Goal: Task Accomplishment & Management: Complete application form

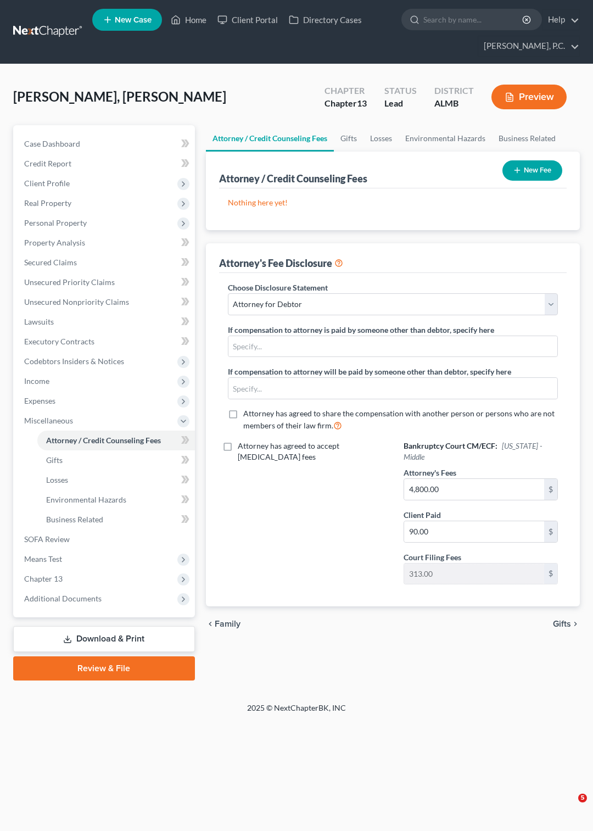
select select "0"
click at [72, 220] on span "Personal Property" at bounding box center [55, 222] width 63 height 9
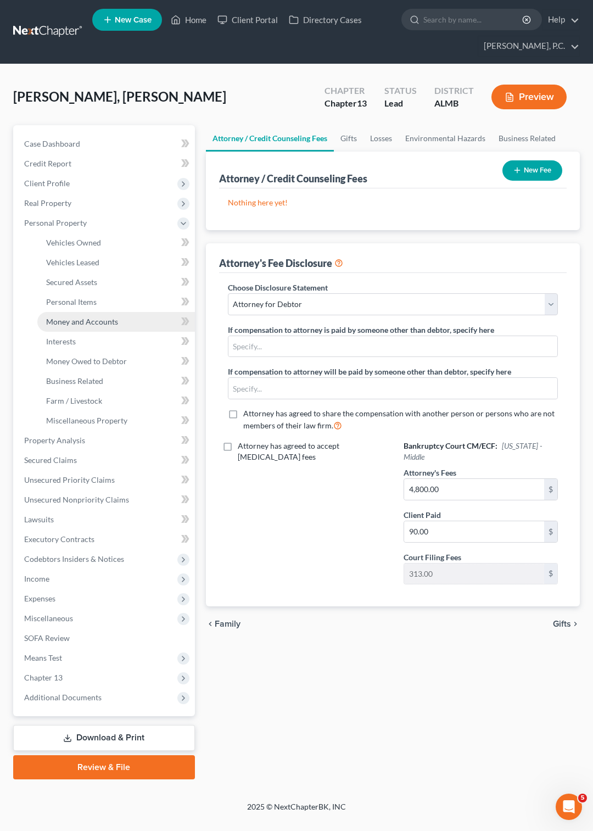
click at [78, 320] on span "Money and Accounts" at bounding box center [82, 321] width 72 height 9
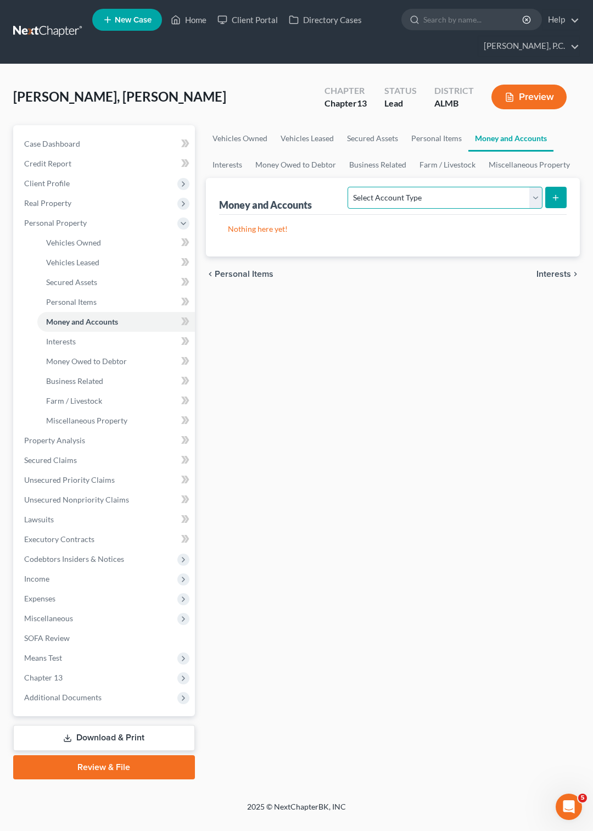
click at [348, 187] on select "Select Account Type Brokerage Cash on Hand Certificates of Deposit Checking Acc…" at bounding box center [445, 198] width 194 height 22
click at [537, 195] on select "Select Account Type Brokerage Cash on Hand Certificates of Deposit Checking Acc…" at bounding box center [445, 198] width 194 height 22
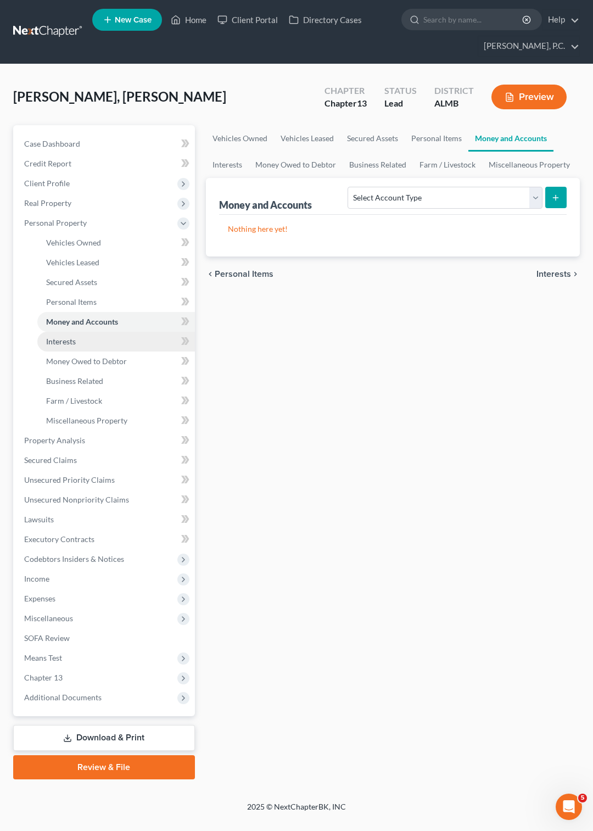
click at [63, 339] on span "Interests" at bounding box center [61, 341] width 30 height 9
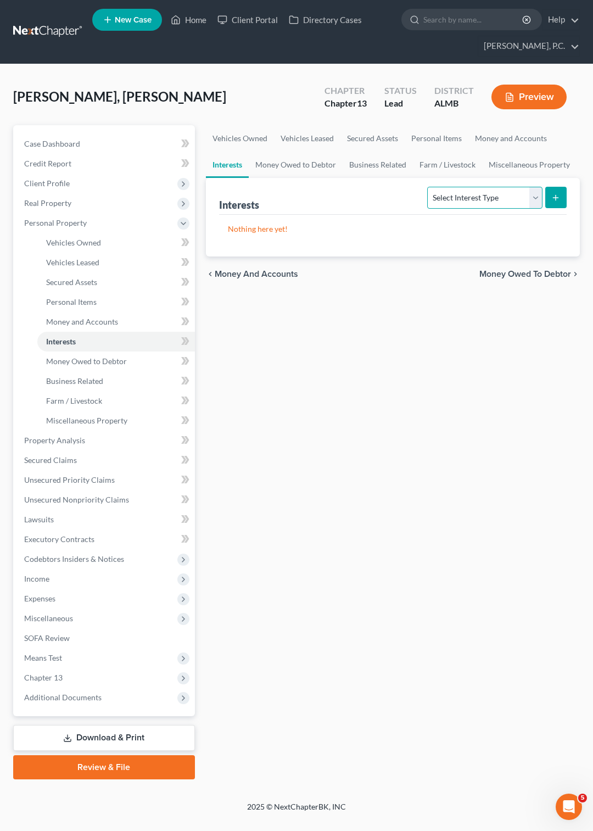
click at [427, 187] on select "Select Interest Type 401K Annuity Bond Education IRA Government Bond Government…" at bounding box center [484, 198] width 115 height 22
select select "401k"
click option "401K" at bounding box center [0, 0] width 0 height 0
click at [556, 187] on button "submit" at bounding box center [555, 197] width 21 height 21
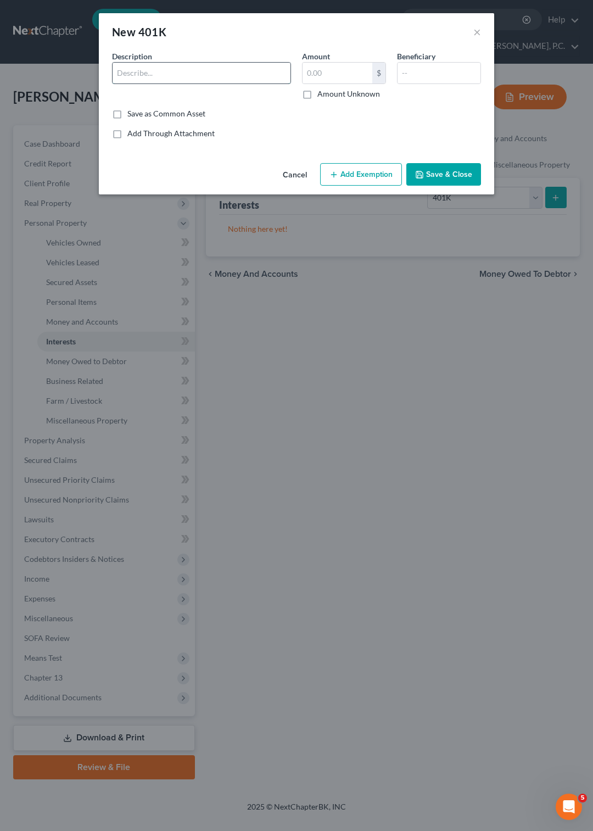
click at [175, 68] on input "text" at bounding box center [202, 73] width 178 height 21
type input "Verisk xxxx6427"
type input "115,747.65"
click at [354, 171] on button "Add Exemption" at bounding box center [361, 174] width 82 height 23
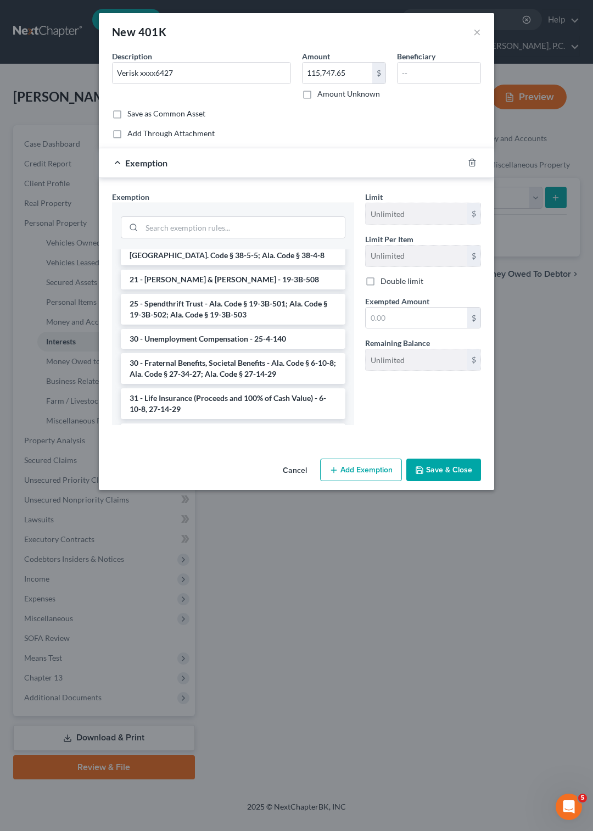
scroll to position [590, 0]
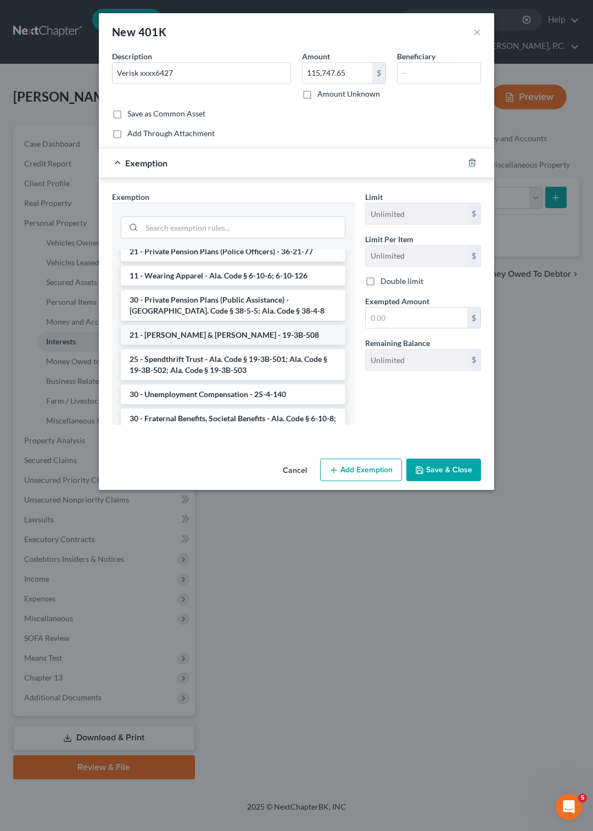
click at [192, 325] on li "21 - IRA & Roth IRA - 19-3B-508" at bounding box center [233, 335] width 225 height 20
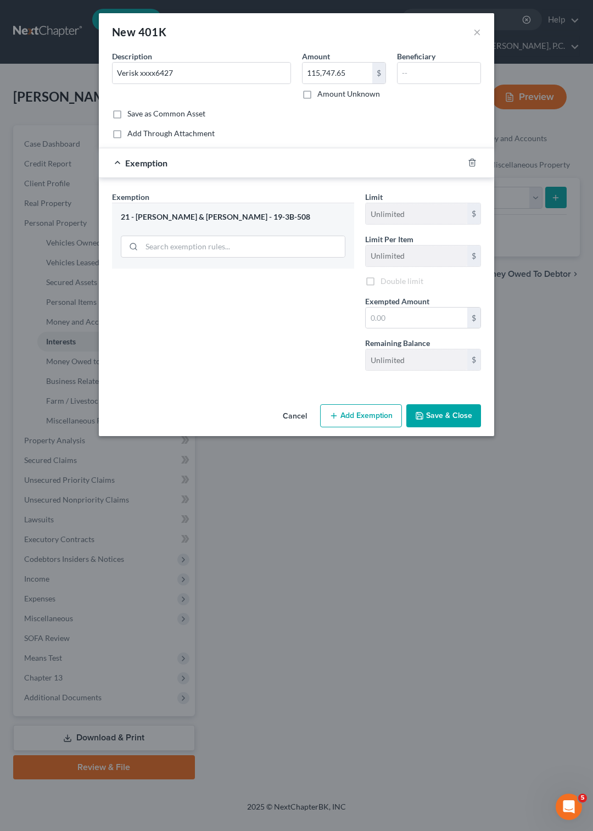
click at [192, 314] on div "Exemption Set must be selected for CA. Exemption * 21 - IRA & Roth IRA - 19-3B-…" at bounding box center [233, 285] width 253 height 188
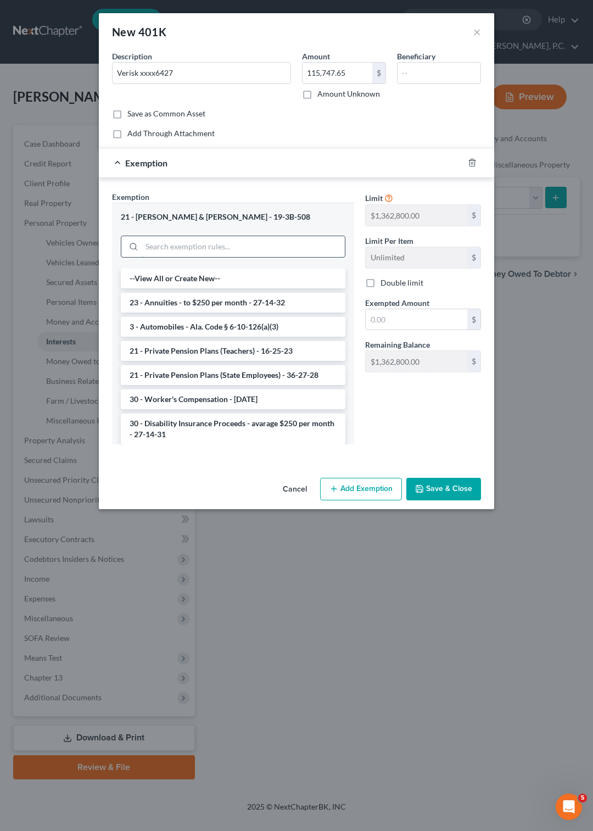
click at [214, 247] on input "search" at bounding box center [243, 246] width 203 height 21
click at [373, 317] on input "text" at bounding box center [417, 319] width 102 height 21
type input "115,747.65"
click at [424, 495] on button "Save & Close" at bounding box center [443, 489] width 75 height 23
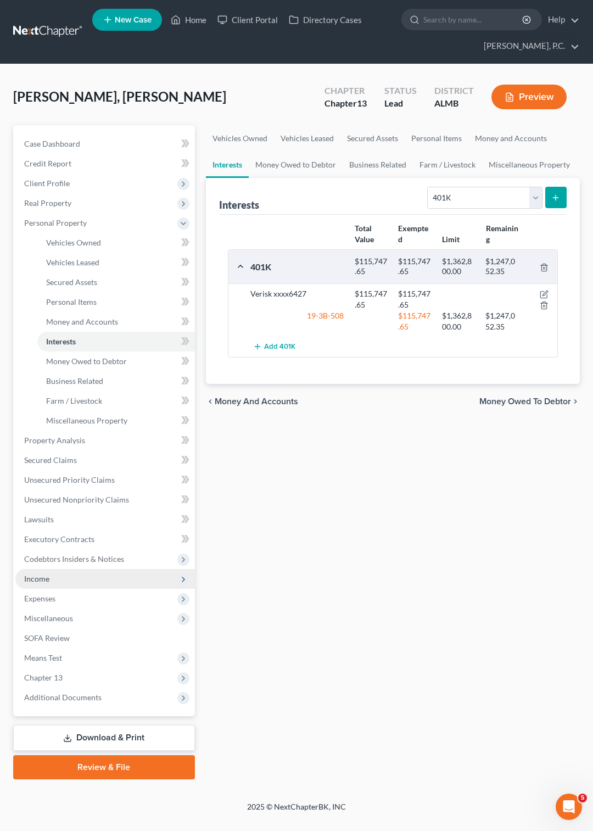
click at [36, 576] on span "Income" at bounding box center [36, 578] width 25 height 9
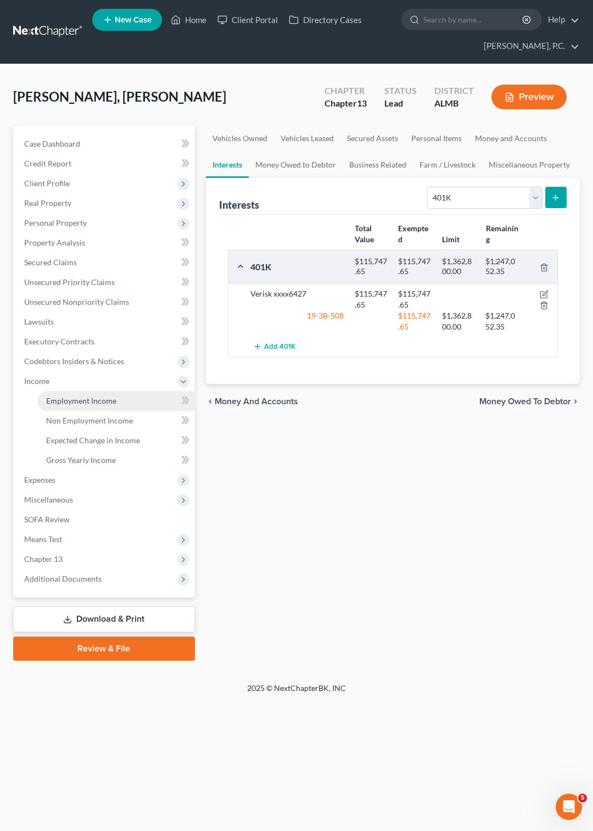
click at [74, 401] on span "Employment Income" at bounding box center [81, 400] width 70 height 9
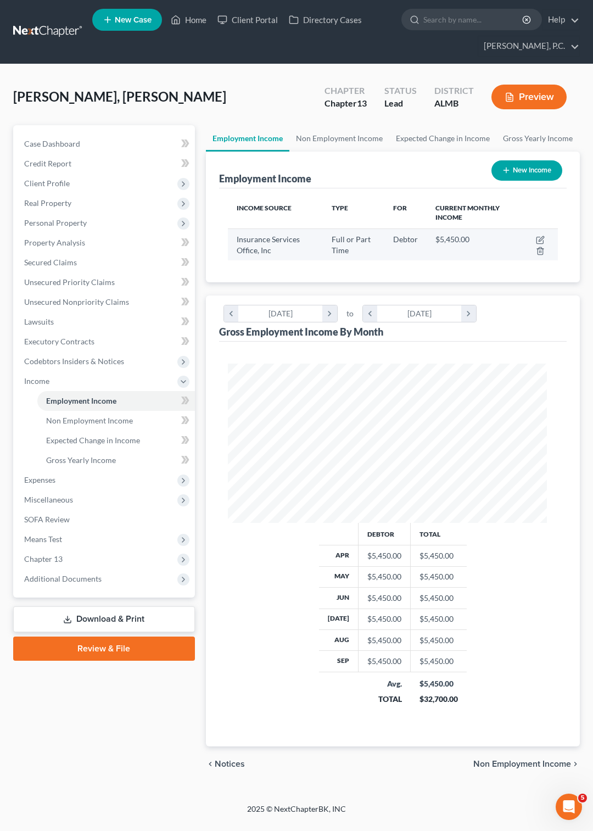
scroll to position [548814, 548634]
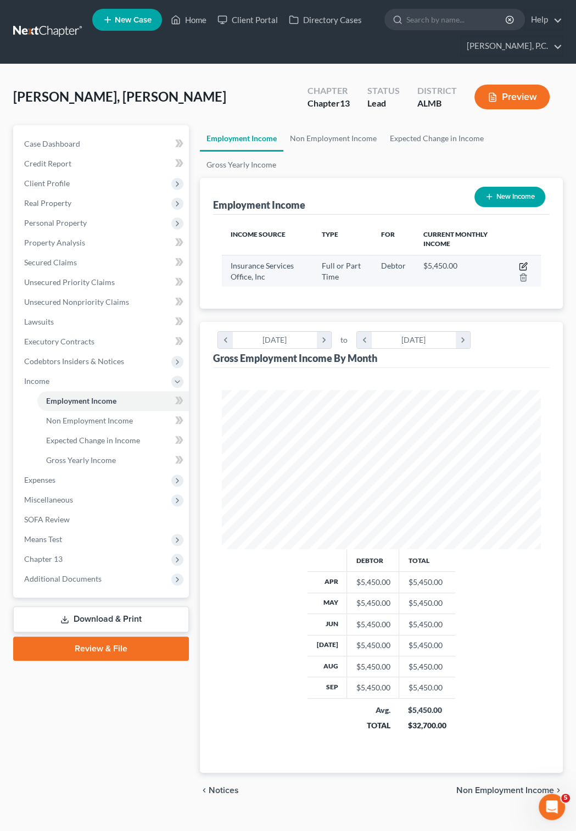
click at [523, 264] on icon "button" at bounding box center [523, 266] width 9 height 9
select select "0"
select select "33"
select select "1"
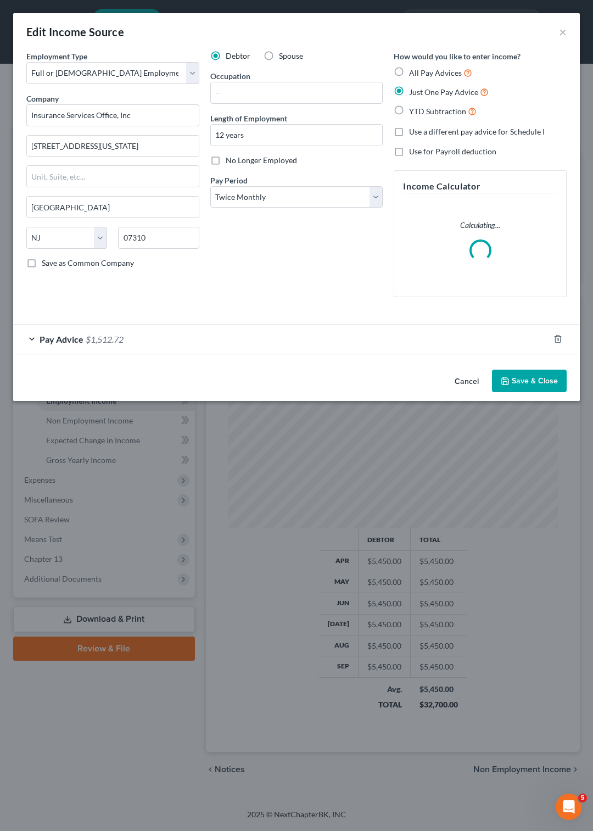
scroll to position [165, 352]
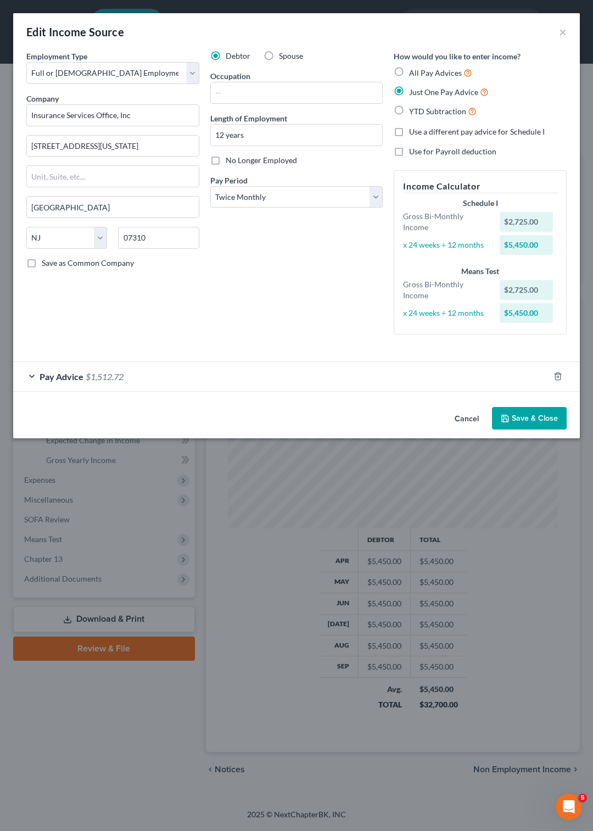
click at [409, 110] on label "YTD Subtraction" at bounding box center [443, 111] width 68 height 13
click at [413, 110] on input "YTD Subtraction" at bounding box center [416, 108] width 7 height 7
radio input "true"
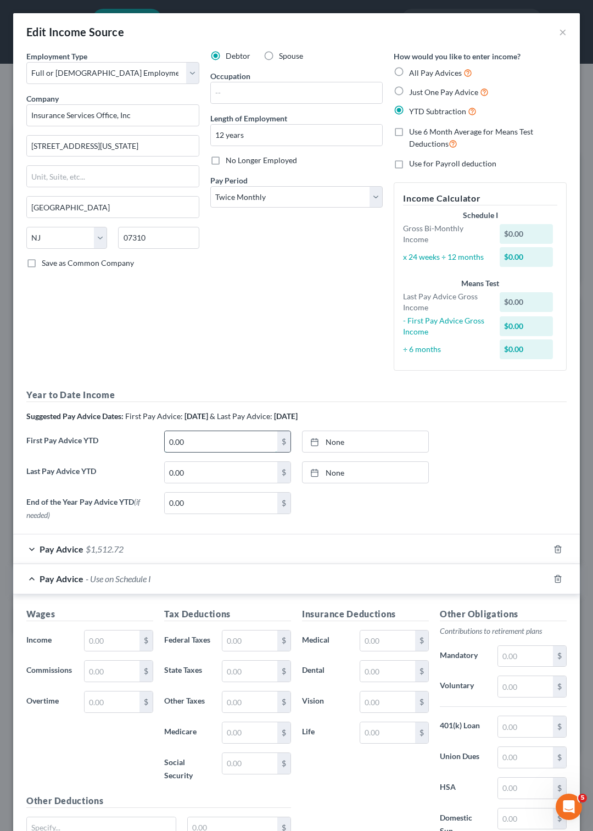
click at [189, 439] on input "0.00" at bounding box center [221, 441] width 113 height 21
type input "17,025"
click at [311, 440] on rect at bounding box center [314, 442] width 7 height 7
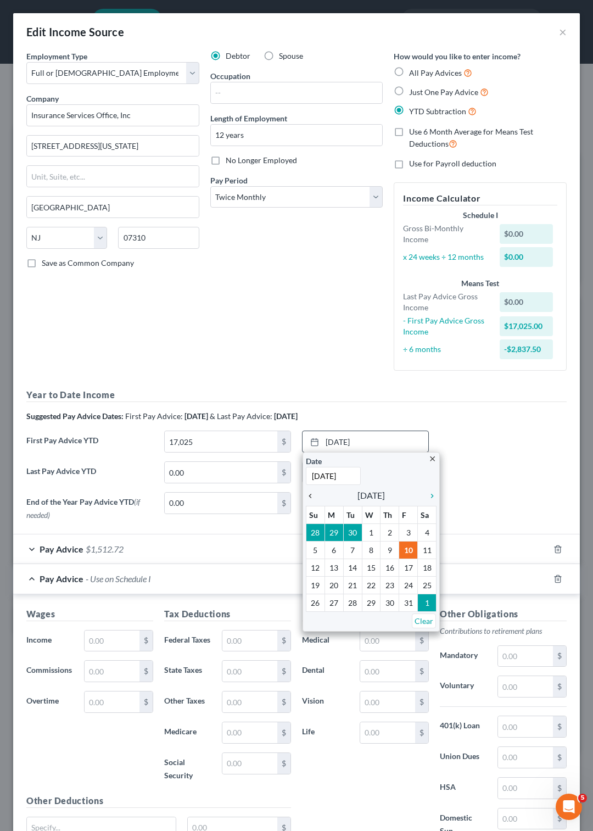
click at [306, 498] on icon "chevron_left" at bounding box center [313, 495] width 14 height 9
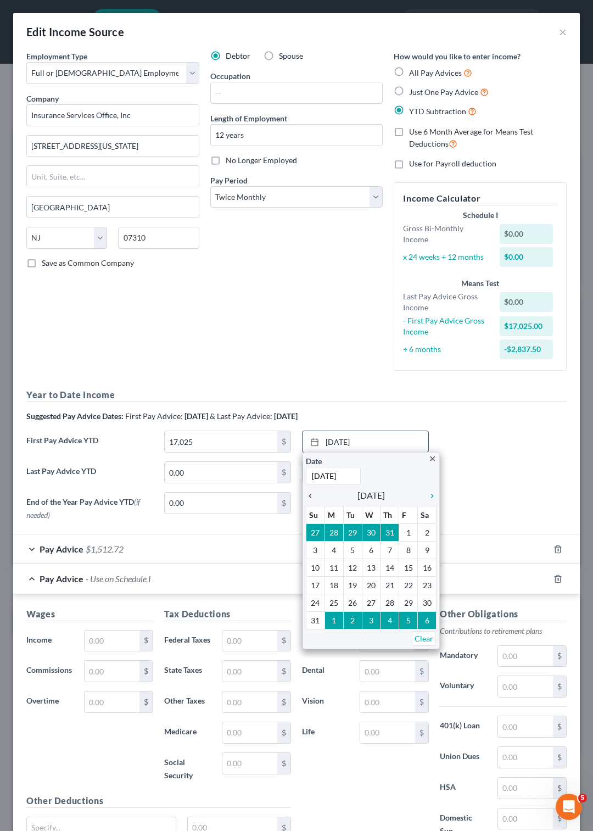
click at [306, 498] on icon "chevron_left" at bounding box center [313, 495] width 14 height 9
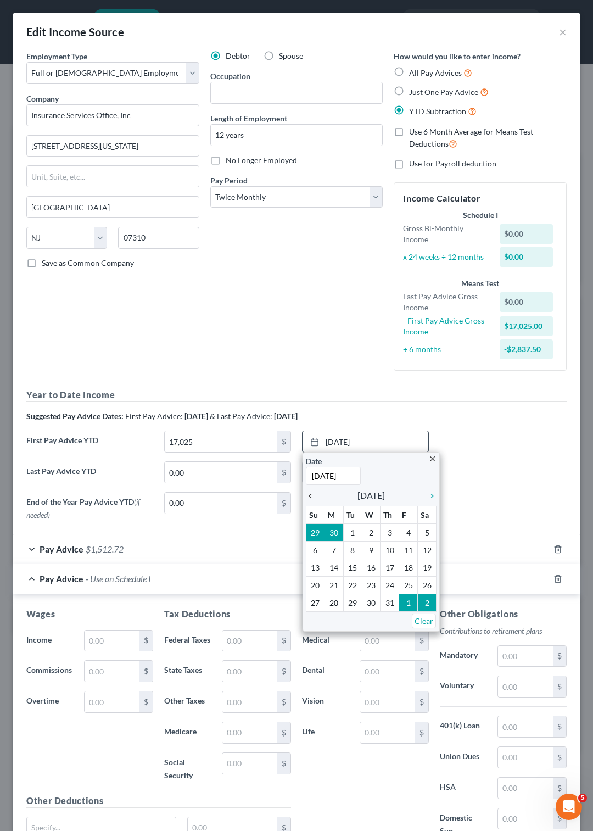
click at [306, 498] on icon "chevron_left" at bounding box center [313, 495] width 14 height 9
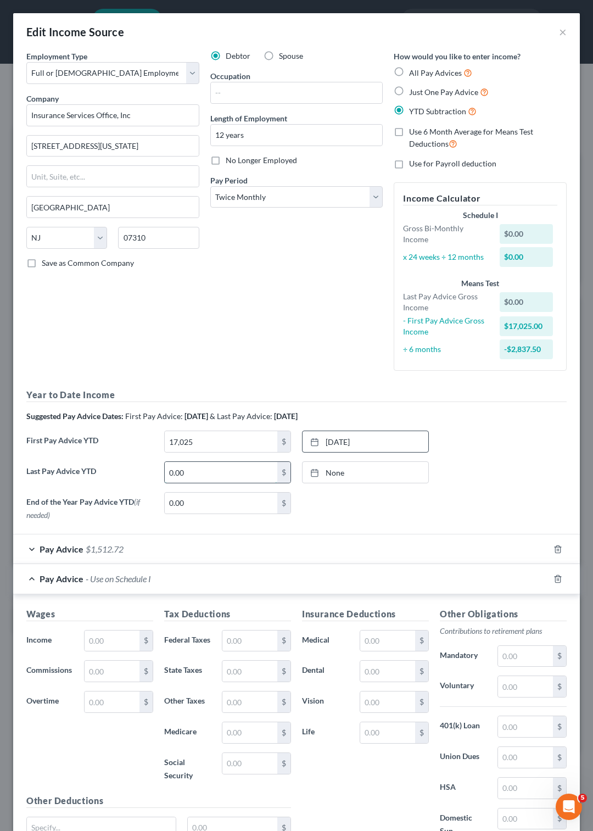
click at [179, 477] on input "0.00" at bounding box center [221, 472] width 113 height 21
type input "52,125"
click at [310, 472] on icon at bounding box center [314, 472] width 9 height 9
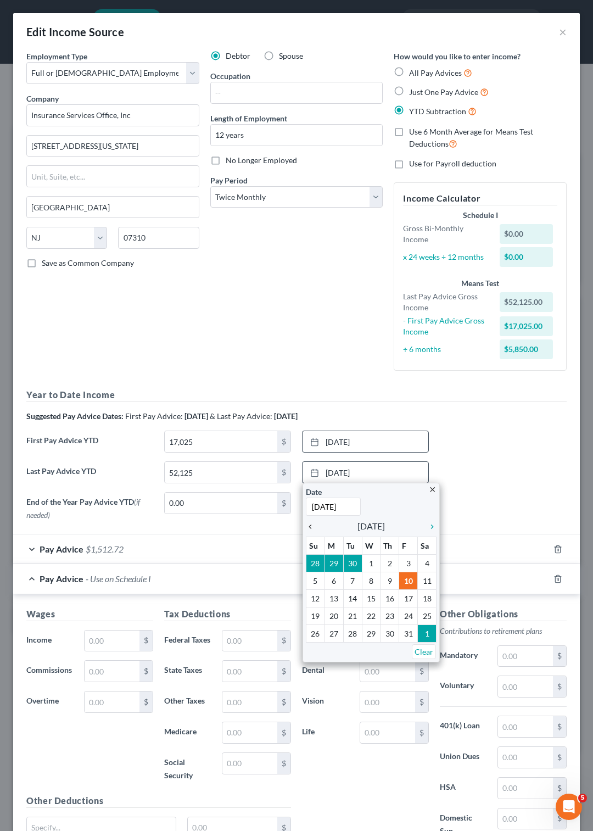
click at [306, 528] on icon "chevron_left" at bounding box center [313, 526] width 14 height 9
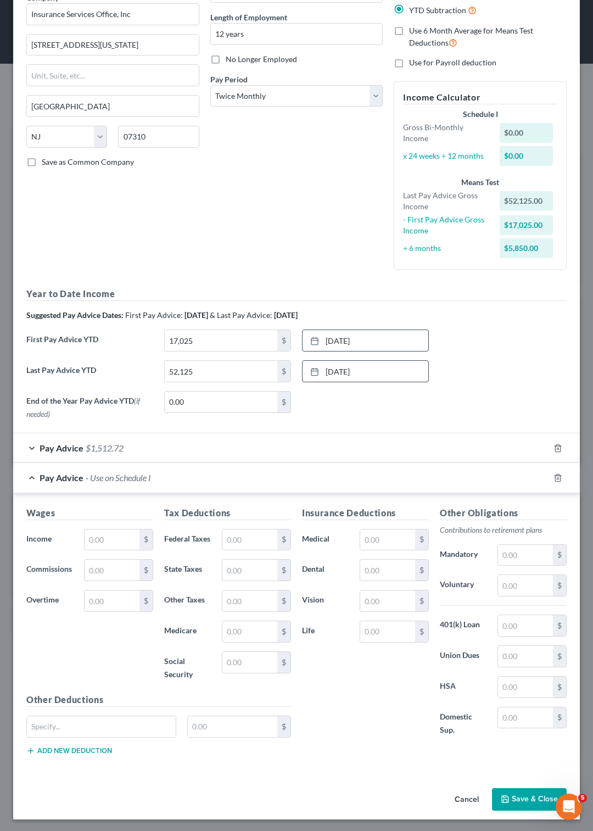
scroll to position [111, 0]
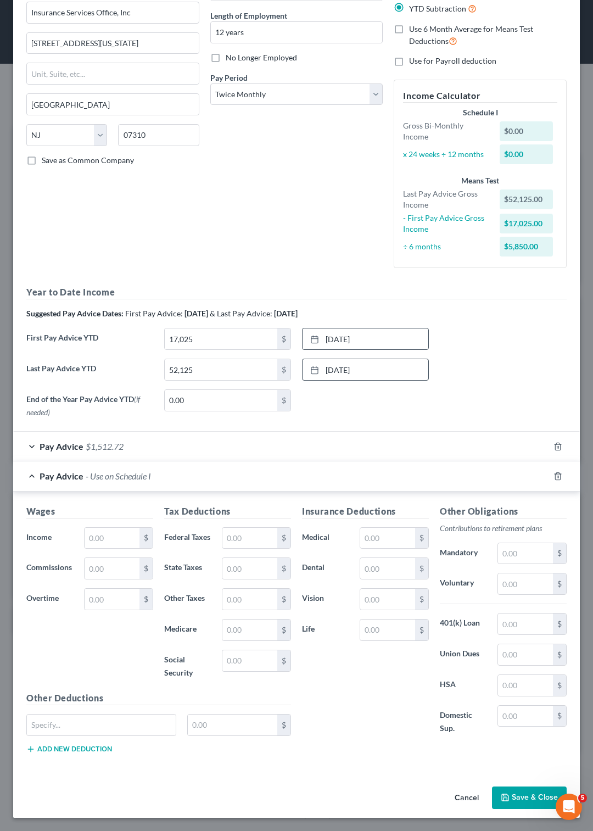
click at [501, 798] on icon "button" at bounding box center [505, 797] width 9 height 9
click at [103, 531] on input "text" at bounding box center [112, 538] width 55 height 21
type input "2,725"
click at [222, 528] on input "text" at bounding box center [249, 538] width 55 height 21
type input "210.76"
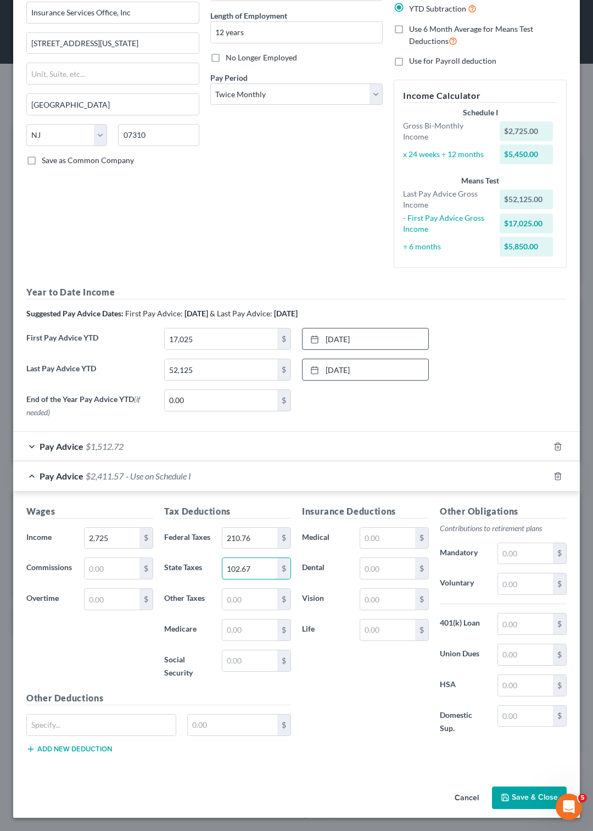
type input "102.67"
type input "38.1"
type input "162.92"
click at [500, 547] on input "text" at bounding box center [525, 553] width 55 height 21
type input "163.5"
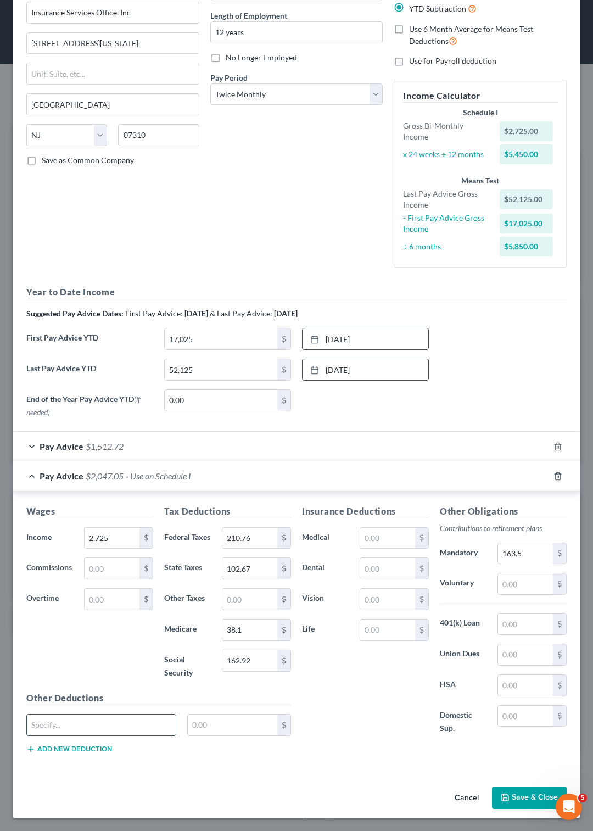
click at [96, 729] on input "text" at bounding box center [101, 724] width 149 height 21
click at [110, 727] on input "reTIREMENT LOAN" at bounding box center [101, 724] width 149 height 21
type input "r"
type input "REtirement loan"
type input "436.27"
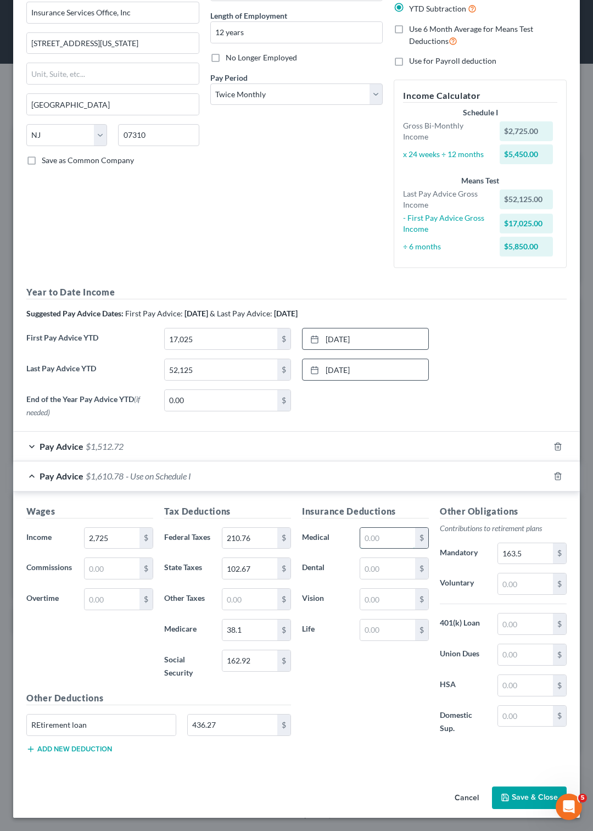
click at [360, 537] on input "text" at bounding box center [387, 538] width 55 height 21
type input "90.95"
type input "7.12"
click at [85, 746] on button "Add new deduction" at bounding box center [69, 748] width 86 height 9
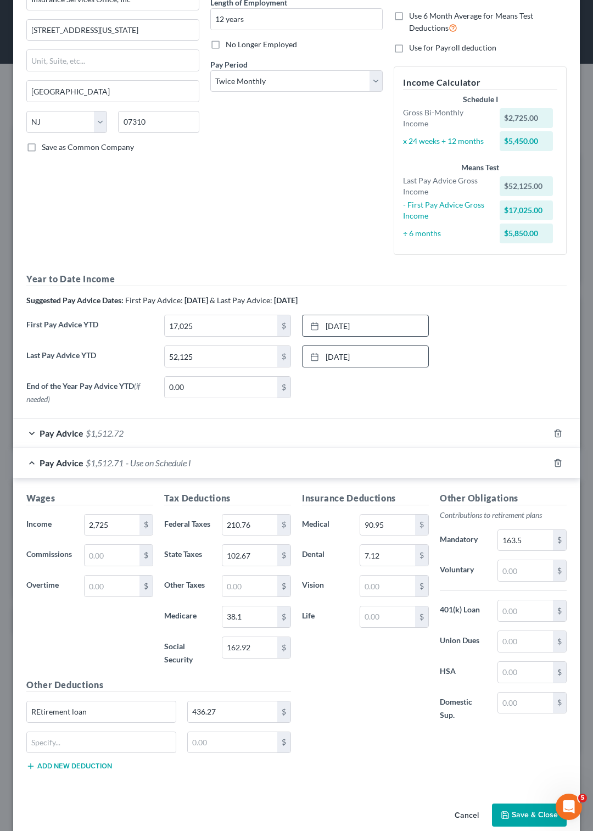
click at [26, 761] on button "Add new deduction" at bounding box center [69, 765] width 86 height 9
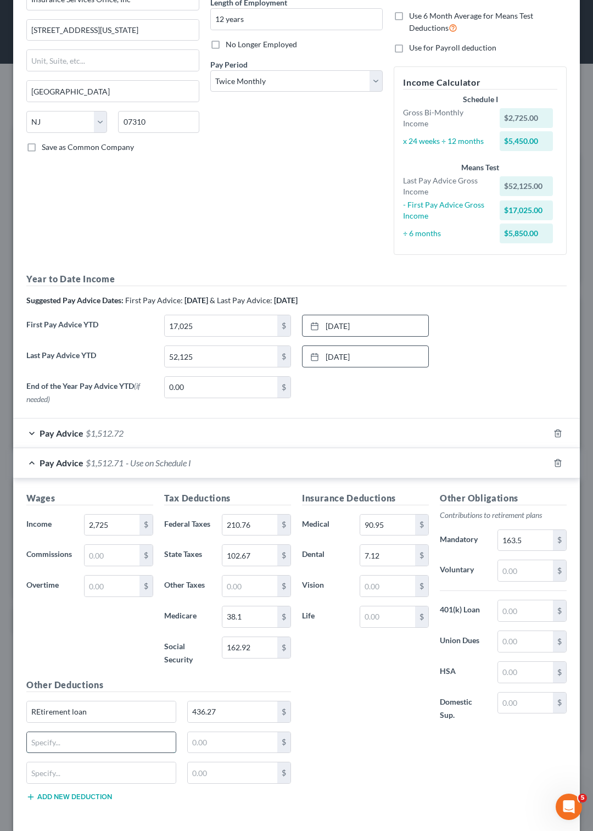
click at [102, 753] on input "text" at bounding box center [101, 742] width 149 height 21
type input "Disability Ins"
type input "1.83"
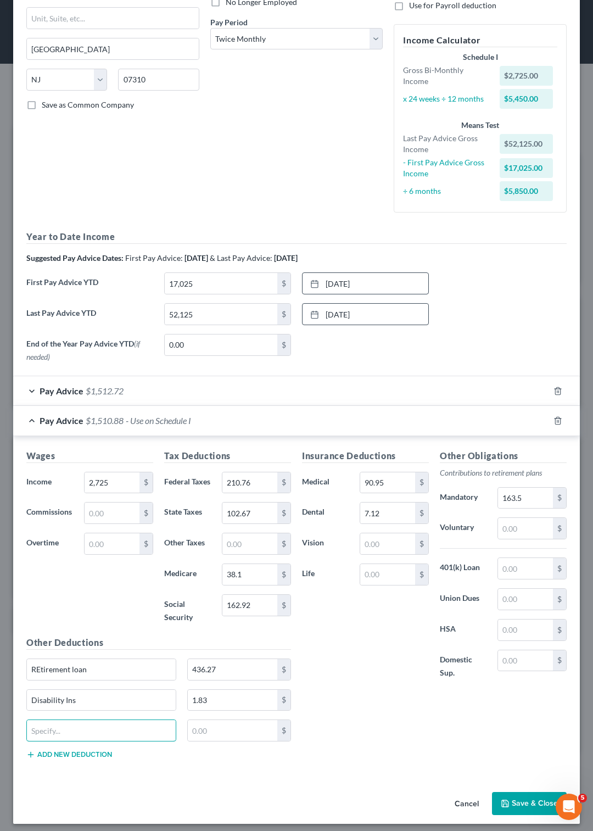
scroll to position [178, 0]
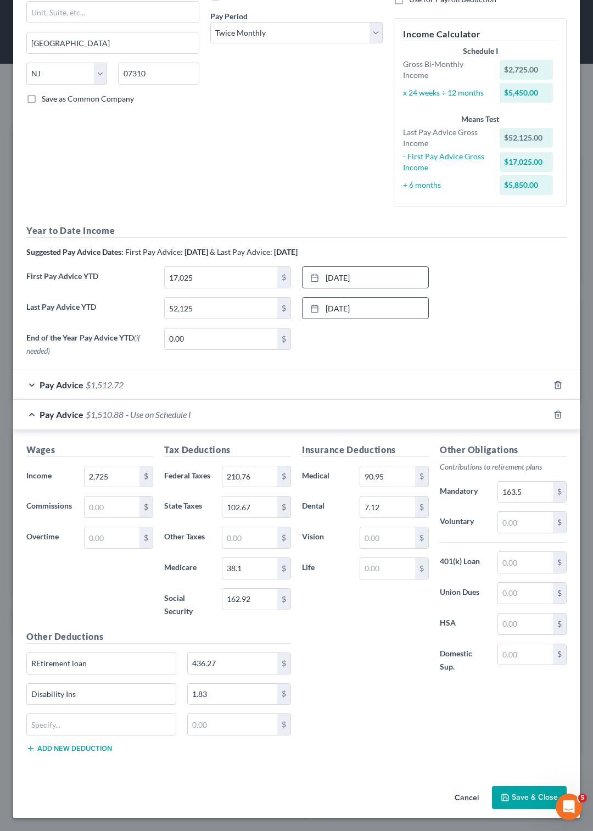
click at [511, 800] on button "Save & Close" at bounding box center [529, 797] width 75 height 23
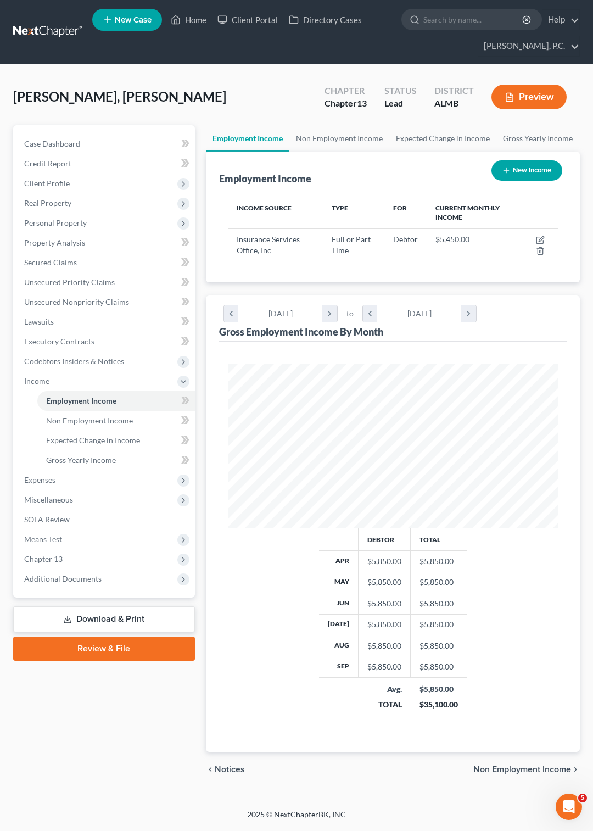
click at [514, 98] on icon "button" at bounding box center [510, 97] width 10 height 10
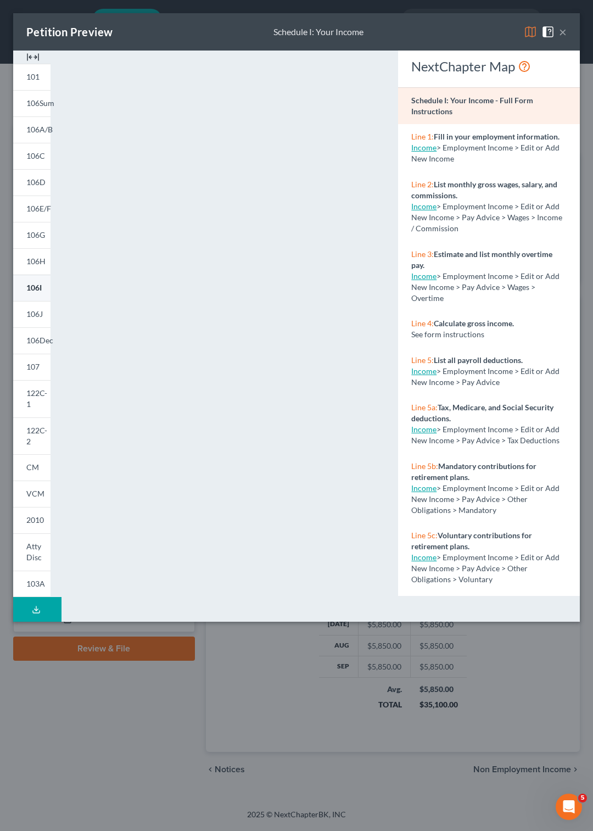
click at [38, 290] on span "106I" at bounding box center [33, 287] width 15 height 9
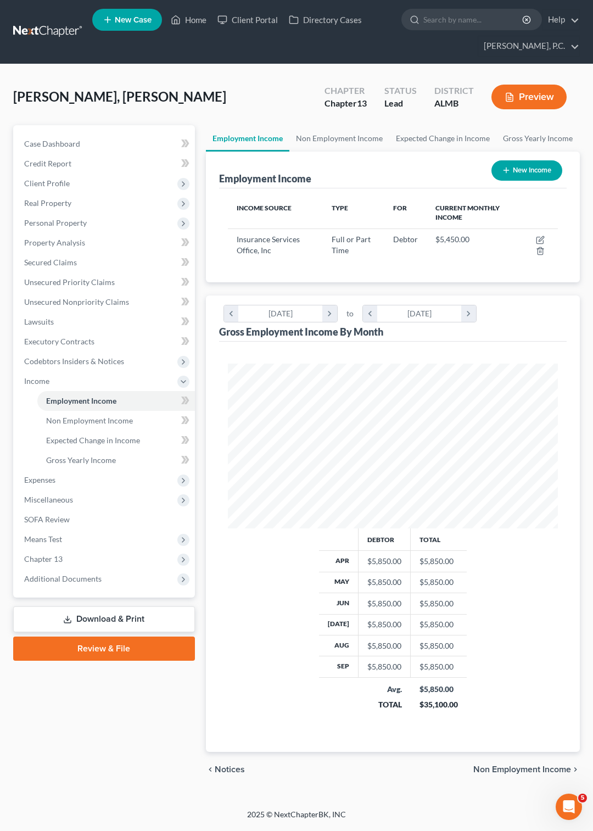
scroll to position [165, 352]
click at [40, 543] on span "Means Test" at bounding box center [43, 538] width 38 height 9
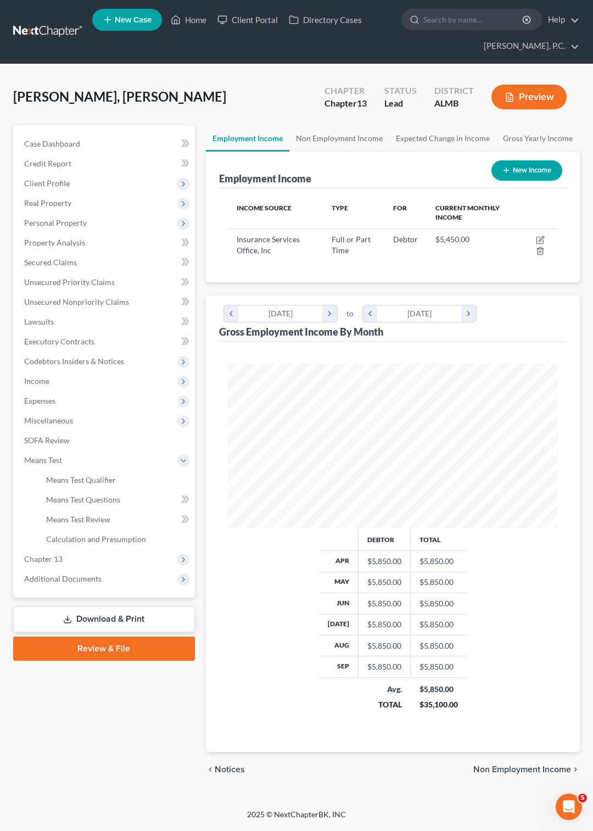
click at [526, 98] on button "Preview" at bounding box center [528, 97] width 75 height 25
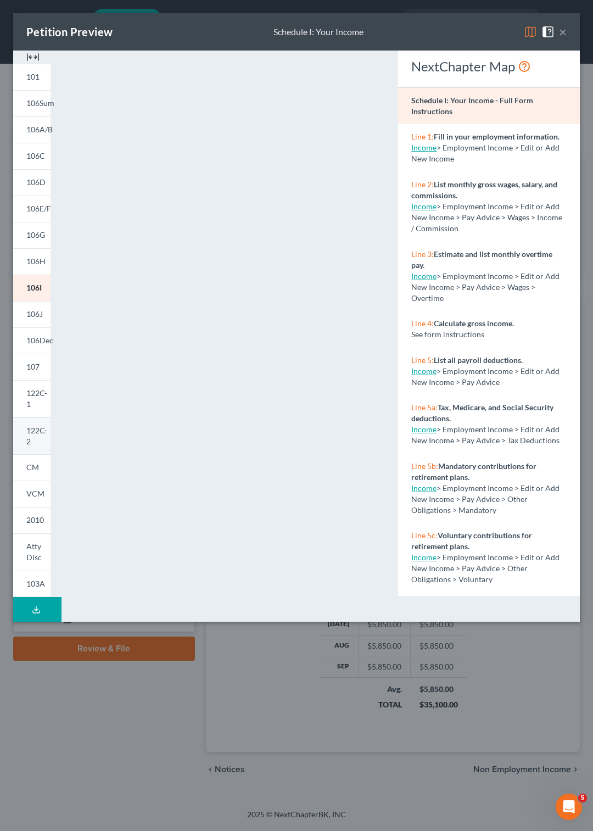
click at [37, 425] on span "122C-2" at bounding box center [36, 435] width 21 height 20
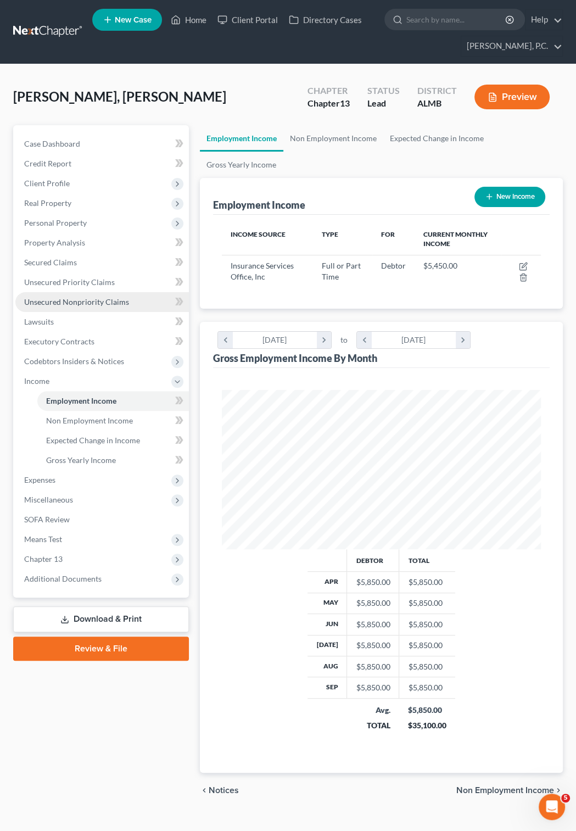
click at [91, 300] on span "Unsecured Nonpriority Claims" at bounding box center [76, 301] width 105 height 9
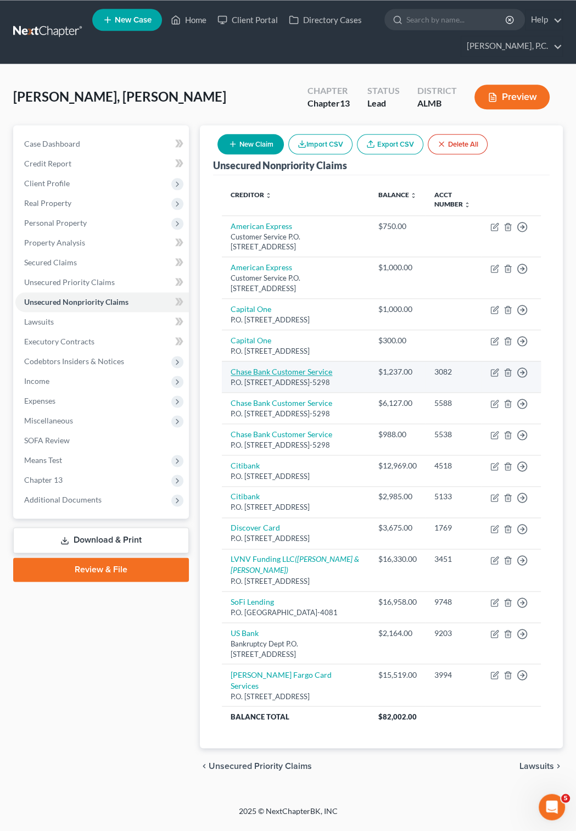
scroll to position [66, 0]
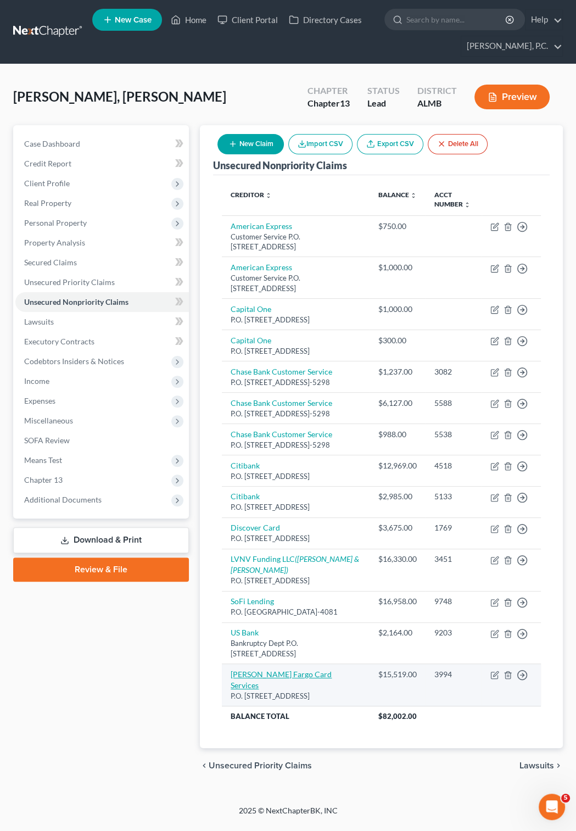
click at [271, 679] on link "Wells Fargo Card Services" at bounding box center [281, 679] width 101 height 20
select select "16"
select select "2"
select select "0"
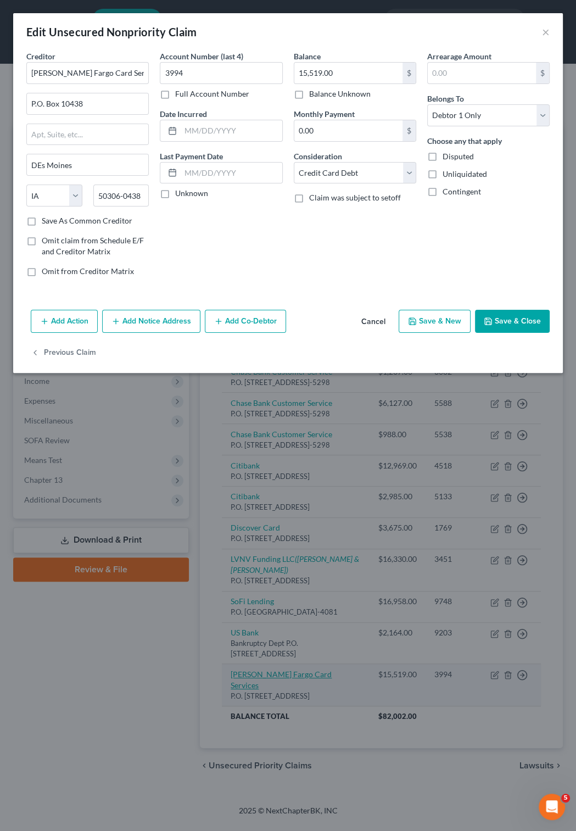
scroll to position [35, 0]
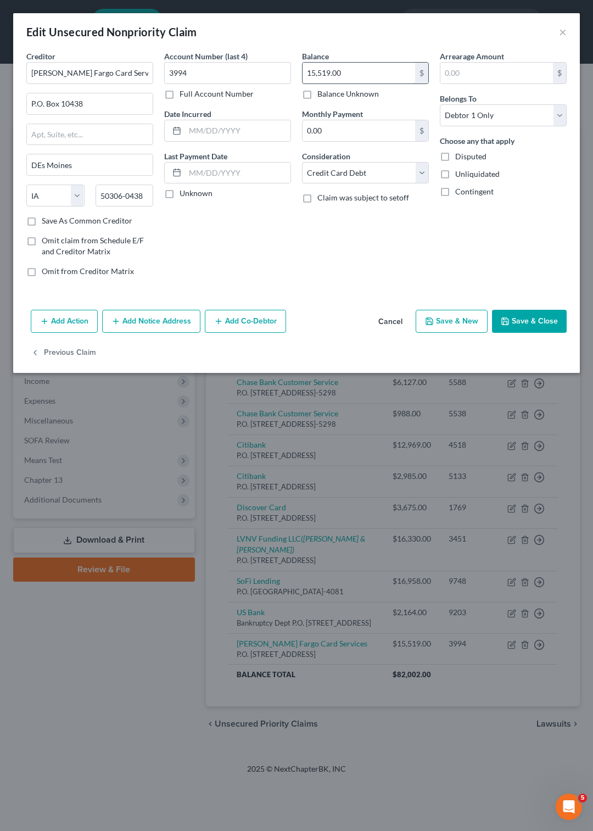
click at [355, 75] on input "15,519.00" at bounding box center [358, 73] width 113 height 21
type input "15,474"
click at [232, 133] on input "text" at bounding box center [237, 130] width 105 height 21
type input "09/08/2021"
click at [546, 323] on button "Save & Close" at bounding box center [529, 321] width 75 height 23
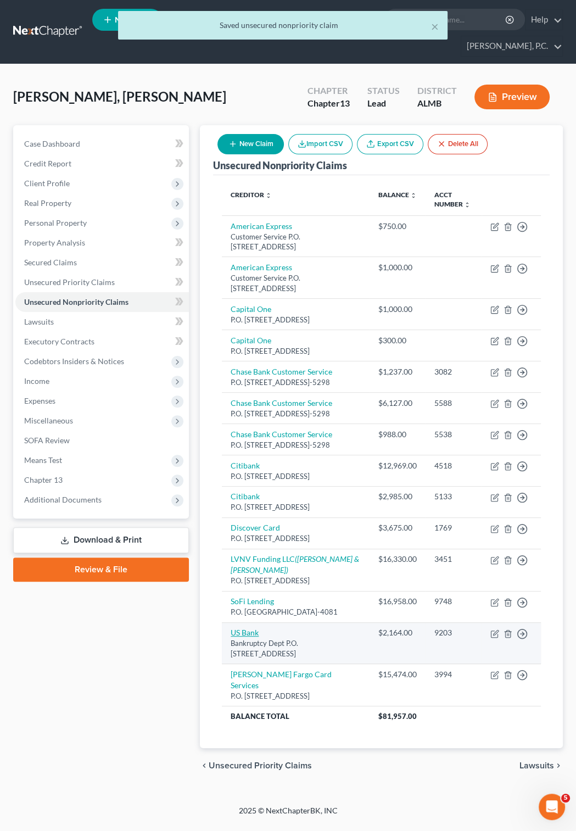
click at [253, 637] on link "US Bank" at bounding box center [245, 631] width 28 height 9
select select "36"
select select "2"
select select "0"
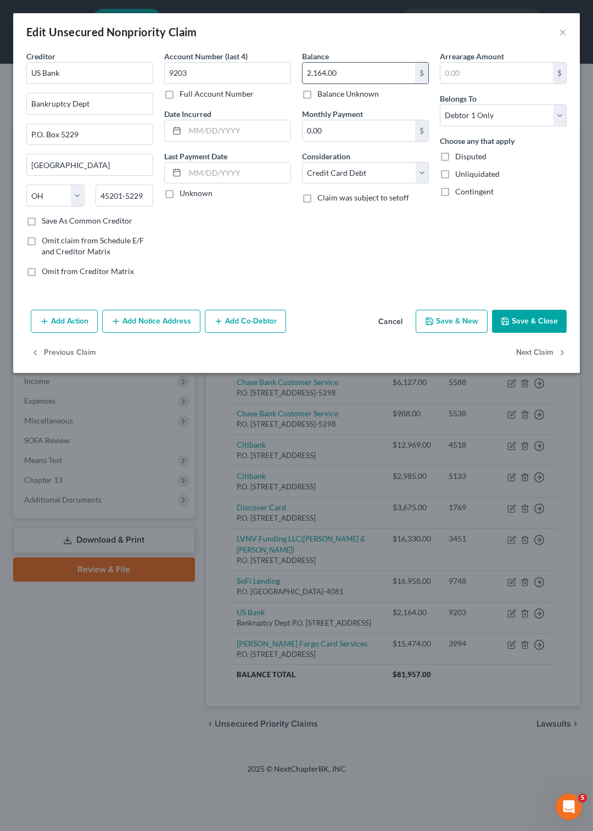
click at [357, 72] on input "2,164.00" at bounding box center [358, 73] width 113 height 21
type input "2,799"
click at [220, 128] on input "text" at bounding box center [237, 130] width 105 height 21
type input "4/3/2023"
click at [534, 321] on button "Save & Close" at bounding box center [529, 321] width 75 height 23
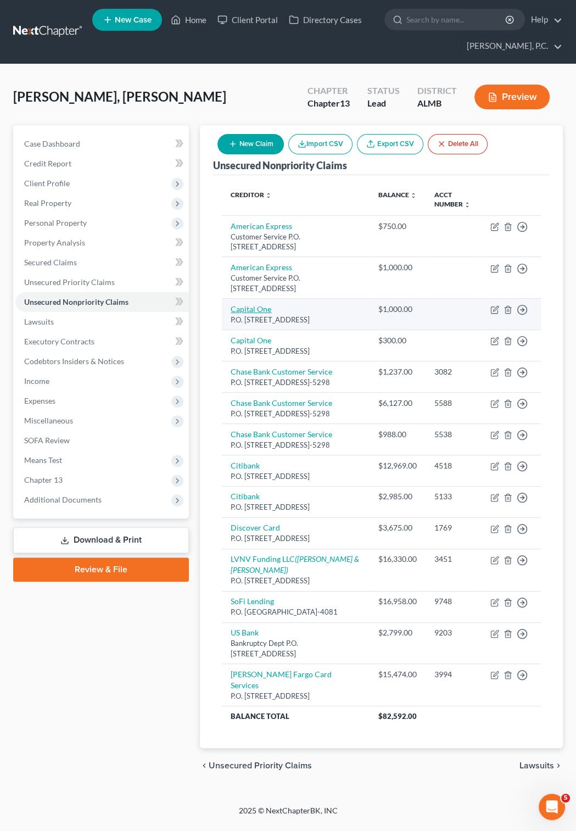
click at [258, 304] on link "Capital One" at bounding box center [251, 308] width 41 height 9
select select "46"
select select "2"
select select "0"
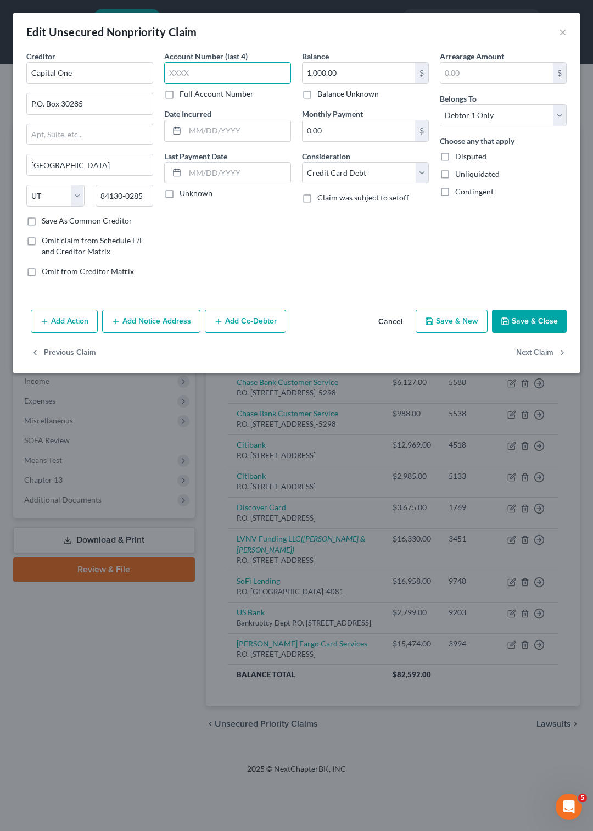
click at [207, 63] on input "text" at bounding box center [227, 73] width 127 height 22
type input "4846"
click at [200, 129] on input "text" at bounding box center [237, 130] width 105 height 21
type input "[DATE]"
click at [530, 317] on button "Save & Close" at bounding box center [529, 321] width 75 height 23
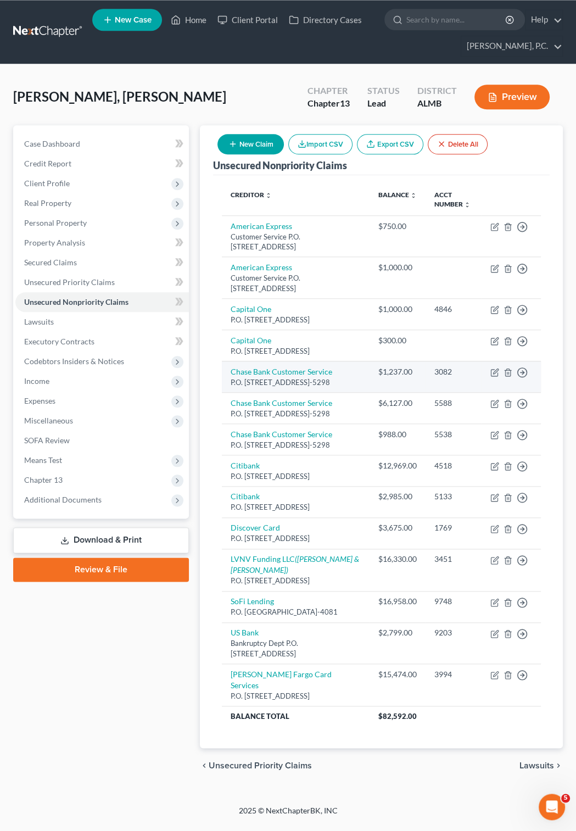
scroll to position [0, 0]
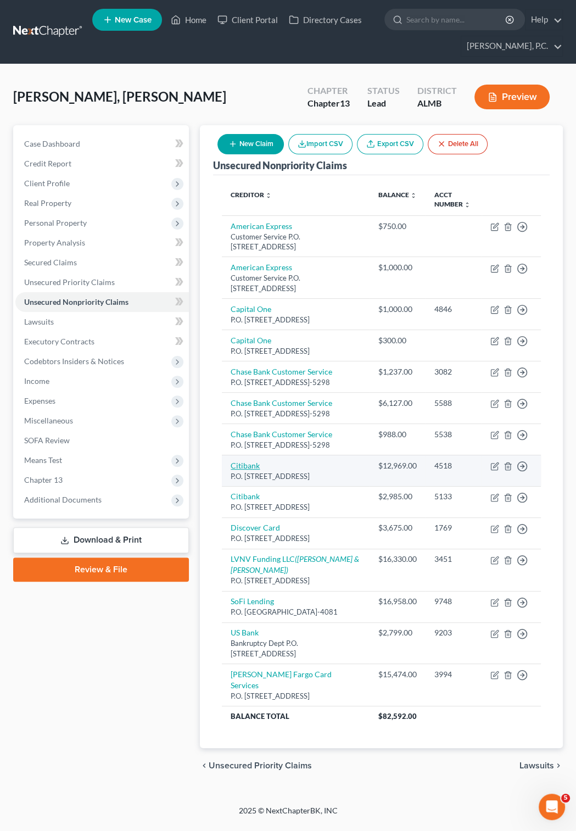
click at [254, 470] on link "Citibank" at bounding box center [245, 465] width 29 height 9
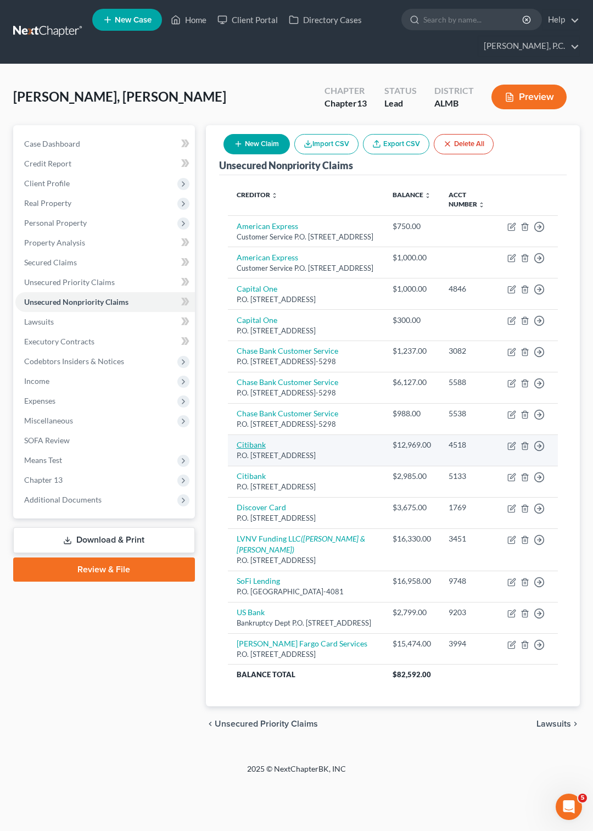
select select "43"
select select "2"
select select "0"
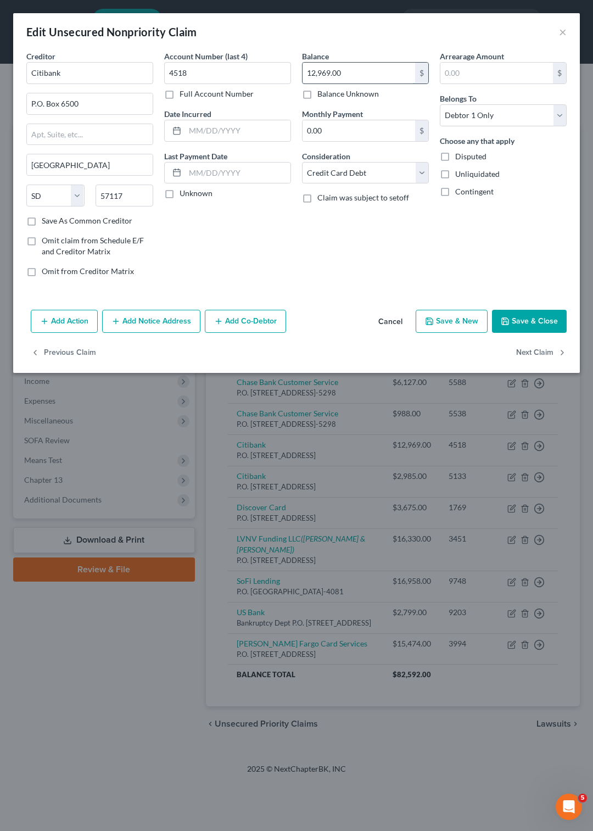
click at [347, 71] on input "12,969.00" at bounding box center [358, 73] width 113 height 21
type input "12,894"
click at [202, 125] on input "text" at bounding box center [237, 130] width 105 height 21
type input "9/5/22"
click at [511, 325] on button "Save & Close" at bounding box center [529, 321] width 75 height 23
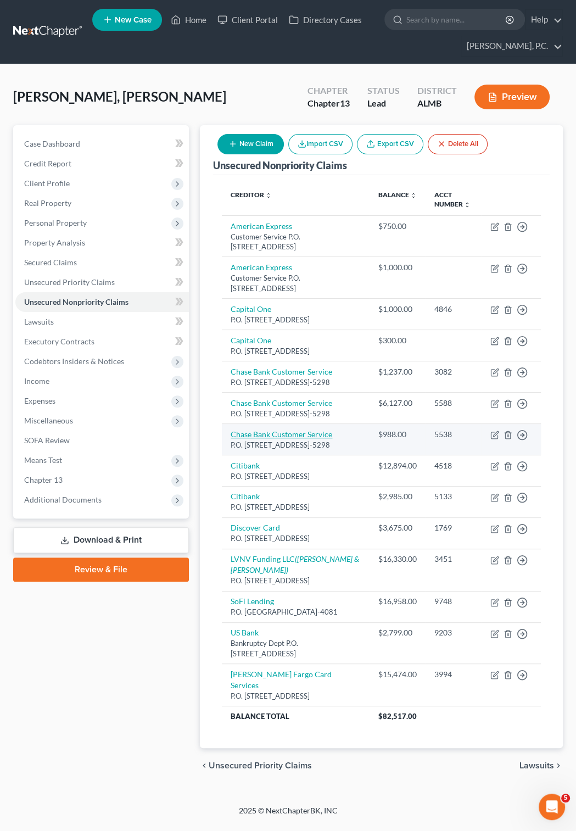
click at [274, 439] on link "Chase Bank Customer Service" at bounding box center [282, 433] width 102 height 9
select select "7"
select select "2"
select select "0"
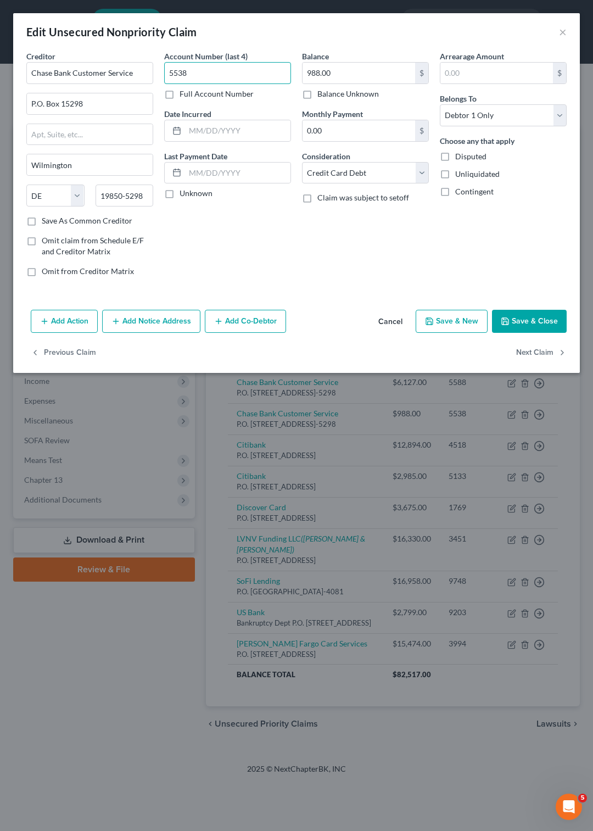
click at [206, 74] on input "5538" at bounding box center [227, 73] width 127 height 22
type input "`"
type input "1392"
click at [227, 135] on input "text" at bounding box center [237, 130] width 105 height 21
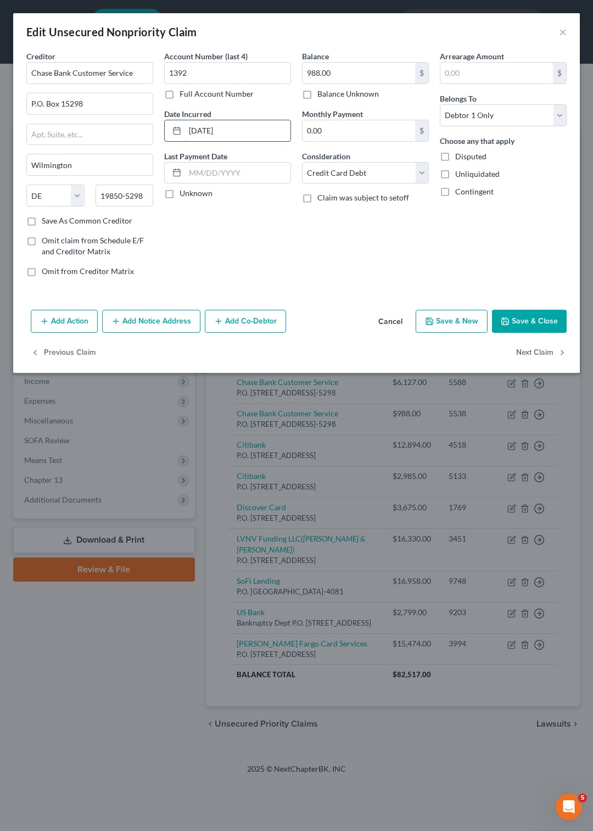
type input "3/20/21"
click at [346, 70] on input "988.00" at bounding box center [358, 73] width 113 height 21
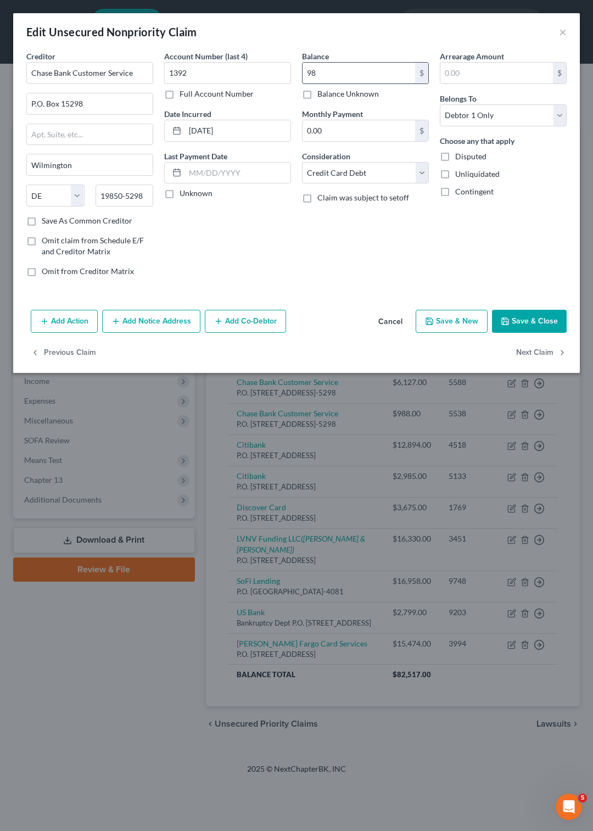
type input "9"
type input "832"
click at [531, 316] on button "Save & Close" at bounding box center [529, 321] width 75 height 23
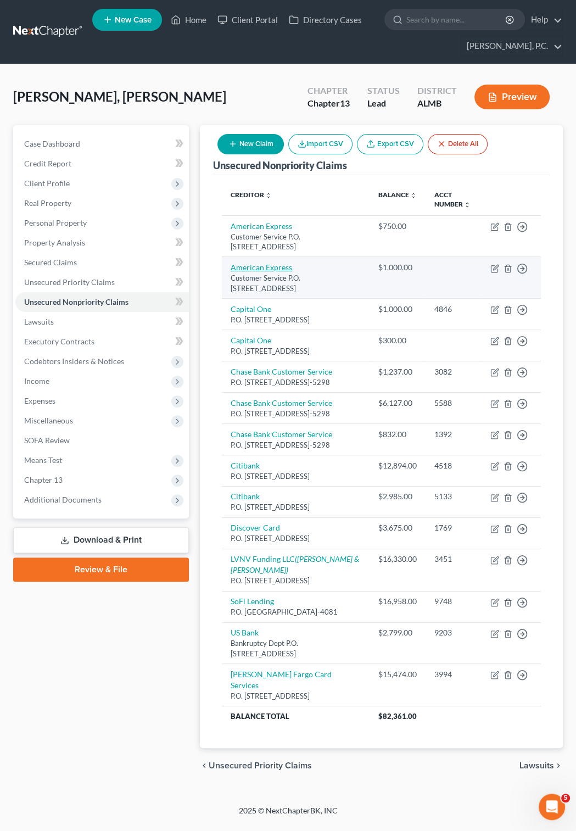
click at [261, 266] on link "American Express" at bounding box center [261, 266] width 61 height 9
select select "45"
select select "2"
select select "0"
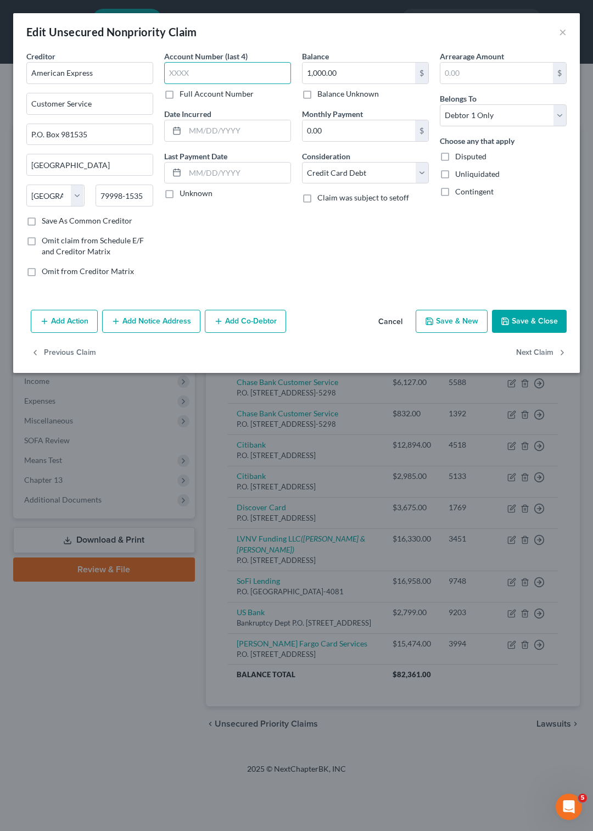
click at [209, 70] on input "text" at bounding box center [227, 73] width 127 height 22
type input "2593"
click at [220, 134] on input "text" at bounding box center [237, 130] width 105 height 21
type input "4/16/21"
click at [346, 70] on input "1,000.00" at bounding box center [358, 73] width 113 height 21
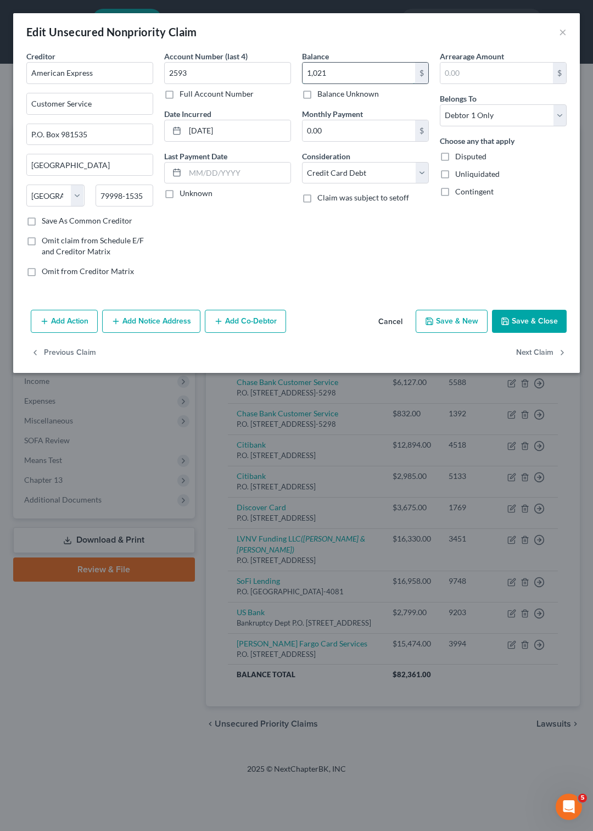
type input "1,021"
click at [523, 321] on button "Save & Close" at bounding box center [529, 321] width 75 height 23
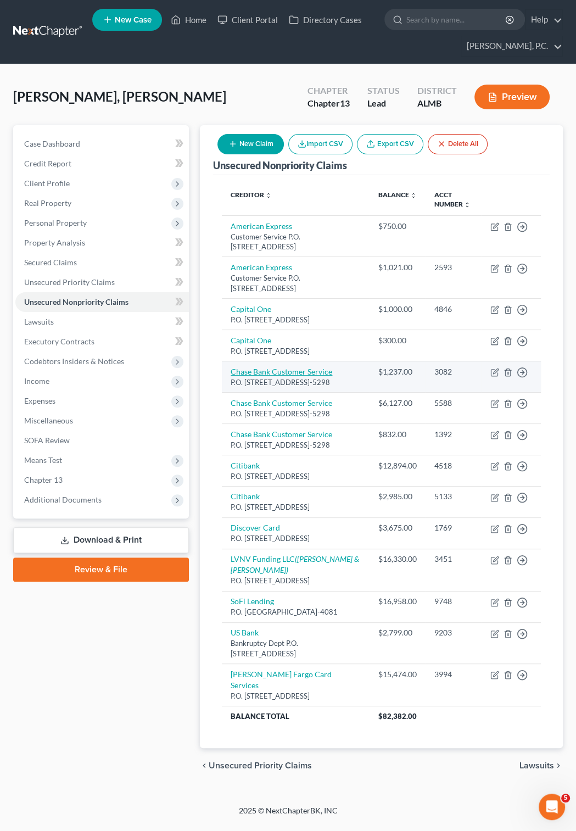
click at [320, 376] on link "Chase Bank Customer Service" at bounding box center [282, 371] width 102 height 9
select select "7"
select select "2"
select select "0"
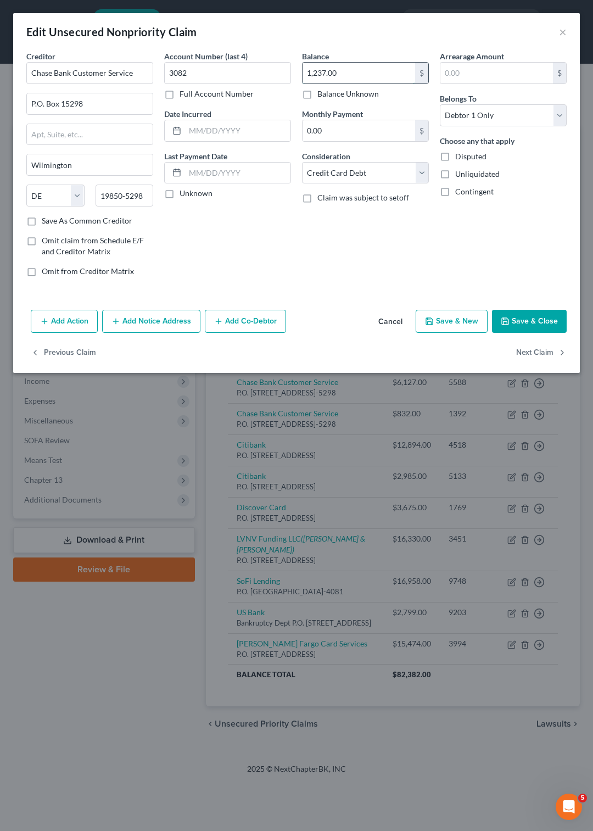
click at [349, 70] on input "1,237.00" at bounding box center [358, 73] width 113 height 21
type input "1"
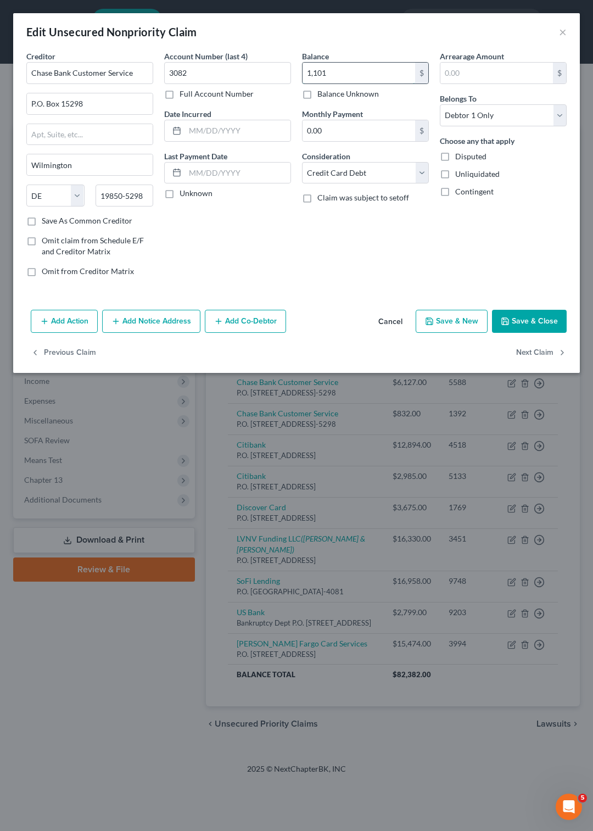
type input "1,101"
click at [190, 126] on input "text" at bounding box center [237, 130] width 105 height 21
type input "6/15/23"
click at [514, 326] on button "Save & Close" at bounding box center [529, 321] width 75 height 23
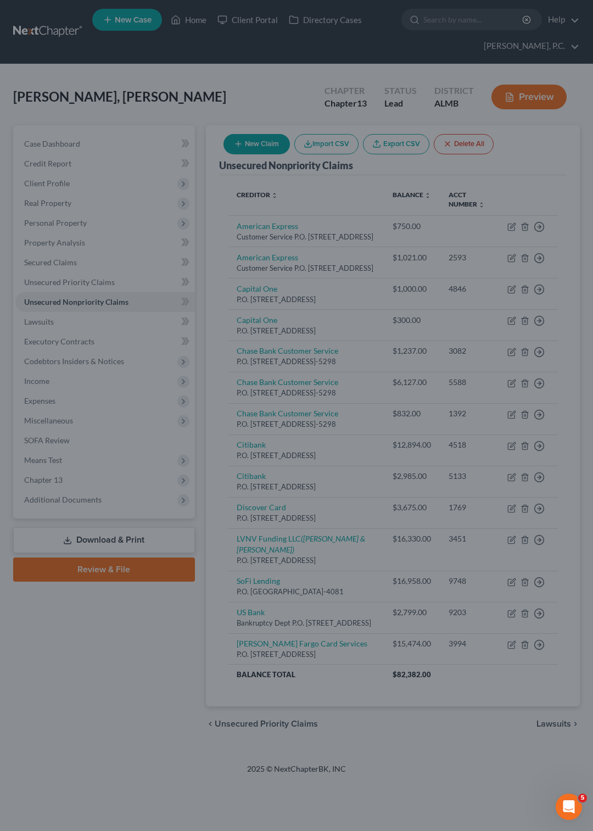
type input "1,101.00"
type input "0"
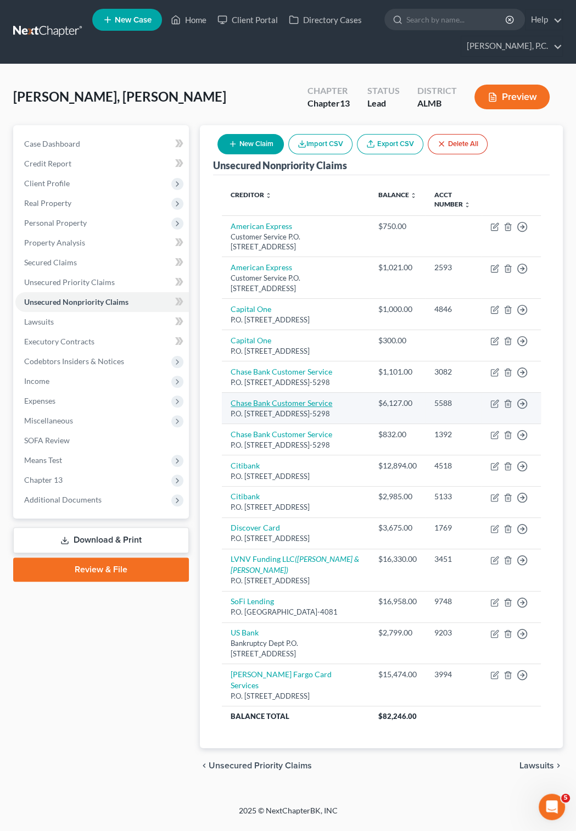
click at [274, 407] on link "Chase Bank Customer Service" at bounding box center [282, 402] width 102 height 9
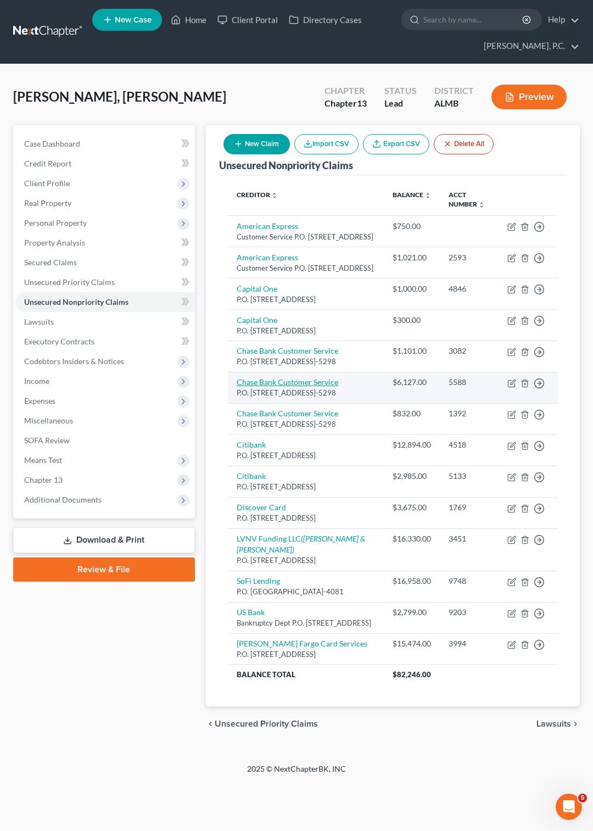
select select "7"
select select "2"
select select "0"
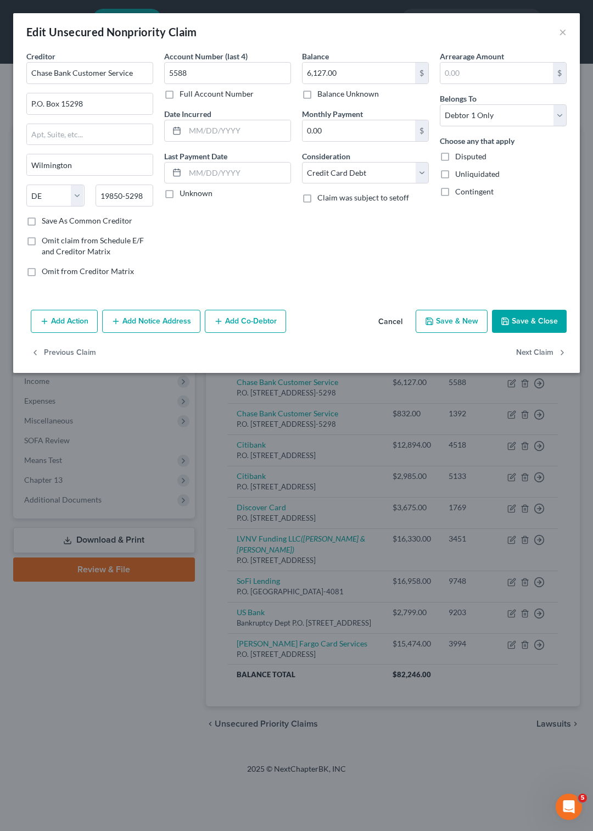
click at [395, 319] on button "Cancel" at bounding box center [390, 322] width 42 height 22
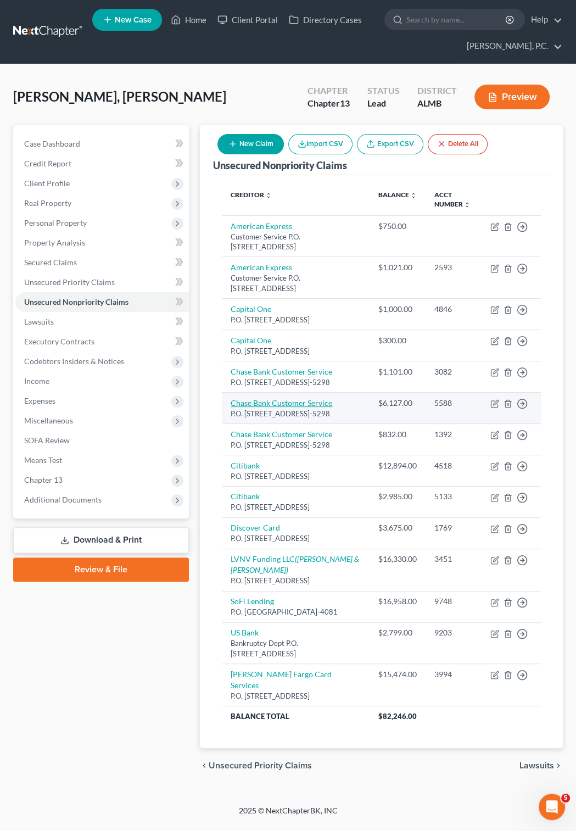
click at [270, 407] on link "Chase Bank Customer Service" at bounding box center [282, 402] width 102 height 9
select select "7"
select select "2"
select select "0"
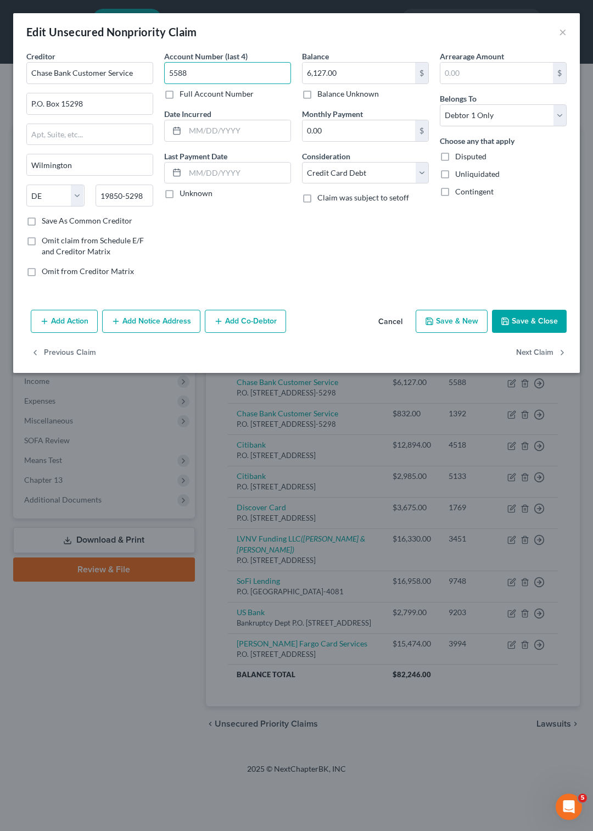
click at [233, 78] on input "5588" at bounding box center [227, 73] width 127 height 22
type input "5538"
type input "6/18/23"
click at [347, 72] on input "6,127.00" at bounding box center [358, 73] width 113 height 21
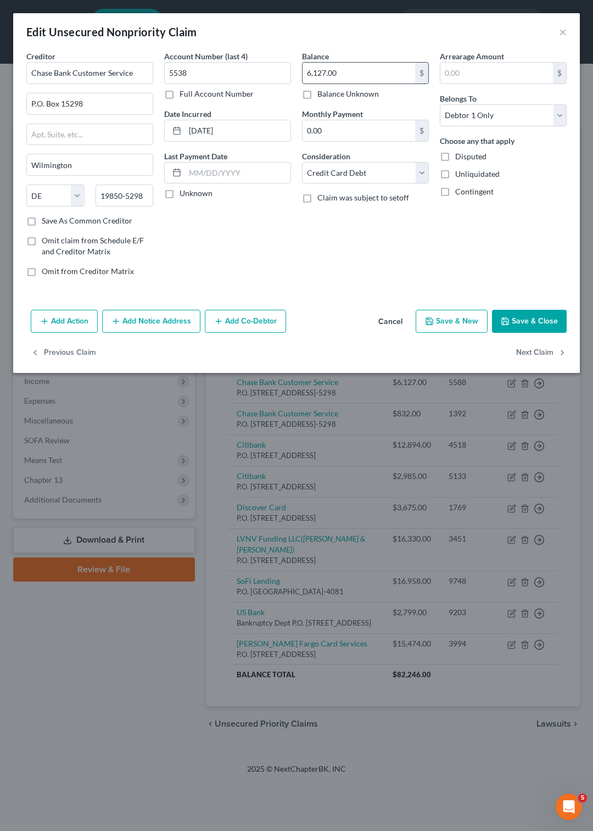
click at [347, 72] on input "6,127.00" at bounding box center [358, 73] width 113 height 21
type input "6"
type input "880"
click at [527, 323] on button "Save & Close" at bounding box center [529, 321] width 75 height 23
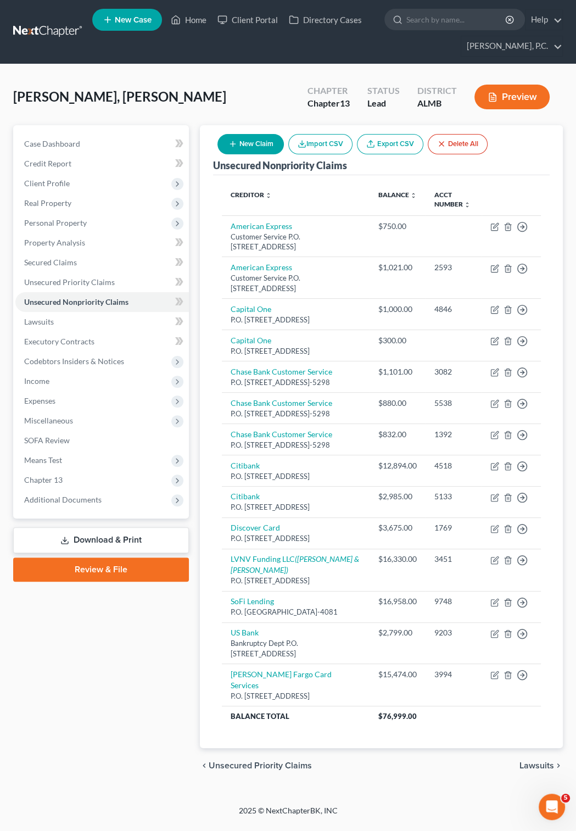
click at [263, 145] on button "New Claim" at bounding box center [250, 144] width 66 height 20
select select "0"
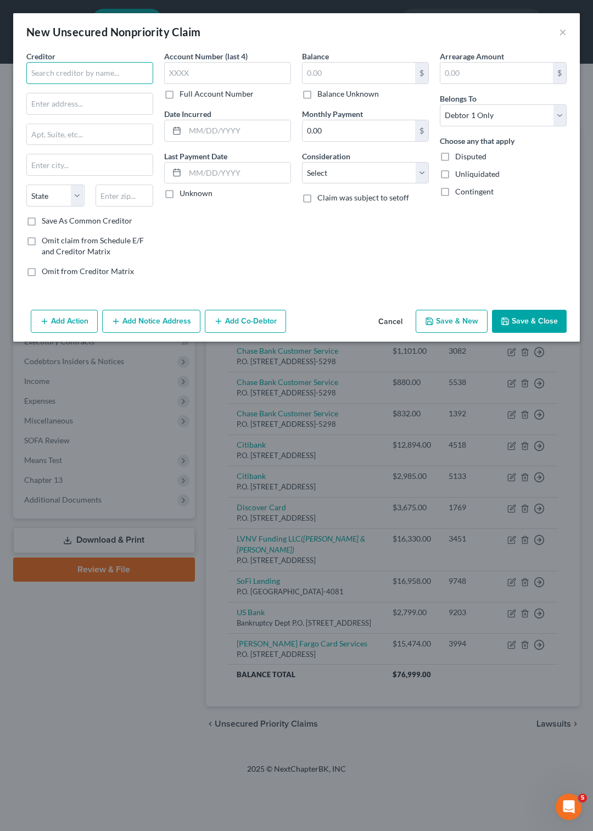
click at [134, 73] on input "text" at bounding box center [89, 73] width 127 height 22
click at [79, 94] on div "Chase Bank Customer Service" at bounding box center [92, 92] width 114 height 11
type input "Chase Bank Customer Service"
type input "P.O. Box 15298"
type input "Wilmington"
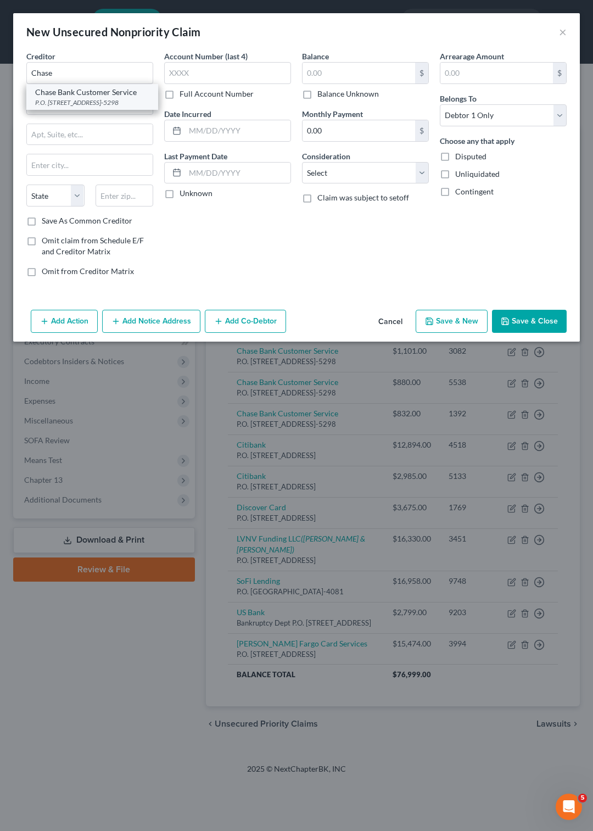
select select "7"
type input "19850-5298"
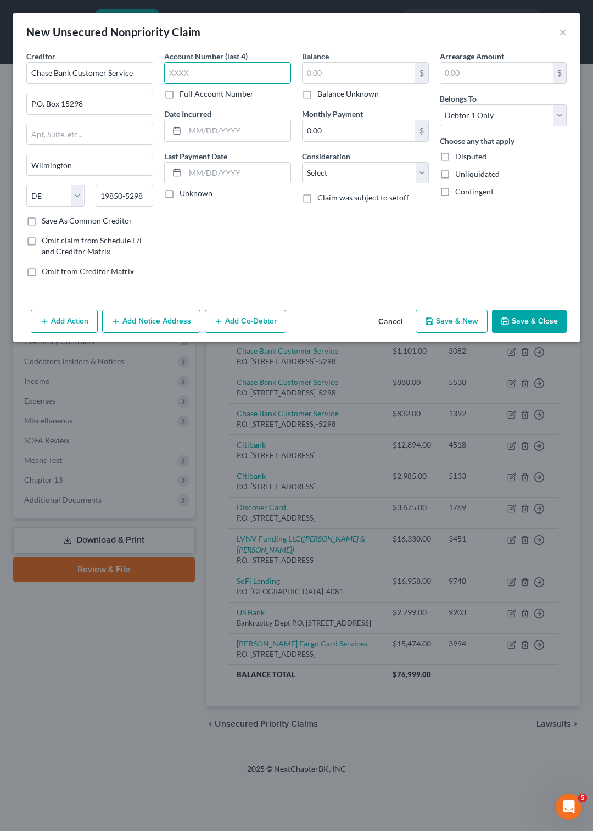
click at [185, 72] on input "text" at bounding box center [227, 73] width 127 height 22
type input "5588"
type input "9/16/2019"
click at [336, 77] on input "text" at bounding box center [358, 73] width 113 height 21
type input "5,565"
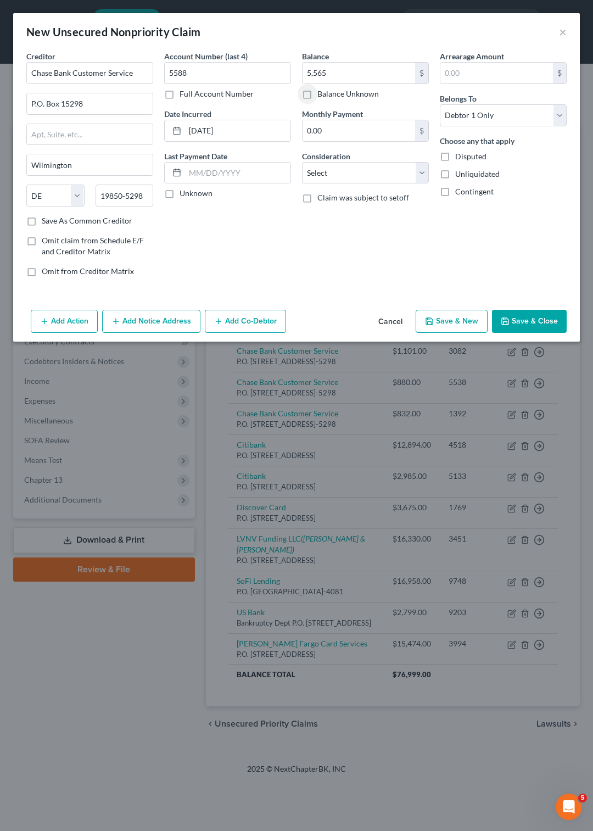
click at [531, 325] on button "Save & Close" at bounding box center [529, 321] width 75 height 23
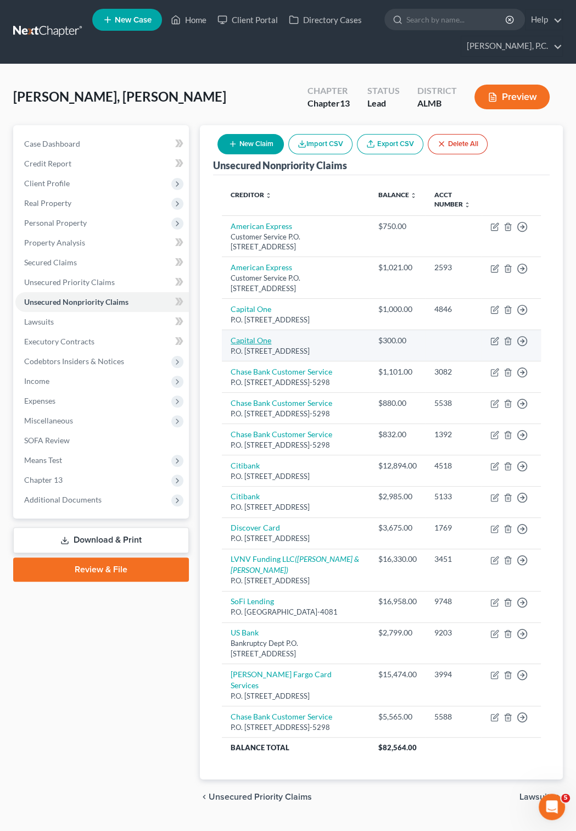
click at [257, 345] on link "Capital One" at bounding box center [251, 339] width 41 height 9
select select "46"
select select "2"
select select "0"
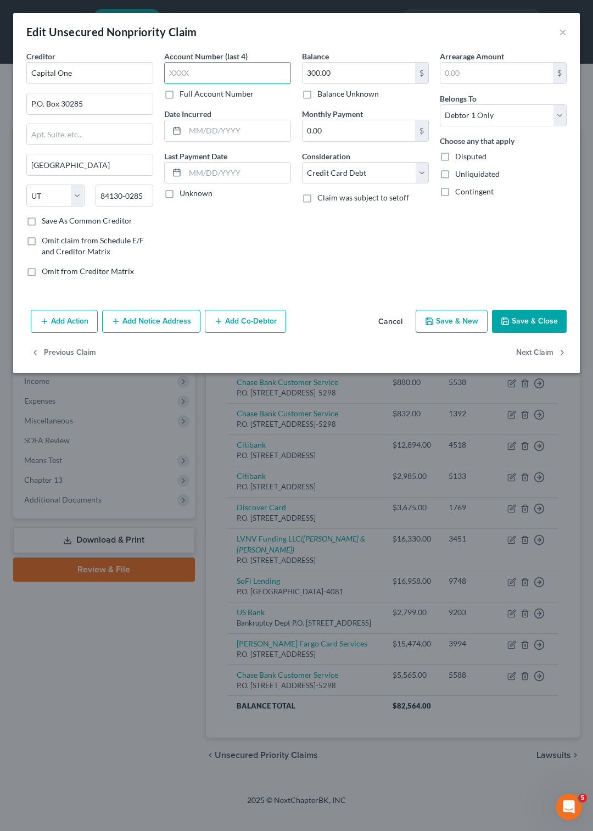
click at [201, 71] on input "text" at bounding box center [227, 73] width 127 height 22
type input "4565"
type input "8/12/25"
click at [524, 315] on button "Save & Close" at bounding box center [529, 321] width 75 height 23
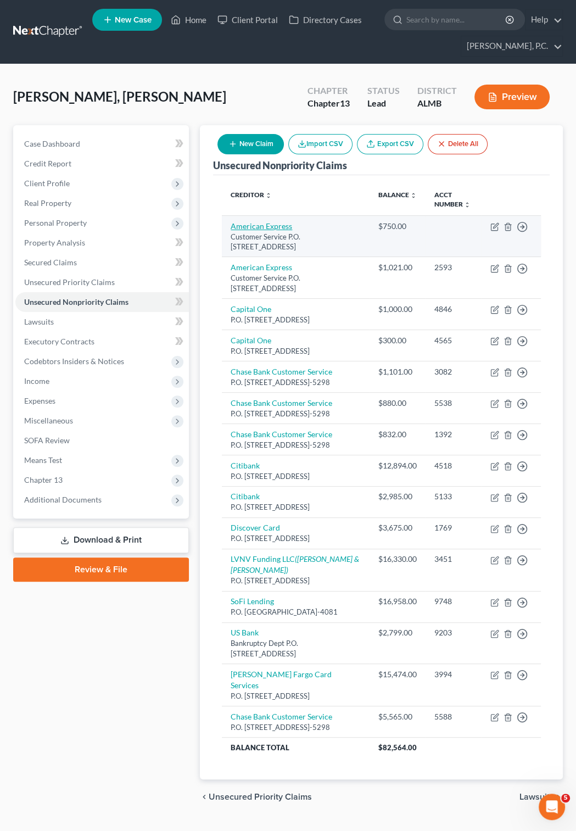
click at [257, 228] on link "American Express" at bounding box center [261, 225] width 61 height 9
select select "45"
select select "2"
select select "0"
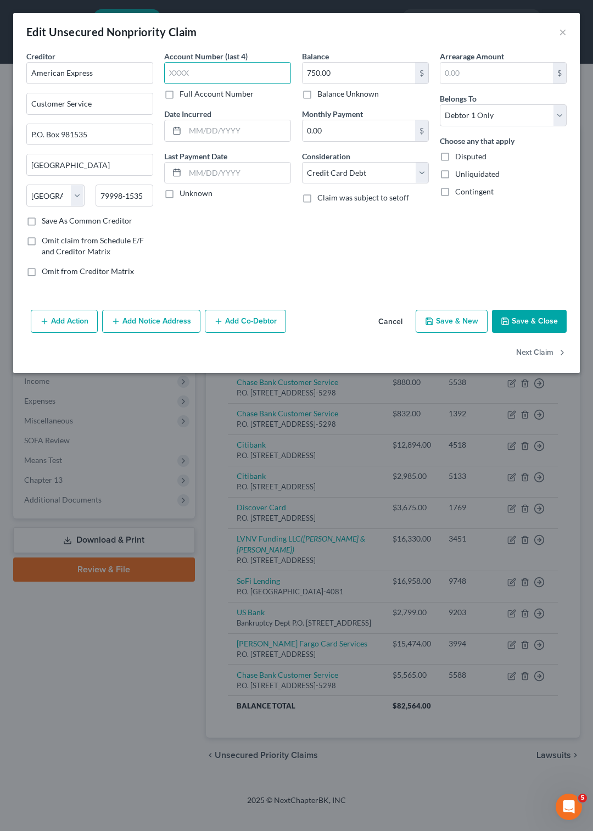
click at [175, 63] on input "text" at bounding box center [227, 73] width 127 height 22
type input "0863"
type input "[DATE]"
click at [337, 73] on input "750.00" at bounding box center [358, 73] width 113 height 21
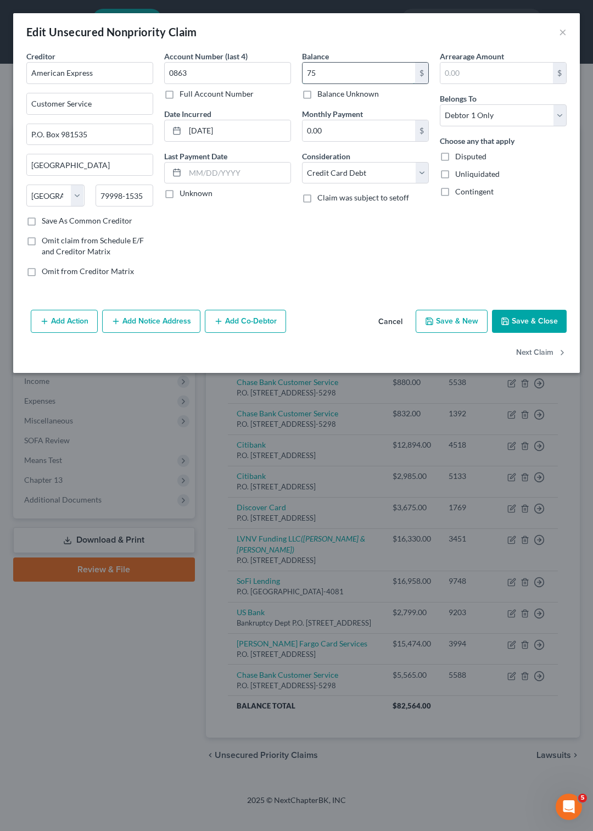
type input "7"
type input "1,020"
click at [514, 320] on button "Save & Close" at bounding box center [529, 321] width 75 height 23
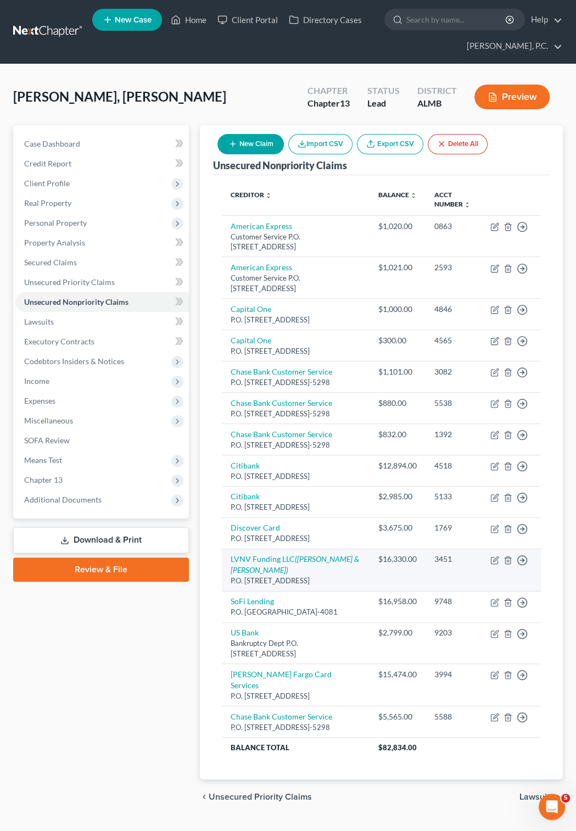
click at [264, 591] on td "LVNV Funding LLC (Zarzaur & Schwartz) P.O. Box 10497, Greenville, SC 29603" at bounding box center [295, 569] width 147 height 42
click at [260, 574] on link "LVNV Funding LLC (Zarzaur & Schwartz)" at bounding box center [295, 564] width 128 height 20
select select "42"
select select "2"
select select "0"
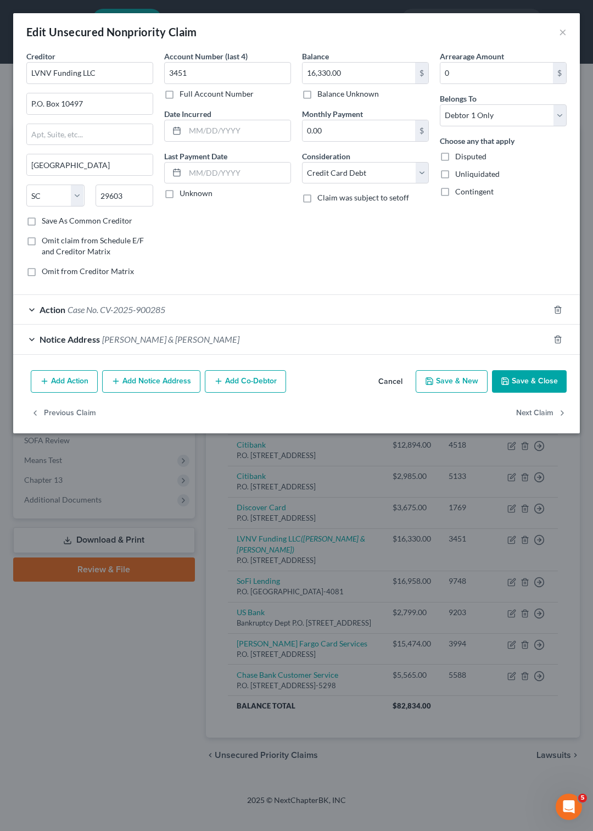
click at [523, 375] on button "Save & Close" at bounding box center [529, 381] width 75 height 23
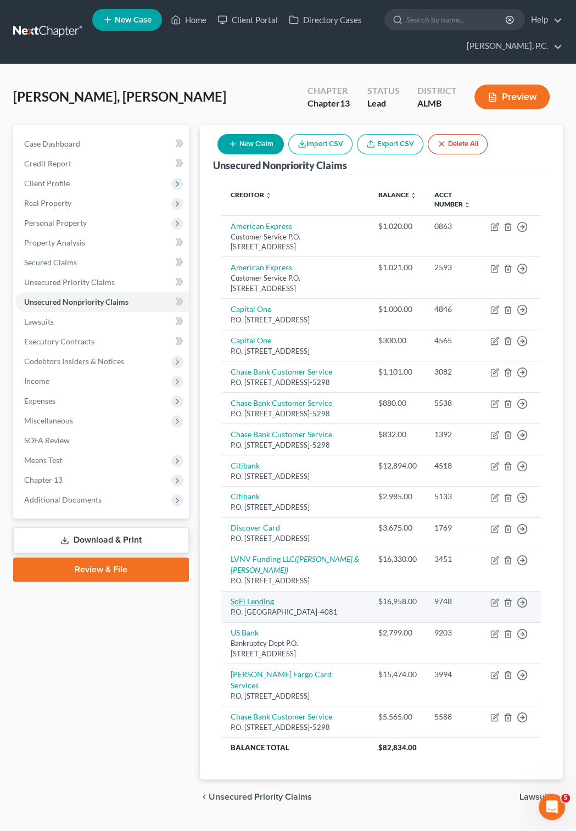
click at [260, 606] on link "SoFi Lending" at bounding box center [252, 600] width 43 height 9
select select "45"
select select "2"
select select "0"
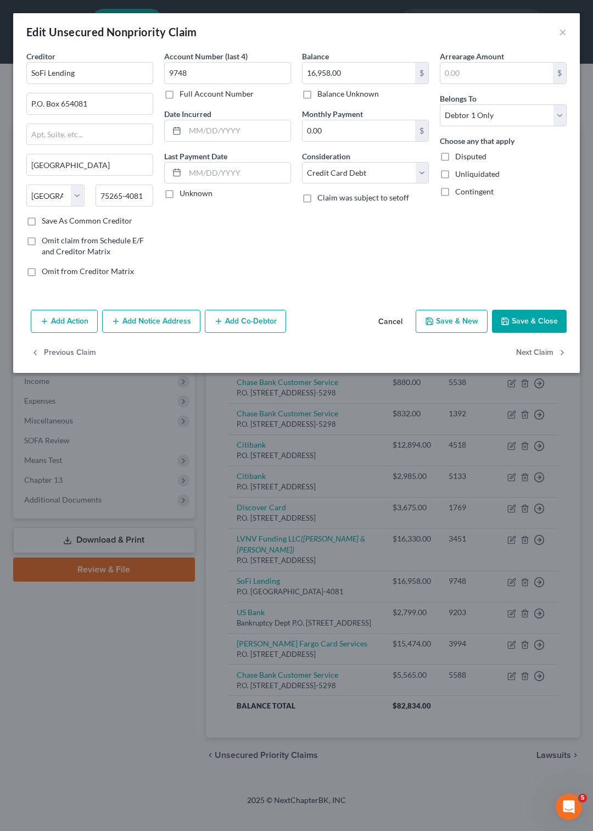
click at [141, 318] on button "Add Notice Address" at bounding box center [151, 321] width 98 height 23
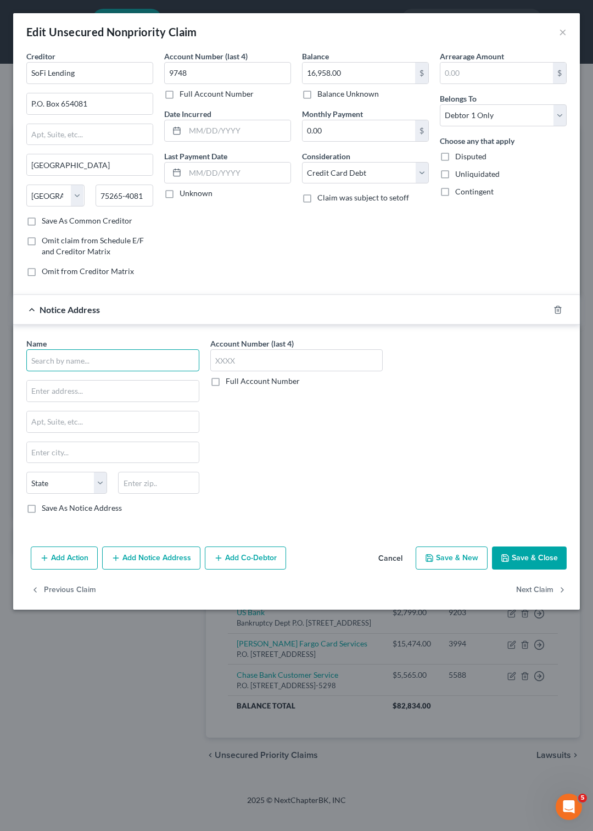
click at [125, 367] on input "text" at bounding box center [112, 360] width 173 height 22
type input "R"
click at [46, 382] on div "LVNV Funding LLC" at bounding box center [92, 379] width 114 height 11
type input "LVNV Funding LLC"
type input "P.O. Box 10497"
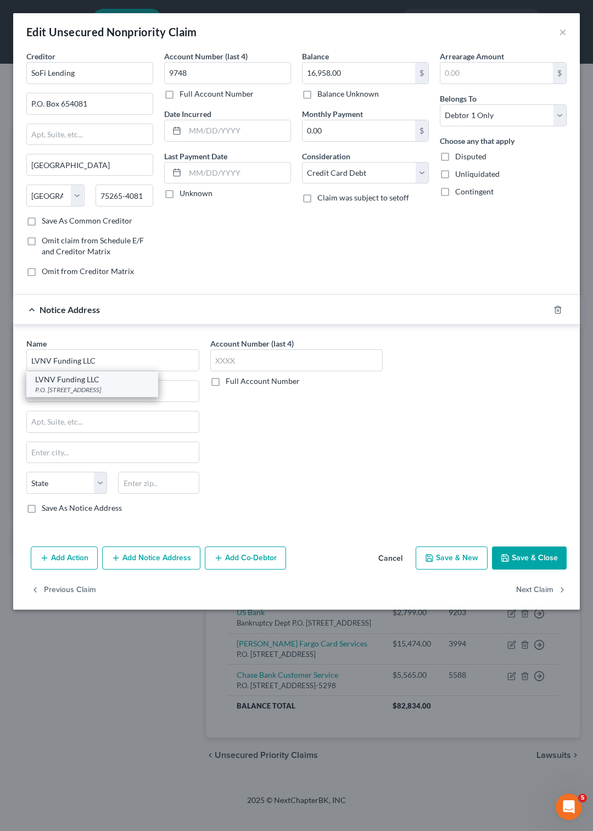
type input "Greenville"
select select "42"
type input "29603"
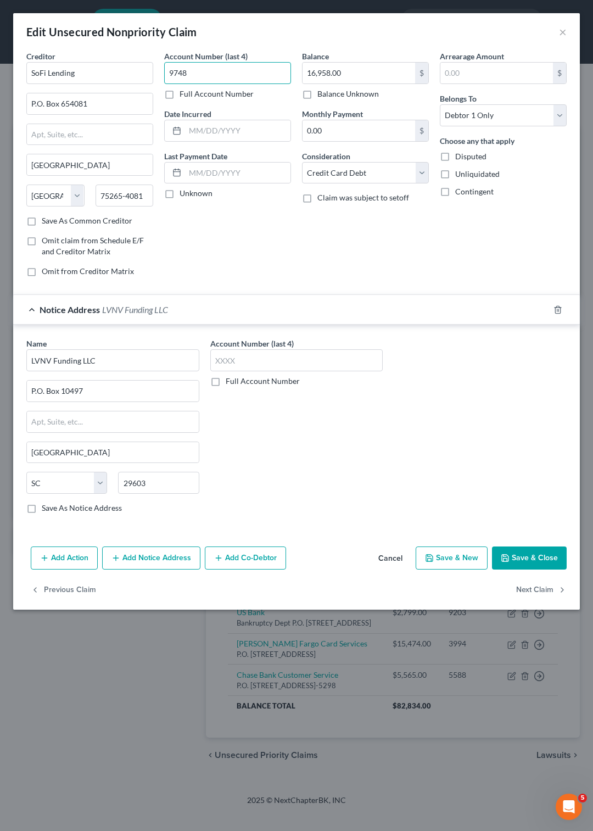
click at [237, 70] on input "9748" at bounding box center [227, 73] width 127 height 22
type input "9"
type input "0288"
click at [206, 123] on input "text" at bounding box center [237, 130] width 105 height 21
type input "4"
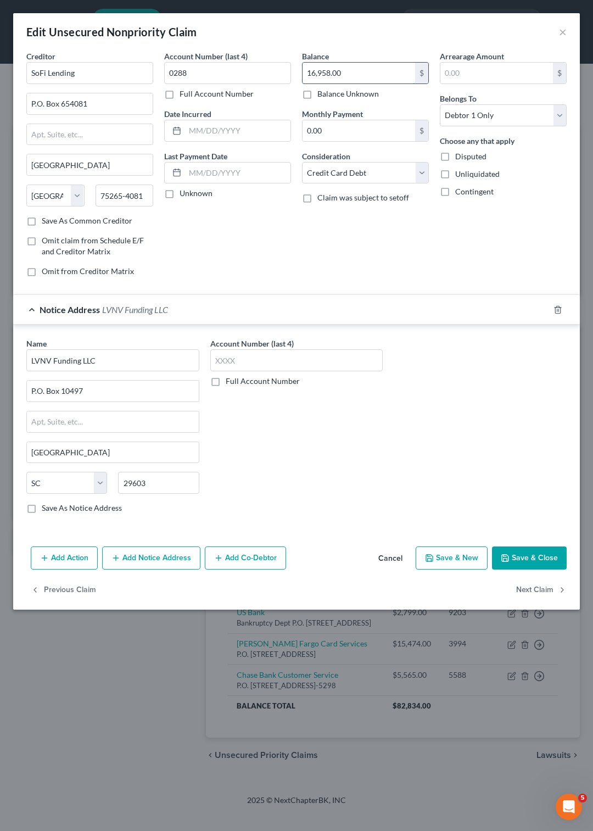
click at [365, 67] on input "16,958.00" at bounding box center [358, 73] width 113 height 21
type input "15,988"
click at [518, 561] on button "Save & Close" at bounding box center [529, 557] width 75 height 23
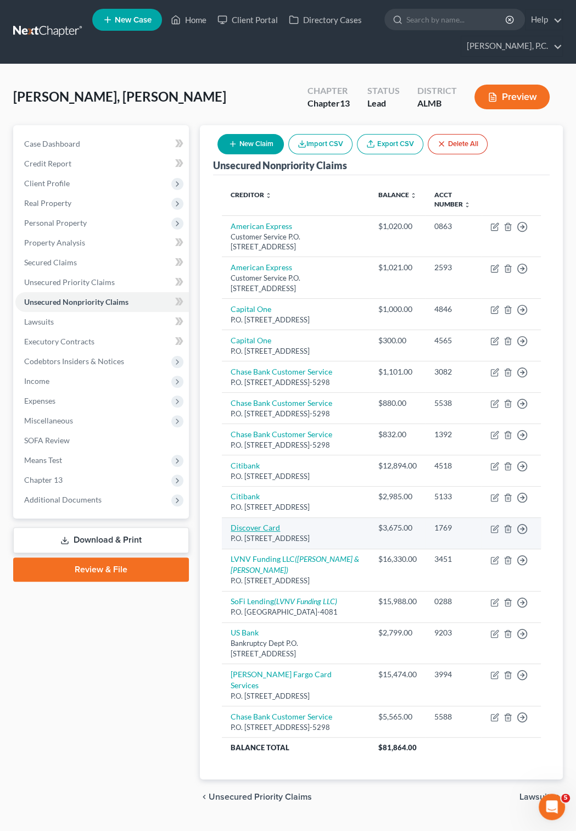
click at [254, 532] on link "Discover Card" at bounding box center [255, 527] width 49 height 9
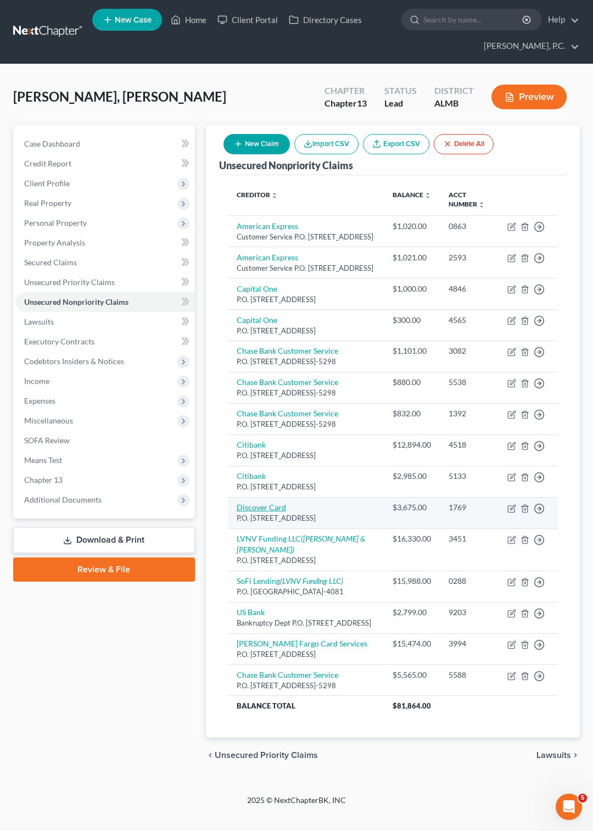
select select "46"
select select "2"
select select "0"
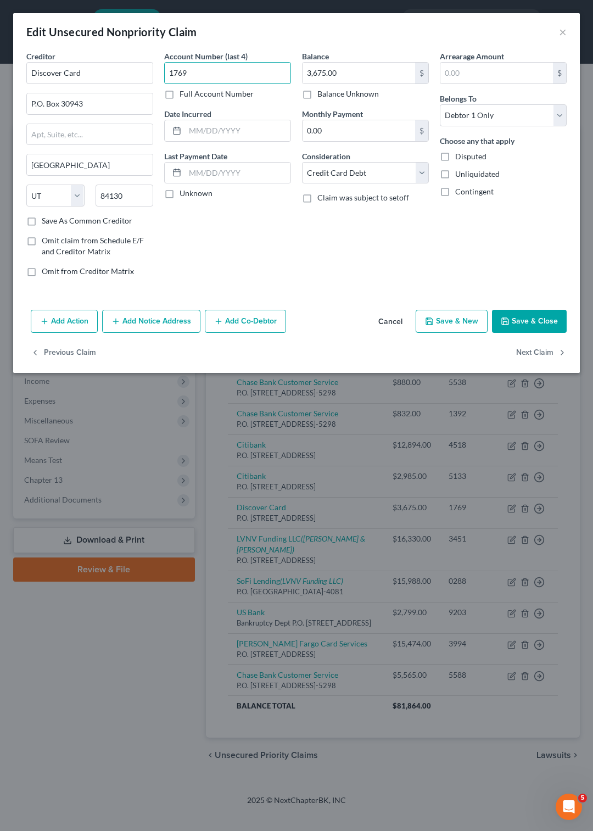
click at [195, 69] on input "1769" at bounding box center [227, 73] width 127 height 22
type input "1"
type input "1477"
type input "1/15/2013"
click at [309, 69] on input "3,675.00" at bounding box center [358, 73] width 113 height 21
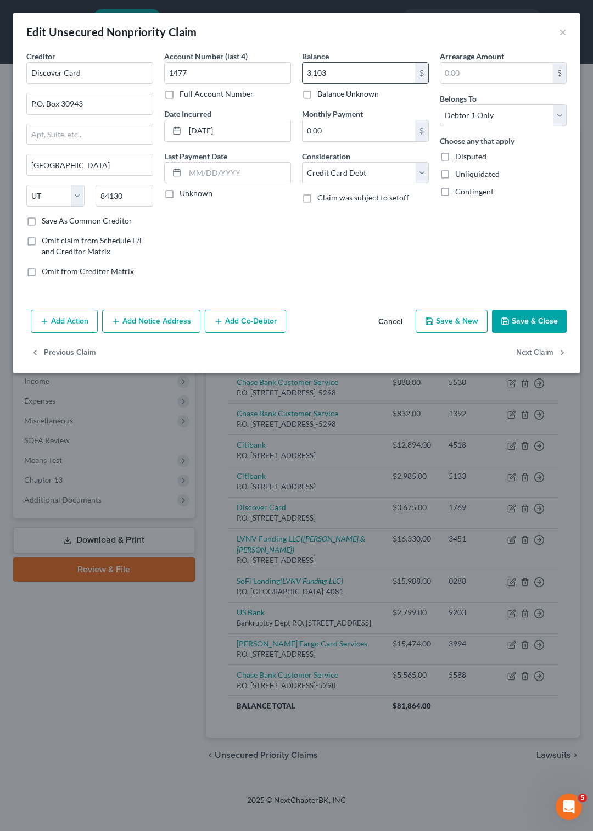
type input "3,103"
click at [534, 317] on button "Save & Close" at bounding box center [529, 321] width 75 height 23
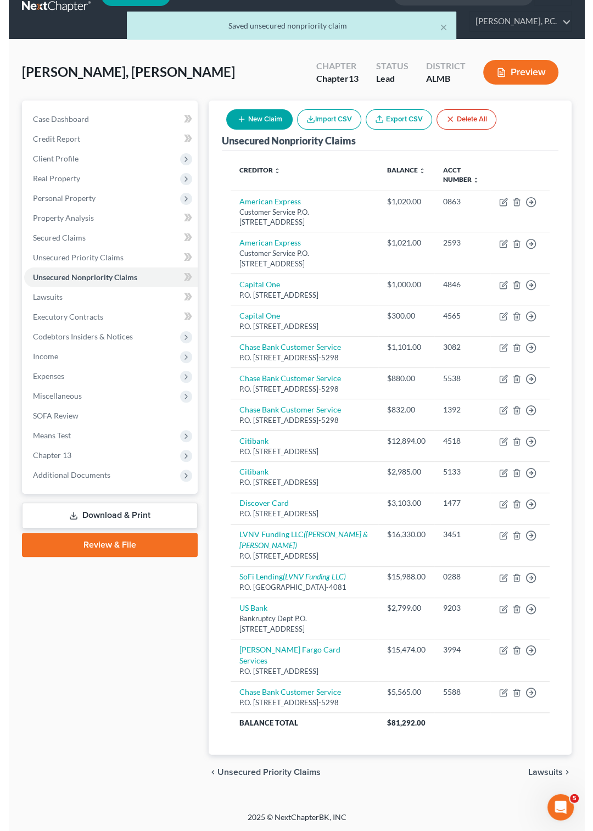
scroll to position [48, 0]
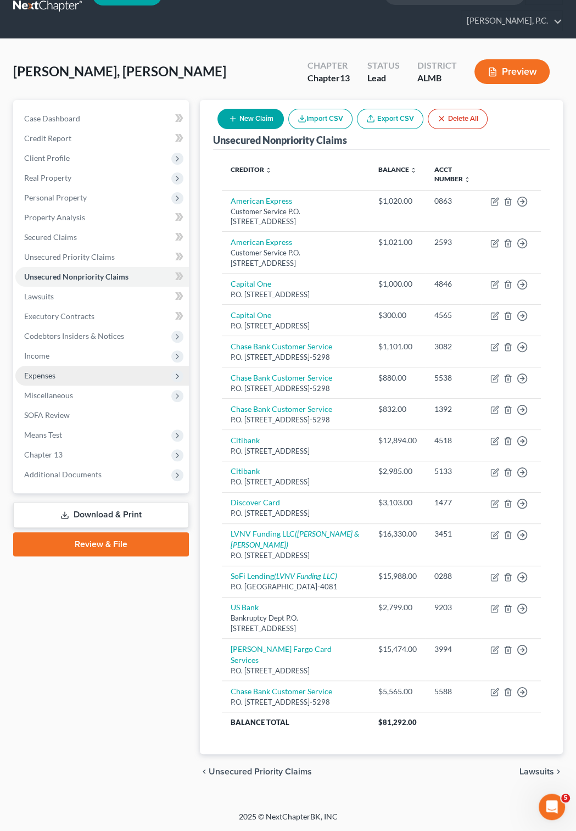
click at [51, 371] on span "Expenses" at bounding box center [39, 375] width 31 height 9
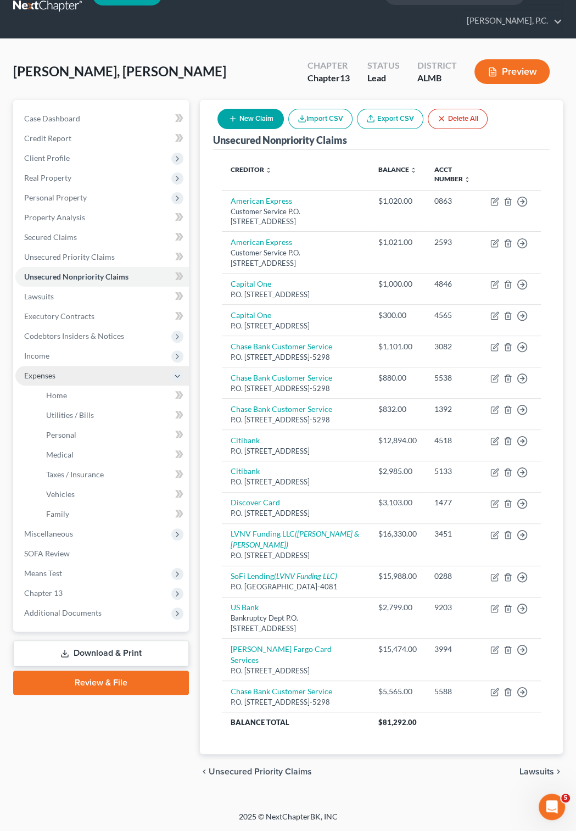
click at [46, 371] on span "Expenses" at bounding box center [39, 375] width 31 height 9
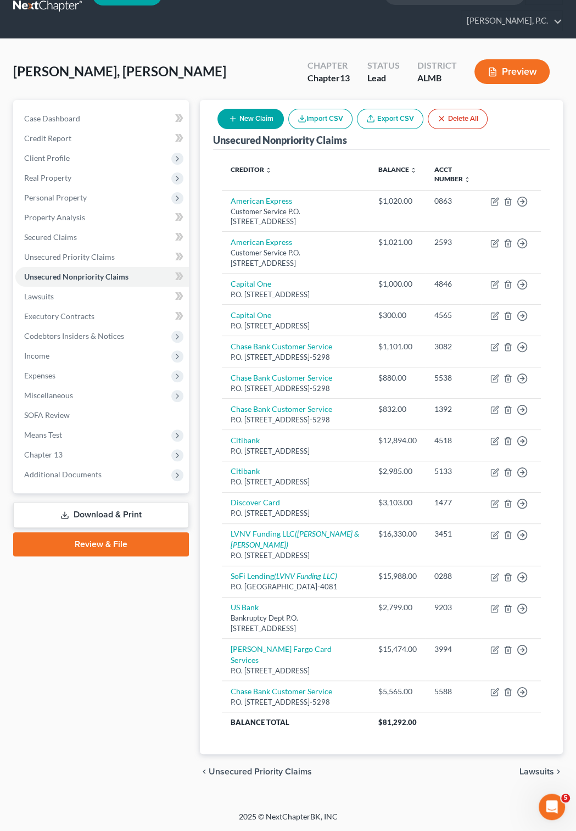
click at [528, 59] on button "Preview" at bounding box center [511, 71] width 75 height 25
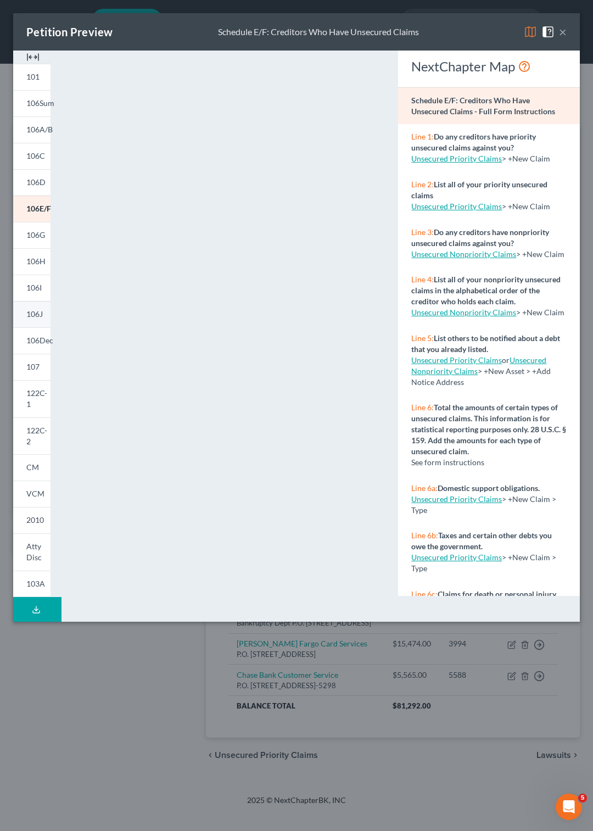
click at [30, 311] on span "106J" at bounding box center [34, 313] width 16 height 9
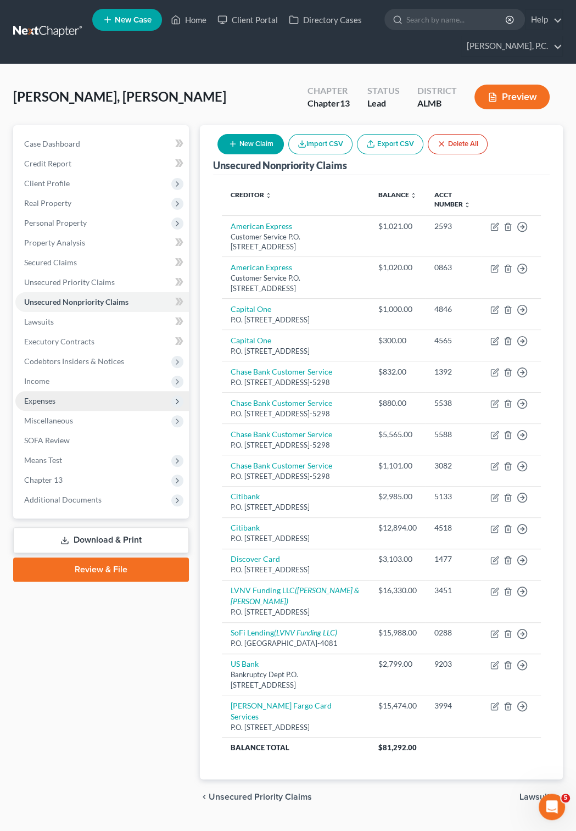
click at [40, 402] on span "Expenses" at bounding box center [39, 400] width 31 height 9
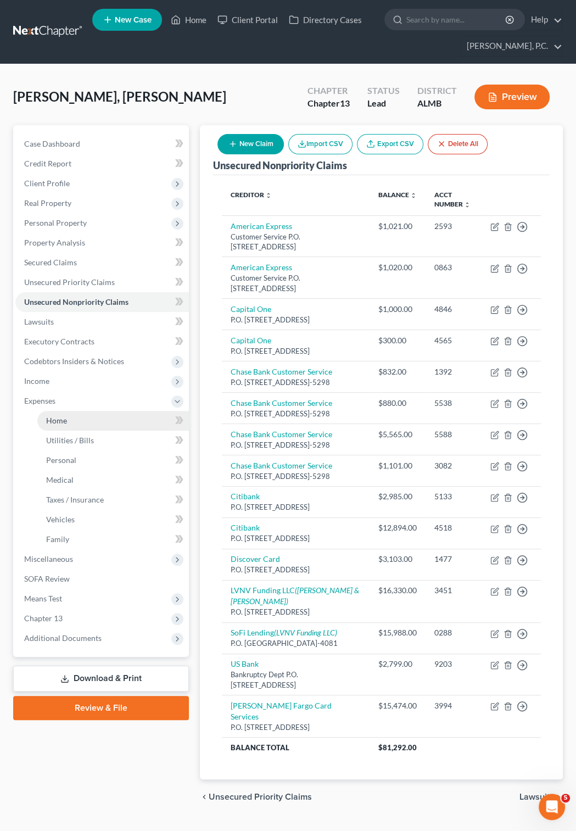
click at [55, 422] on span "Home" at bounding box center [56, 420] width 21 height 9
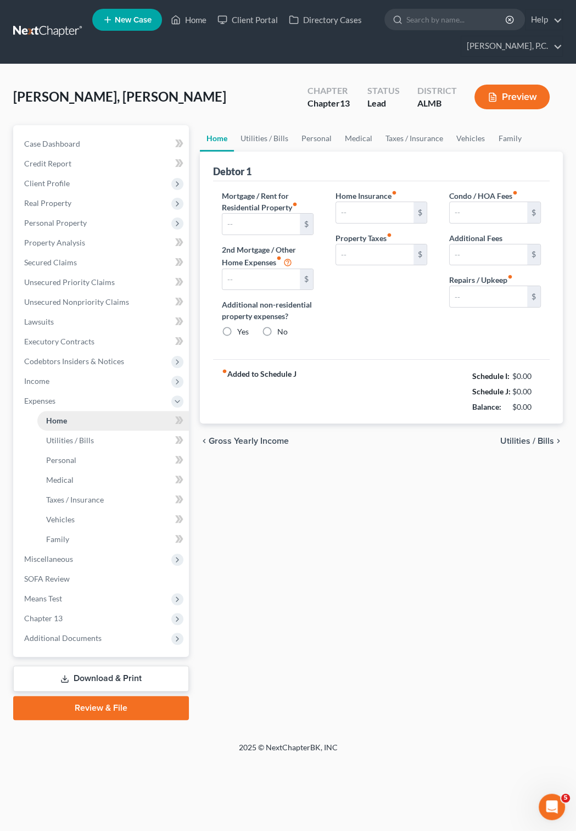
type input "0.00"
radio input "true"
type input "0.00"
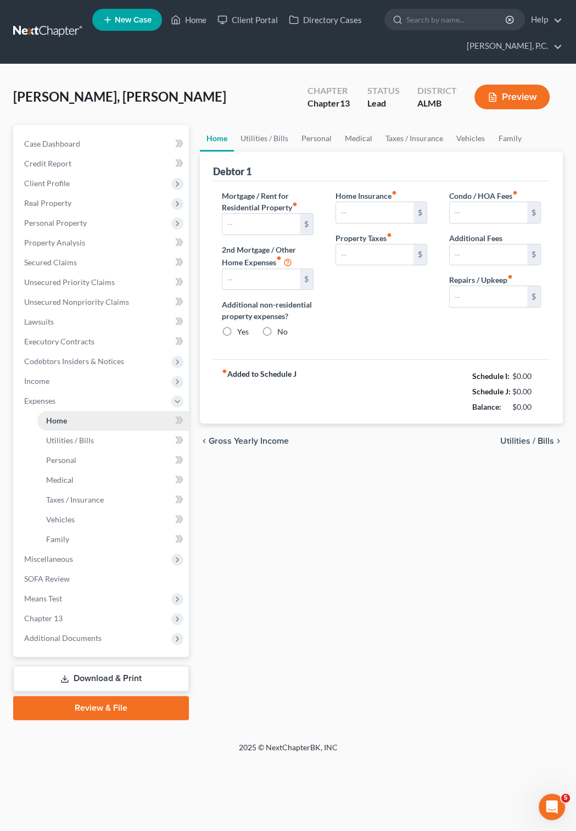
type input "0.00"
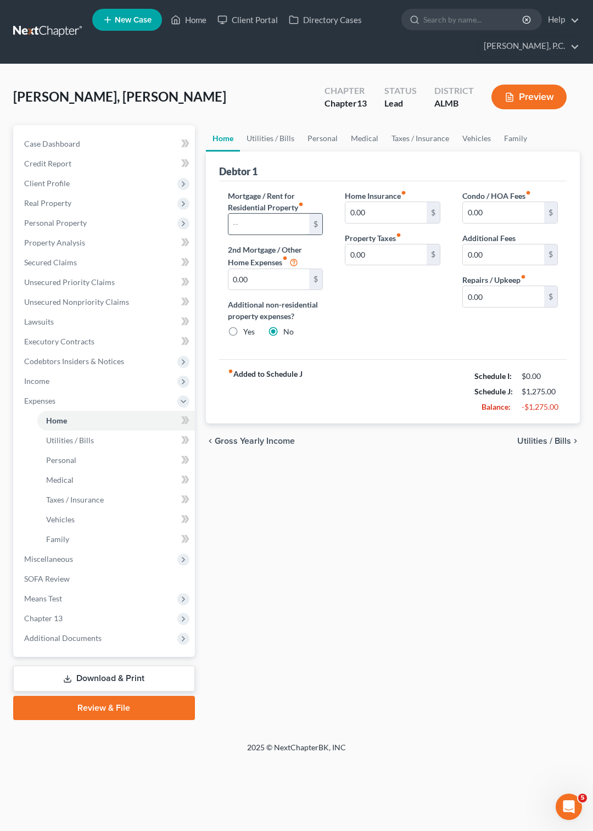
click at [286, 231] on input "text" at bounding box center [268, 224] width 81 height 21
type input "400"
click at [60, 439] on span "Utilities / Bills" at bounding box center [70, 439] width 48 height 9
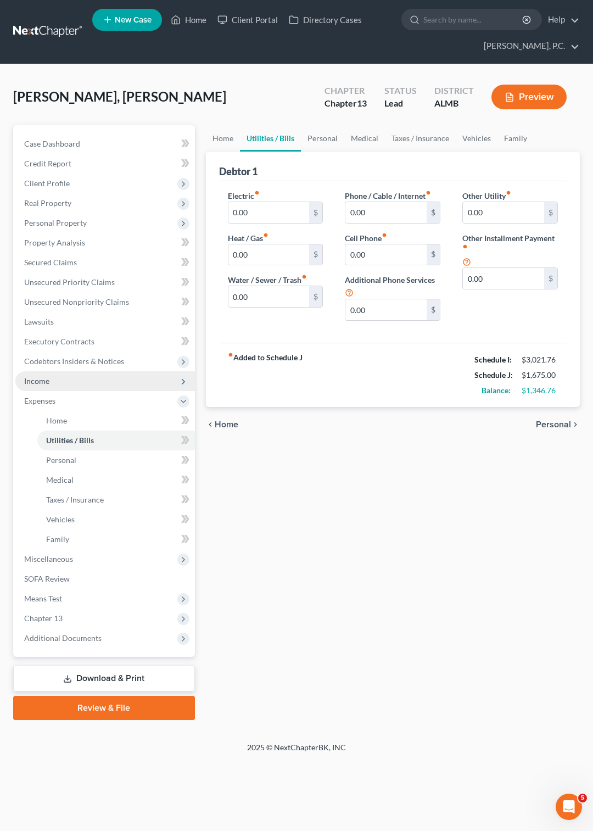
click at [34, 382] on span "Income" at bounding box center [36, 380] width 25 height 9
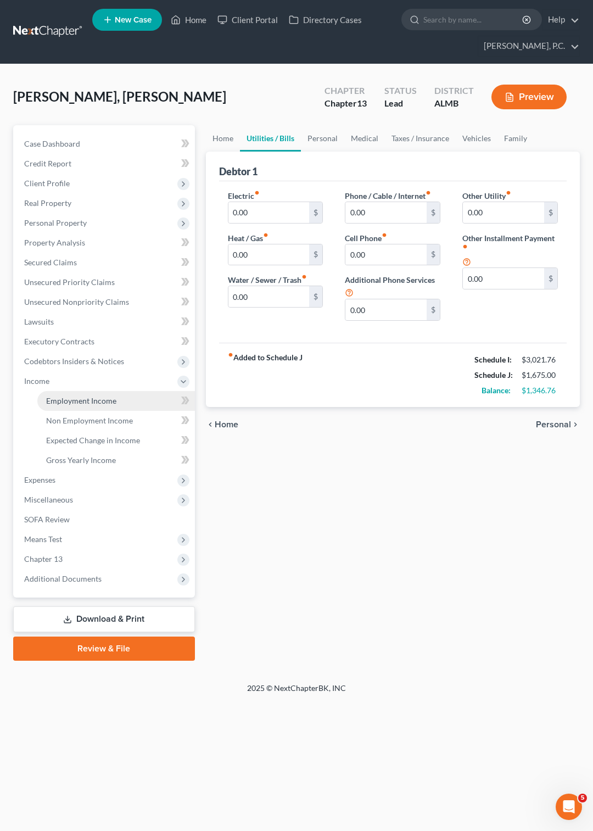
click at [88, 402] on span "Employment Income" at bounding box center [81, 400] width 70 height 9
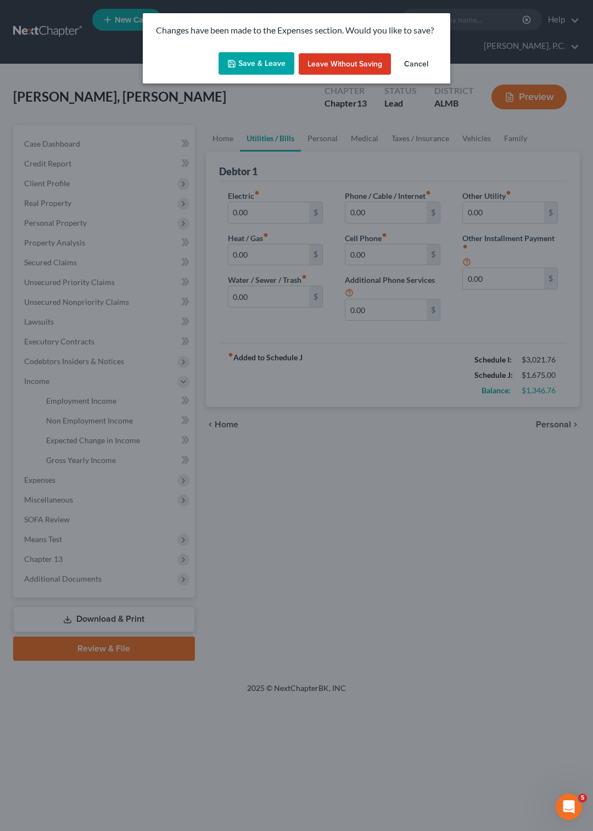
click at [245, 62] on button "Save & Leave" at bounding box center [256, 63] width 76 height 23
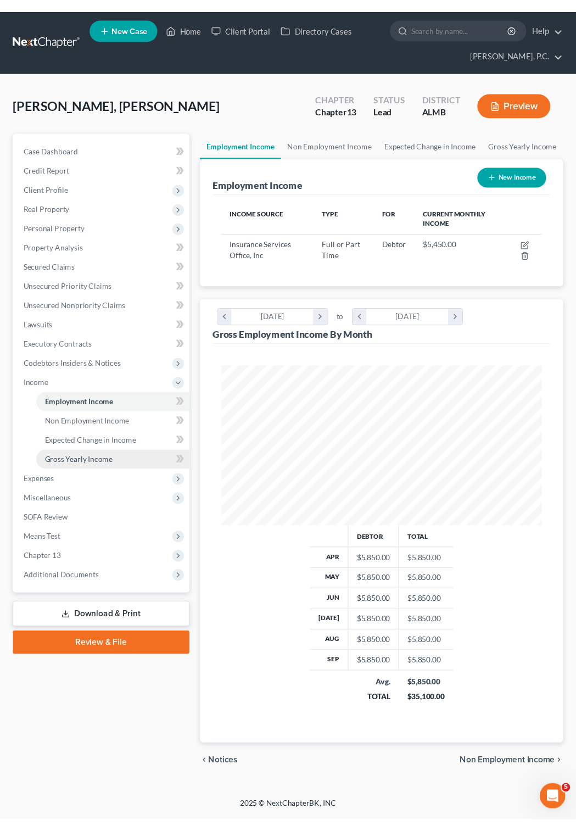
scroll to position [165, 352]
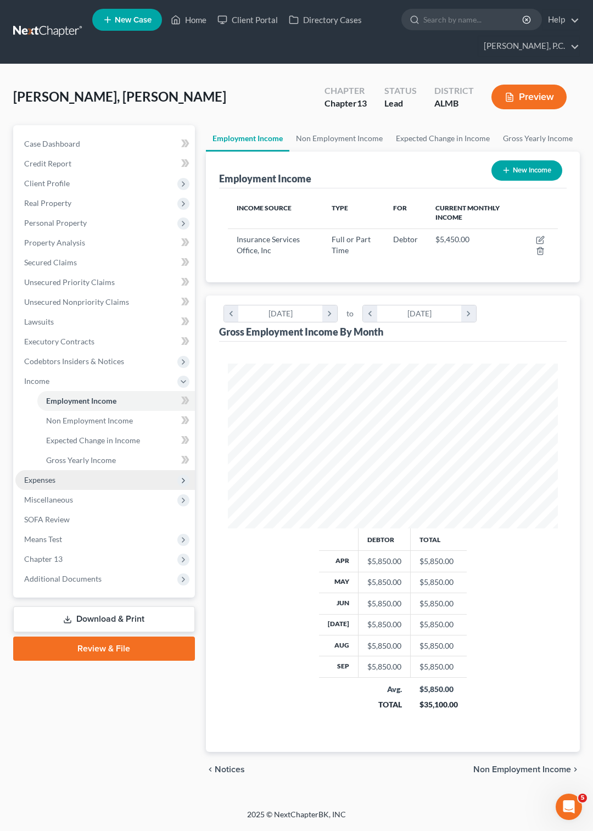
click at [45, 480] on span "Expenses" at bounding box center [39, 479] width 31 height 9
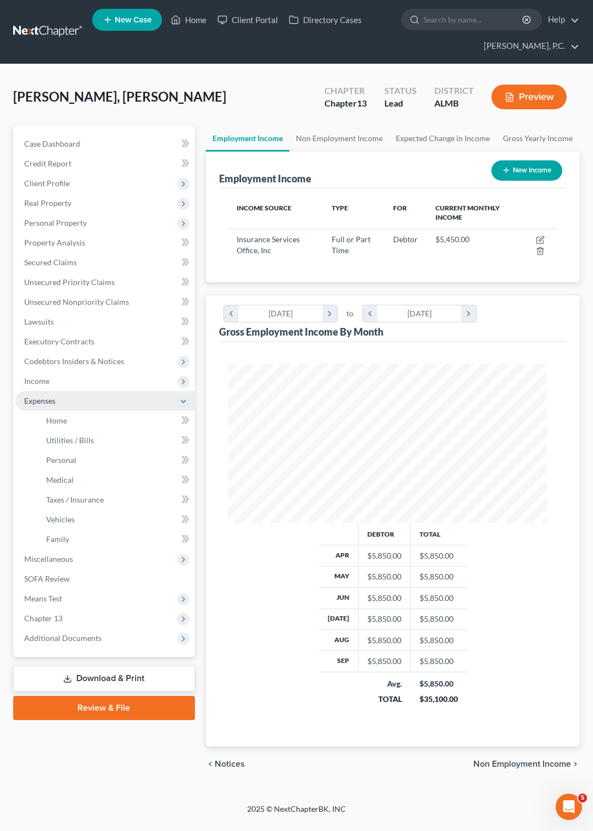
scroll to position [548814, 548634]
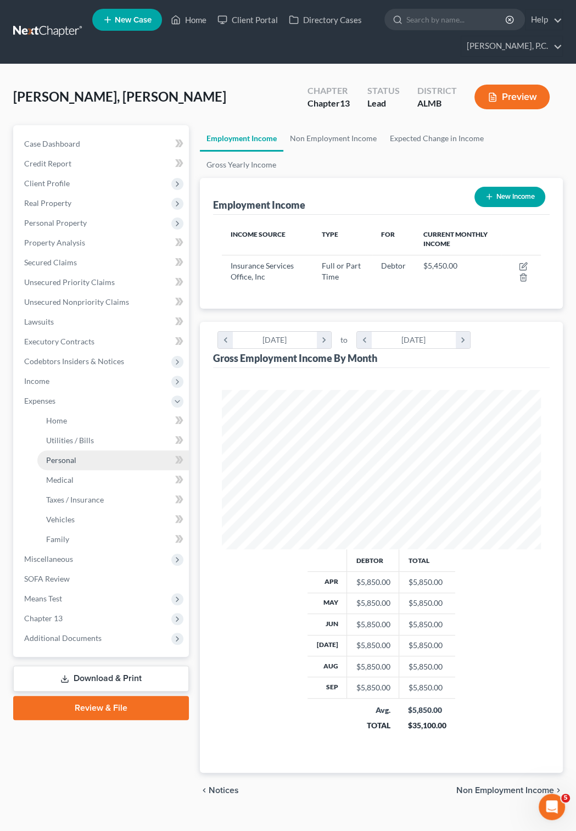
click at [74, 458] on span "Personal" at bounding box center [61, 459] width 30 height 9
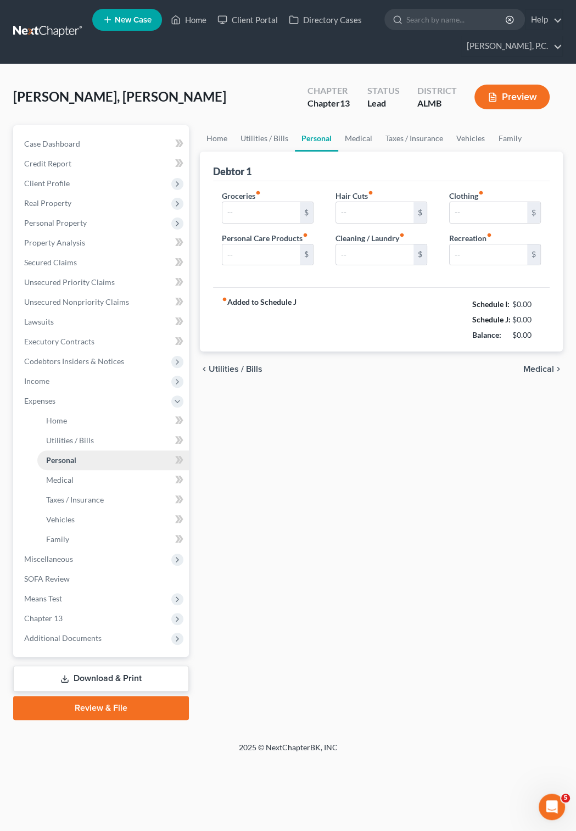
type input "550.00"
type input "50.00"
type input "0.00"
type input "125.00"
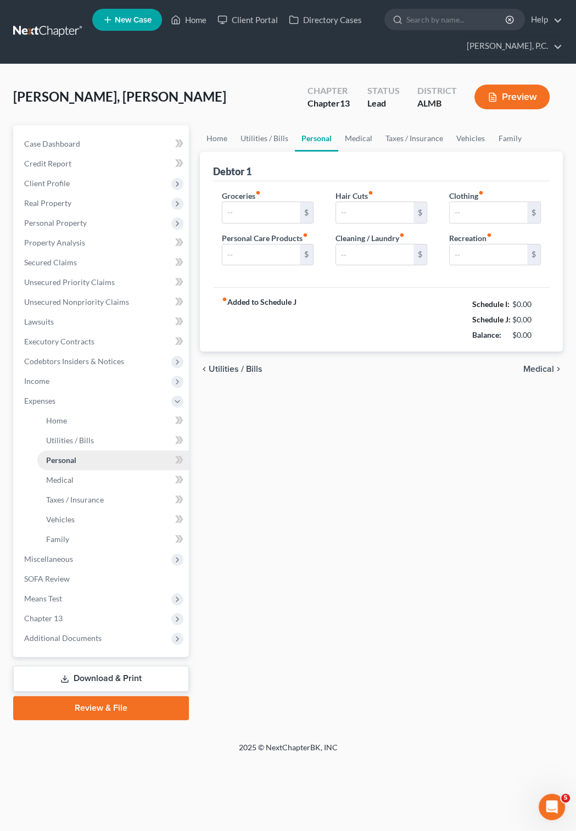
type input "0.00"
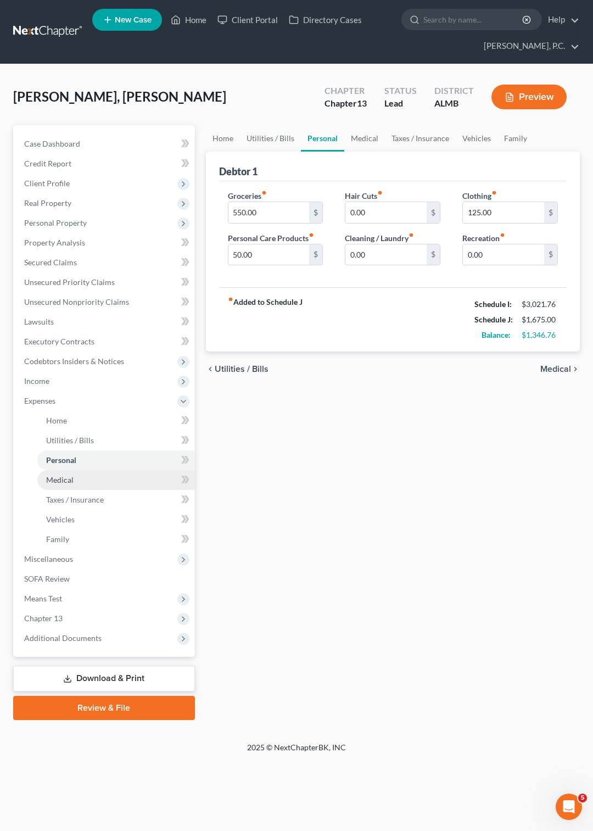
click at [68, 481] on span "Medical" at bounding box center [59, 479] width 27 height 9
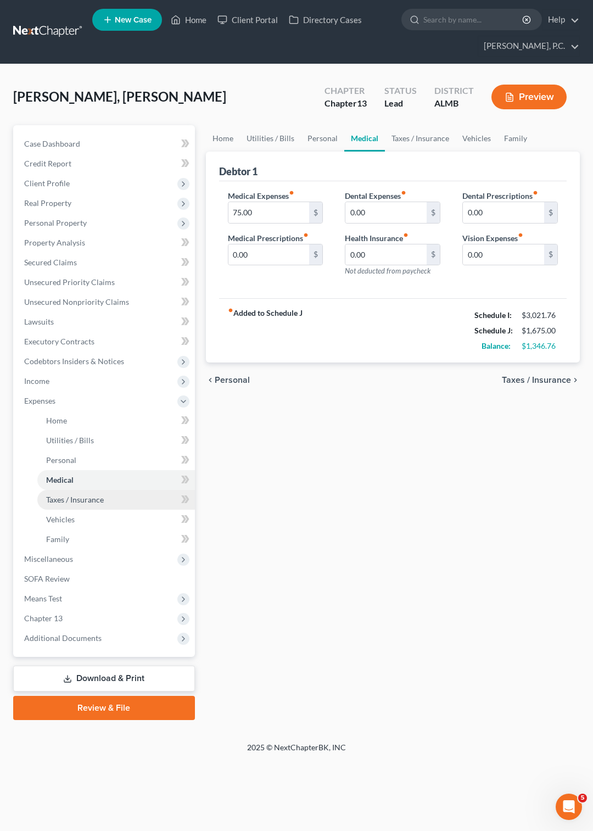
click at [63, 500] on span "Taxes / Insurance" at bounding box center [75, 499] width 58 height 9
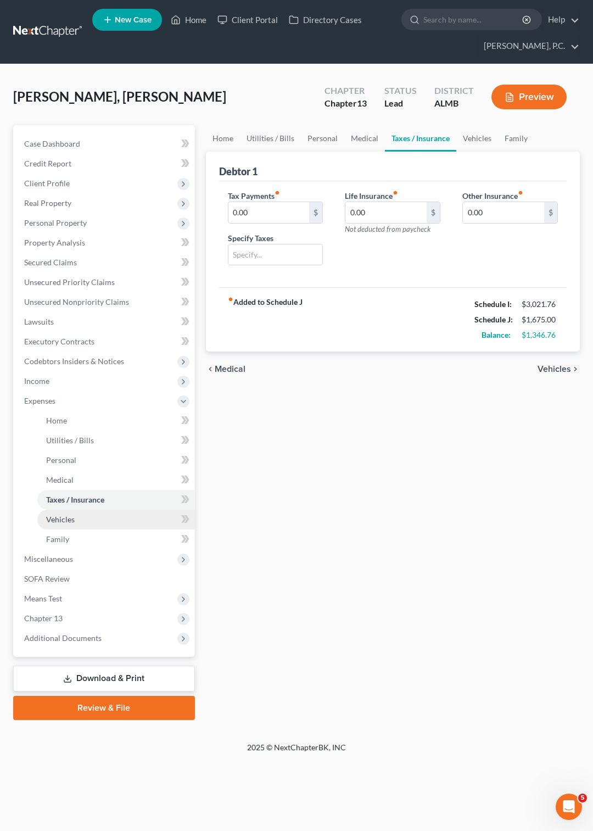
click at [69, 519] on span "Vehicles" at bounding box center [60, 518] width 29 height 9
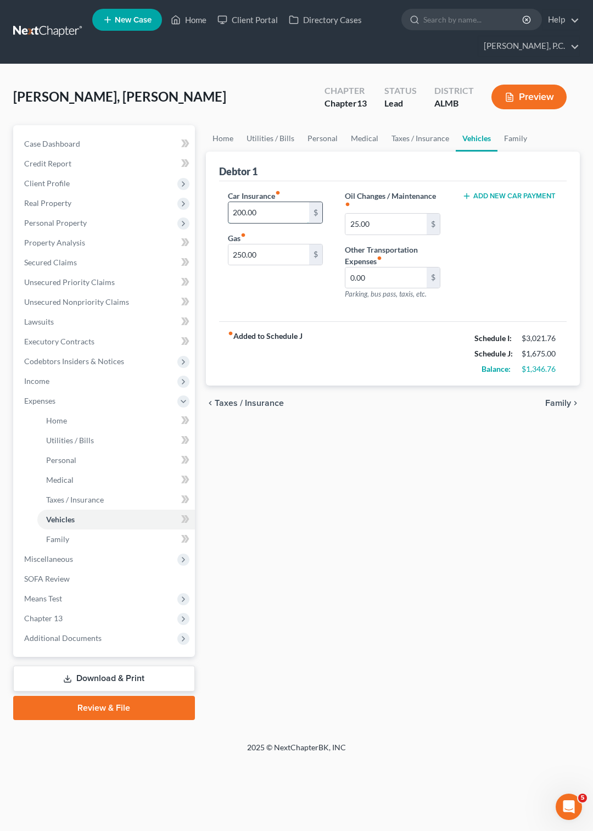
click at [282, 215] on input "200.00" at bounding box center [268, 212] width 81 height 21
type input "25"
type input "200"
click at [61, 538] on span "Family" at bounding box center [57, 538] width 23 height 9
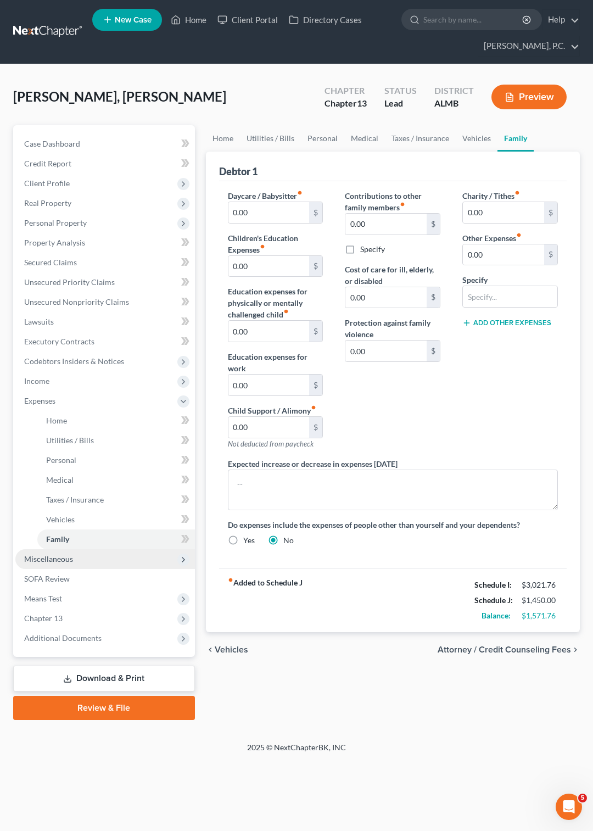
click at [50, 559] on span "Miscellaneous" at bounding box center [48, 558] width 49 height 9
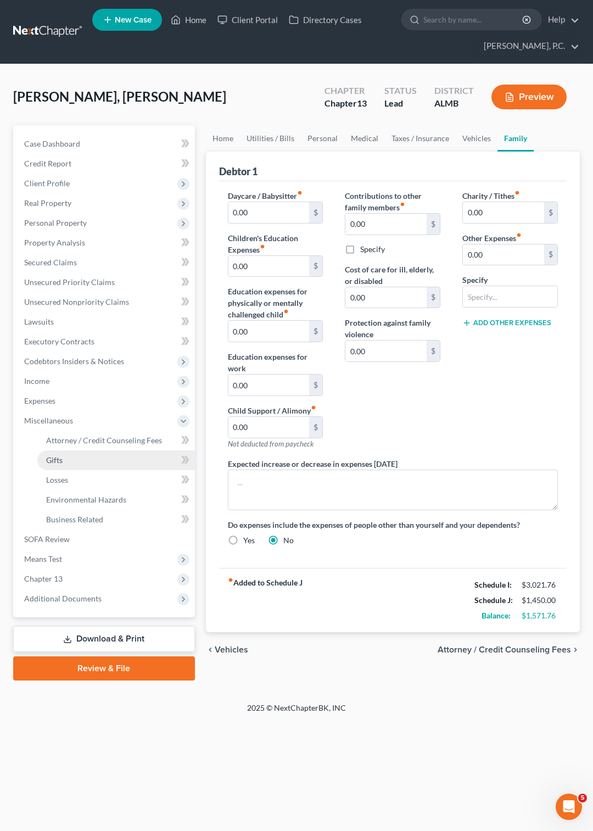
click at [55, 459] on span "Gifts" at bounding box center [54, 459] width 16 height 9
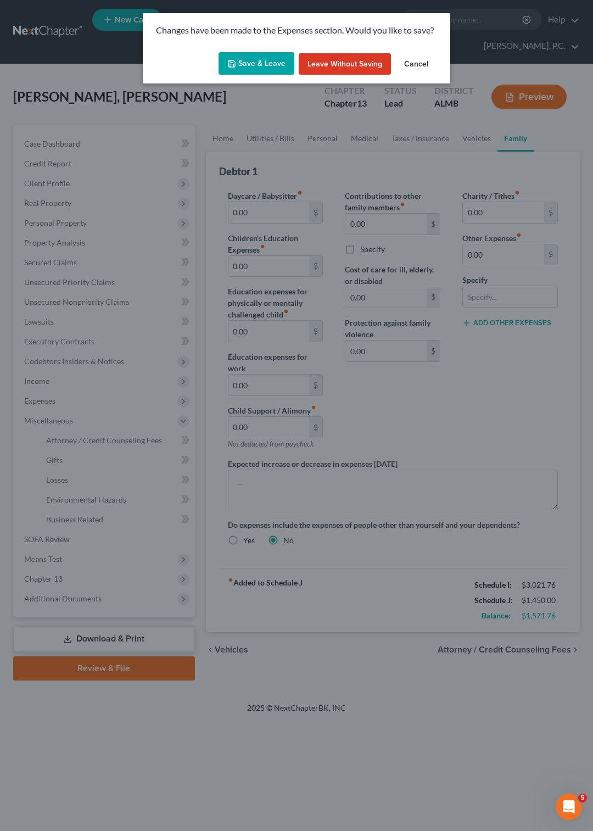
click at [246, 63] on button "Save & Leave" at bounding box center [256, 63] width 76 height 23
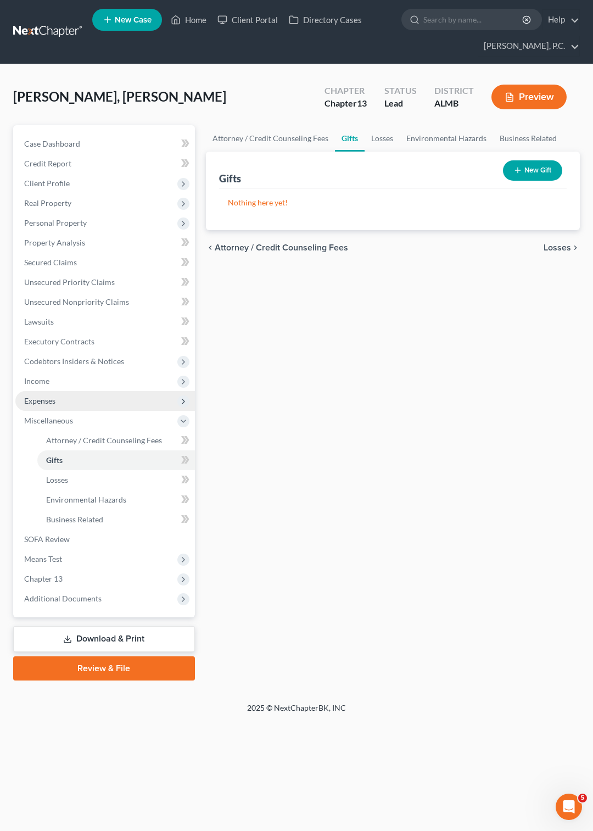
click at [40, 402] on span "Expenses" at bounding box center [39, 400] width 31 height 9
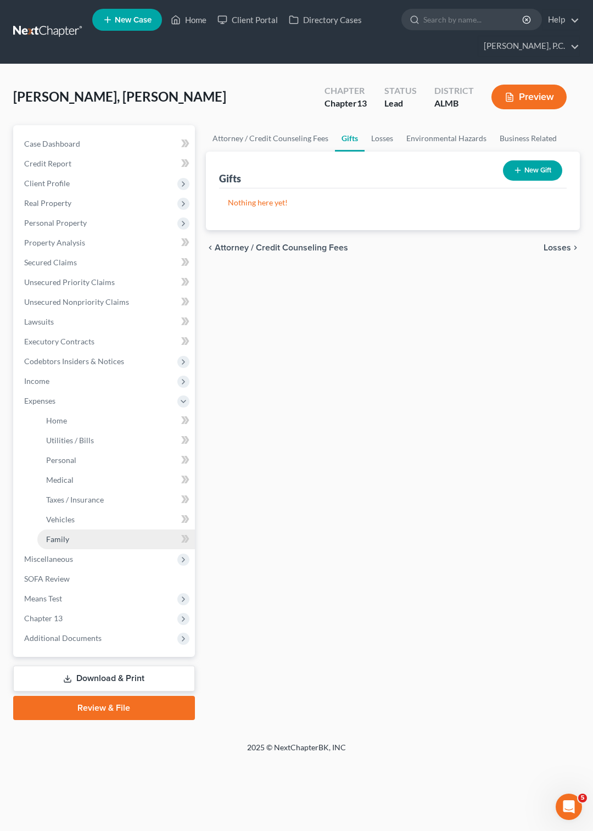
click at [60, 538] on span "Family" at bounding box center [57, 538] width 23 height 9
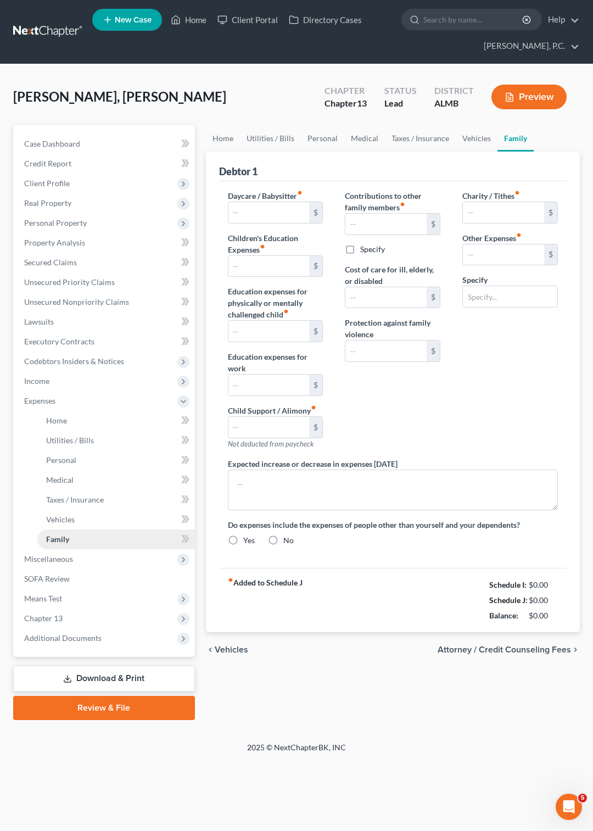
type input "0.00"
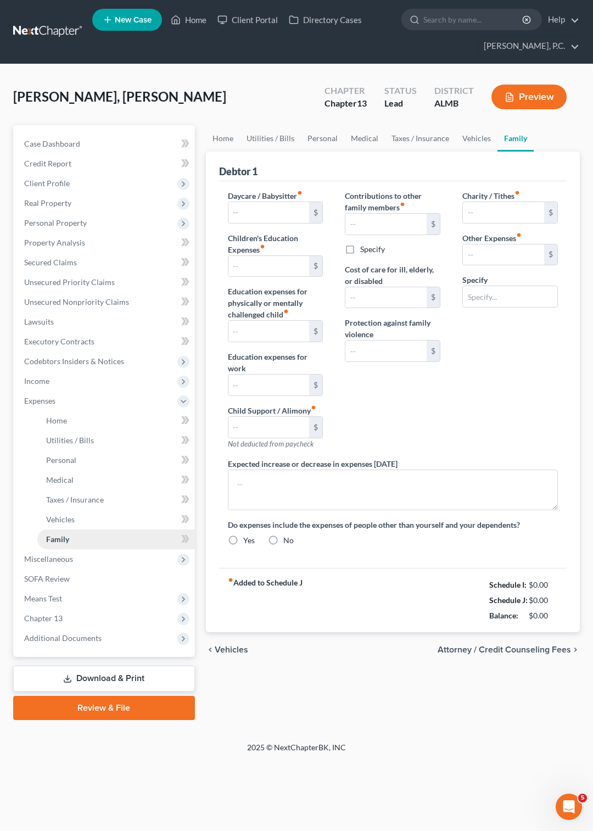
type input "0.00"
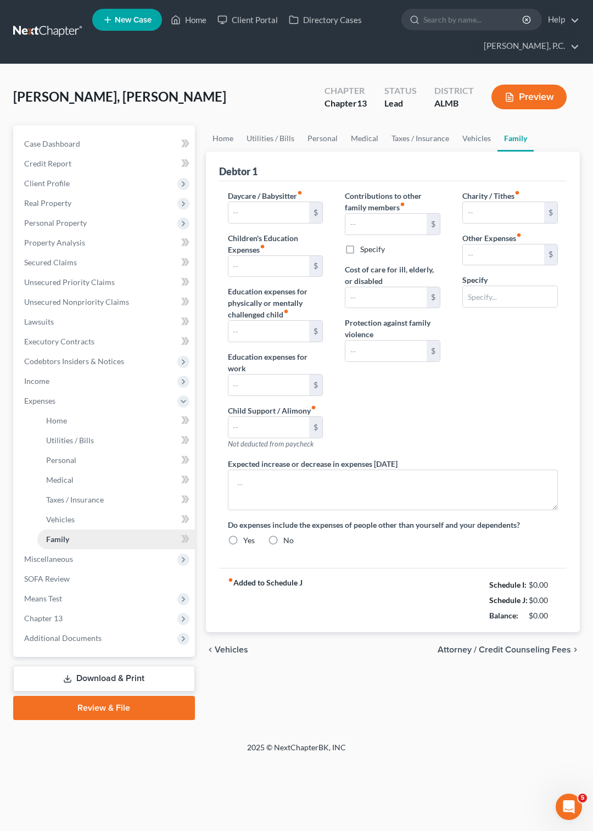
radio input "true"
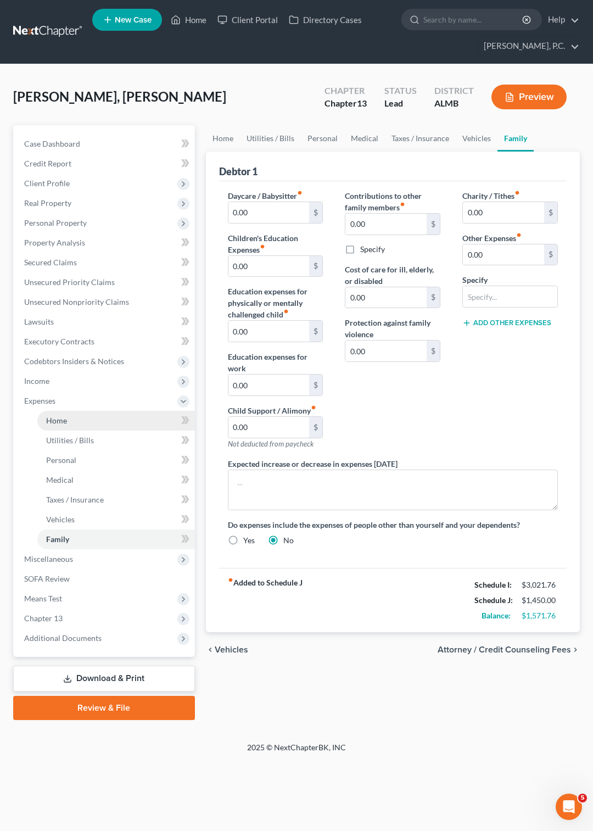
click at [57, 419] on span "Home" at bounding box center [56, 420] width 21 height 9
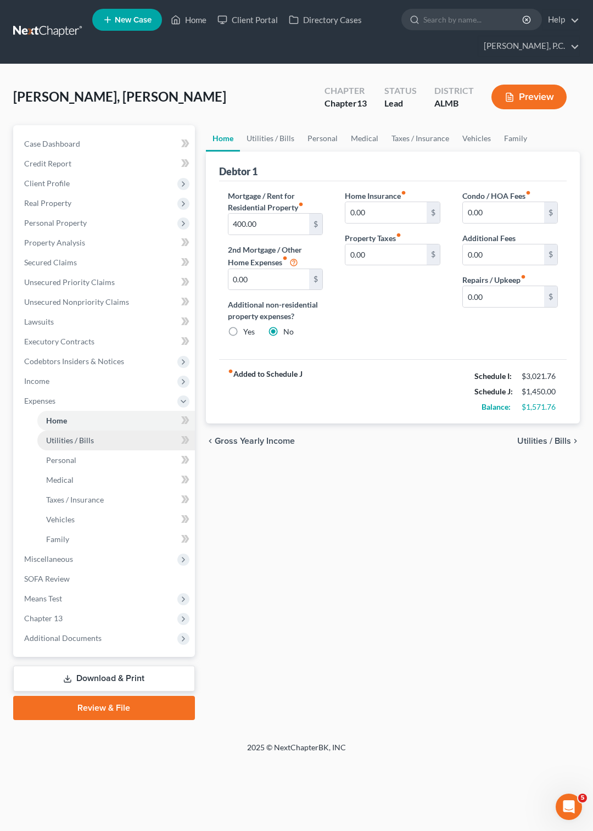
click at [60, 438] on span "Utilities / Bills" at bounding box center [70, 439] width 48 height 9
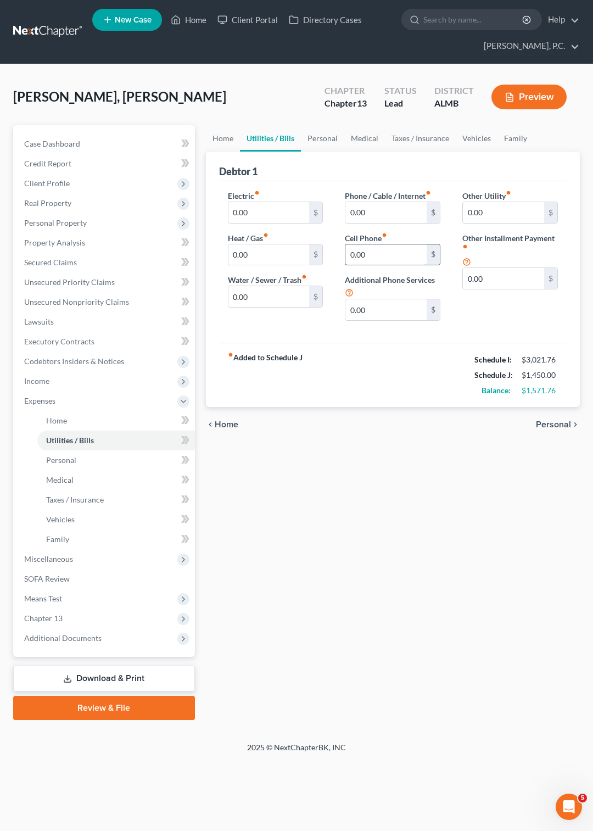
click at [369, 255] on input "0.00" at bounding box center [385, 254] width 81 height 21
type input "100"
click at [58, 458] on span "Personal" at bounding box center [61, 459] width 30 height 9
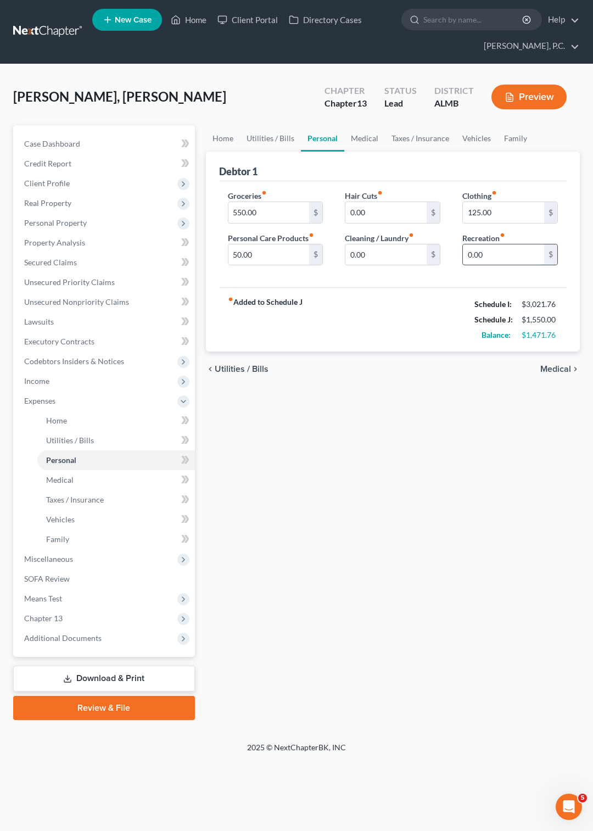
click at [500, 251] on input "0.00" at bounding box center [503, 254] width 81 height 21
type input "50"
click at [62, 481] on span "Medical" at bounding box center [59, 479] width 27 height 9
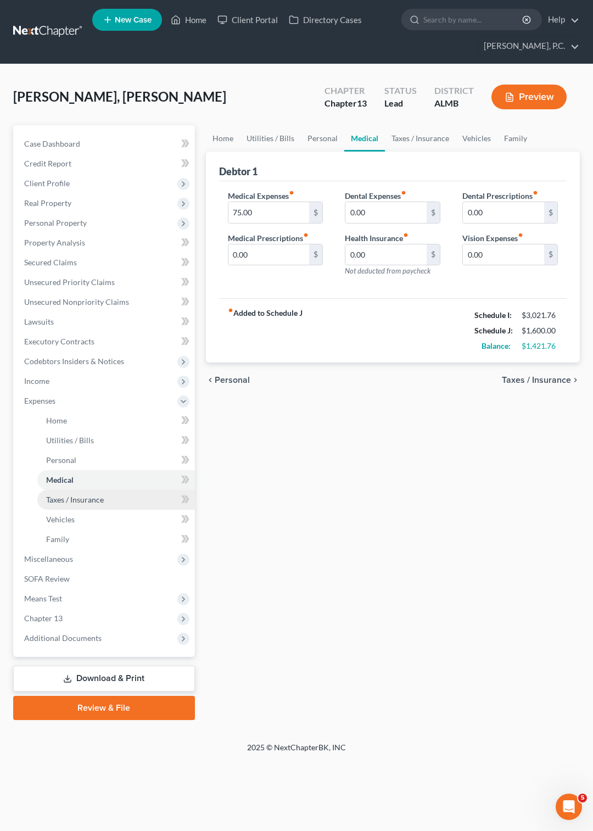
click at [60, 501] on span "Taxes / Insurance" at bounding box center [75, 499] width 58 height 9
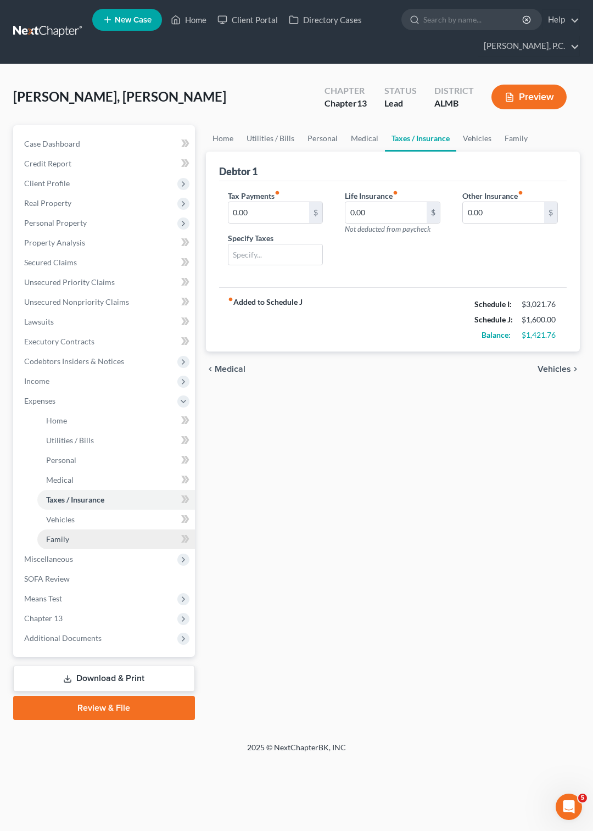
click at [62, 539] on span "Family" at bounding box center [57, 538] width 23 height 9
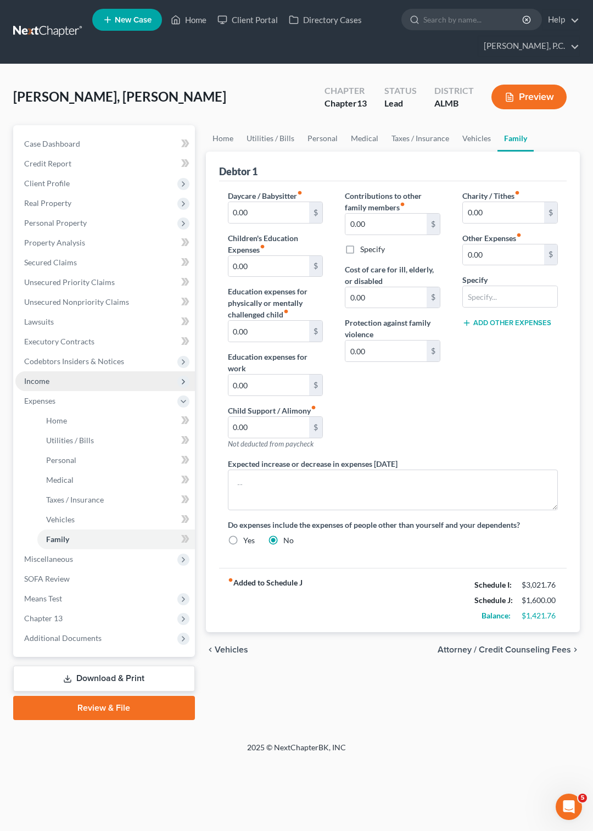
click at [27, 379] on span "Income" at bounding box center [36, 380] width 25 height 9
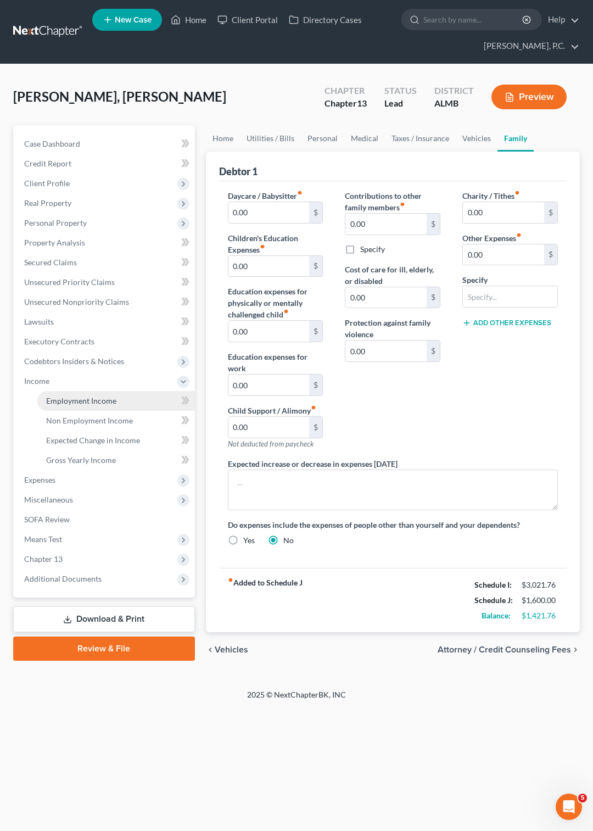
click at [74, 399] on span "Employment Income" at bounding box center [81, 400] width 70 height 9
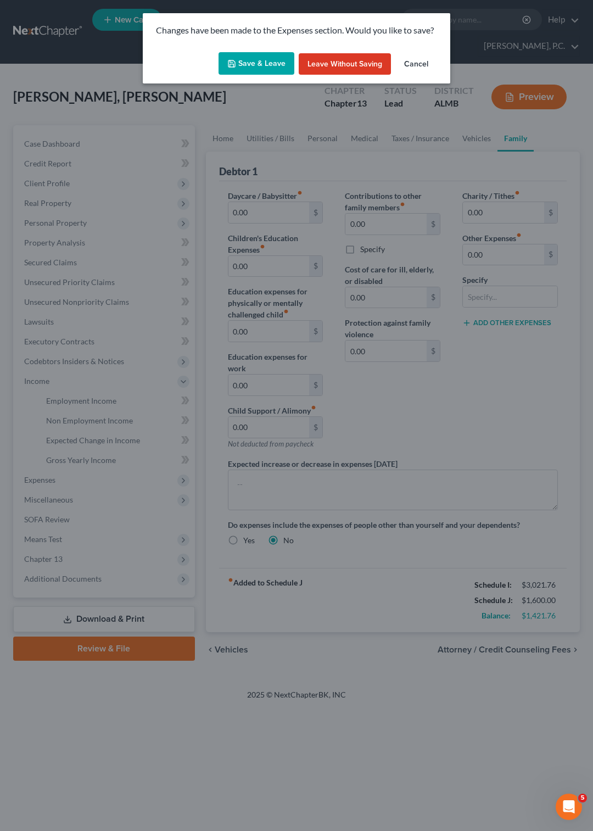
click at [269, 65] on button "Save & Leave" at bounding box center [256, 63] width 76 height 23
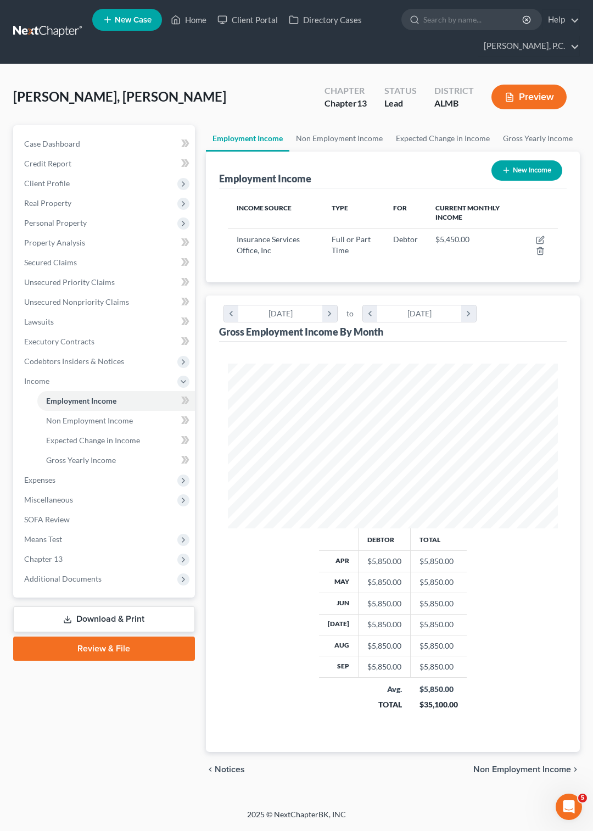
scroll to position [165, 352]
click at [86, 439] on span "Expected Change in Income" at bounding box center [93, 439] width 94 height 9
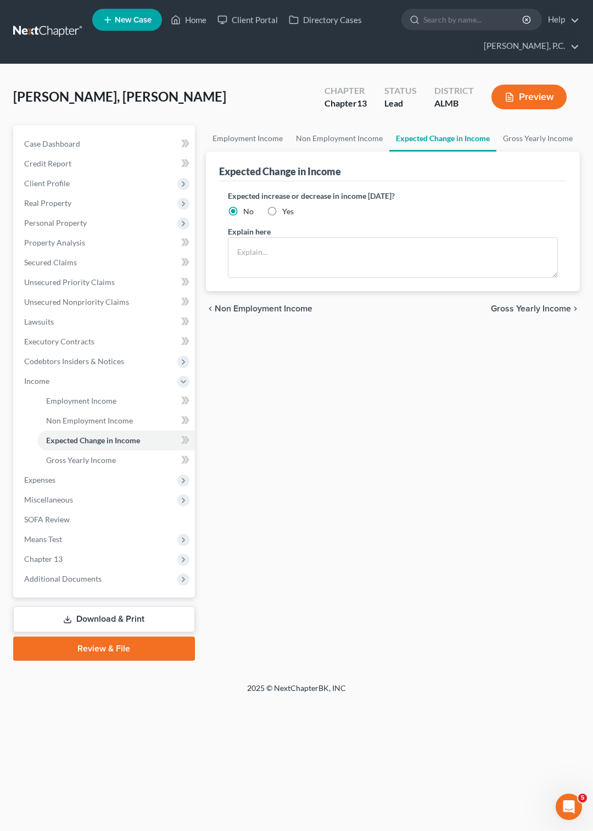
click at [282, 210] on label "Yes" at bounding box center [288, 211] width 12 height 11
click at [287, 210] on input "Yes" at bounding box center [290, 209] width 7 height 7
radio input "true"
click at [261, 249] on textarea at bounding box center [393, 257] width 330 height 41
click at [243, 208] on label "No" at bounding box center [248, 211] width 10 height 11
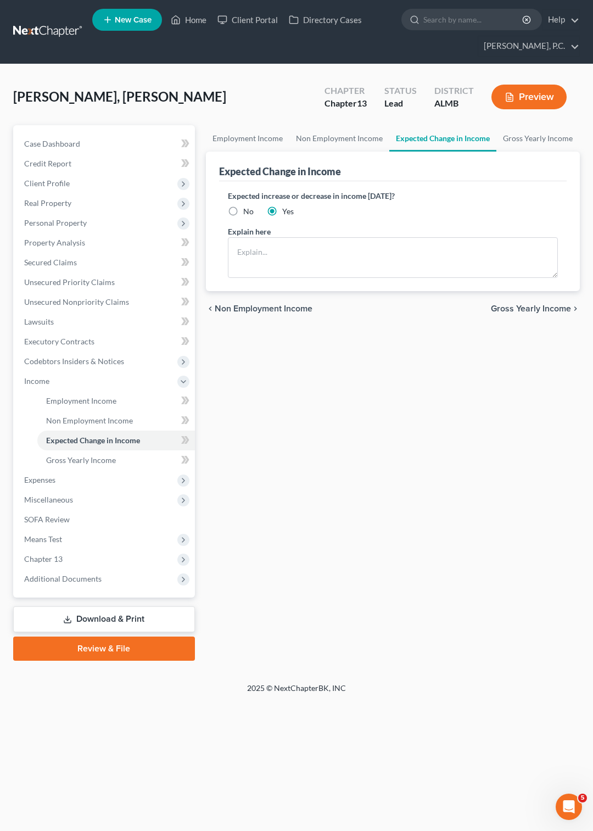
click at [248, 208] on input "No" at bounding box center [251, 209] width 7 height 7
radio input "true"
click at [52, 181] on span "Client Profile" at bounding box center [47, 182] width 46 height 9
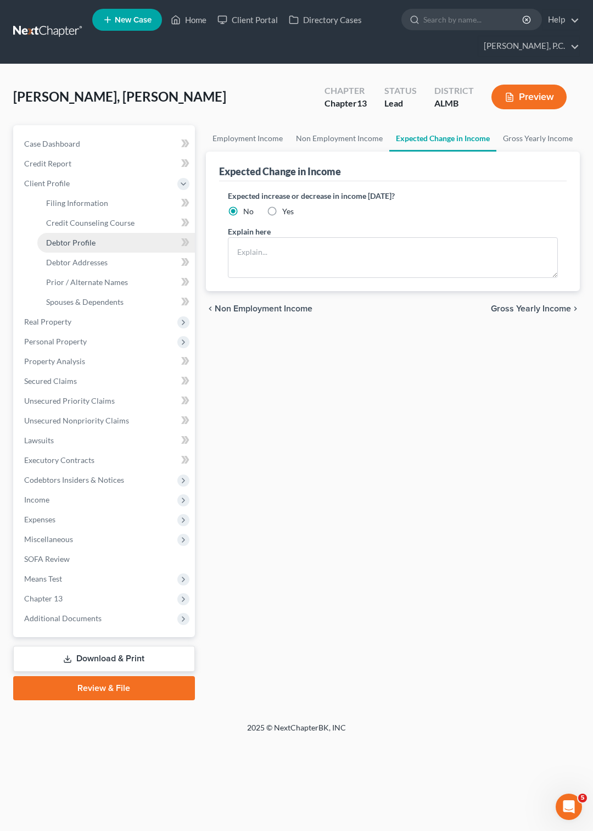
click at [86, 243] on span "Debtor Profile" at bounding box center [70, 242] width 49 height 9
select select "0"
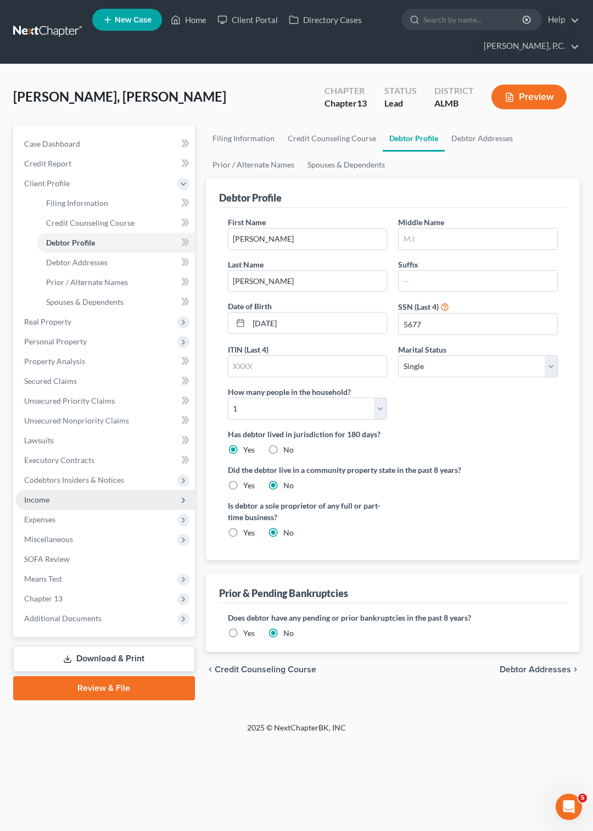
click at [57, 498] on span "Income" at bounding box center [105, 500] width 180 height 20
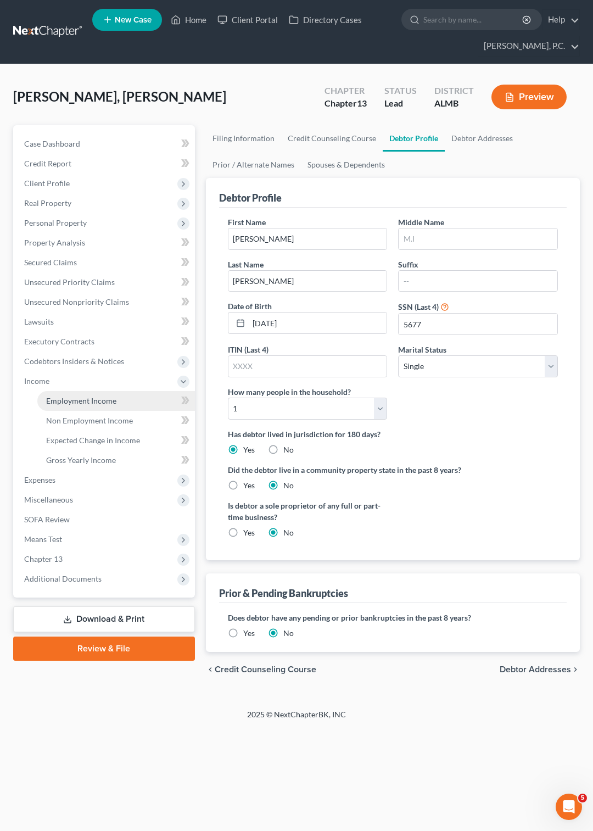
click at [66, 401] on span "Employment Income" at bounding box center [81, 400] width 70 height 9
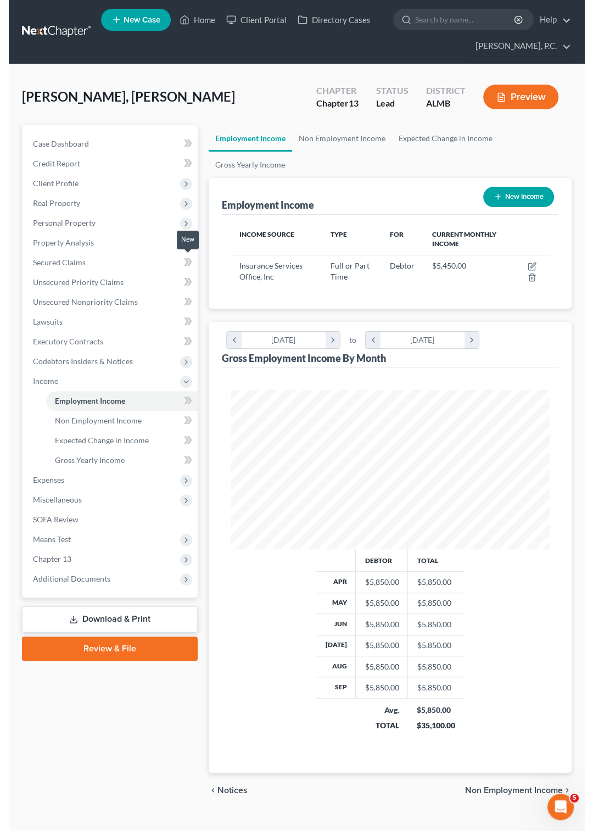
scroll to position [548814, 548634]
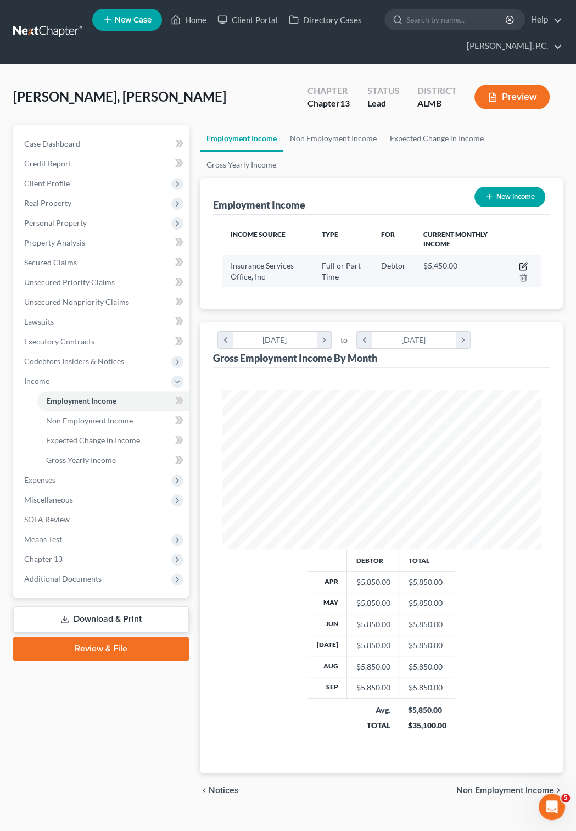
click at [520, 266] on icon "button" at bounding box center [523, 266] width 9 height 9
select select "0"
select select "33"
select select "1"
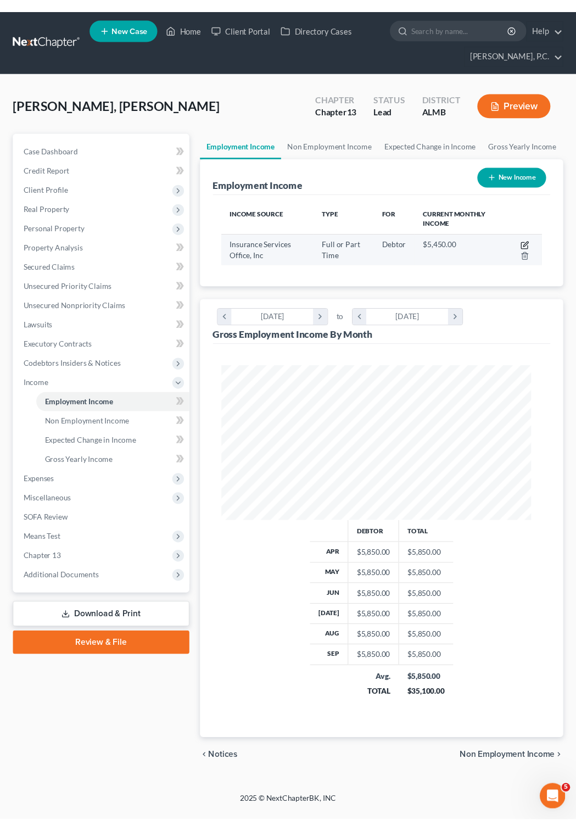
scroll to position [165, 352]
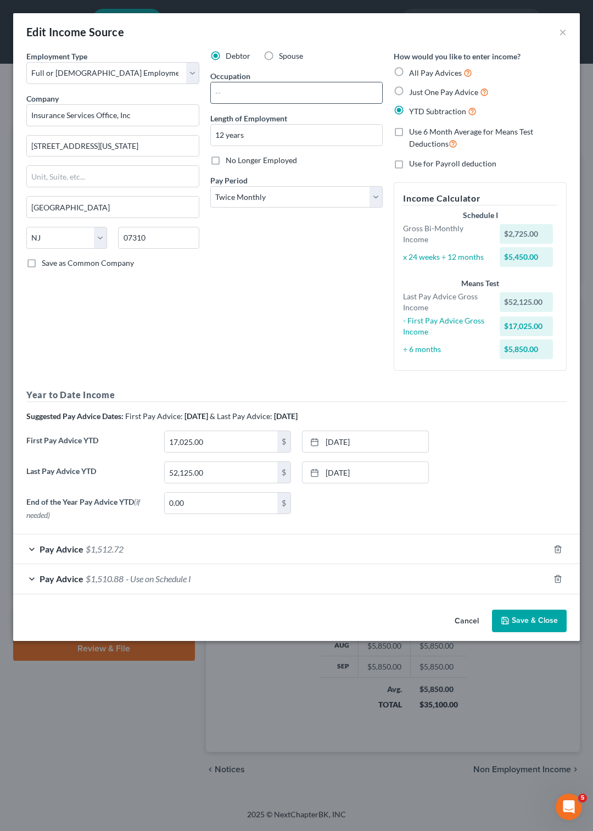
click at [244, 90] on input "text" at bounding box center [297, 92] width 172 height 21
type input "Field REp"
click at [535, 623] on button "Save & Close" at bounding box center [529, 620] width 75 height 23
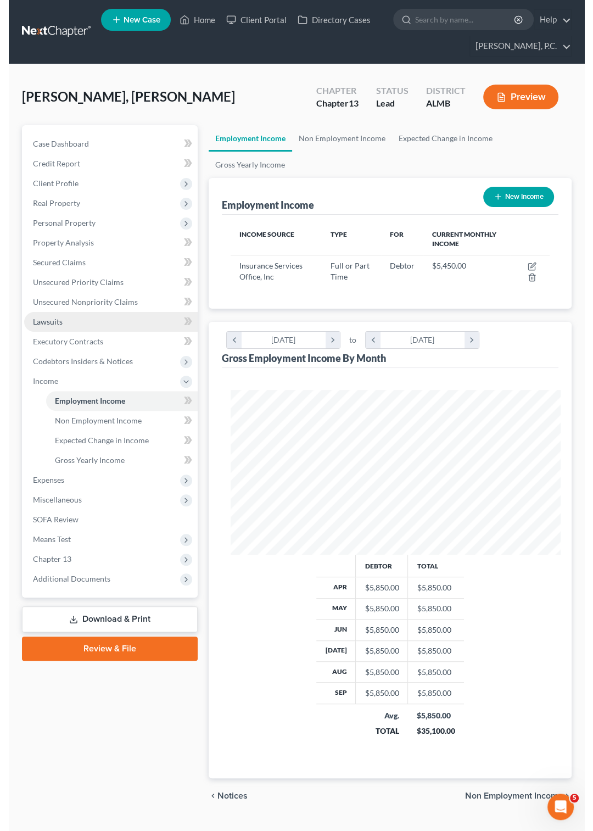
scroll to position [548814, 548634]
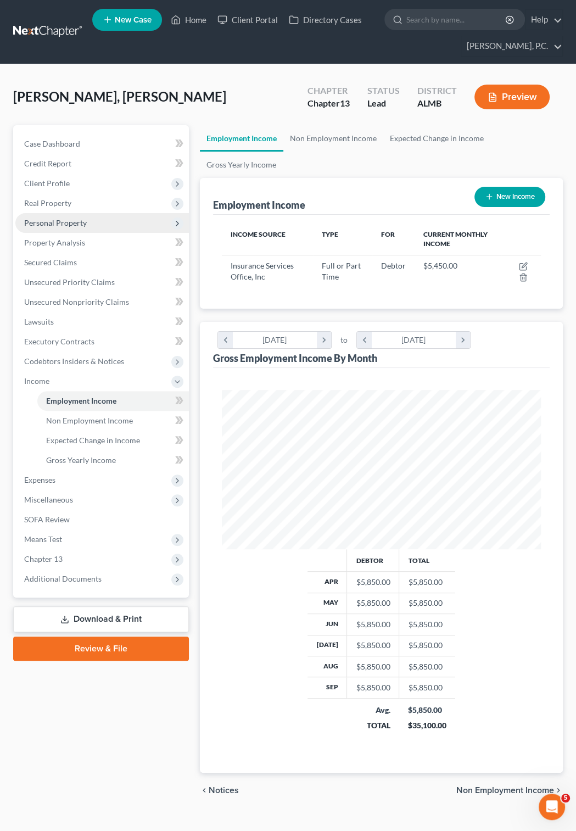
click at [58, 222] on span "Personal Property" at bounding box center [55, 222] width 63 height 9
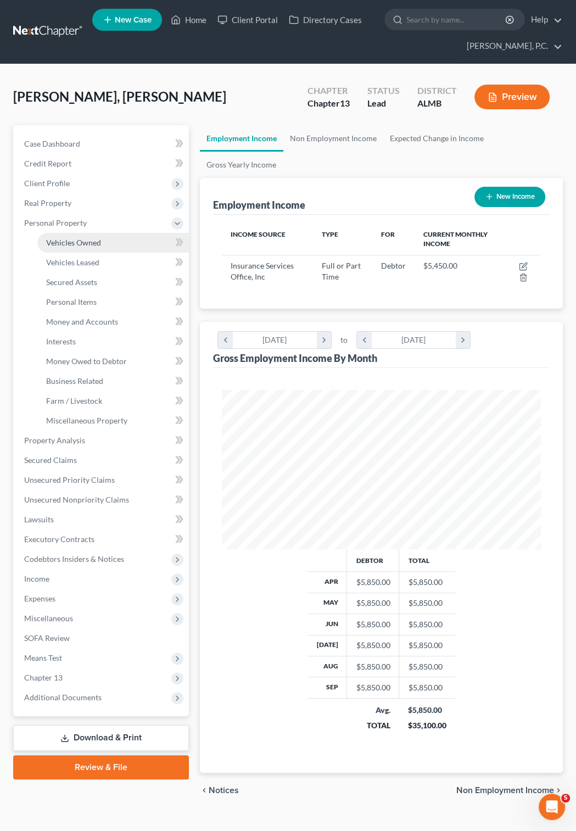
click at [66, 243] on span "Vehicles Owned" at bounding box center [73, 242] width 55 height 9
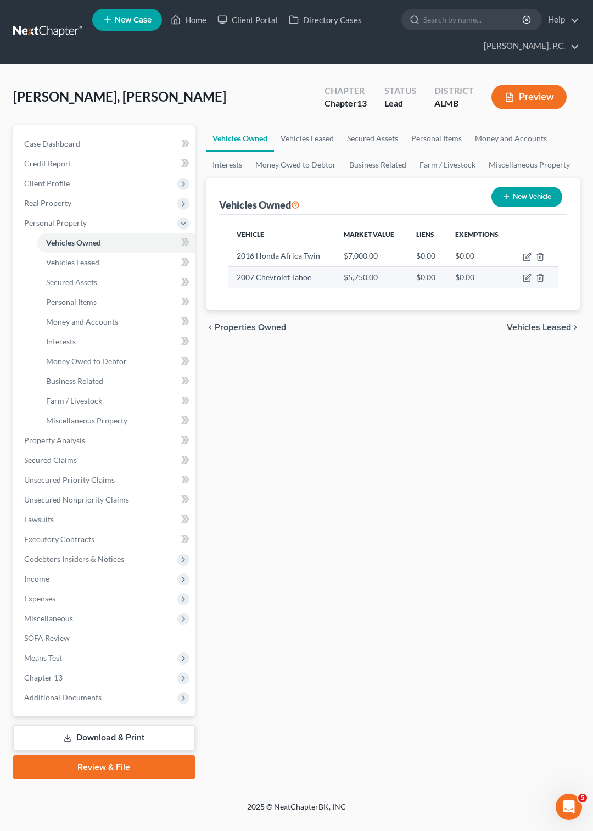
click at [263, 278] on td "2007 Chevrolet Tahoe" at bounding box center [281, 277] width 107 height 21
click at [526, 279] on icon "button" at bounding box center [527, 277] width 9 height 9
select select "0"
select select "19"
select select "0"
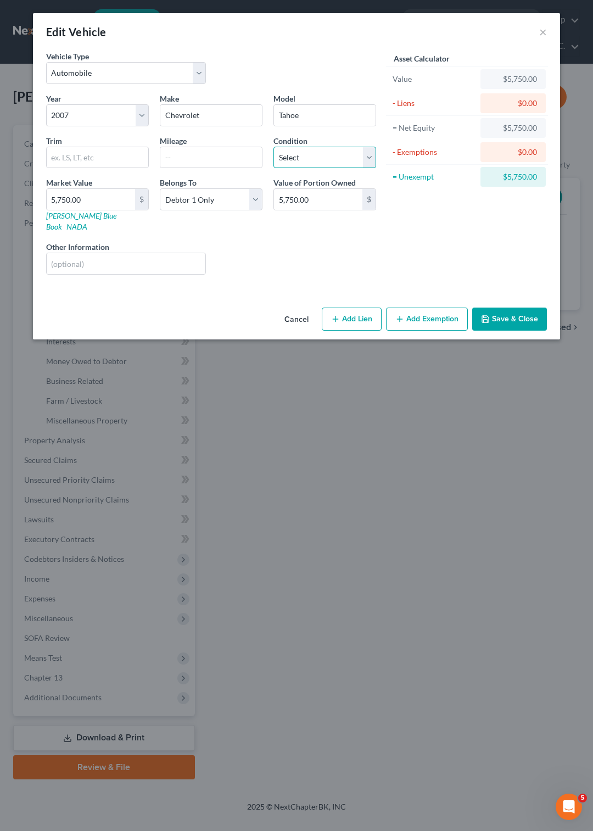
click at [273, 147] on select "Select Excellent Very Good Good Fair Poor" at bounding box center [324, 158] width 103 height 22
select select "4"
click option "Poor" at bounding box center [0, 0] width 0 height 0
click at [101, 194] on input "5,750.00" at bounding box center [91, 199] width 88 height 21
type input "1"
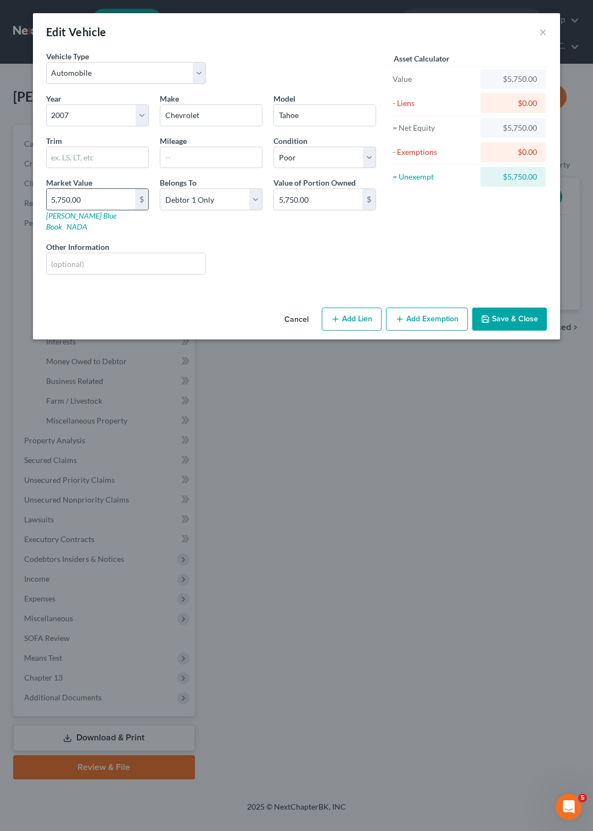
type input "1.00"
type input "10"
type input "10.00"
type input "100"
type input "100.00"
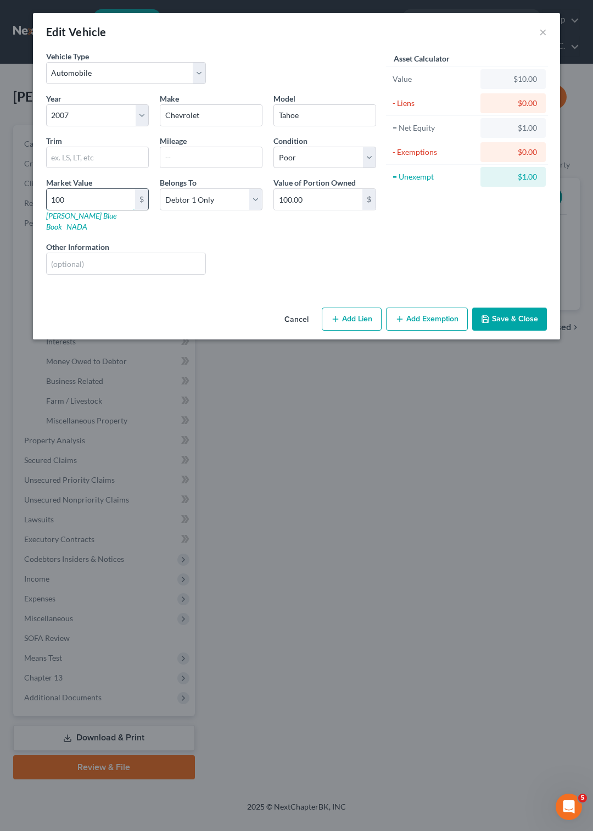
type input "1000"
type input "1,000.00"
type input "1,000"
click at [406, 307] on button "Add Exemption" at bounding box center [427, 318] width 82 height 23
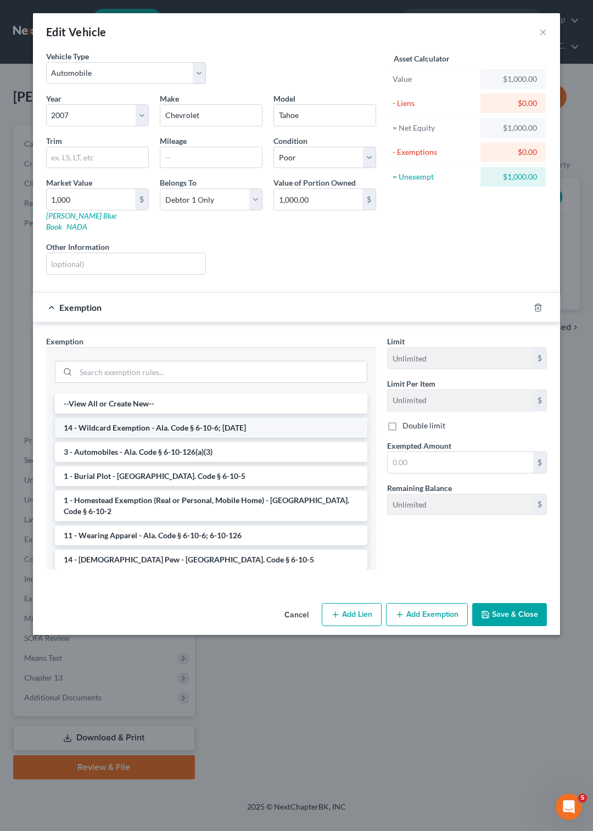
click at [121, 418] on li "14 - Wildcard Exemption - Ala. Code § 6-10-6; 6-10-12" at bounding box center [211, 428] width 312 height 20
click at [121, 414] on div "Exemption Set must be selected for CA. Exemption * --View All or Create New-- 1…" at bounding box center [211, 456] width 341 height 243
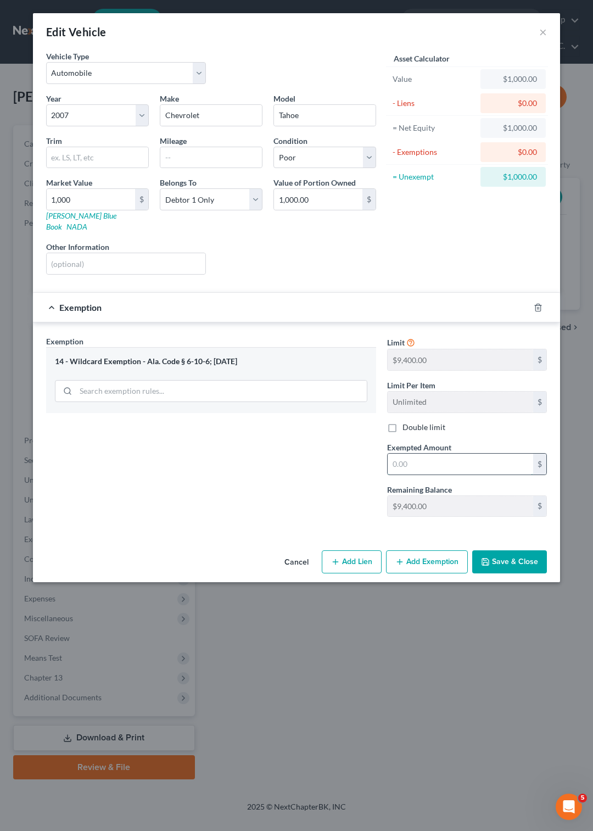
click at [401, 453] on input "text" at bounding box center [460, 463] width 145 height 21
type input "1,000"
click at [525, 553] on button "Save & Close" at bounding box center [509, 561] width 75 height 23
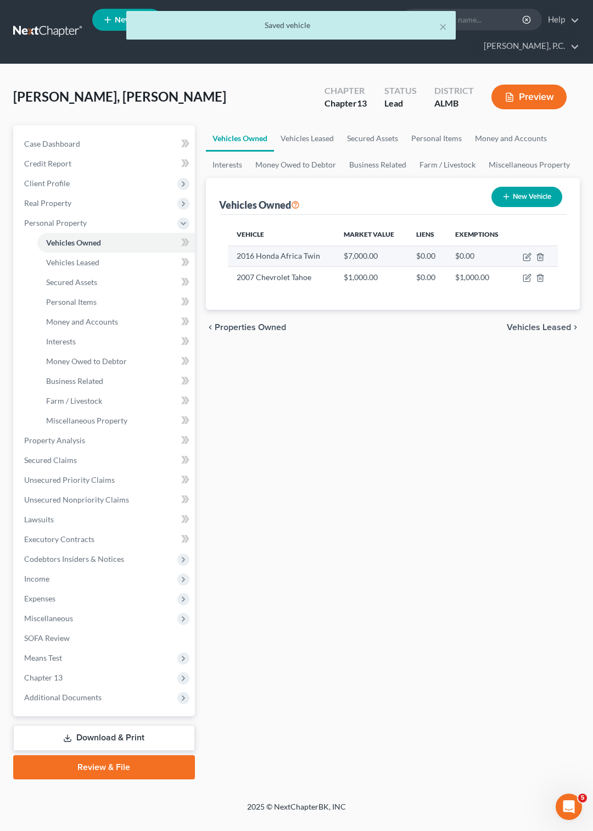
click at [267, 256] on td "2016 Honda Africa Twin" at bounding box center [281, 255] width 107 height 21
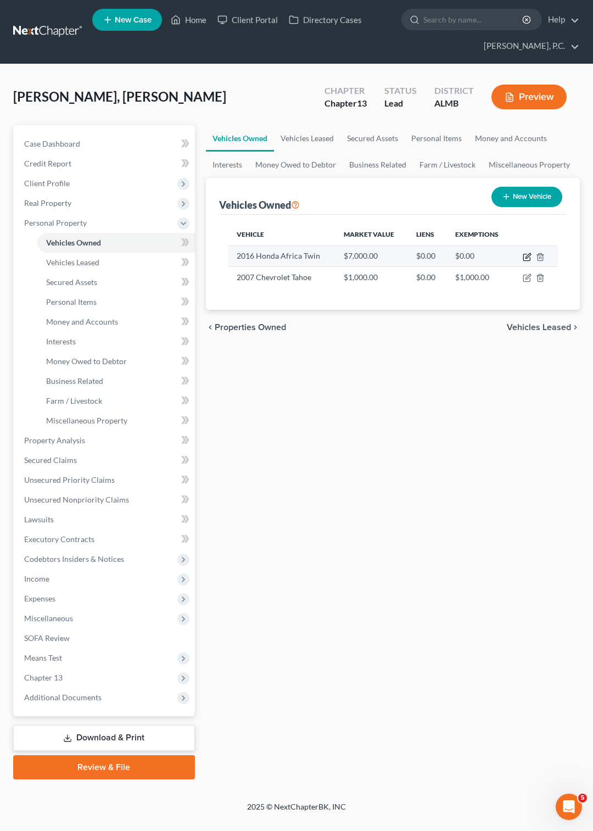
click at [526, 256] on icon "button" at bounding box center [527, 257] width 9 height 9
select select "7"
select select "10"
select select "0"
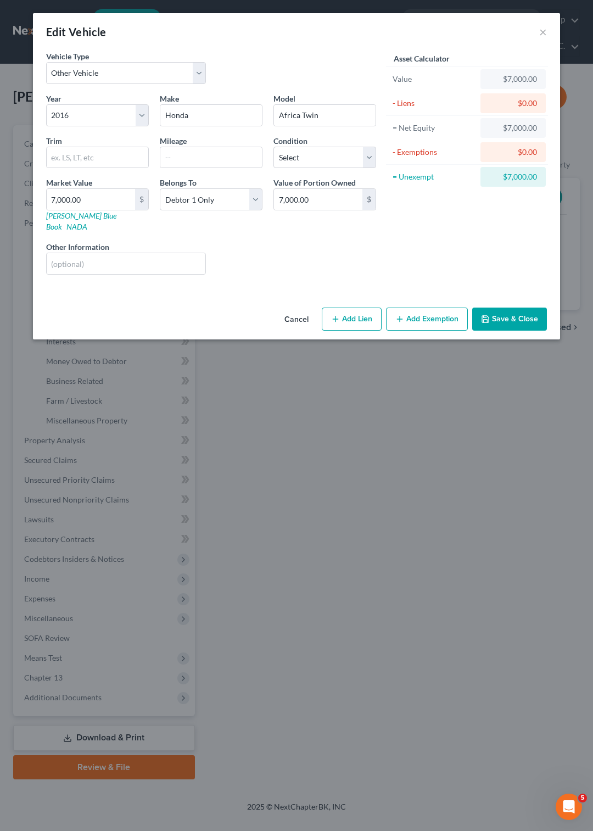
click at [422, 309] on button "Add Exemption" at bounding box center [427, 318] width 82 height 23
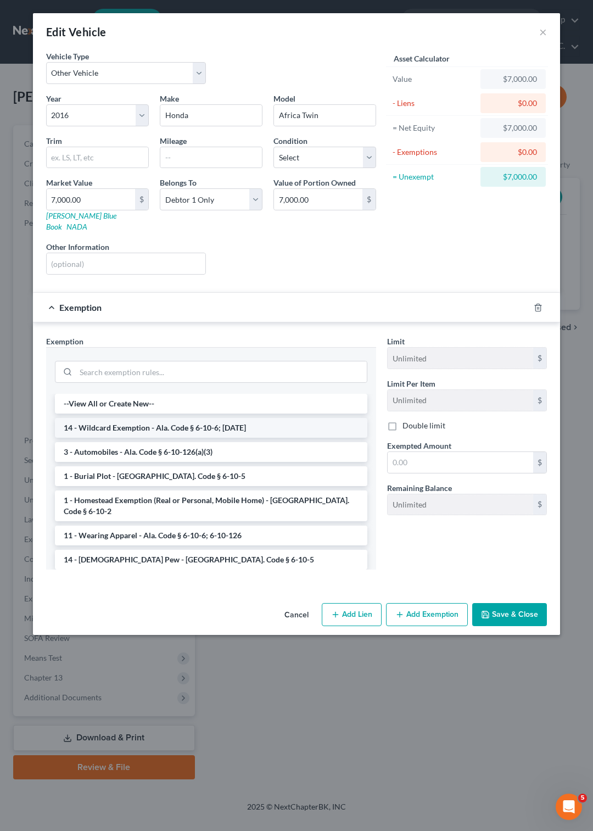
click at [149, 423] on li "14 - Wildcard Exemption - Ala. Code § 6-10-6; 6-10-12" at bounding box center [211, 428] width 312 height 20
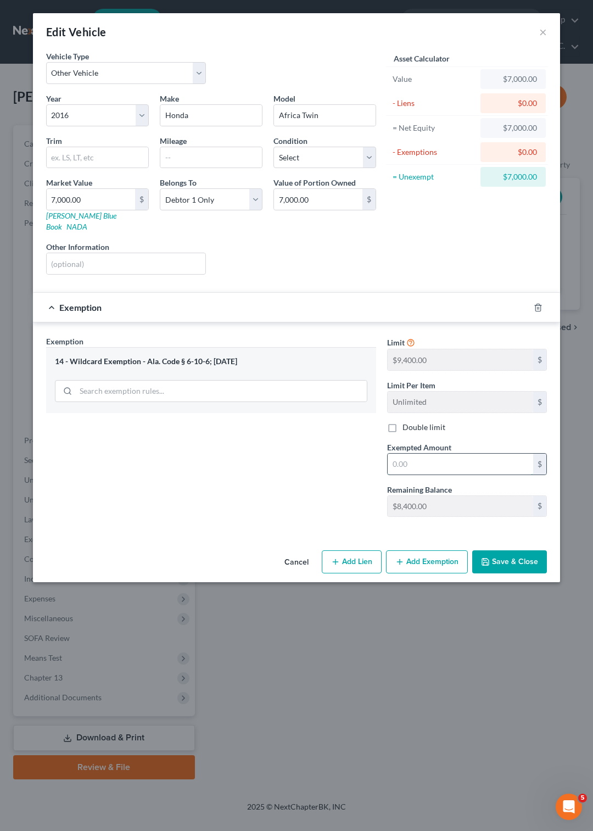
click at [405, 453] on input "text" at bounding box center [460, 463] width 145 height 21
type input "7,000"
click at [503, 552] on button "Save & Close" at bounding box center [509, 561] width 75 height 23
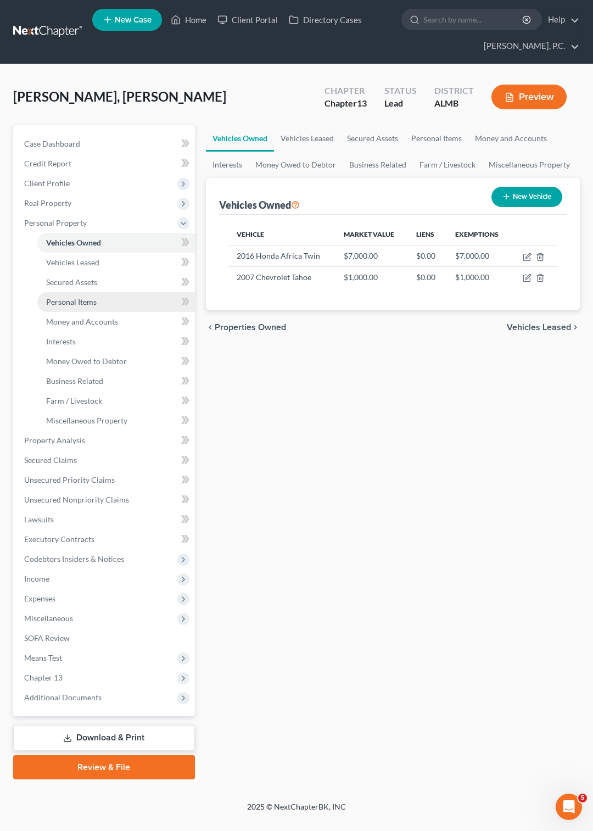
click at [87, 300] on span "Personal Items" at bounding box center [71, 301] width 51 height 9
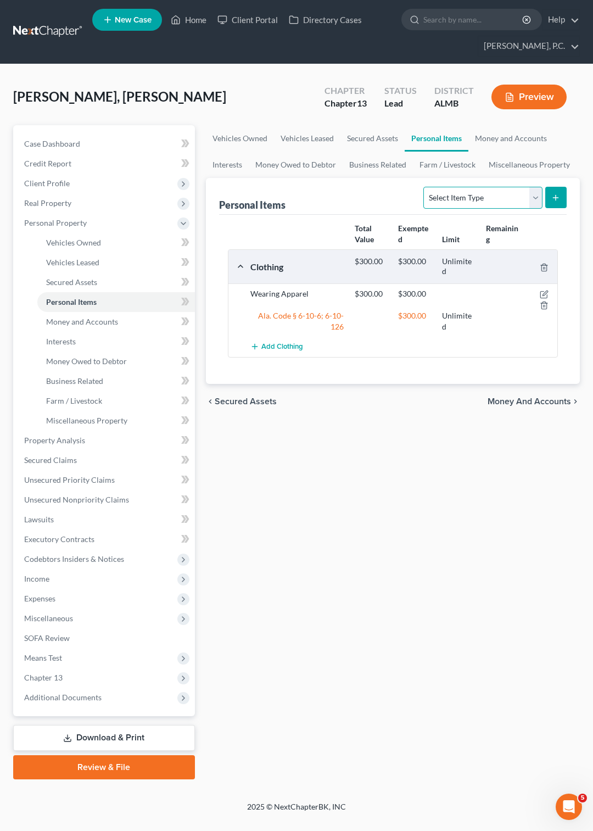
click at [423, 187] on select "Select Item Type Clothing Collectibles Of Value Electronics Firearms Household …" at bounding box center [482, 198] width 119 height 22
select select "household_goods"
click option "Household Goods" at bounding box center [0, 0] width 0 height 0
click at [556, 200] on line "submit" at bounding box center [556, 197] width 0 height 5
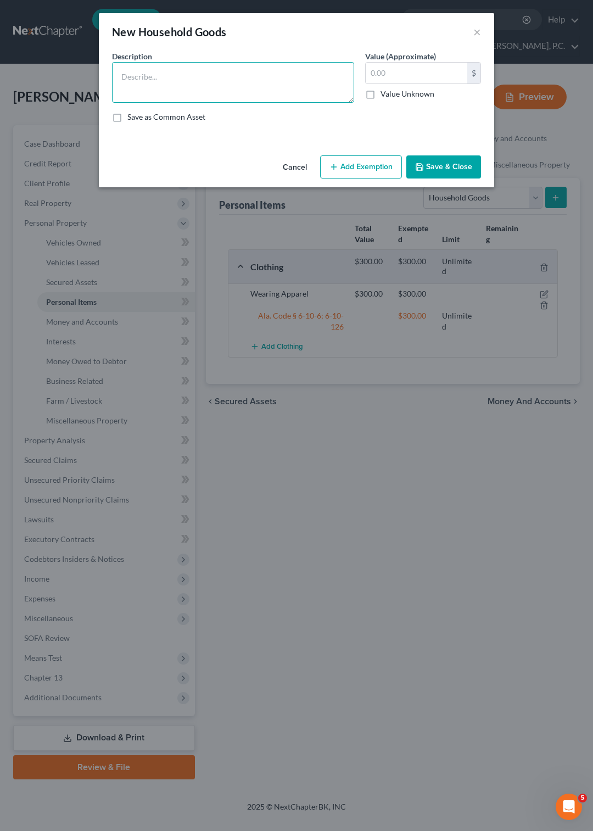
click at [153, 73] on textarea at bounding box center [233, 82] width 242 height 41
type textarea "Furniture"
type input "3,000"
click at [350, 178] on button "Add Exemption" at bounding box center [361, 166] width 82 height 23
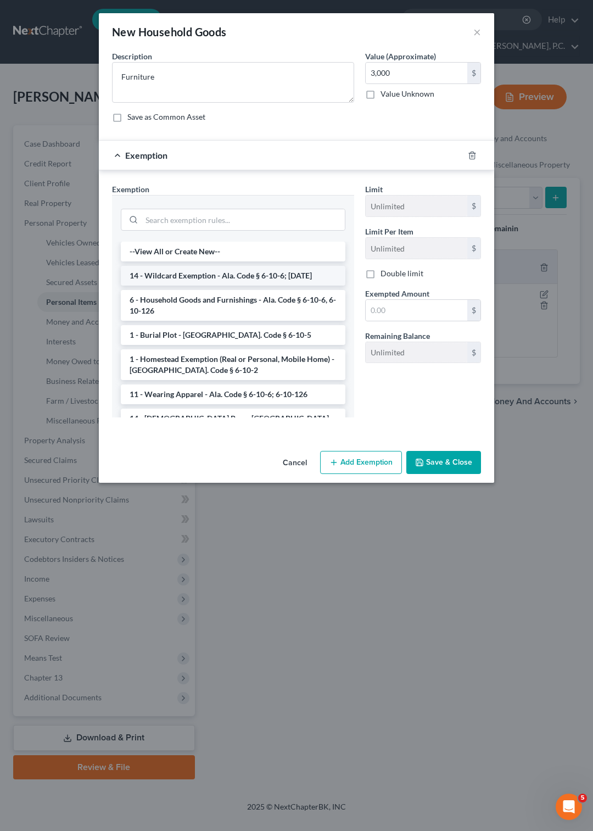
click at [208, 285] on li "14 - Wildcard Exemption - Ala. Code § 6-10-6; 6-10-12" at bounding box center [233, 276] width 225 height 20
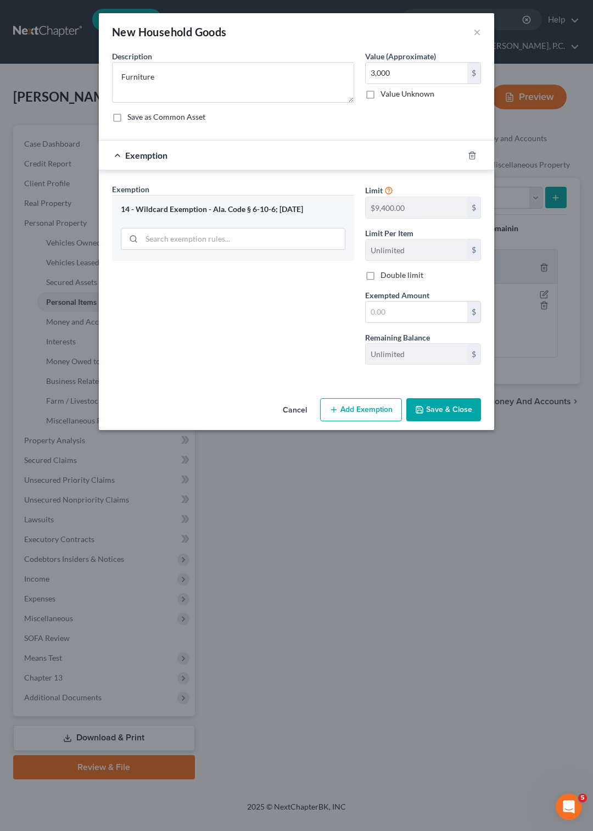
click at [208, 292] on div "Exemption Set must be selected for CA. Exemption * 14 - Wildcard Exemption - Al…" at bounding box center [233, 278] width 253 height 190
click at [383, 322] on input "text" at bounding box center [417, 311] width 102 height 21
type input "500"
click at [434, 421] on button "Save & Close" at bounding box center [443, 409] width 75 height 23
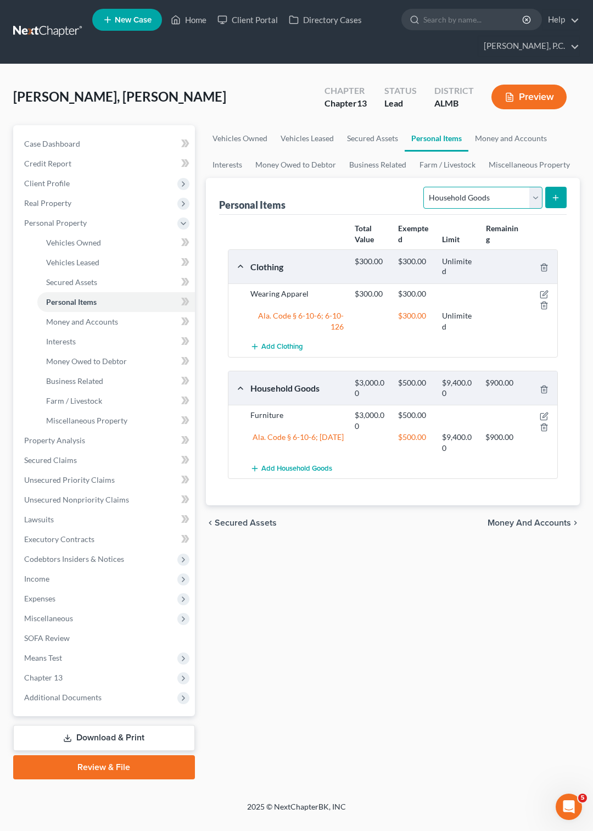
click at [423, 187] on select "Select Item Type Clothing Collectibles Of Value Electronics Firearms Household …" at bounding box center [482, 198] width 119 height 22
select select "electronics"
click option "Electronics" at bounding box center [0, 0] width 0 height 0
click at [556, 200] on line "submit" at bounding box center [556, 197] width 0 height 5
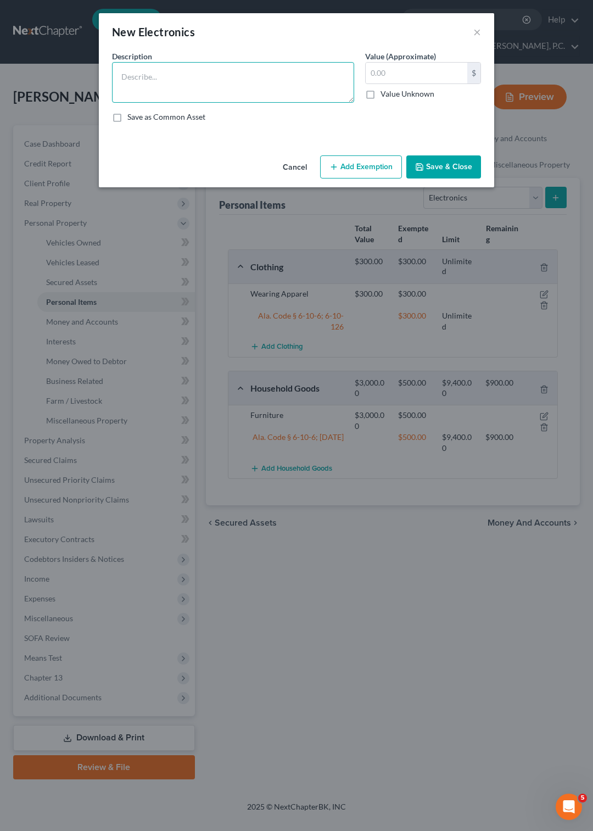
click at [279, 70] on textarea at bounding box center [233, 82] width 242 height 41
type textarea "TV, Cell phone"
type input "400"
click at [356, 178] on button "Add Exemption" at bounding box center [361, 166] width 82 height 23
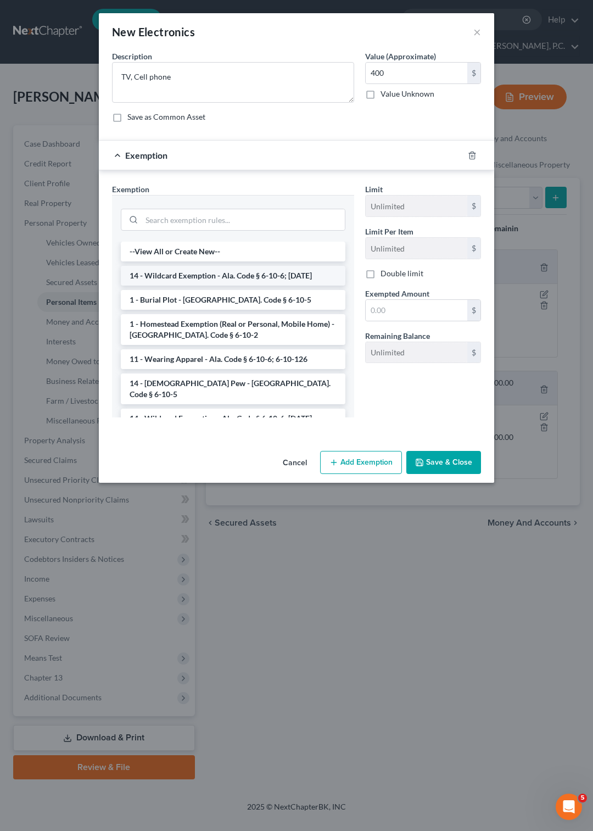
click at [220, 285] on li "14 - Wildcard Exemption - Ala. Code § 6-10-6; 6-10-12" at bounding box center [233, 276] width 225 height 20
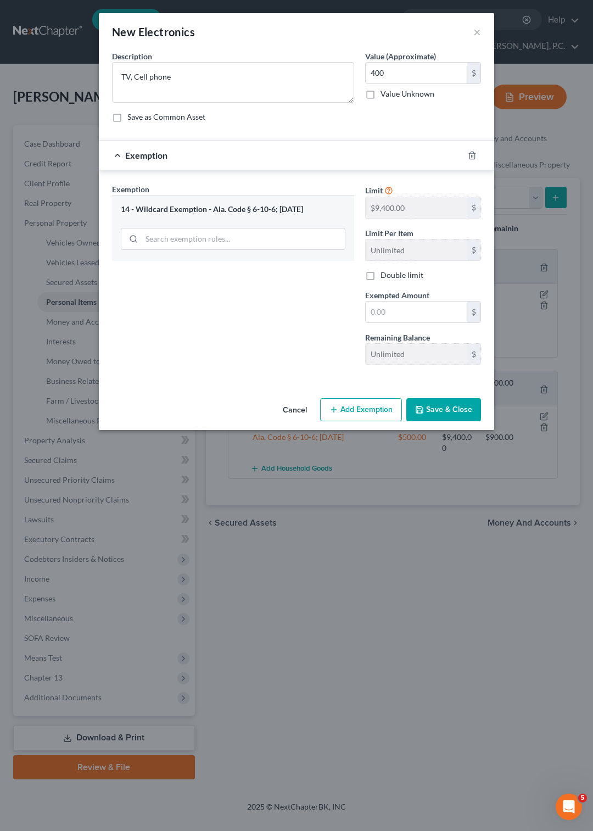
click at [220, 297] on div "Exemption Set must be selected for CA. Exemption * 14 - Wildcard Exemption - Al…" at bounding box center [233, 278] width 253 height 190
click at [389, 322] on input "text" at bounding box center [417, 311] width 102 height 21
type input "400"
click at [442, 421] on button "Save & Close" at bounding box center [443, 409] width 75 height 23
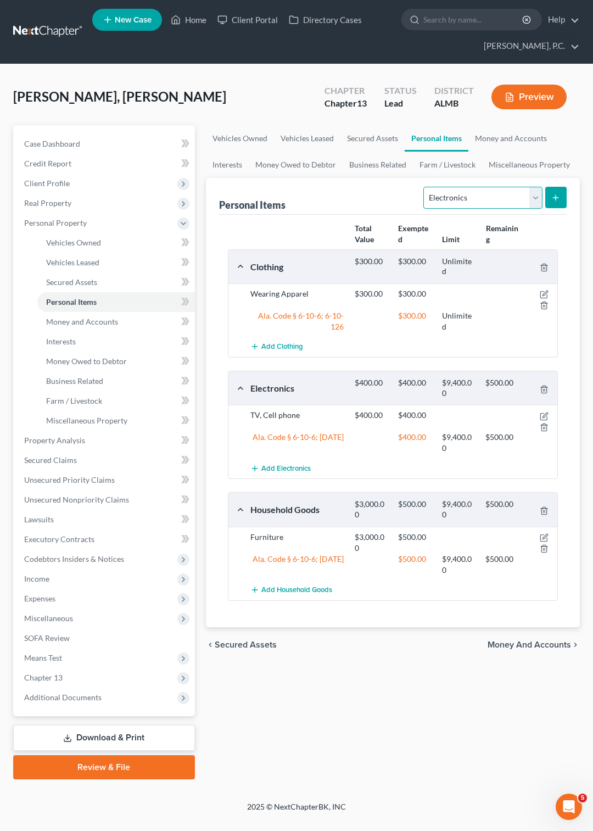
click at [423, 187] on select "Select Item Type Clothing Collectibles Of Value Electronics Firearms Household …" at bounding box center [482, 198] width 119 height 22
select select "other"
click option "Other" at bounding box center [0, 0] width 0 height 0
click at [553, 195] on icon "submit" at bounding box center [555, 197] width 9 height 9
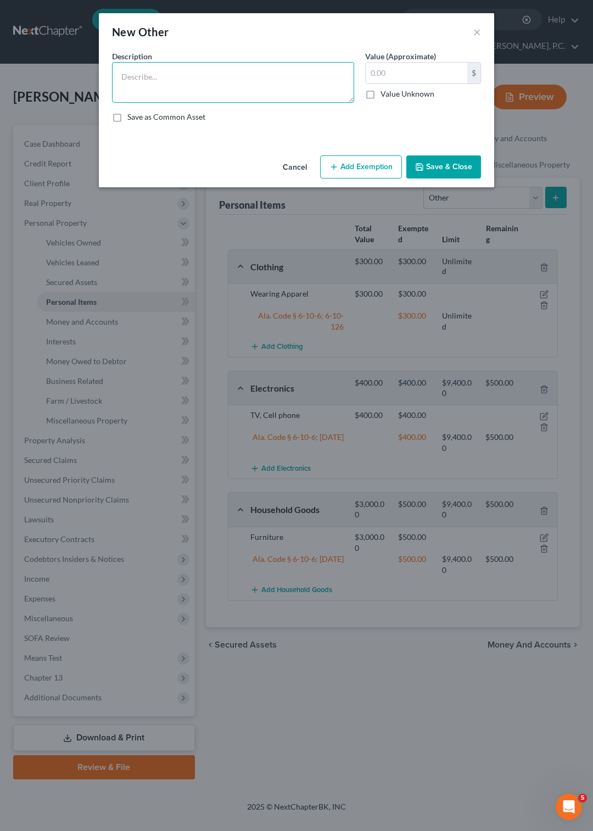
click at [256, 79] on textarea at bounding box center [233, 82] width 242 height 41
type textarea "Misc tools"
type input "100"
click at [369, 174] on button "Add Exemption" at bounding box center [361, 166] width 82 height 23
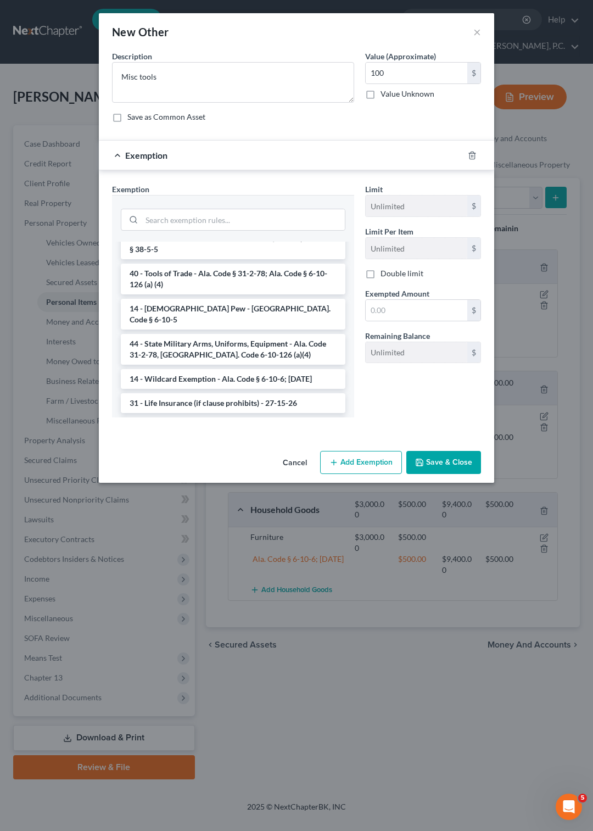
scroll to position [332, 0]
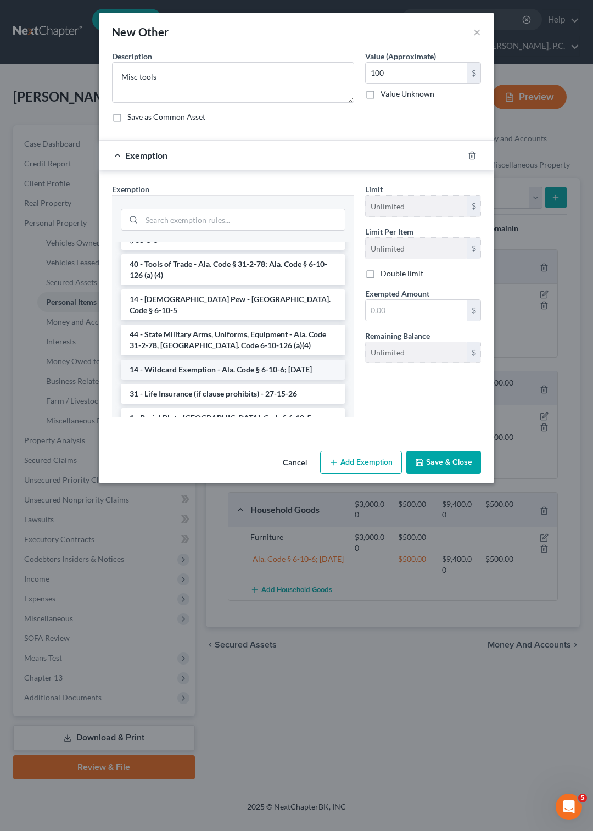
click at [188, 366] on li "14 - Wildcard Exemption - Ala. Code § 6-10-6; 6-10-12" at bounding box center [233, 370] width 225 height 20
click at [188, 366] on div "Exemption Set must be selected for CA. Exemption * --View All or Create New-- 2…" at bounding box center [233, 304] width 253 height 243
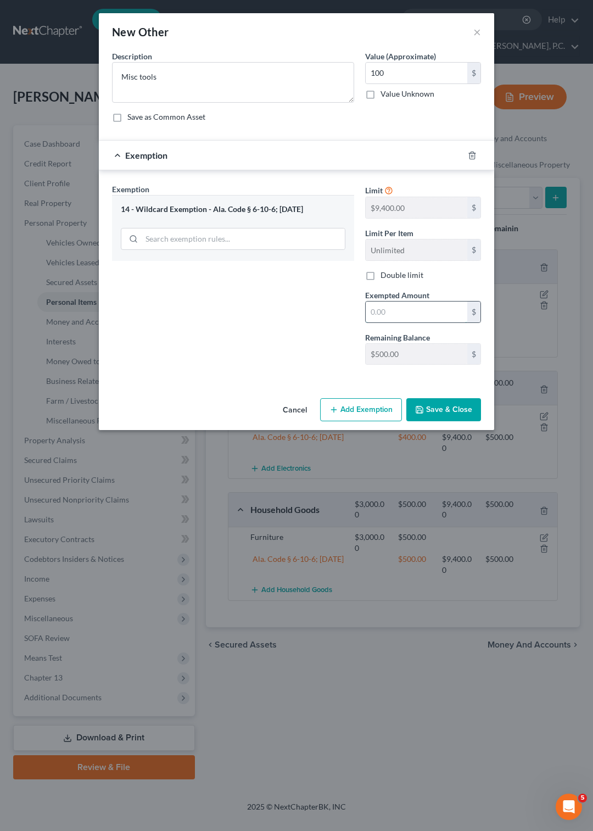
click at [395, 322] on input "text" at bounding box center [417, 311] width 102 height 21
type input "100"
click at [445, 421] on button "Save & Close" at bounding box center [443, 409] width 75 height 23
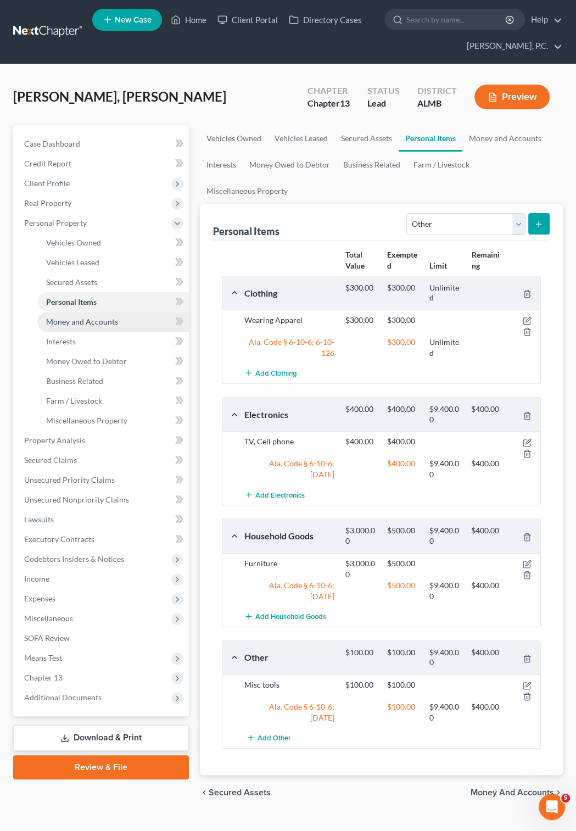
click at [60, 321] on span "Money and Accounts" at bounding box center [82, 321] width 72 height 9
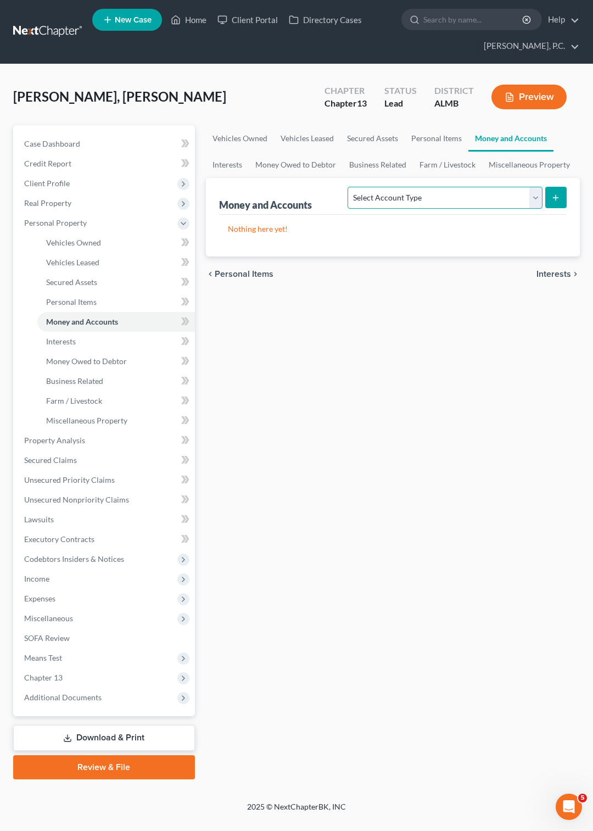
click at [348, 187] on select "Select Account Type Brokerage Cash on Hand Certificates of Deposit Checking Acc…" at bounding box center [445, 198] width 194 height 22
select select "checking"
click option "Checking Account" at bounding box center [0, 0] width 0 height 0
click at [554, 197] on icon "submit" at bounding box center [555, 197] width 9 height 9
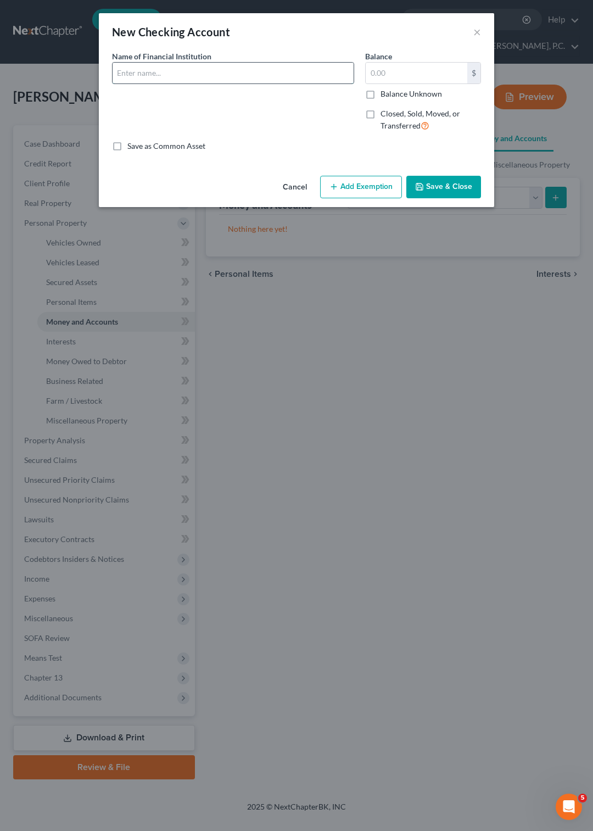
click at [211, 75] on input "text" at bounding box center [233, 73] width 241 height 21
type input "Cadence Bank xxxx4544"
type input "200"
click at [356, 183] on button "Add Exemption" at bounding box center [361, 187] width 82 height 23
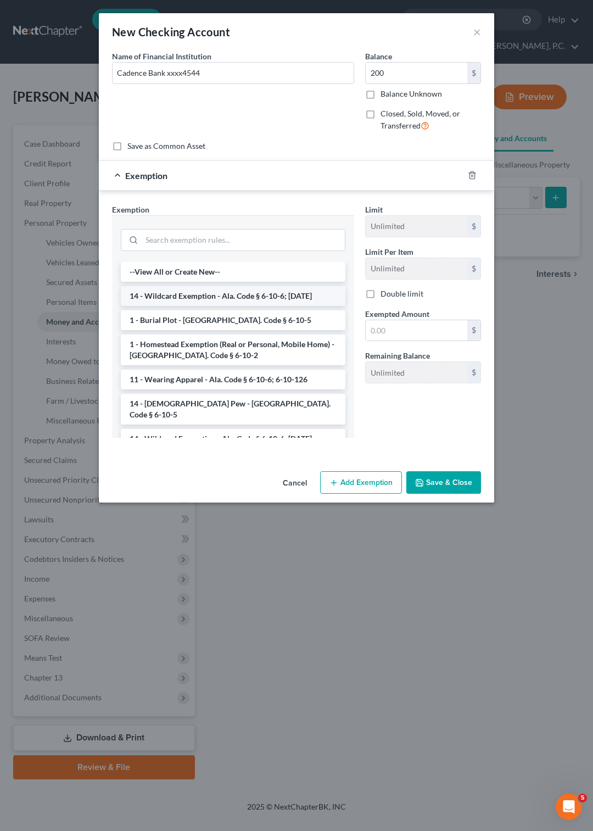
click at [227, 299] on li "14 - Wildcard Exemption - Ala. Code § 6-10-6; 6-10-12" at bounding box center [233, 296] width 225 height 20
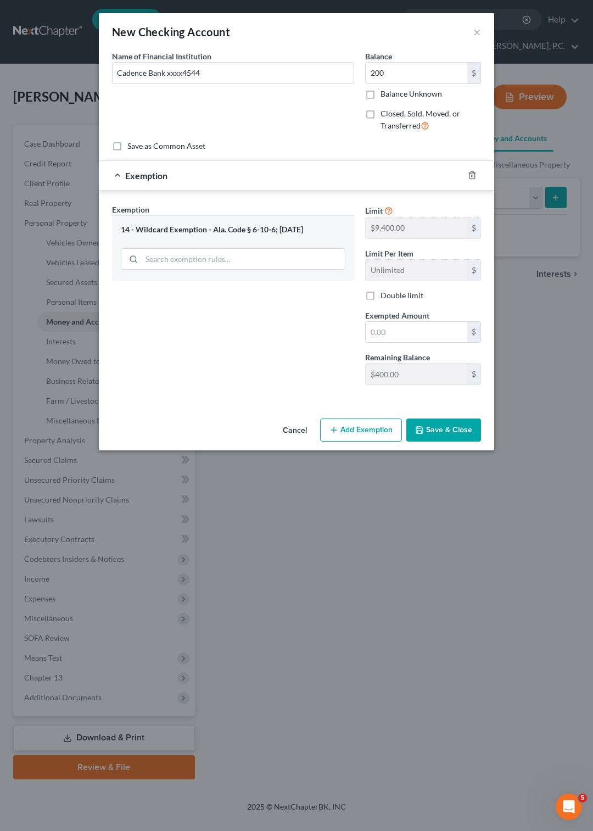
click at [227, 299] on div "Exemption Set must be selected for CA. Exemption * 14 - Wildcard Exemption - Al…" at bounding box center [233, 299] width 253 height 190
click at [389, 329] on input "text" at bounding box center [417, 332] width 102 height 21
type input "200"
click at [444, 428] on button "Save & Close" at bounding box center [443, 429] width 75 height 23
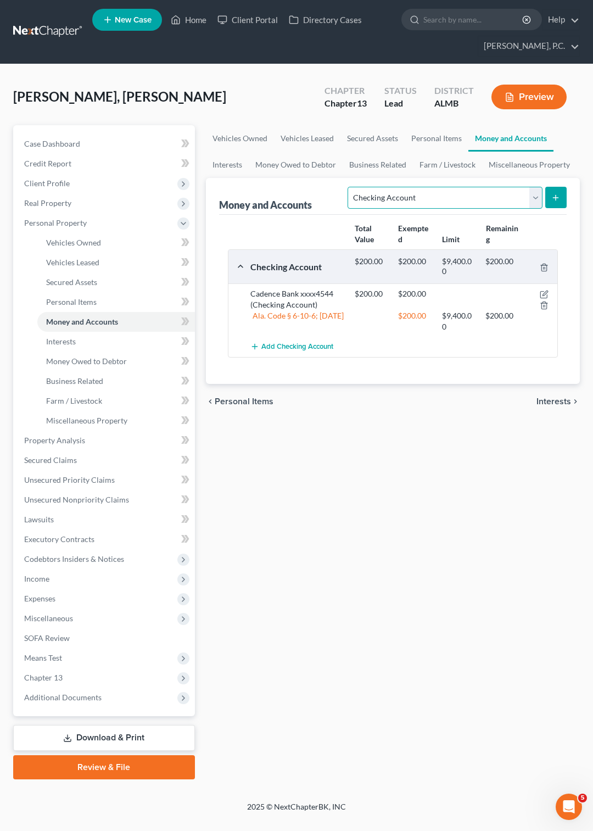
click at [348, 187] on select "Select Account Type Brokerage Cash on Hand Certificates of Deposit Checking Acc…" at bounding box center [445, 198] width 194 height 22
click at [540, 191] on select "Select Account Type Brokerage Cash on Hand Certificates of Deposit Checking Acc…" at bounding box center [445, 198] width 194 height 22
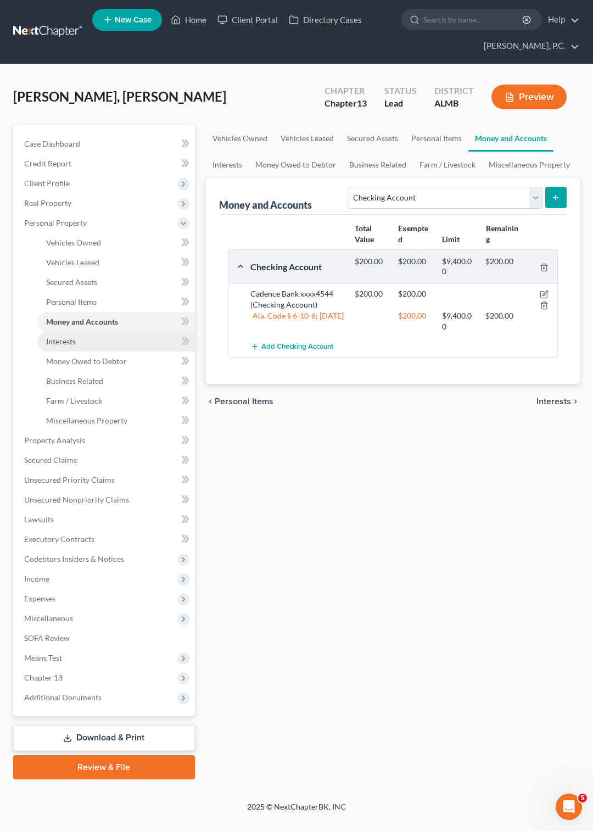
click at [69, 341] on span "Interests" at bounding box center [61, 341] width 30 height 9
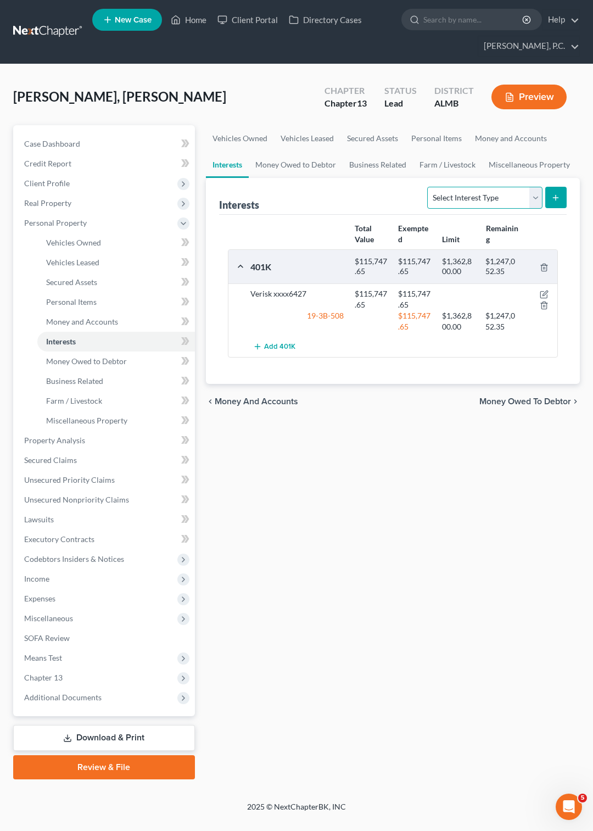
click at [427, 187] on select "Select Interest Type 401K Annuity Bond Education IRA Government Bond Government…" at bounding box center [484, 198] width 115 height 22
select select "term_life_insurance"
click option "Term Life Insurance" at bounding box center [0, 0] width 0 height 0
click at [559, 195] on icon "submit" at bounding box center [555, 197] width 9 height 9
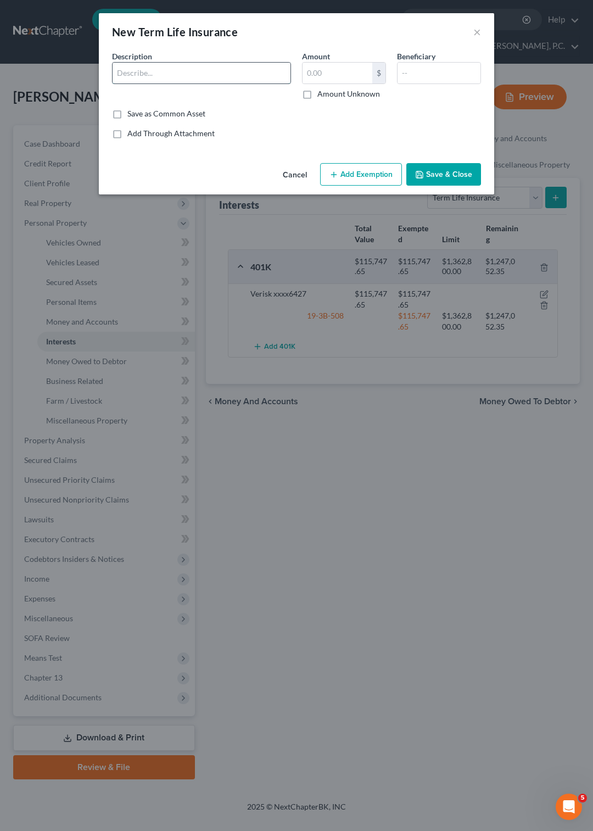
click at [200, 79] on input "text" at bounding box center [202, 73] width 178 height 21
type input "Life ins thru work"
click at [317, 91] on label "Amount Unknown" at bounding box center [348, 93] width 63 height 11
click at [322, 91] on input "Amount Unknown" at bounding box center [325, 91] width 7 height 7
checkbox input "true"
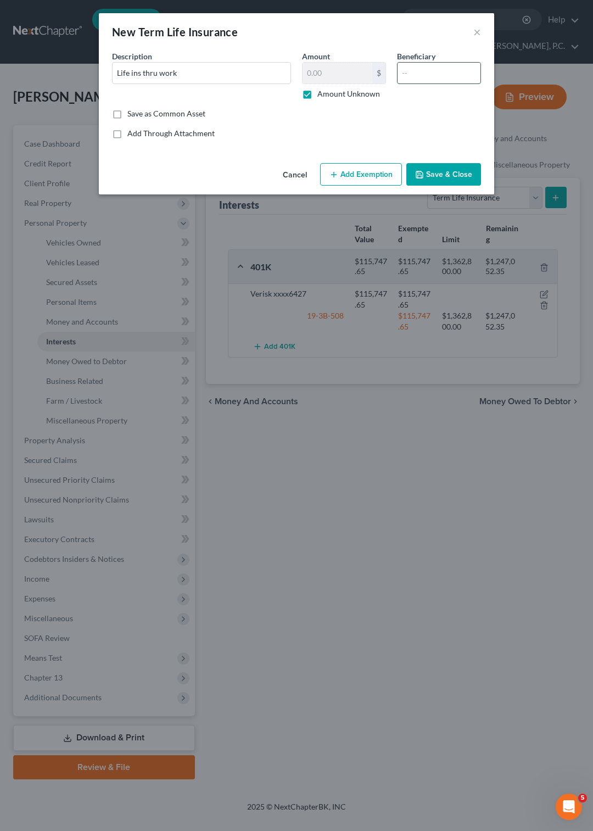
click at [418, 75] on input "text" at bounding box center [438, 73] width 83 height 21
type input "siblings"
click at [337, 172] on icon "button" at bounding box center [333, 174] width 9 height 9
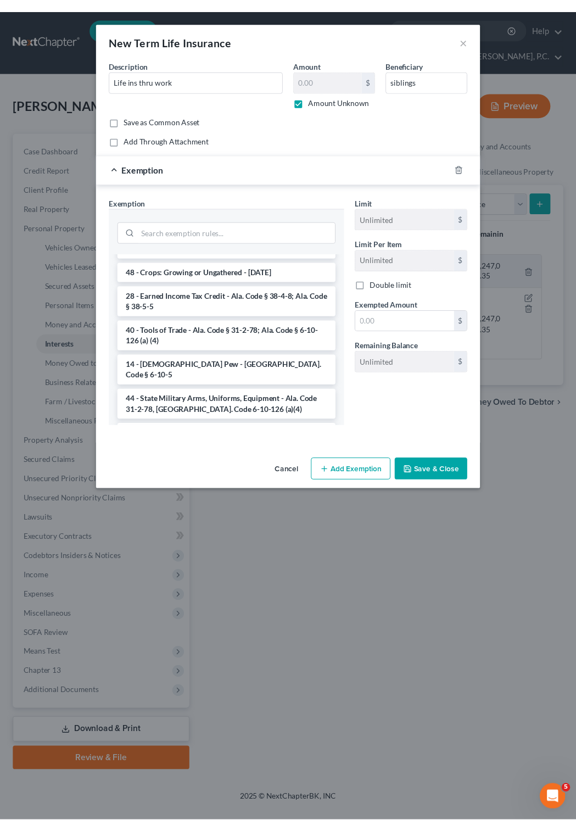
scroll to position [332, 0]
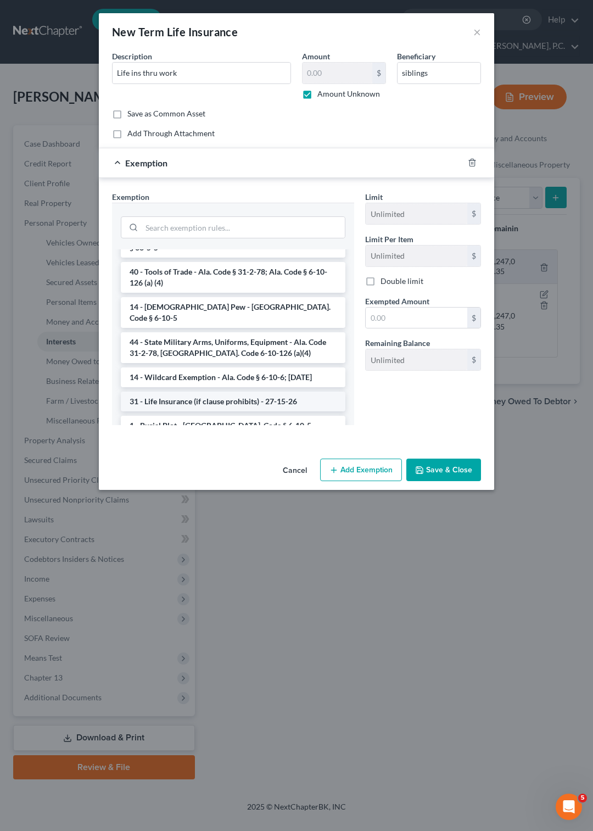
click at [204, 391] on li "31 - Life Insurance (if clause prohibits) - 27-15-26" at bounding box center [233, 401] width 225 height 20
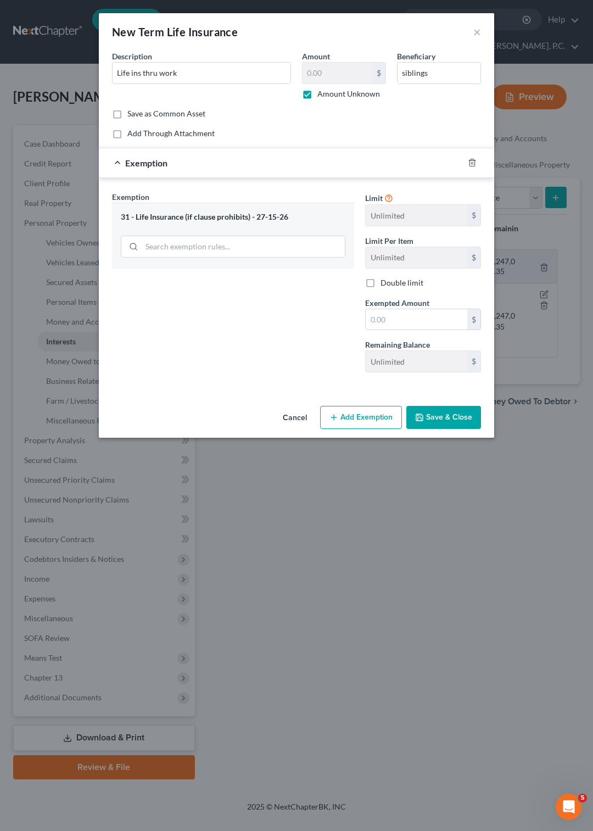
click at [462, 421] on button "Save & Close" at bounding box center [443, 417] width 75 height 23
click at [317, 93] on label "Amount Unknown" at bounding box center [348, 93] width 63 height 11
click at [322, 93] on input "Amount Unknown" at bounding box center [325, 91] width 7 height 7
checkbox input "false"
click at [336, 69] on input "text" at bounding box center [337, 73] width 70 height 21
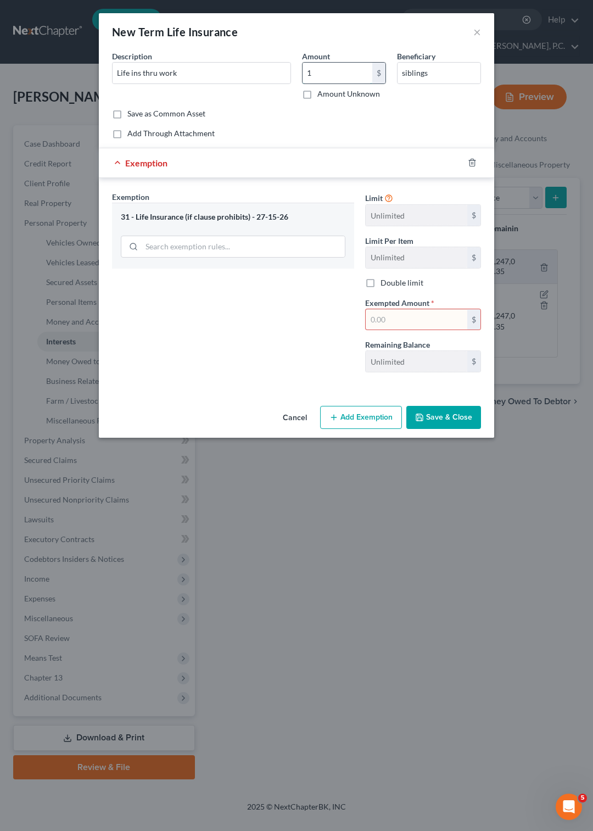
type input "1"
click at [374, 321] on input "text" at bounding box center [417, 319] width 102 height 21
type input "1"
click at [428, 414] on button "Save & Close" at bounding box center [443, 417] width 75 height 23
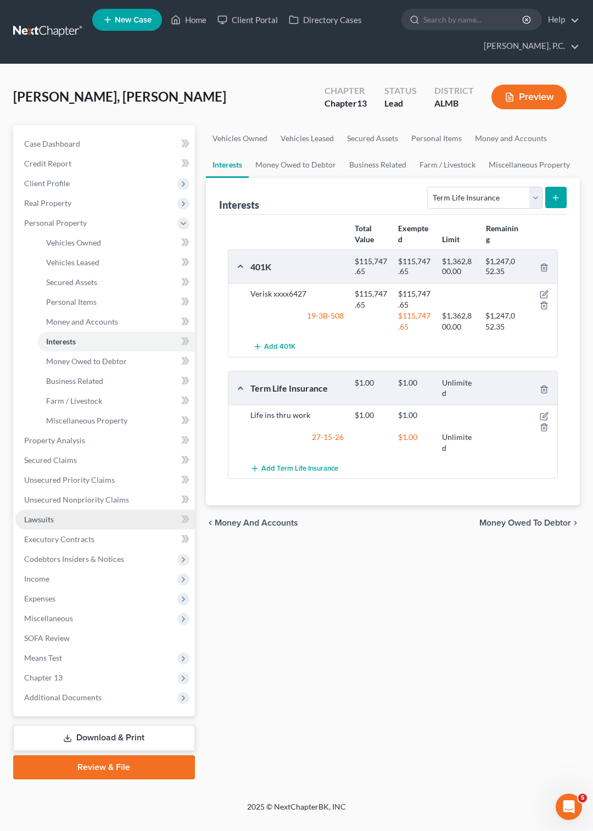
click at [39, 521] on span "Lawsuits" at bounding box center [39, 518] width 30 height 9
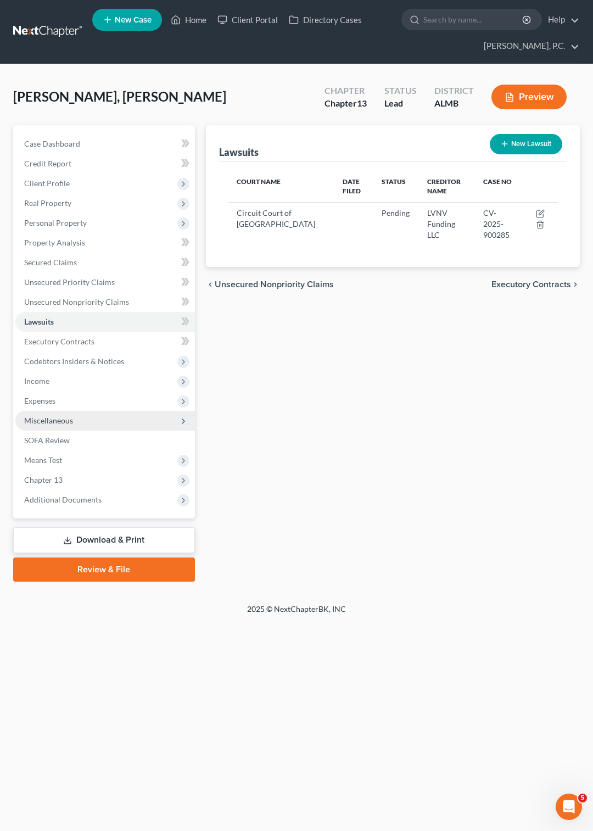
click at [69, 419] on span "Miscellaneous" at bounding box center [48, 420] width 49 height 9
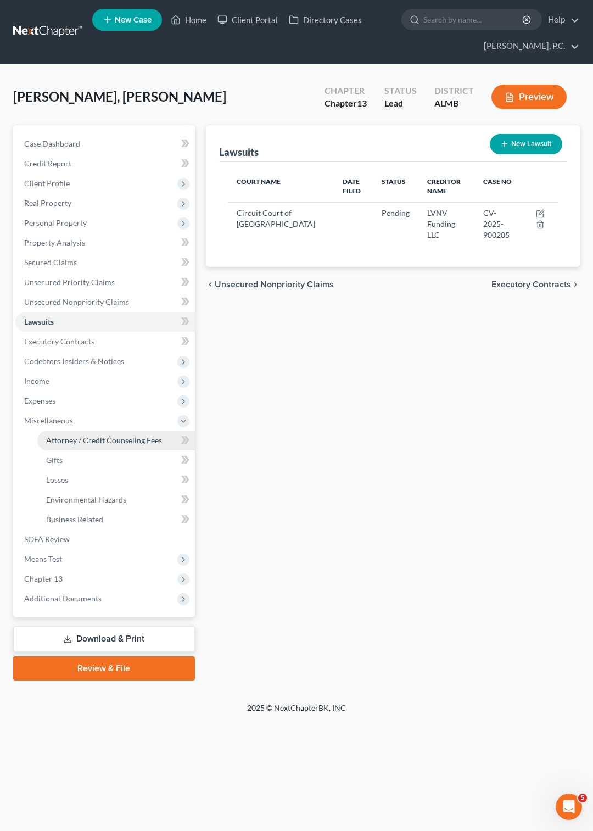
click at [110, 444] on span "Attorney / Credit Counseling Fees" at bounding box center [104, 439] width 116 height 9
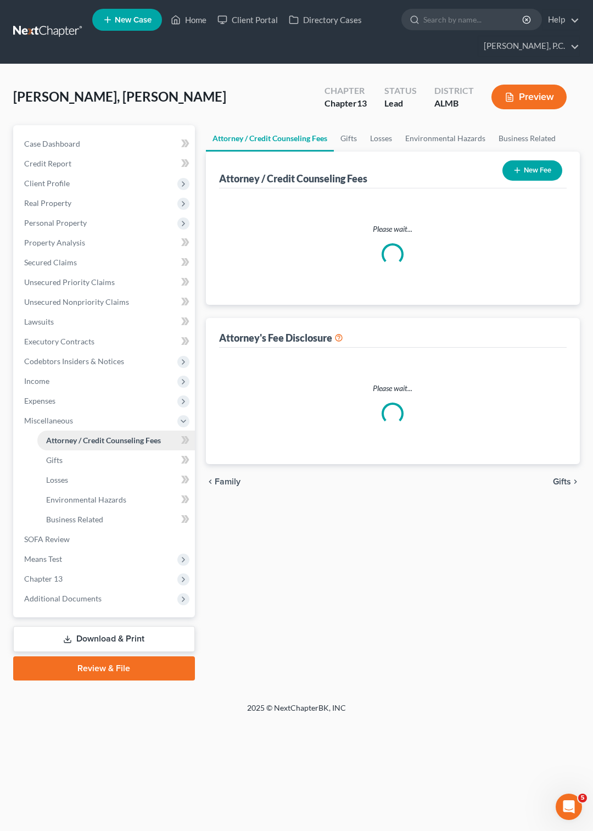
select select "0"
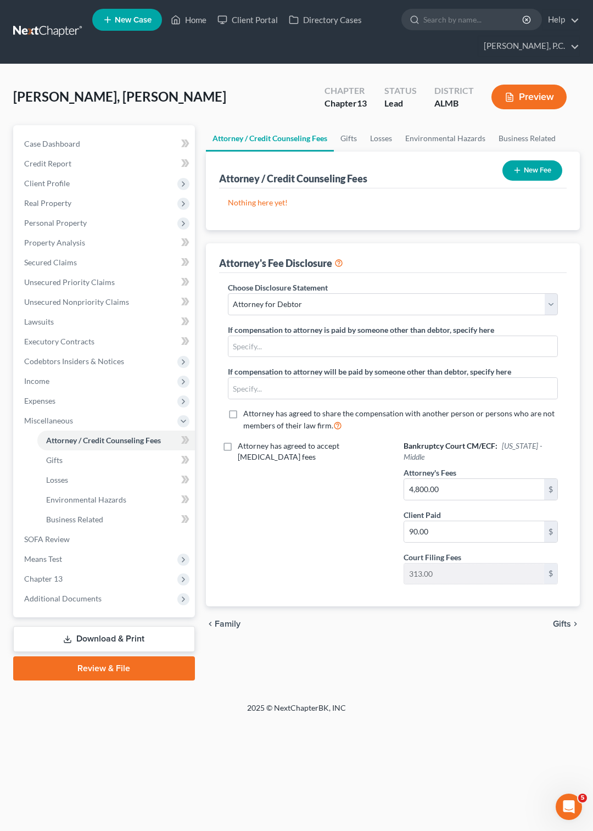
click at [538, 169] on button "New Fee" at bounding box center [532, 170] width 60 height 20
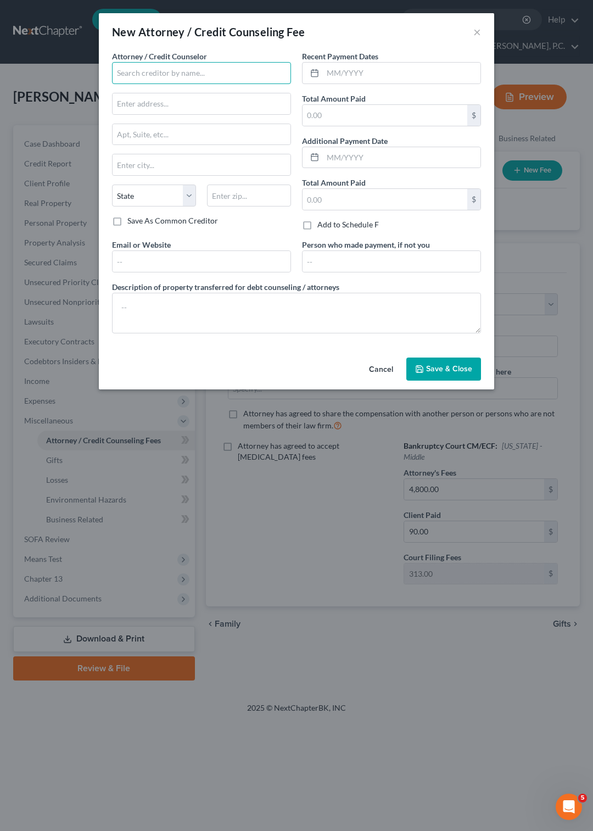
click at [174, 69] on input "text" at bounding box center [201, 73] width 179 height 22
type input "[PERSON_NAME]"
click at [348, 70] on input "text" at bounding box center [402, 73] width 158 height 21
type input "[DATE]"
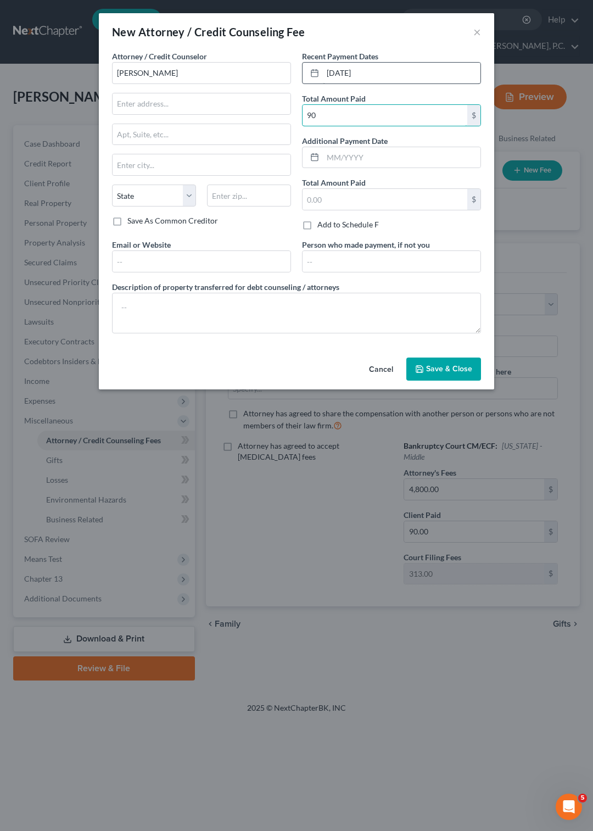
type input "90"
click at [158, 102] on input "text" at bounding box center [202, 103] width 178 height 21
type input "111 East Bridge Street, Suite F"
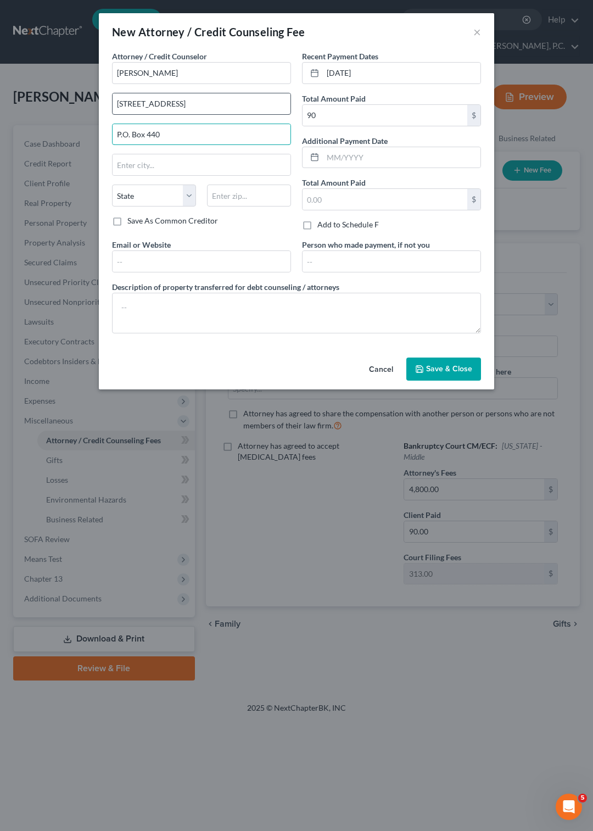
type input "P.O. Box 440"
type input "Wetumpka"
type input "36092"
select select "0"
click at [127, 223] on label "Save As Common Creditor" at bounding box center [172, 220] width 91 height 11
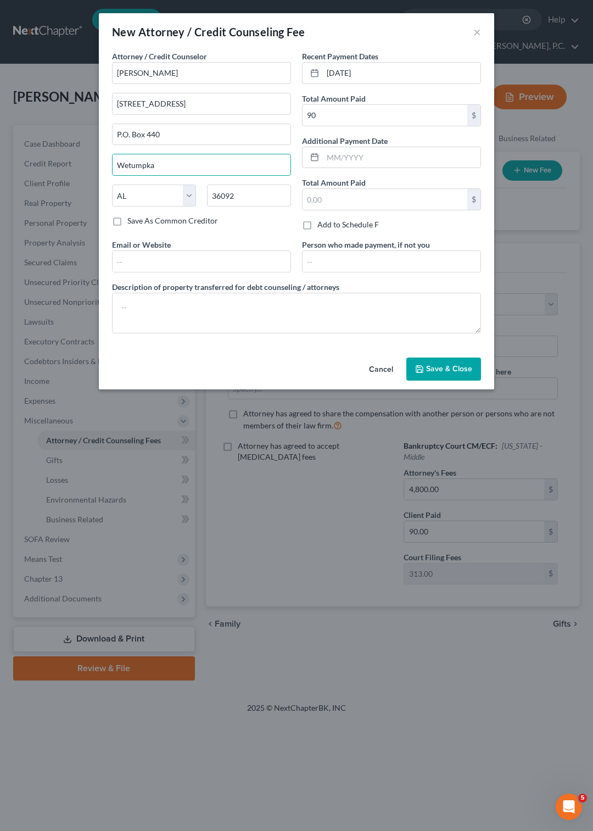
click at [132, 222] on input "Save As Common Creditor" at bounding box center [135, 218] width 7 height 7
checkbox input "true"
click at [434, 373] on span "Save & Close" at bounding box center [449, 368] width 46 height 9
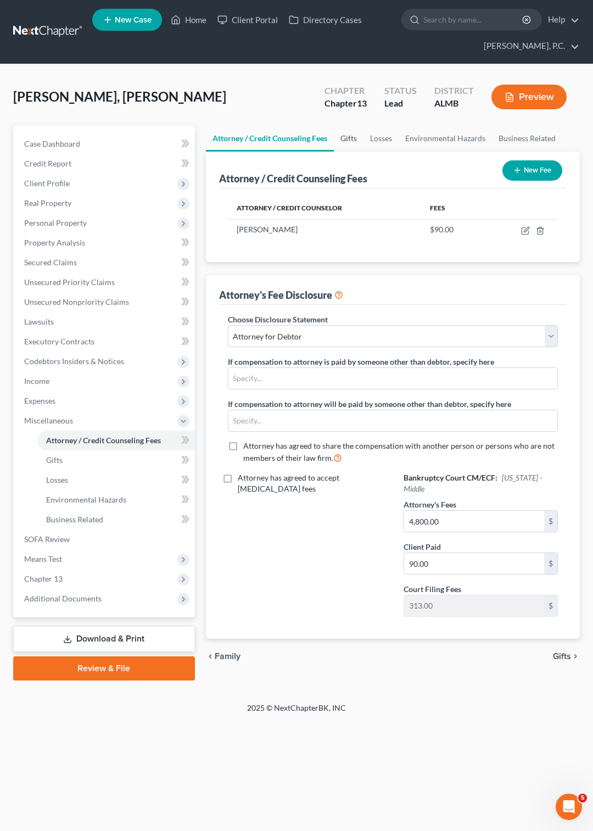
click at [349, 136] on link "Gifts" at bounding box center [349, 138] width 30 height 26
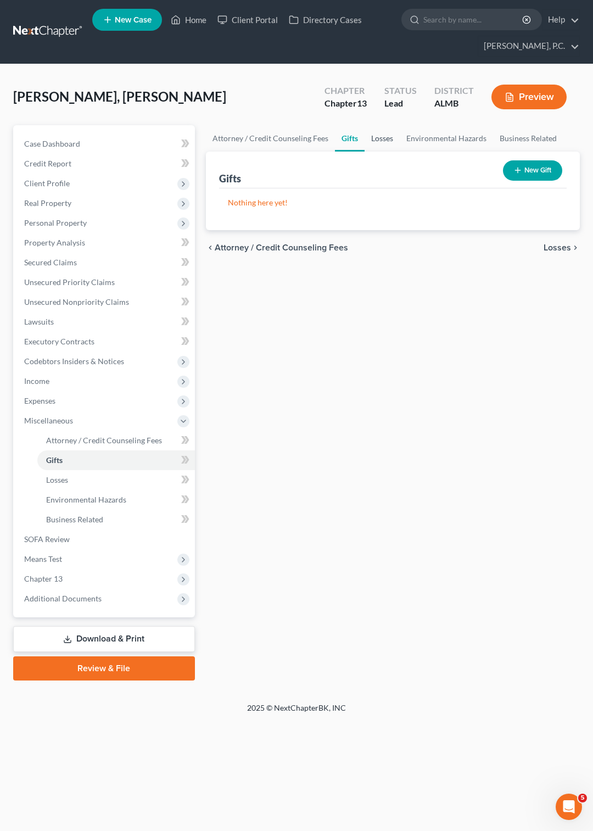
click at [375, 138] on link "Losses" at bounding box center [382, 138] width 35 height 26
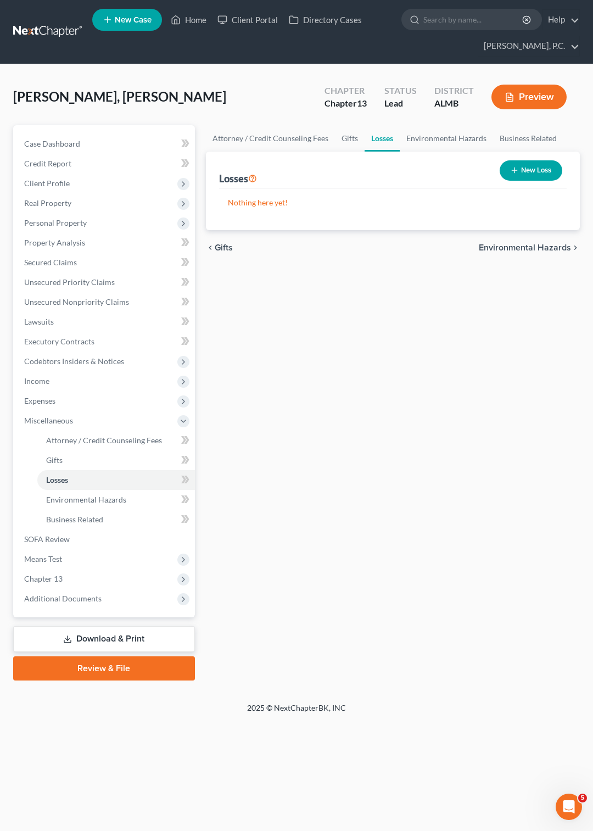
click at [526, 171] on button "New Loss" at bounding box center [531, 170] width 63 height 20
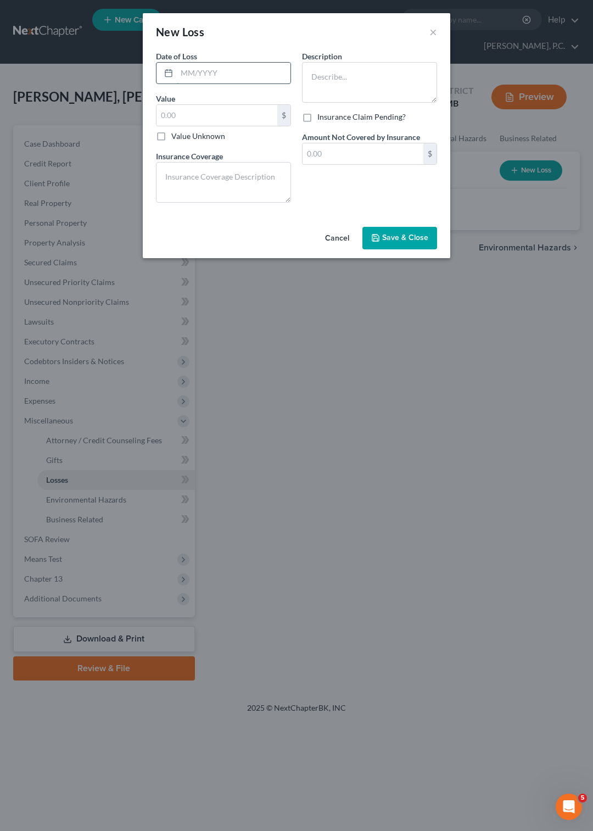
click at [220, 76] on input "text" at bounding box center [234, 73] width 114 height 21
type input "21,424.68"
type textarea "none"
click at [315, 66] on textarea at bounding box center [369, 82] width 135 height 41
type textarea "Gambling losses - DraftKings - last 2 years"
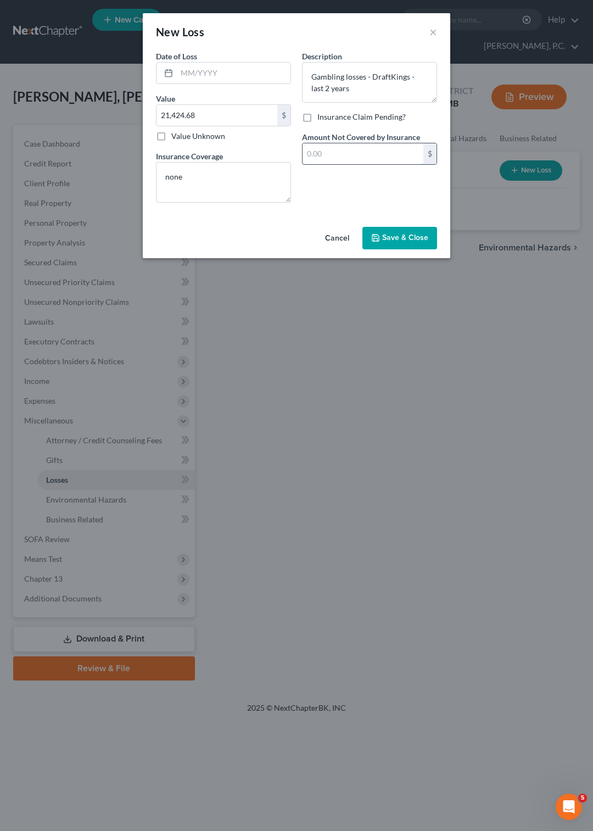
click at [359, 164] on input "text" at bounding box center [362, 153] width 121 height 21
type input "21,424.68"
click at [391, 245] on button "Save & Close" at bounding box center [399, 238] width 75 height 23
click at [228, 76] on input "text" at bounding box center [234, 73] width 114 height 21
type input "12/2024"
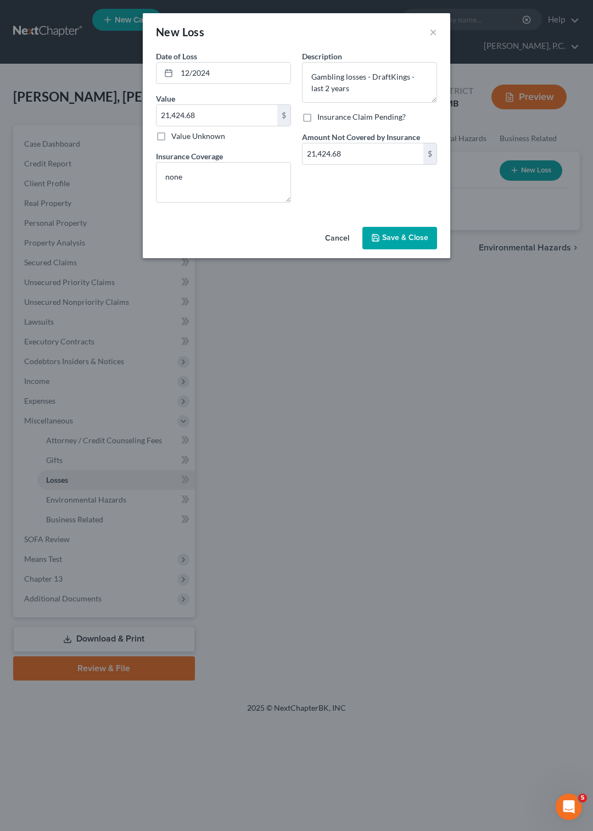
click at [397, 243] on span "Save & Close" at bounding box center [405, 237] width 46 height 9
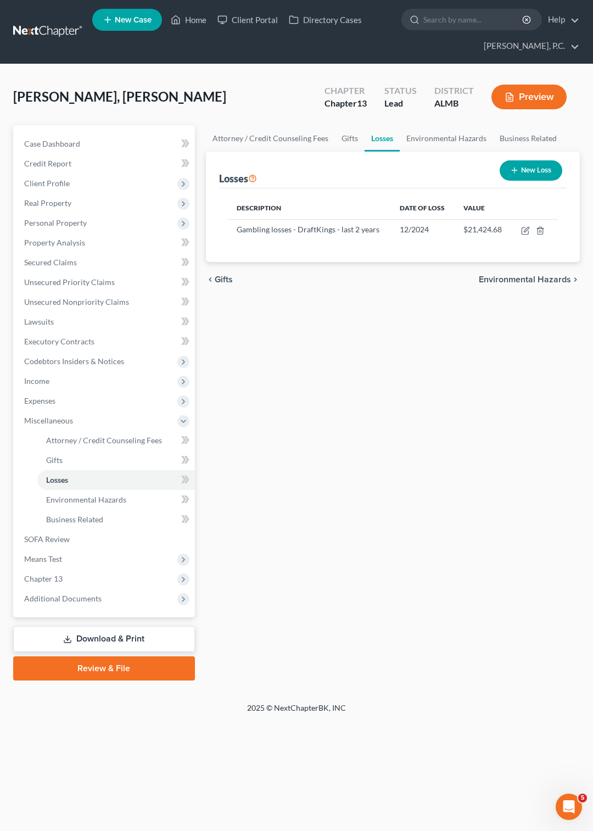
click at [520, 165] on button "New Loss" at bounding box center [531, 170] width 63 height 20
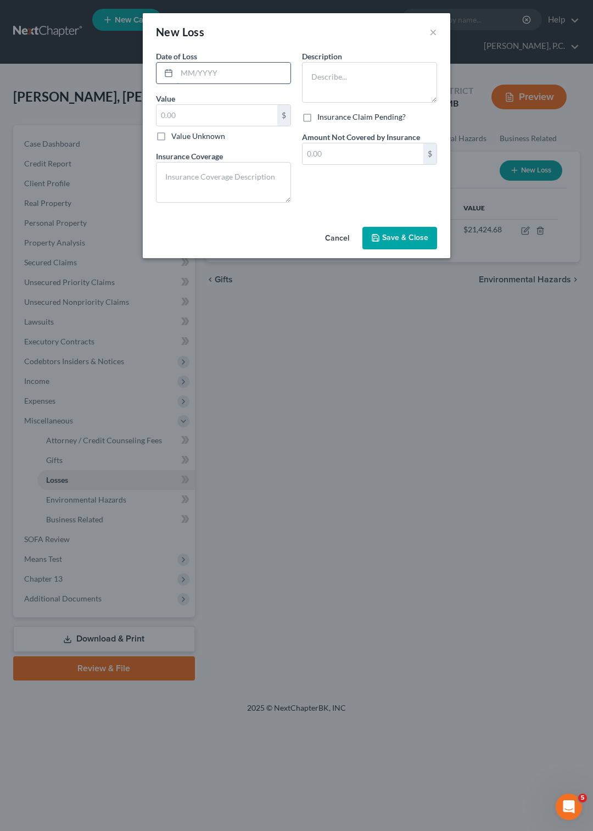
click at [193, 75] on input "text" at bounding box center [234, 73] width 114 height 21
type input "12/2024"
type input "10,000"
click at [242, 167] on textarea at bounding box center [223, 182] width 135 height 41
type textarea "none"
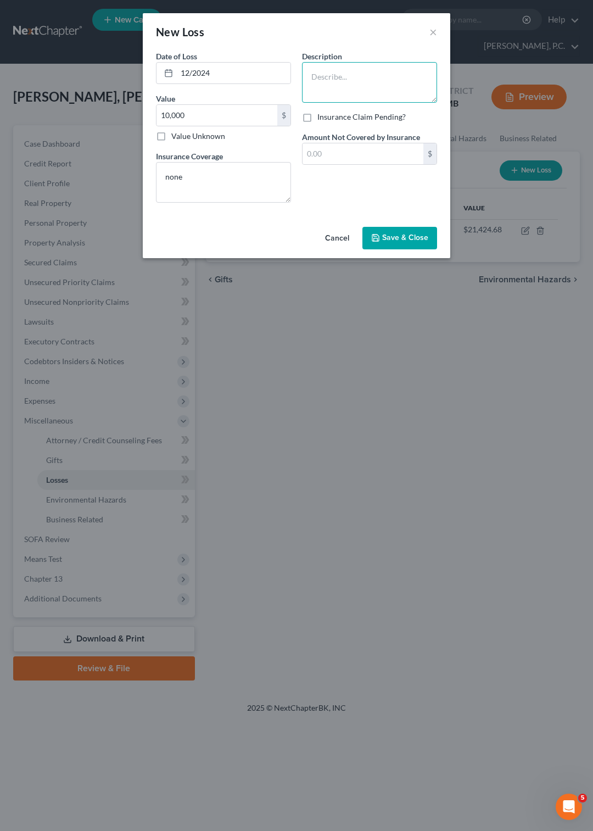
click at [315, 72] on textarea at bounding box center [369, 82] width 135 height 41
type textarea "Gambling losses - Wind Creek"
click at [330, 164] on input "text" at bounding box center [362, 153] width 121 height 21
type input "10,000"
click at [393, 249] on button "Save & Close" at bounding box center [399, 238] width 75 height 23
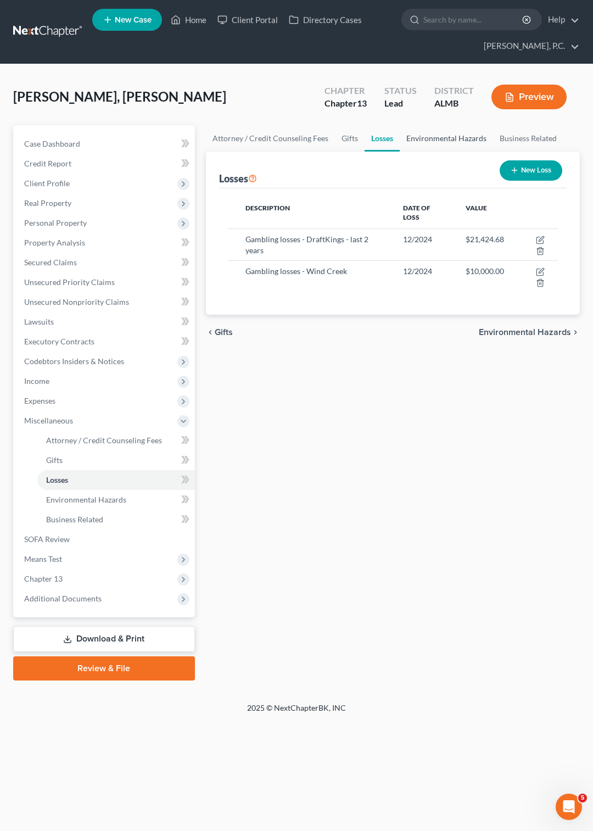
click at [438, 136] on link "Environmental Hazards" at bounding box center [446, 138] width 93 height 26
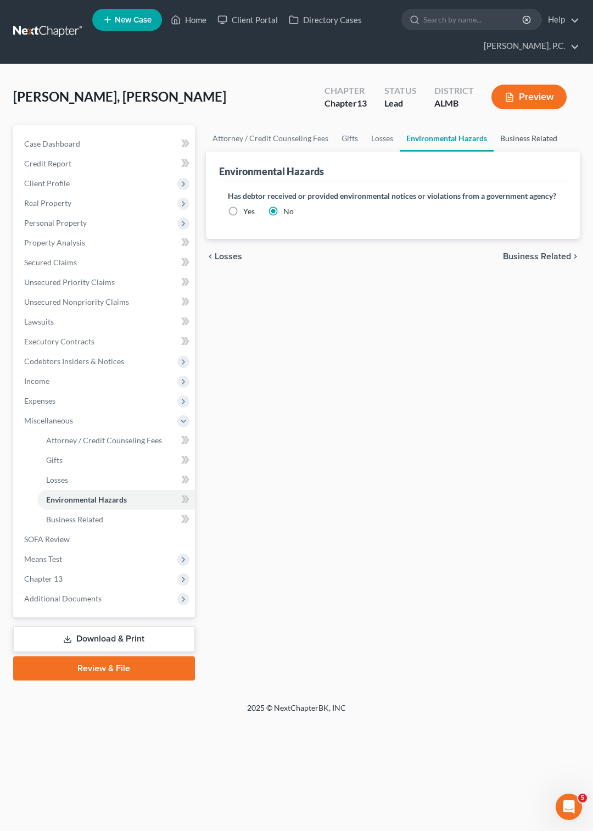
click at [529, 138] on link "Business Related" at bounding box center [529, 138] width 70 height 26
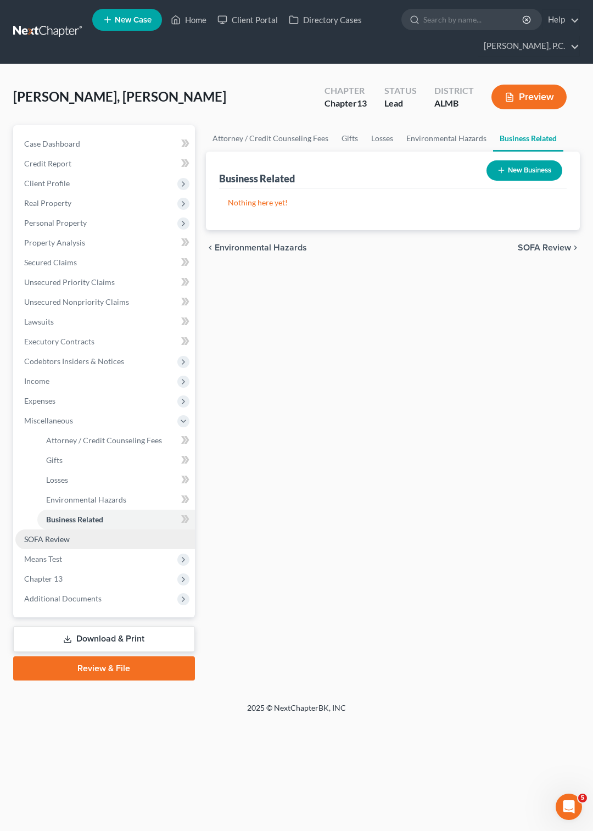
click at [57, 538] on span "SOFA Review" at bounding box center [47, 538] width 46 height 9
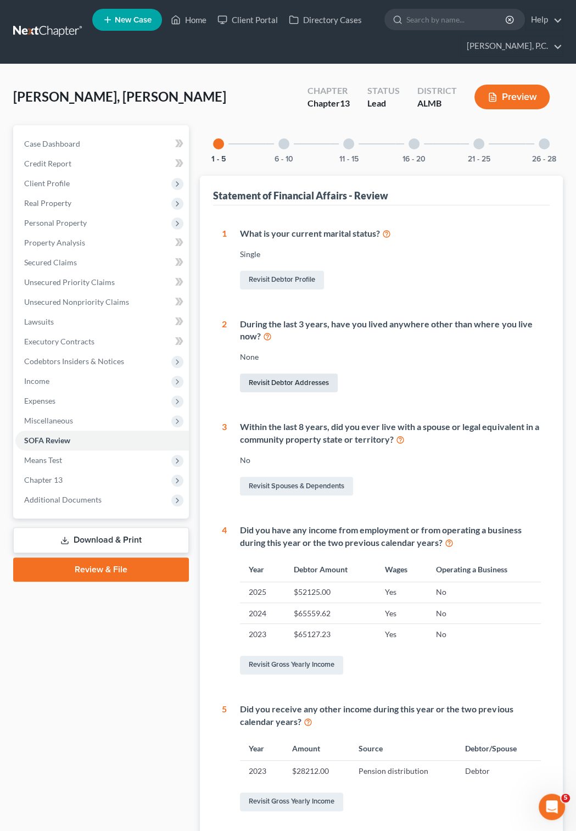
click at [296, 381] on link "Revisit Debtor Addresses" at bounding box center [289, 382] width 98 height 19
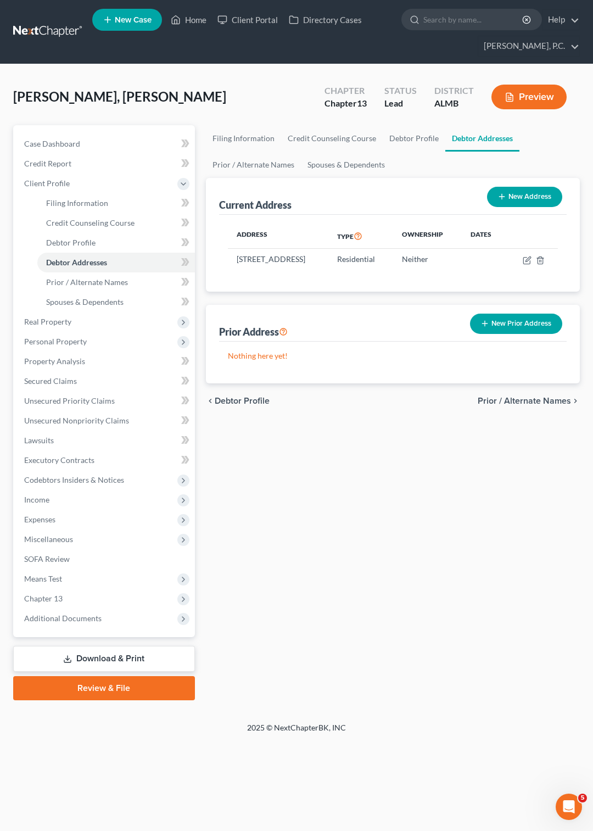
click at [502, 334] on button "New Prior Address" at bounding box center [516, 323] width 92 height 20
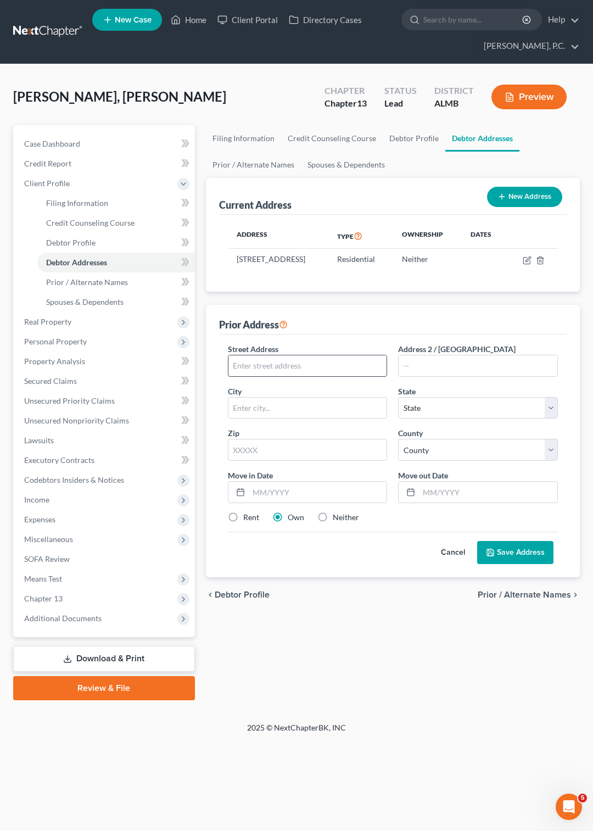
click at [297, 376] on input "text" at bounding box center [307, 365] width 159 height 21
type input "8100 Faith Lane"
type input "MOntgomery"
select select "0"
type input "36117"
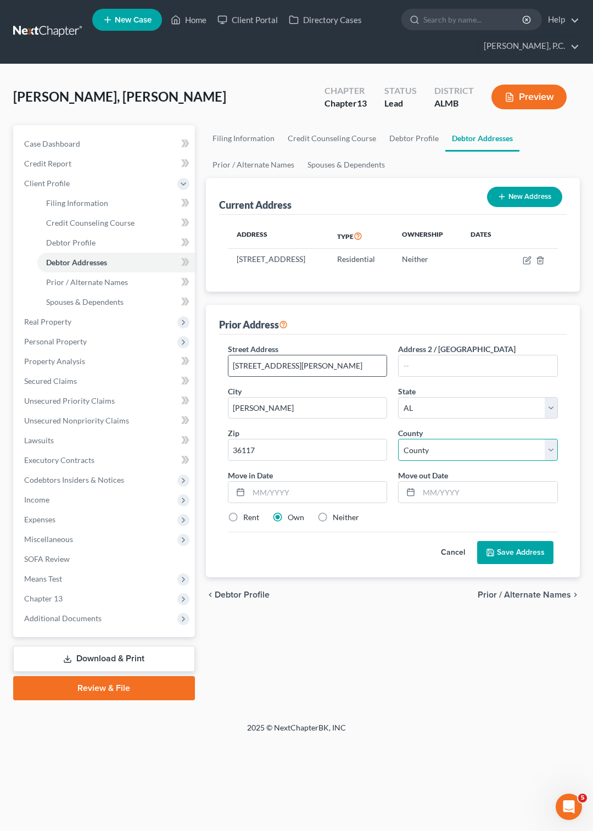
type input "[PERSON_NAME]"
click at [427, 501] on input "text" at bounding box center [488, 491] width 138 height 21
type input "6/2023"
click at [273, 502] on input "text" at bounding box center [318, 491] width 138 height 21
type input "1/2016"
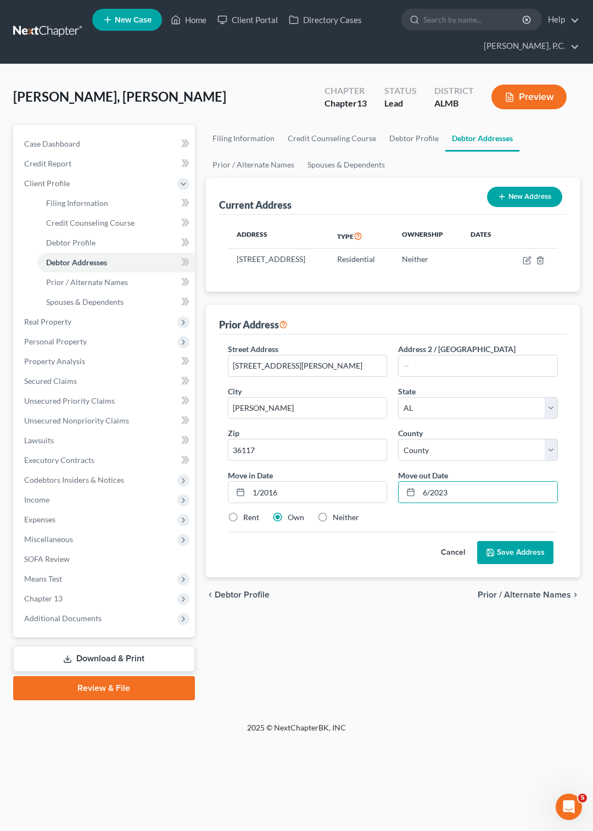
click at [505, 563] on button "Save Address" at bounding box center [515, 552] width 76 height 23
click at [398, 439] on select "County Autauga County Baldwin County Barbour County Bibb County Blount County B…" at bounding box center [478, 450] width 160 height 22
select select "50"
click option "Montgomery County" at bounding box center [0, 0] width 0 height 0
click at [511, 563] on button "Save Address" at bounding box center [515, 552] width 76 height 23
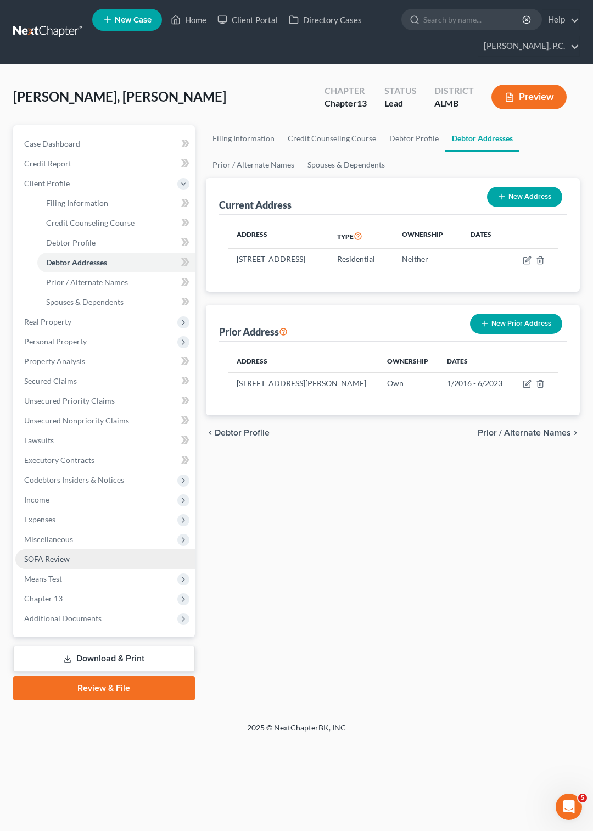
click at [63, 559] on span "SOFA Review" at bounding box center [47, 558] width 46 height 9
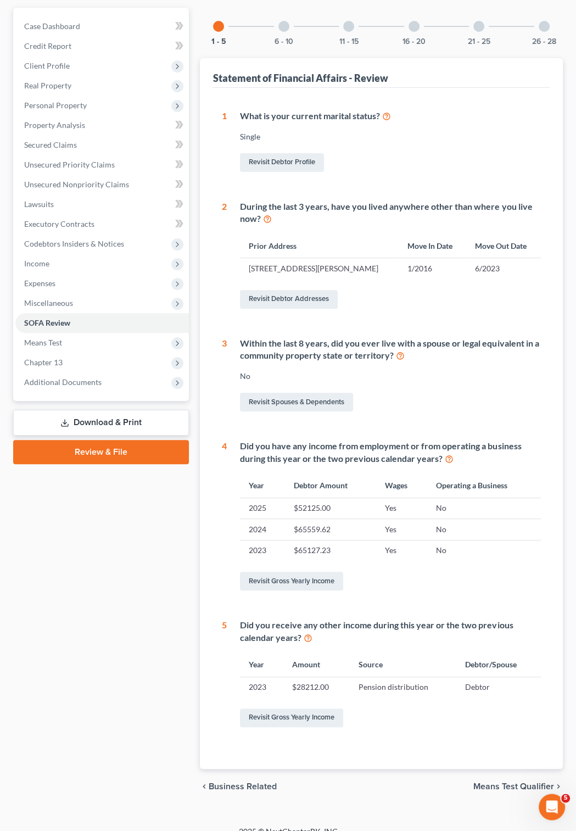
scroll to position [132, 0]
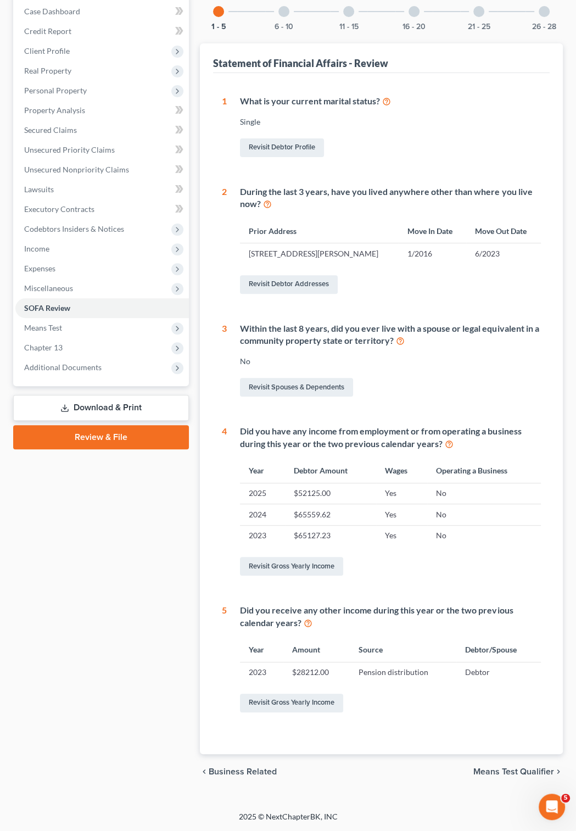
click at [285, 10] on div at bounding box center [283, 11] width 11 height 11
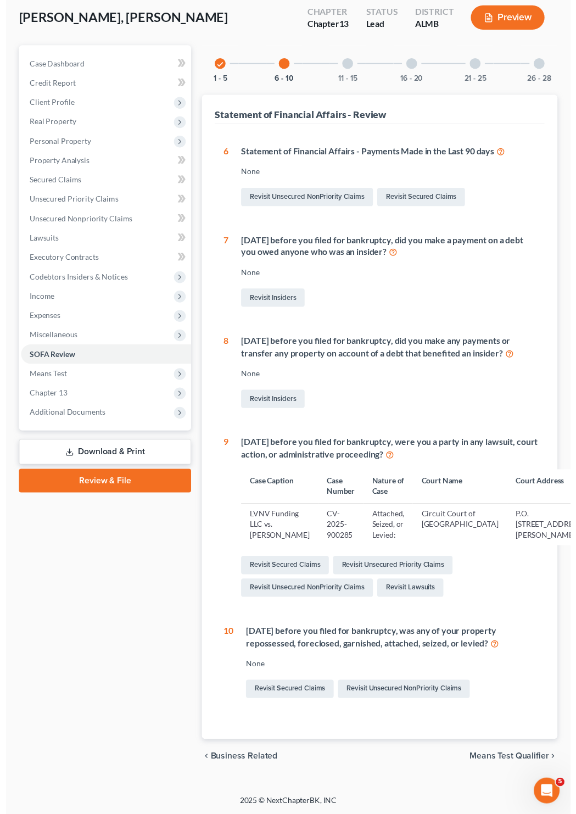
scroll to position [117, 0]
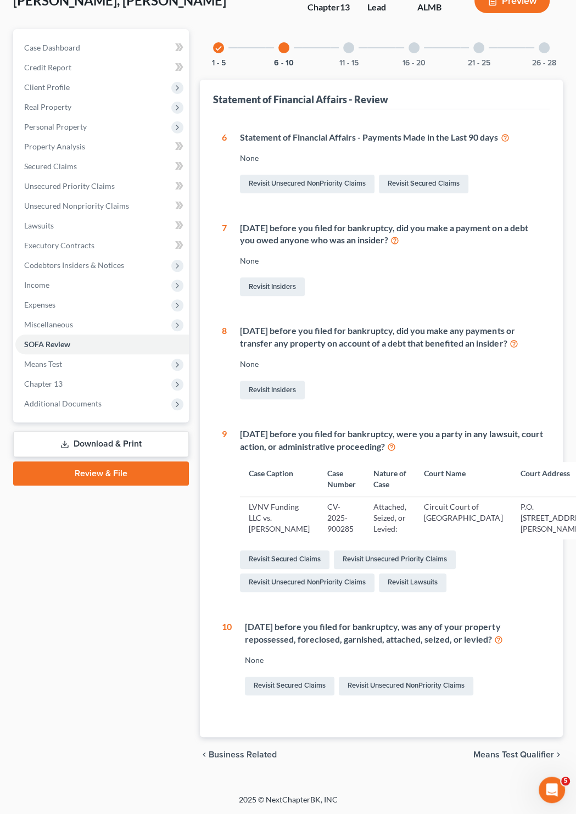
click at [349, 42] on div at bounding box center [348, 47] width 11 height 11
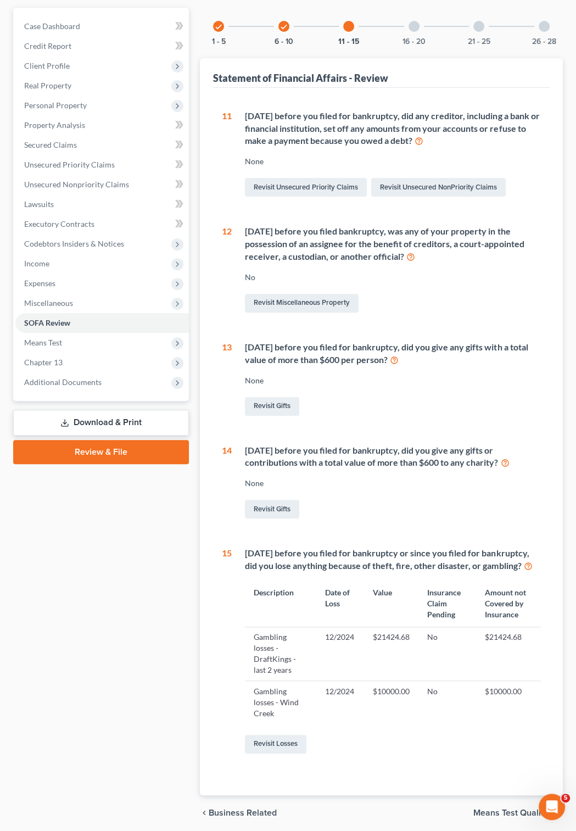
click at [409, 26] on div at bounding box center [413, 26] width 11 height 11
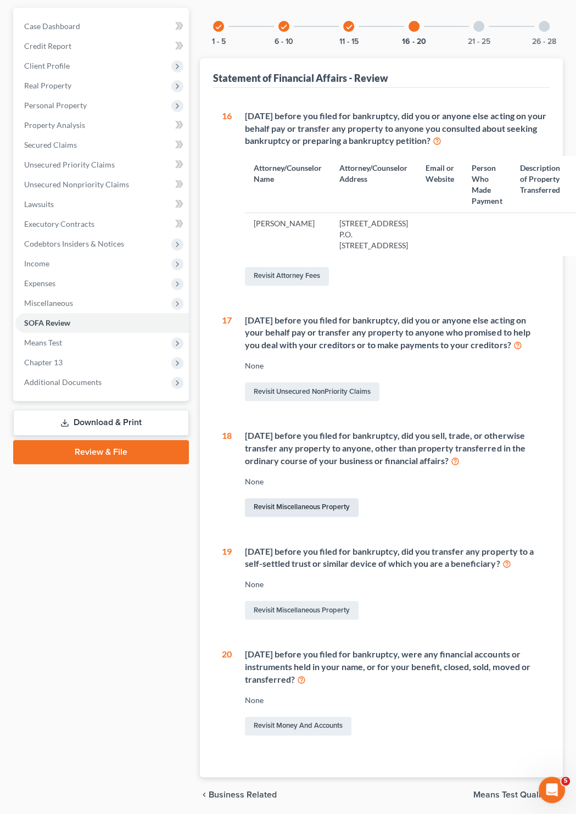
click at [303, 517] on link "Revisit Miscellaneous Property" at bounding box center [302, 507] width 114 height 19
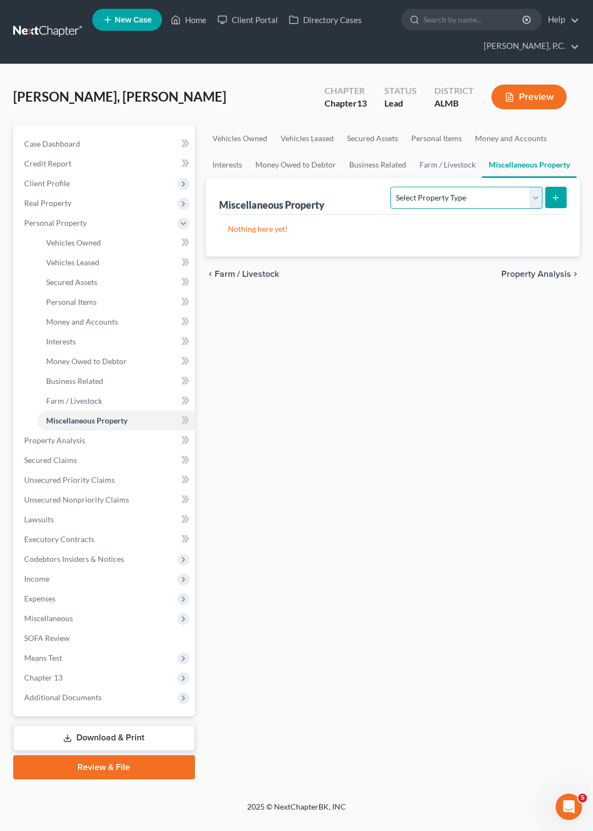
click at [390, 187] on select "Select Property Type Assigned for Creditor Benefit [DATE] Holding for Another N…" at bounding box center [466, 198] width 152 height 22
click at [536, 194] on select "Select Property Type Assigned for Creditor Benefit [DATE] Holding for Another N…" at bounding box center [466, 198] width 152 height 22
click at [390, 187] on select "Select Property Type Assigned for Creditor Benefit [DATE] Holding for Another N…" at bounding box center [466, 198] width 152 height 22
select select "transferred"
click option "Transferred" at bounding box center [0, 0] width 0 height 0
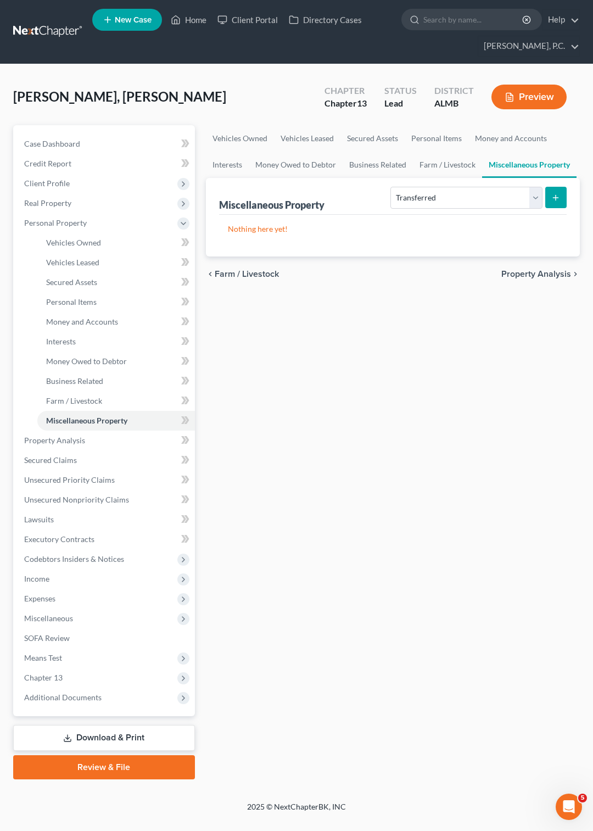
click at [556, 198] on icon "submit" at bounding box center [555, 197] width 9 height 9
select select "Ordinary (within 2 years)"
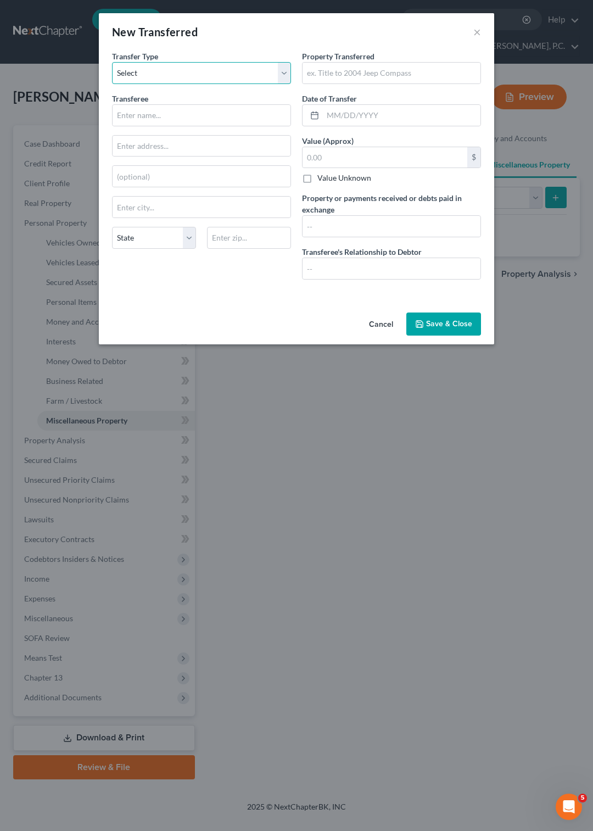
click at [112, 62] on select "Select Ordinary (within 2 years) Within 10 Years" at bounding box center [201, 73] width 179 height 22
click at [283, 72] on select "Select Ordinary (within 2 years) Within 10 Years" at bounding box center [201, 73] width 179 height 22
click at [332, 70] on input "text" at bounding box center [391, 73] width 178 height 21
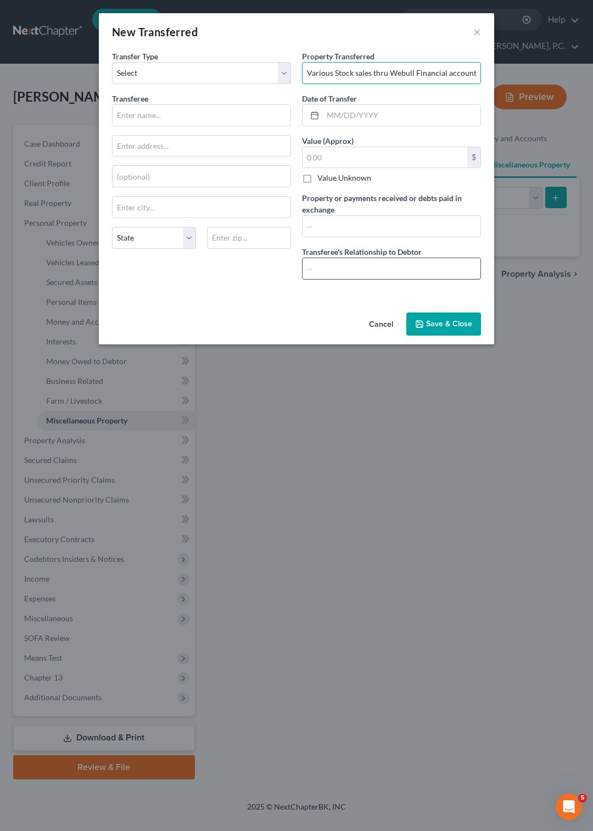
type input "Various Stock sales thru Webull Financial account"
click at [358, 267] on input "text" at bounding box center [391, 268] width 178 height 21
type input "None -"
click at [478, 77] on input "Various Stock sales thru Webull Financial account" at bounding box center [391, 73] width 178 height 21
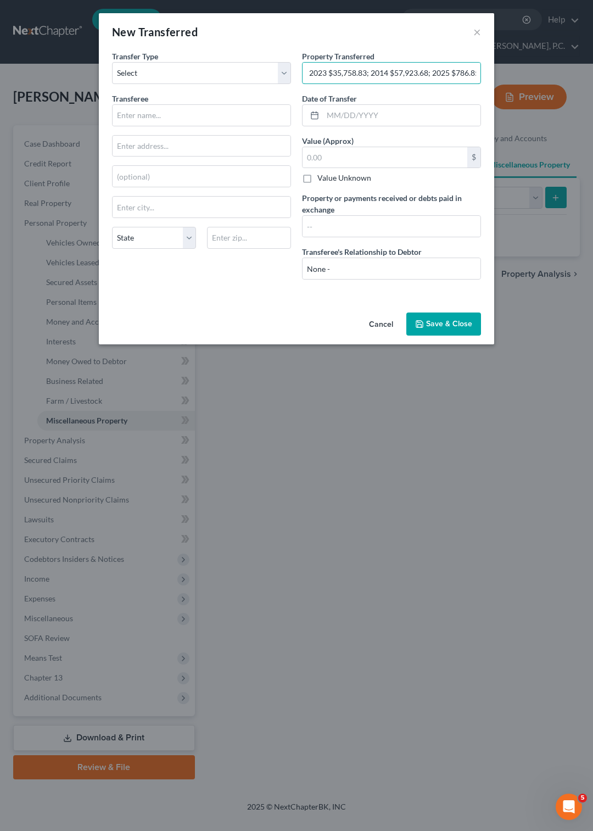
type input "Various Stock sales thru Webull Financial account - net losses: 2023 $35,758.83…"
click at [450, 322] on button "Save & Close" at bounding box center [443, 323] width 75 height 23
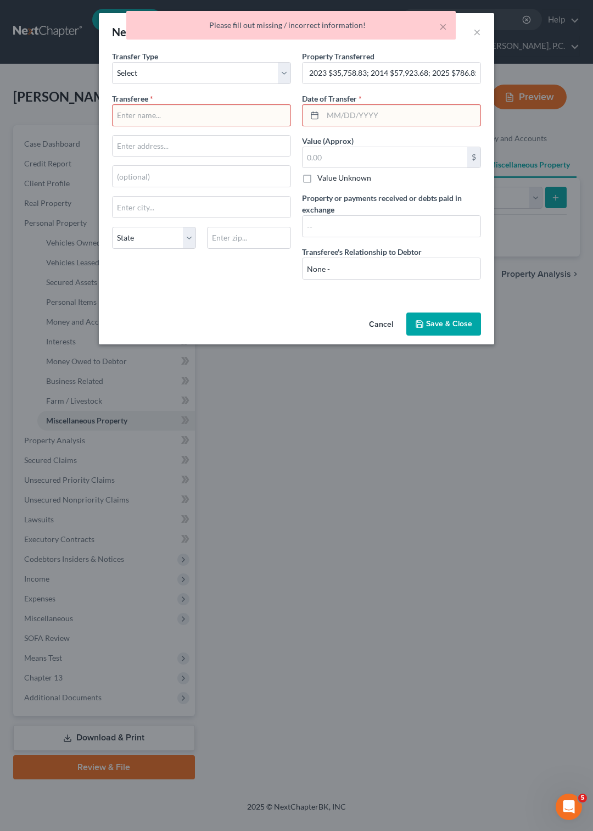
click at [161, 108] on input "text" at bounding box center [202, 115] width 178 height 21
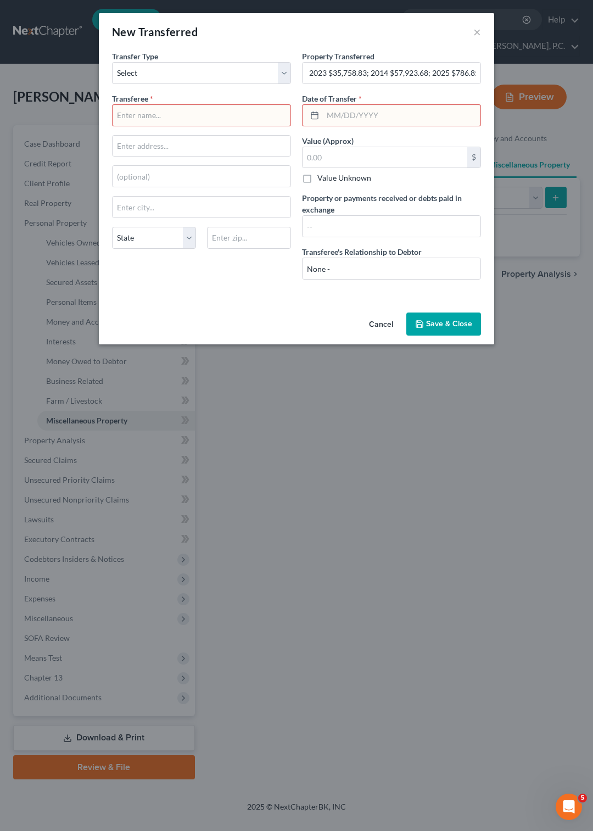
click at [161, 108] on input "text" at bounding box center [202, 115] width 178 height 21
type input "unknown"
click at [335, 109] on input "text" at bounding box center [402, 115] width 158 height 21
click at [444, 315] on button "Save & Close" at bounding box center [443, 323] width 75 height 23
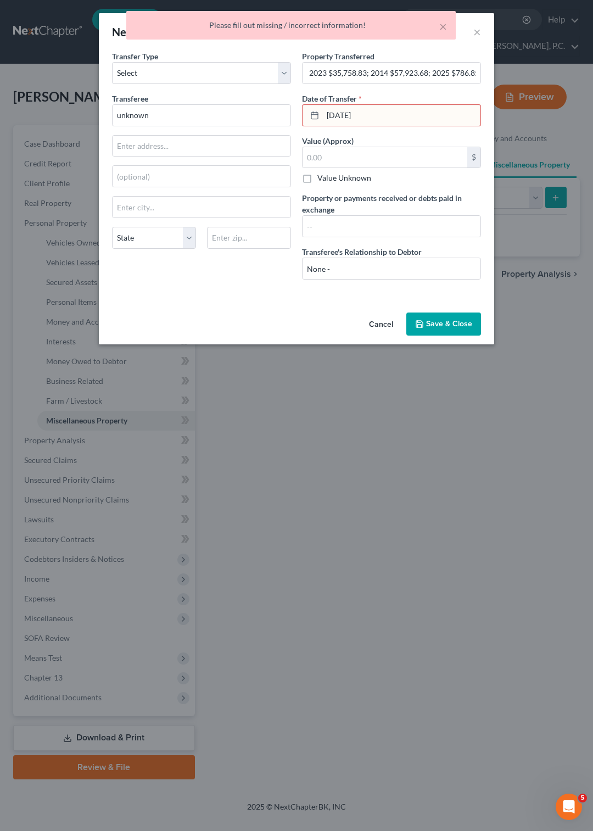
click at [374, 112] on input "2/20/25" at bounding box center [402, 115] width 158 height 21
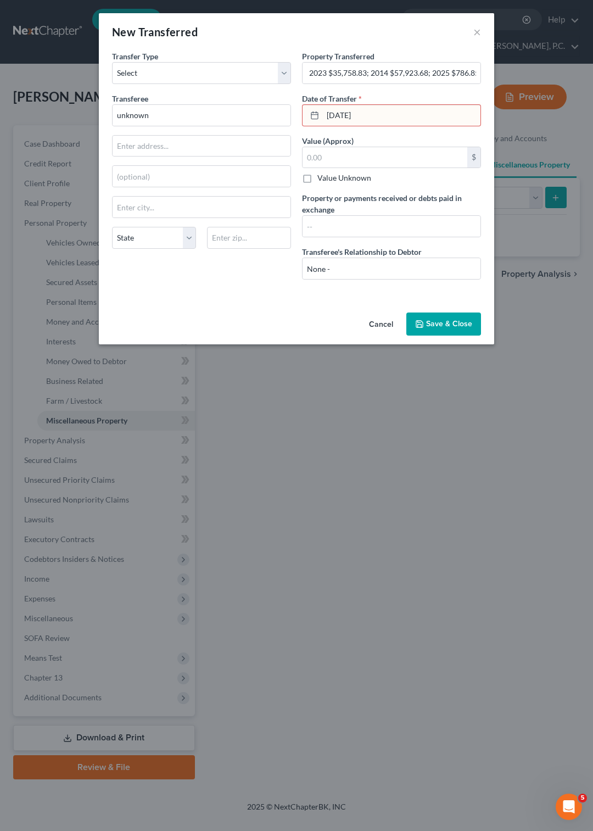
click at [315, 114] on line at bounding box center [314, 114] width 7 height 0
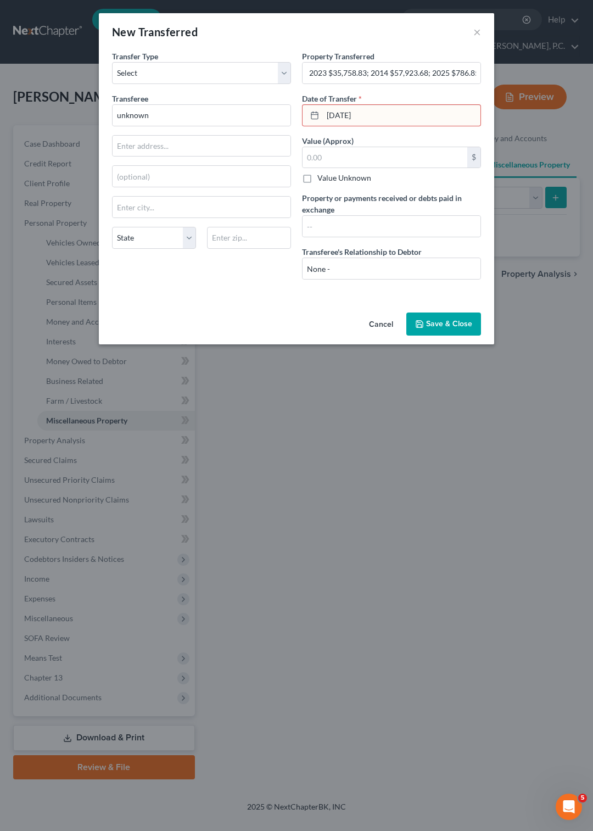
click at [326, 115] on input "2/20/25" at bounding box center [402, 115] width 158 height 21
type input "02/20/25"
click at [456, 317] on button "Save & Close" at bounding box center [443, 323] width 75 height 23
click at [382, 112] on input "02/20/25" at bounding box center [402, 115] width 158 height 21
type input "0"
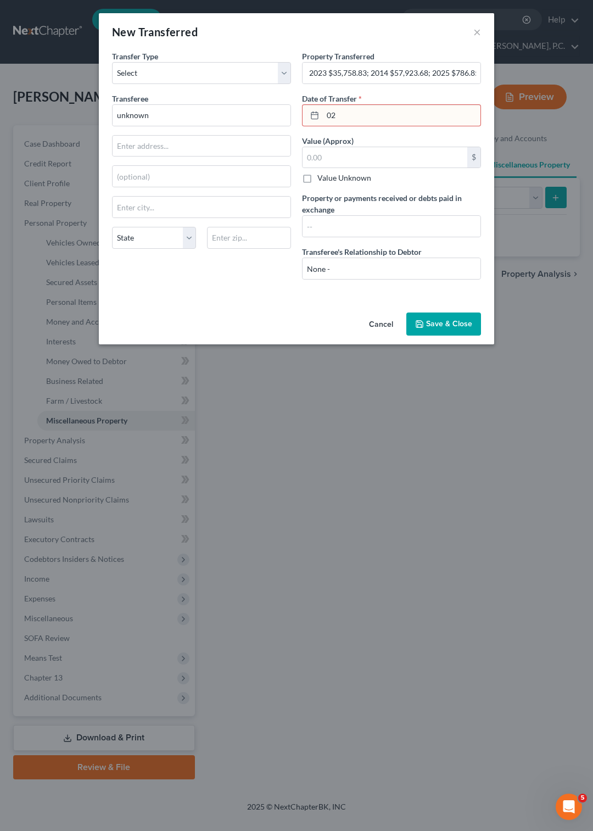
type input "0"
type input "[DATE]"
click at [435, 326] on button "Save & Close" at bounding box center [443, 323] width 75 height 23
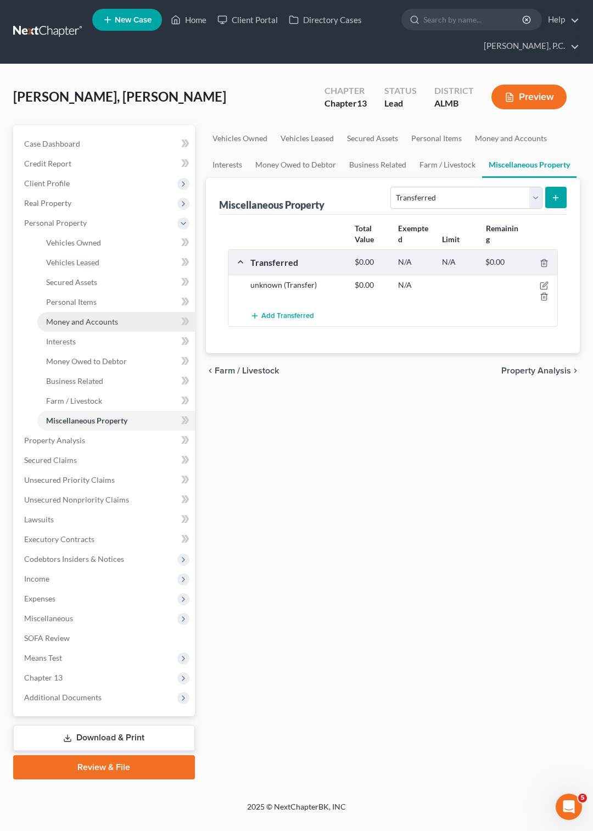
click at [85, 320] on span "Money and Accounts" at bounding box center [82, 321] width 72 height 9
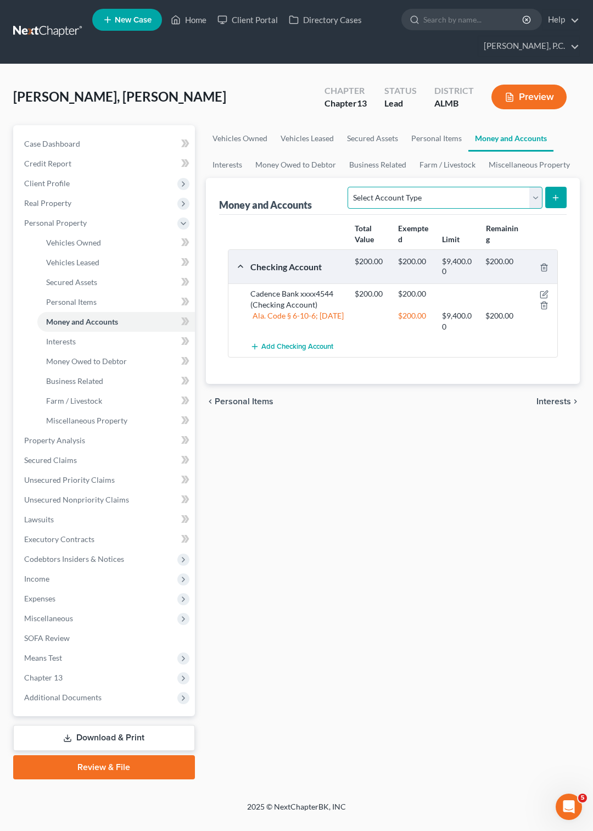
click at [348, 187] on select "Select Account Type Brokerage Cash on Hand Certificates of Deposit Checking Acc…" at bounding box center [445, 198] width 194 height 22
select select "brokerage"
click option "Brokerage" at bounding box center [0, 0] width 0 height 0
click at [553, 195] on icon "submit" at bounding box center [555, 197] width 9 height 9
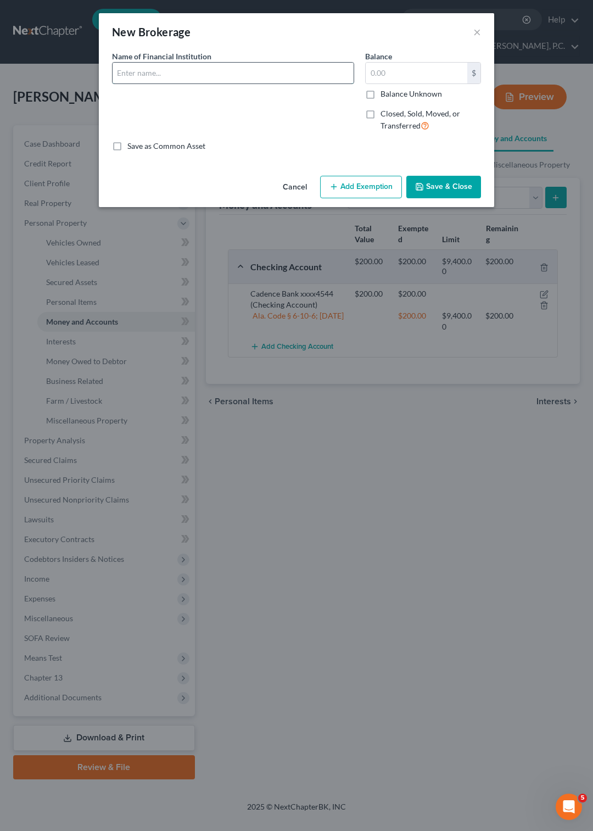
click at [171, 70] on input "text" at bounding box center [233, 73] width 241 height 21
type input "Webull Financial LLC"
type input "0.01"
click at [433, 188] on button "Save & Close" at bounding box center [443, 187] width 75 height 23
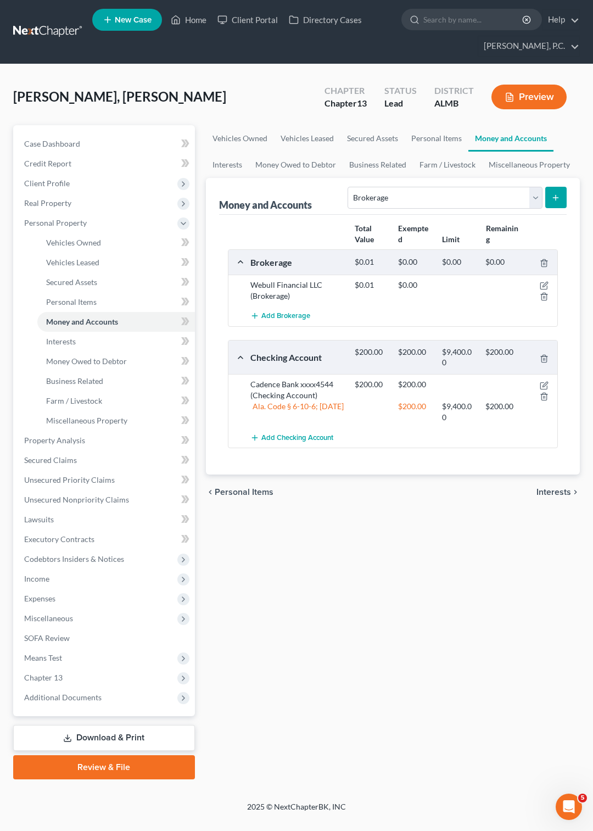
click at [547, 97] on button "Preview" at bounding box center [528, 97] width 75 height 25
click at [517, 101] on button "Preview" at bounding box center [528, 97] width 75 height 25
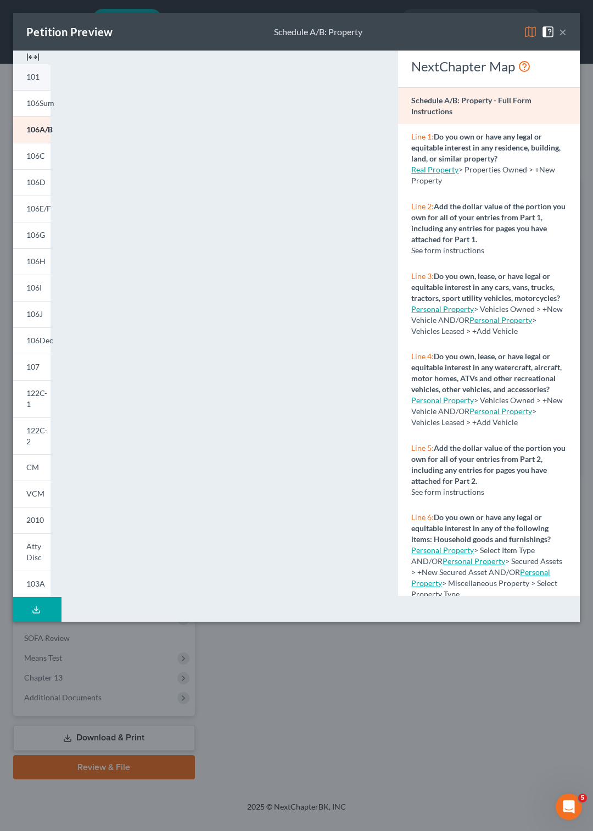
click at [29, 80] on span "101" at bounding box center [32, 76] width 13 height 9
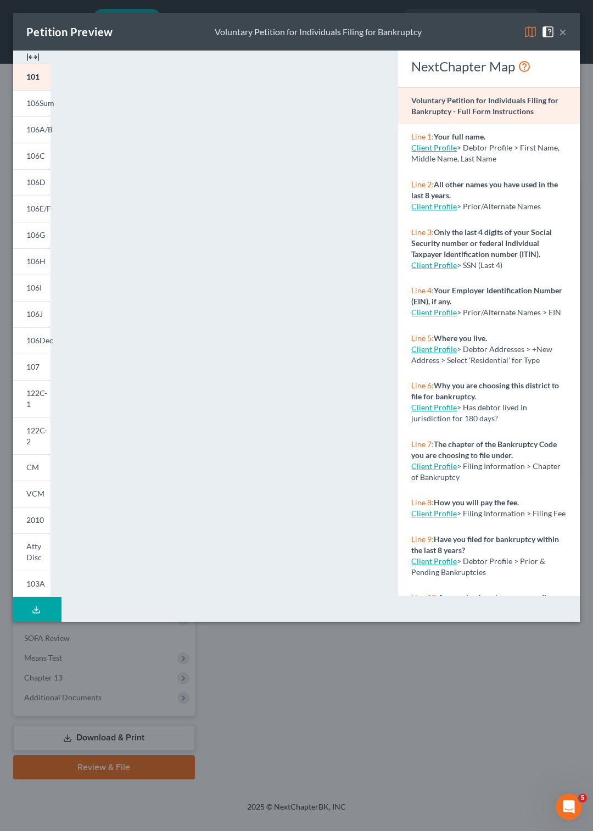
click at [564, 32] on button "×" at bounding box center [563, 31] width 8 height 13
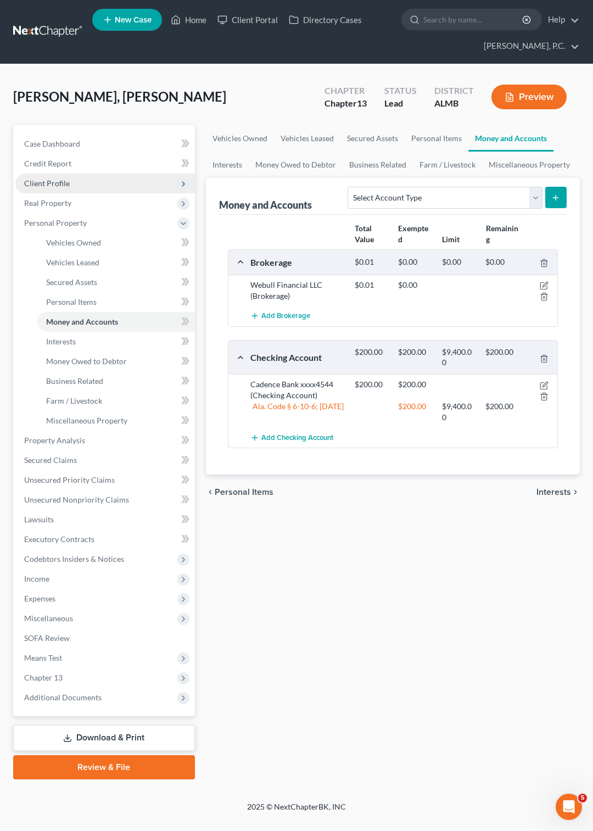
click at [49, 182] on span "Client Profile" at bounding box center [47, 182] width 46 height 9
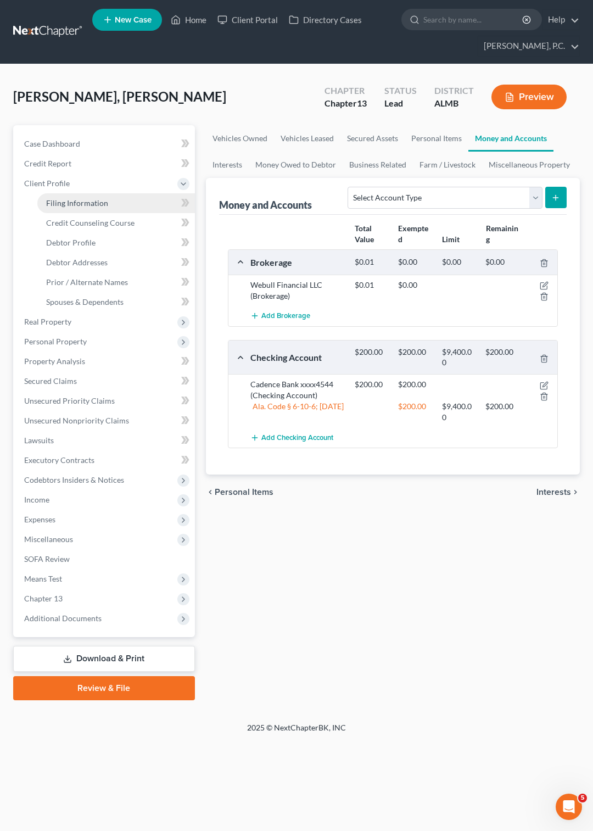
click at [85, 200] on span "Filing Information" at bounding box center [77, 202] width 62 height 9
select select "1"
select select "0"
select select "3"
select select "0"
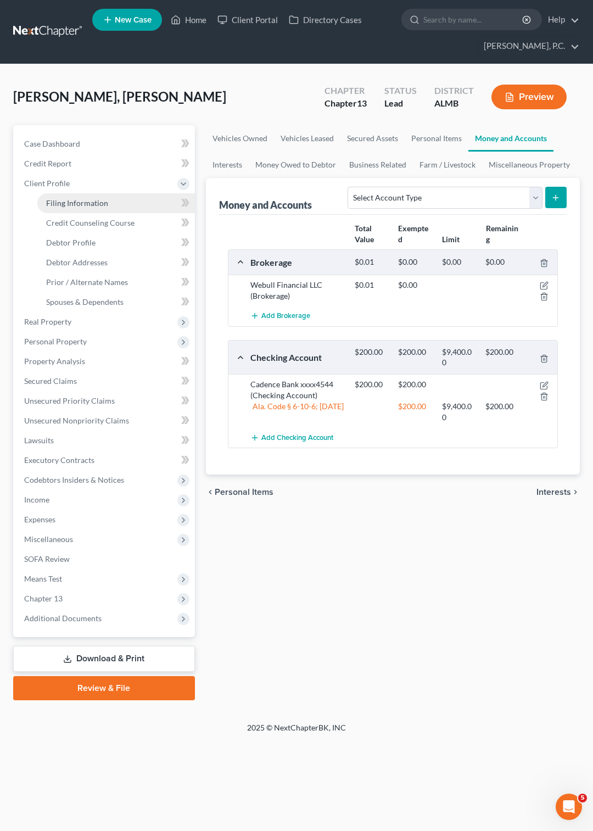
select select "0"
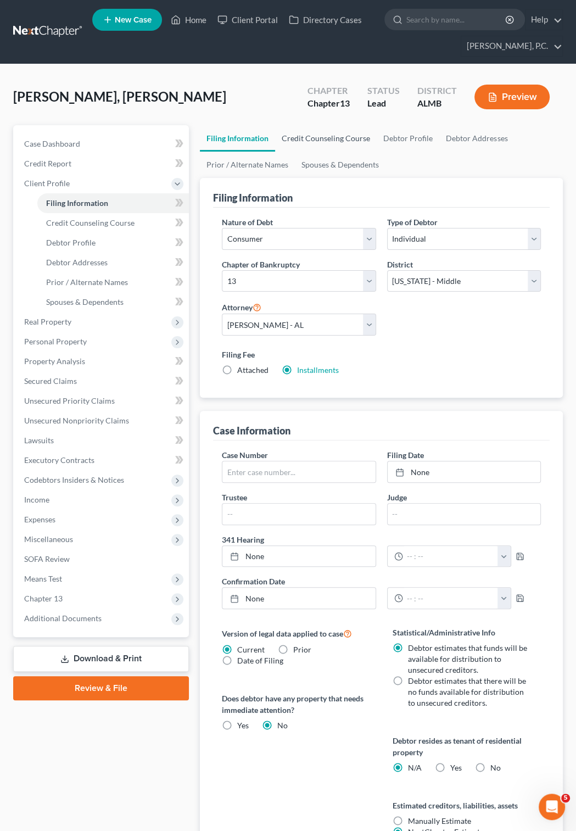
click at [313, 139] on link "Credit Counseling Course" at bounding box center [326, 138] width 102 height 26
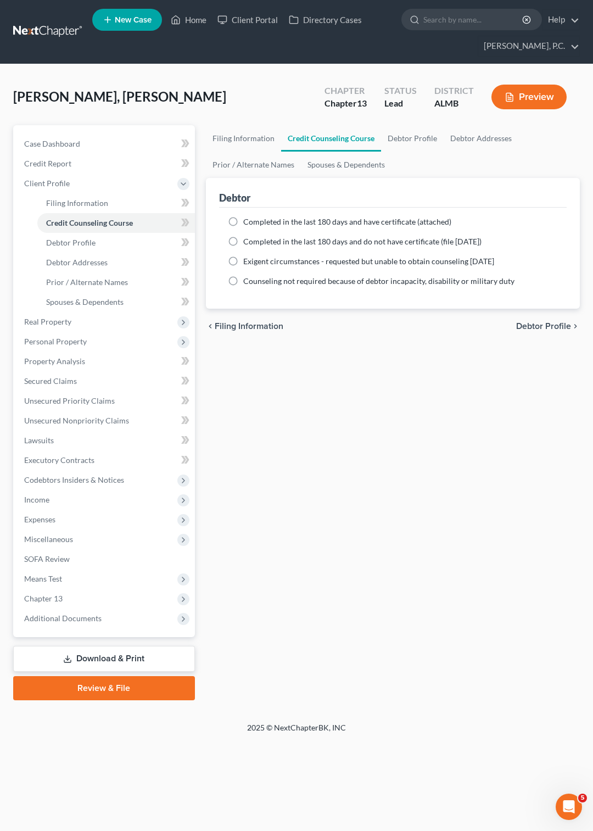
click at [243, 221] on label "Completed in the last 180 days and have certificate (attached)" at bounding box center [347, 221] width 208 height 11
click at [248, 221] on input "Completed in the last 180 days and have certificate (attached)" at bounding box center [251, 219] width 7 height 7
radio input "true"
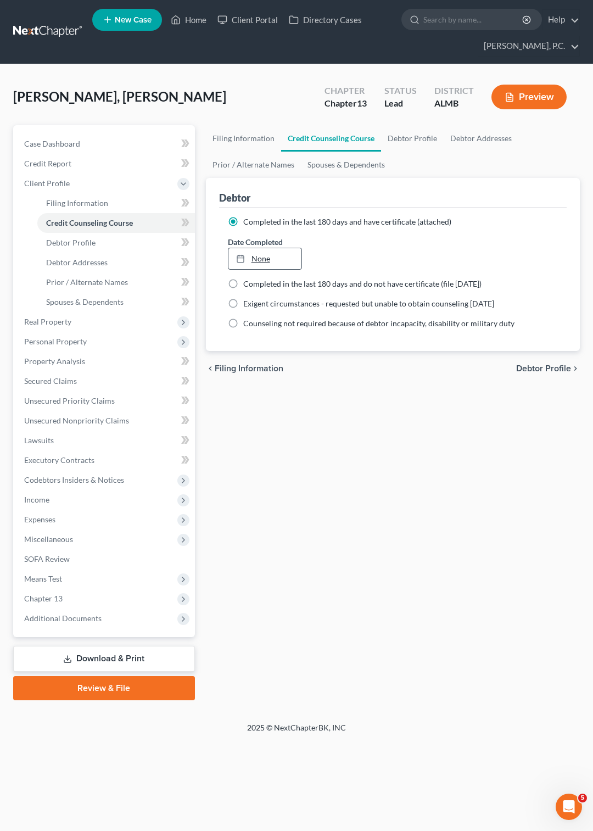
click at [257, 254] on link "None" at bounding box center [264, 258] width 73 height 21
type input "[DATE]"
click at [82, 204] on span "Filing Information" at bounding box center [77, 202] width 62 height 9
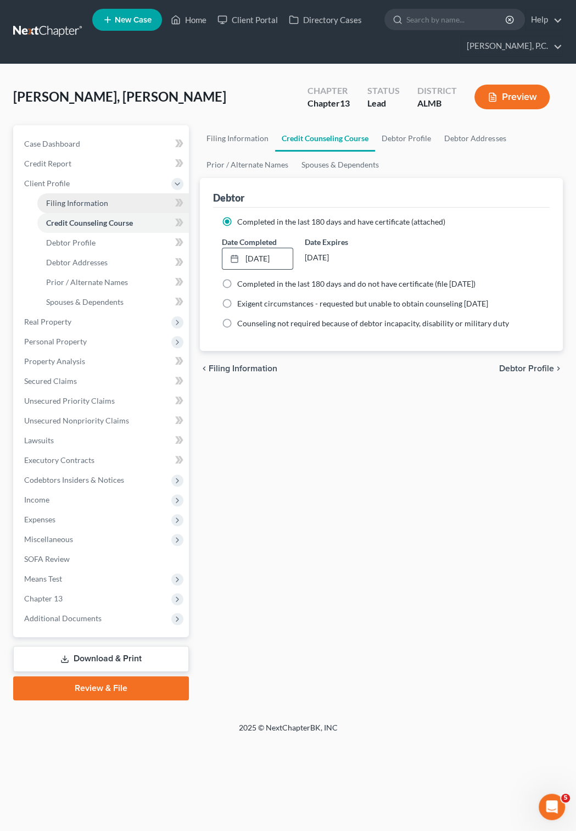
select select "1"
select select "0"
select select "3"
select select "0"
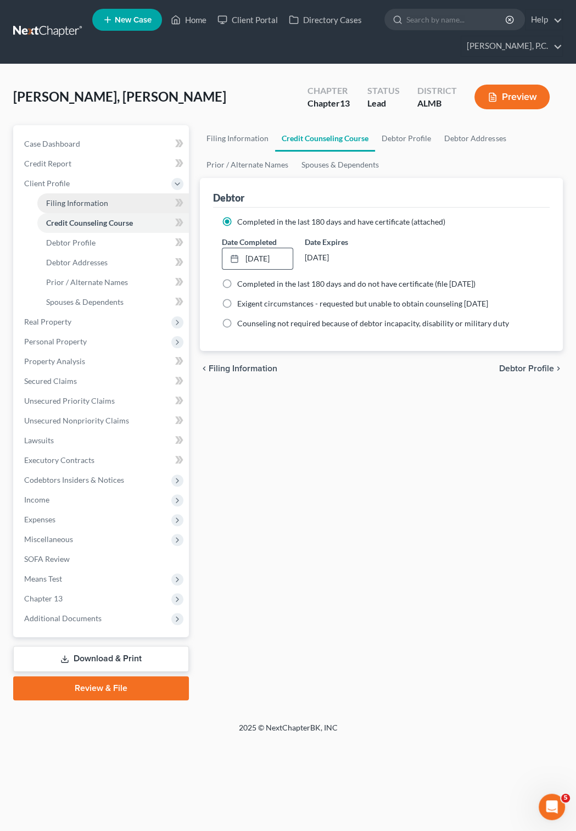
select select "0"
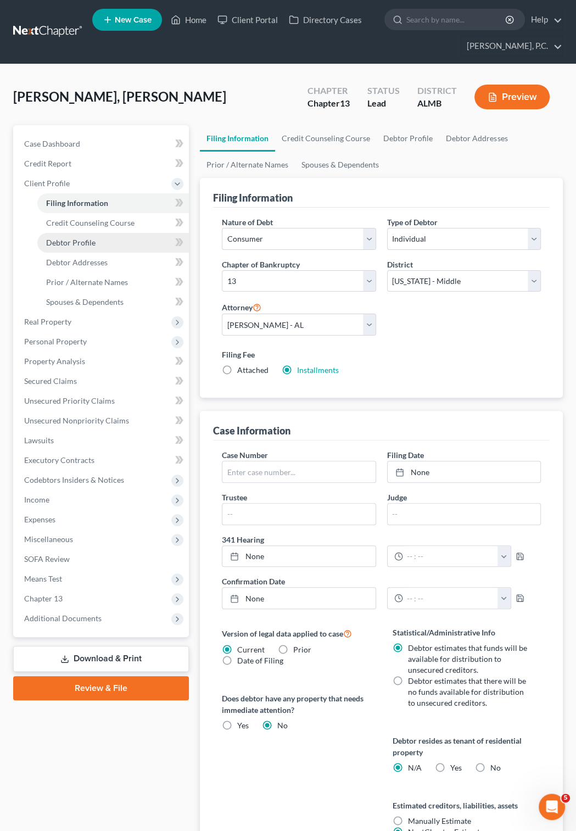
click at [72, 238] on span "Debtor Profile" at bounding box center [70, 242] width 49 height 9
select select "0"
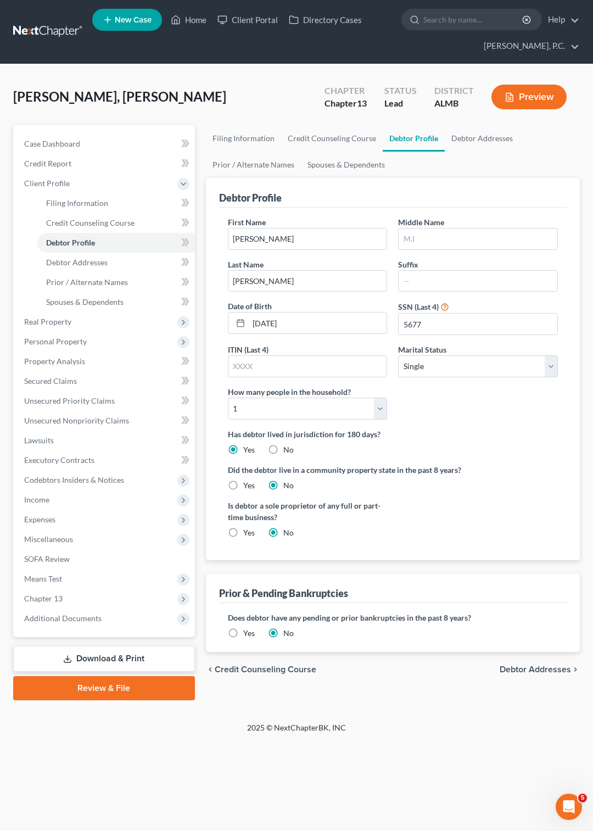
click at [523, 99] on button "Preview" at bounding box center [528, 97] width 75 height 25
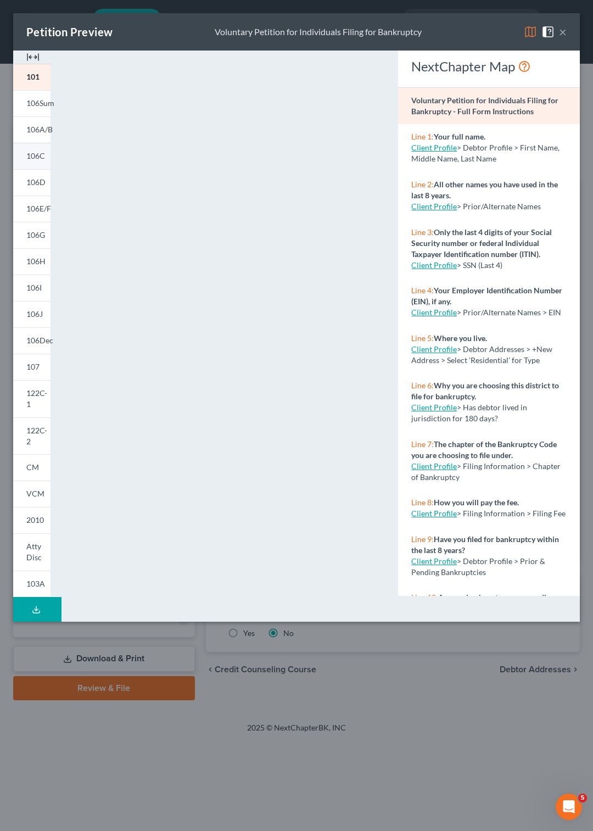
click at [35, 158] on span "106C" at bounding box center [35, 155] width 19 height 9
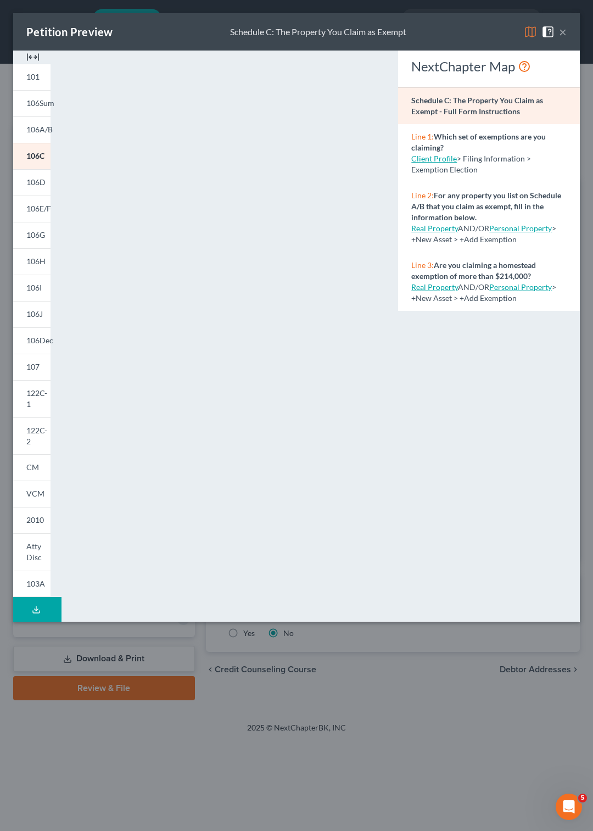
click at [435, 354] on div "NextChapter Map Schedule C: The Property You Claim as Exempt - Full Form Instru…" at bounding box center [489, 323] width 193 height 545
click at [34, 178] on link "106D" at bounding box center [31, 182] width 37 height 26
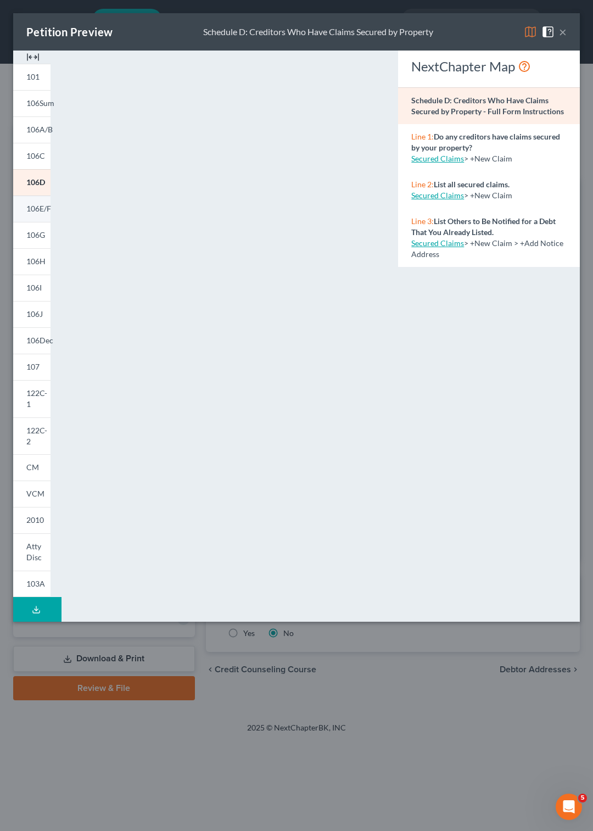
click at [32, 209] on span "106E/F" at bounding box center [38, 208] width 25 height 9
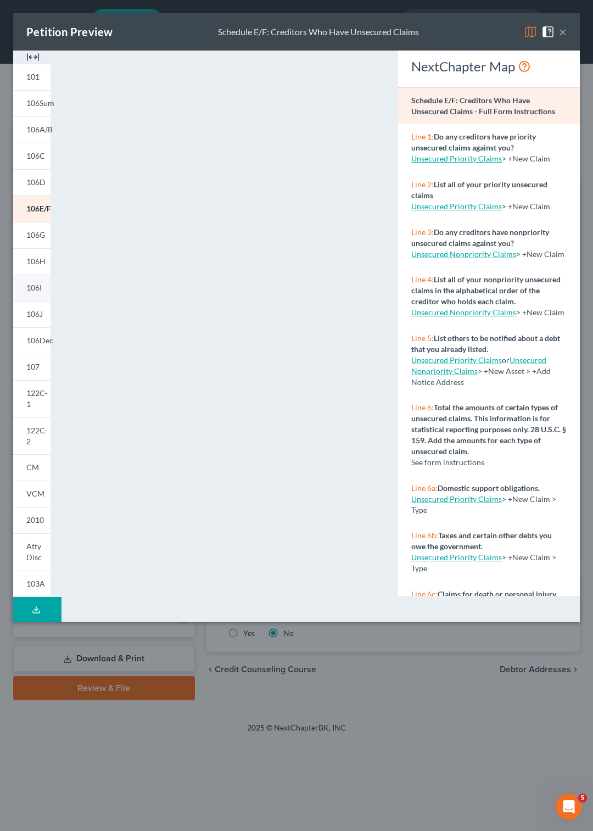
click at [29, 285] on span "106I" at bounding box center [33, 287] width 15 height 9
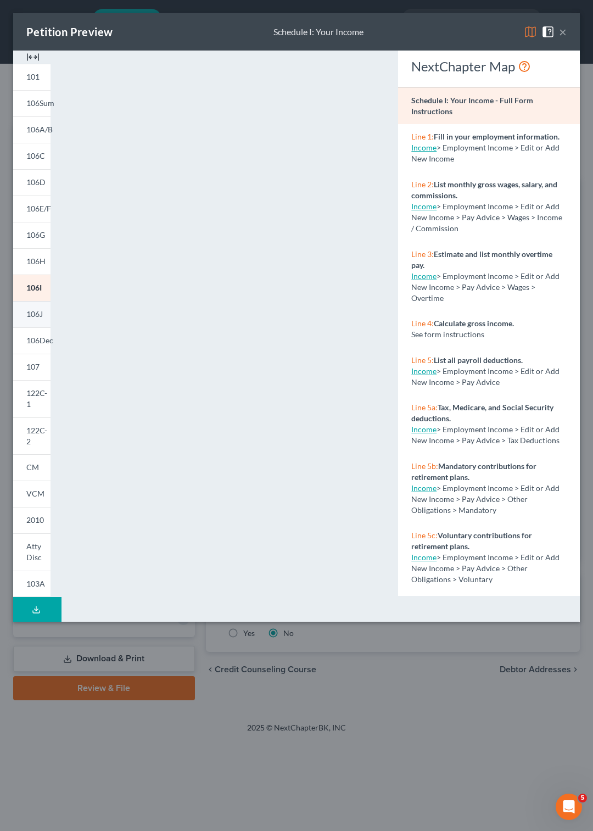
click at [33, 316] on span "106J" at bounding box center [34, 313] width 16 height 9
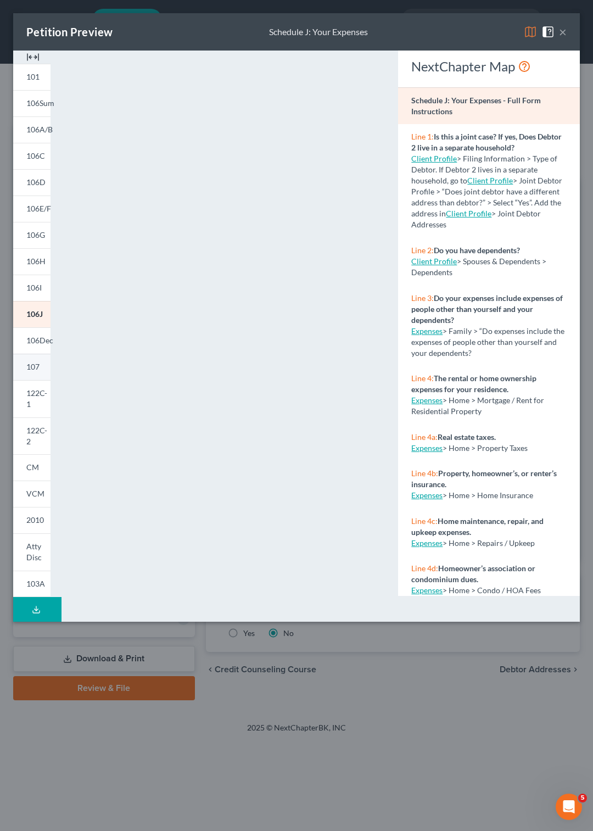
click at [34, 366] on span "107" at bounding box center [32, 366] width 13 height 9
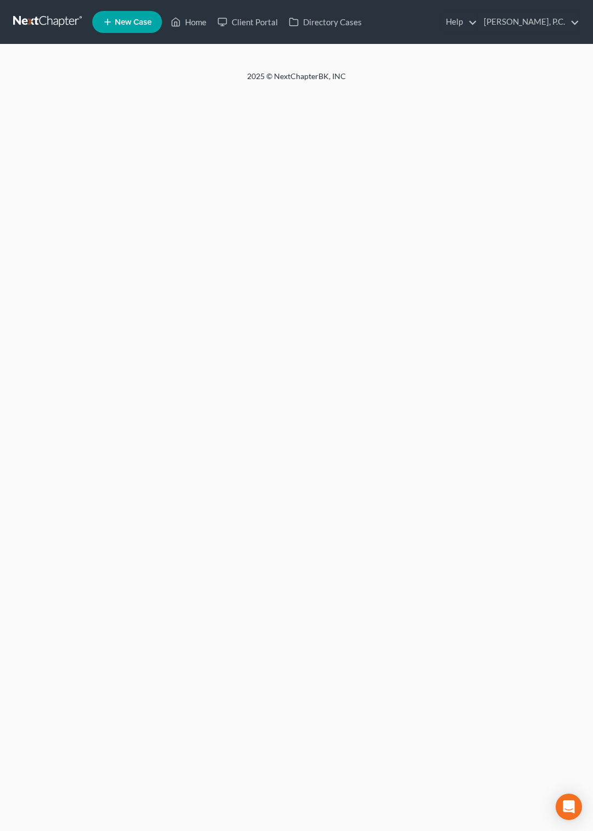
select select "0"
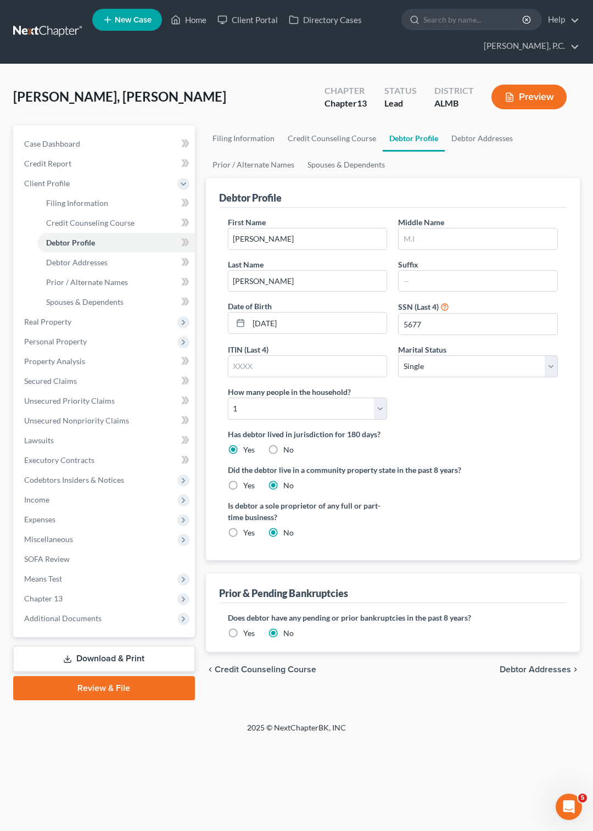
click at [121, 655] on link "Download & Print" at bounding box center [104, 659] width 182 height 26
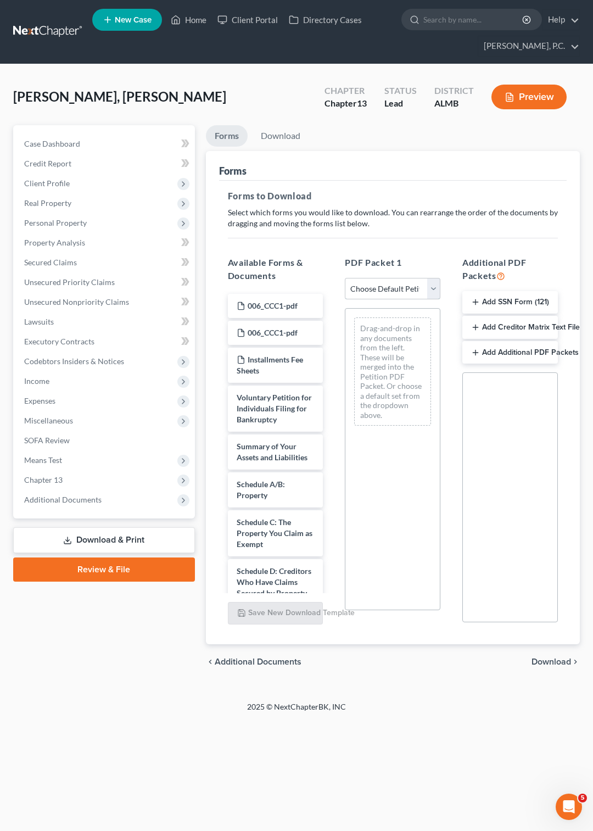
click at [345, 278] on select "Choose Default Petition PDF Packet Complete Bankruptcy Petition (all forms and …" at bounding box center [393, 289] width 96 height 22
select select "0"
click option "Complete Bankruptcy Petition (all forms and schedules)" at bounding box center [0, 0] width 0 height 0
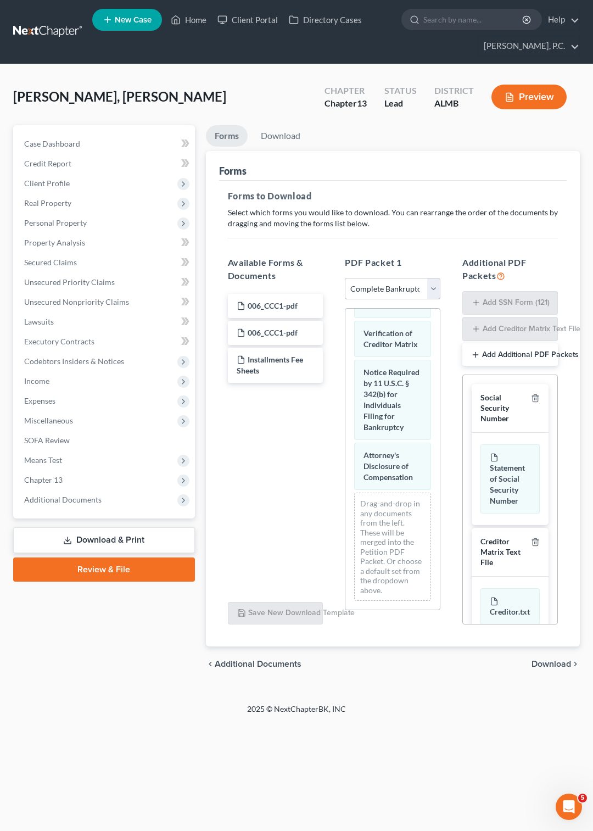
scroll to position [1087, 0]
click at [267, 126] on link "Download" at bounding box center [280, 135] width 57 height 21
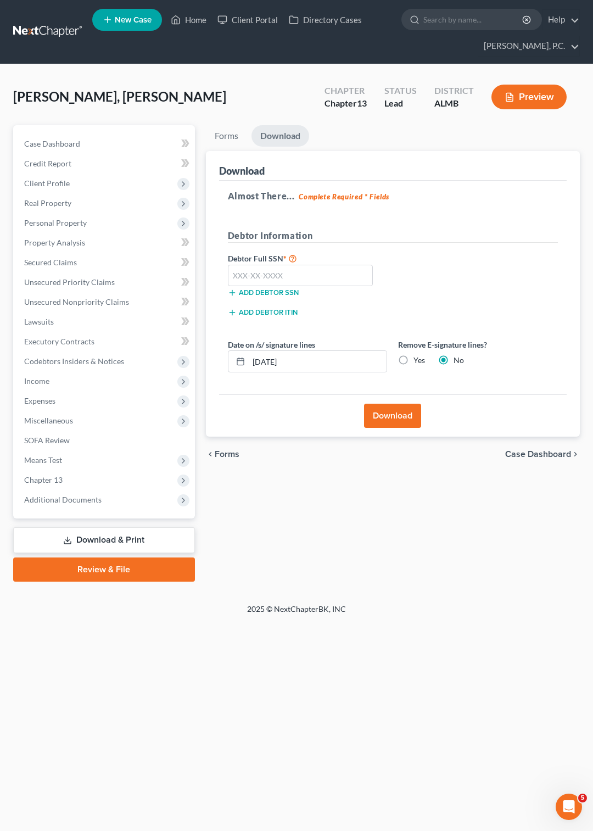
click at [148, 544] on link "Download & Print" at bounding box center [104, 540] width 182 height 26
click at [224, 134] on link "Forms" at bounding box center [226, 135] width 41 height 21
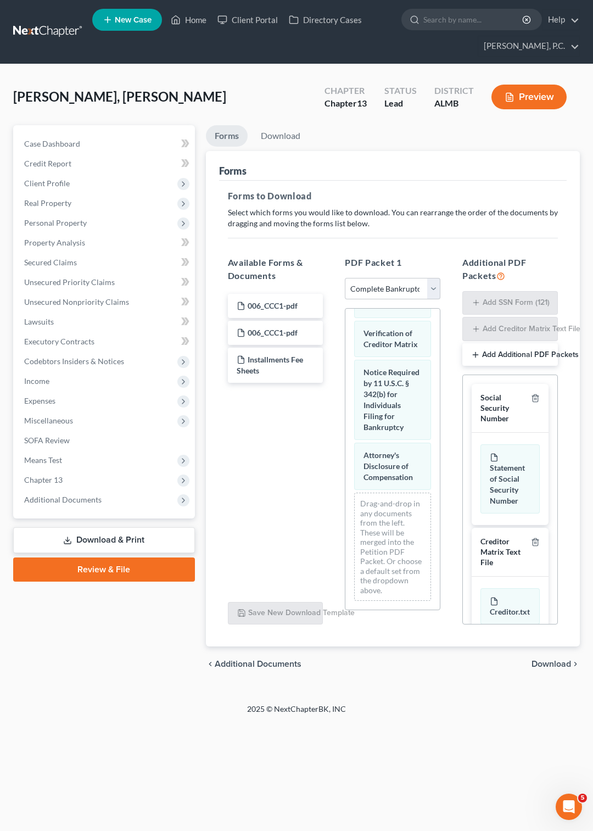
click at [103, 537] on link "Download & Print" at bounding box center [104, 540] width 182 height 26
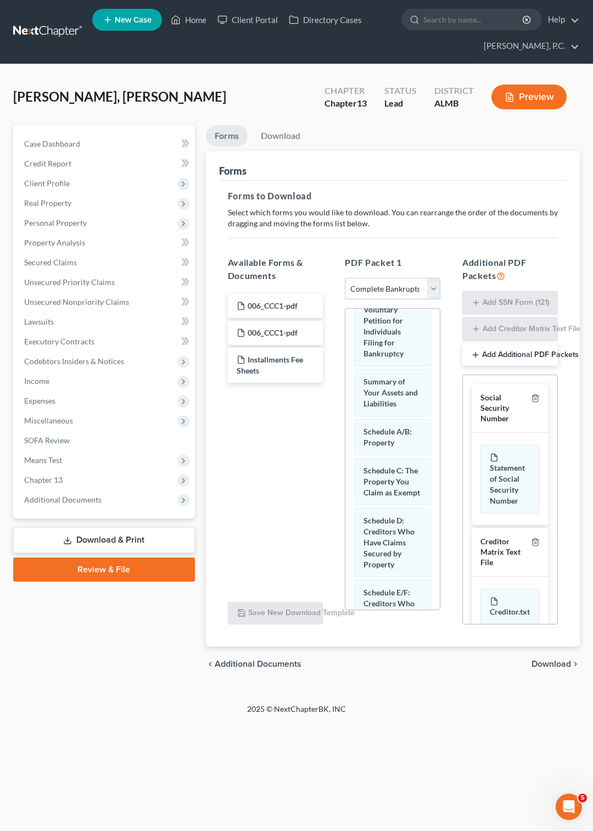
scroll to position [0, 0]
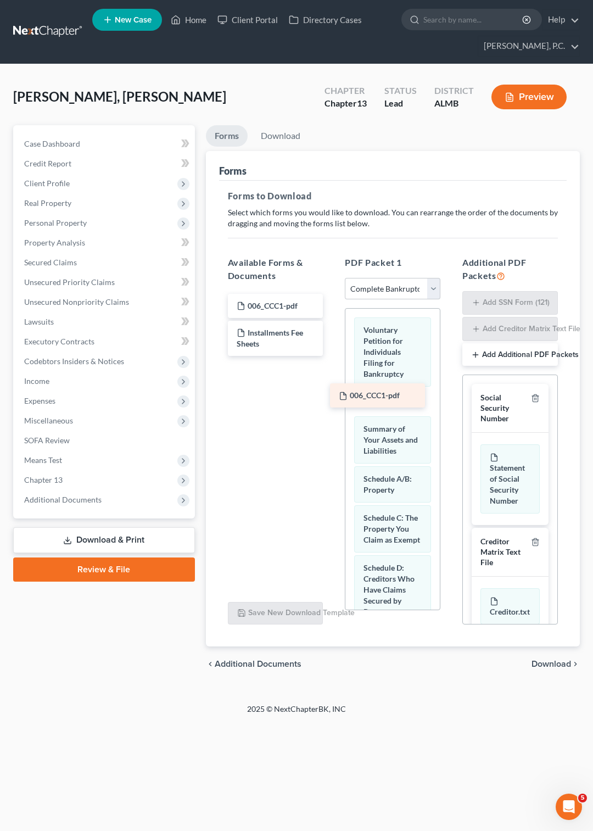
drag, startPoint x: 283, startPoint y: 326, endPoint x: 385, endPoint y: 389, distance: 120.0
click at [332, 356] on div "006_CCC1-pdf 006_CCC1-pdf 006_CCC1-pdf Installments Fee Sheets" at bounding box center [275, 325] width 113 height 62
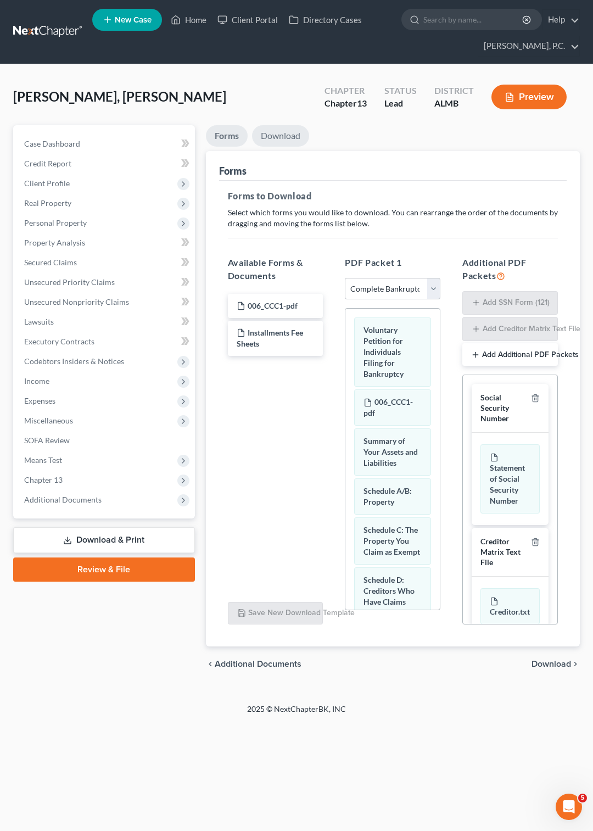
click at [280, 131] on link "Download" at bounding box center [280, 135] width 57 height 21
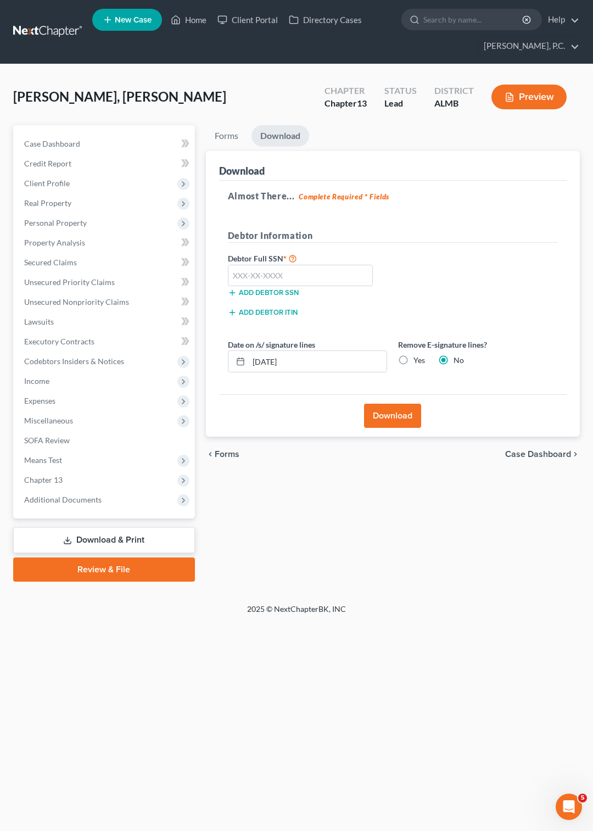
click at [273, 264] on label "Debtor Full SSN *" at bounding box center [307, 257] width 171 height 13
click at [64, 441] on span "SOFA Review" at bounding box center [47, 439] width 46 height 9
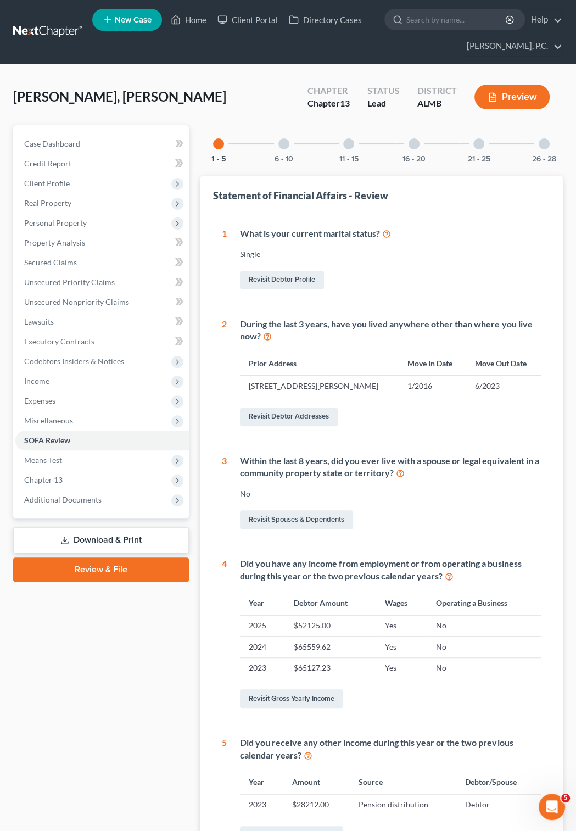
click at [348, 144] on div at bounding box center [348, 143] width 11 height 11
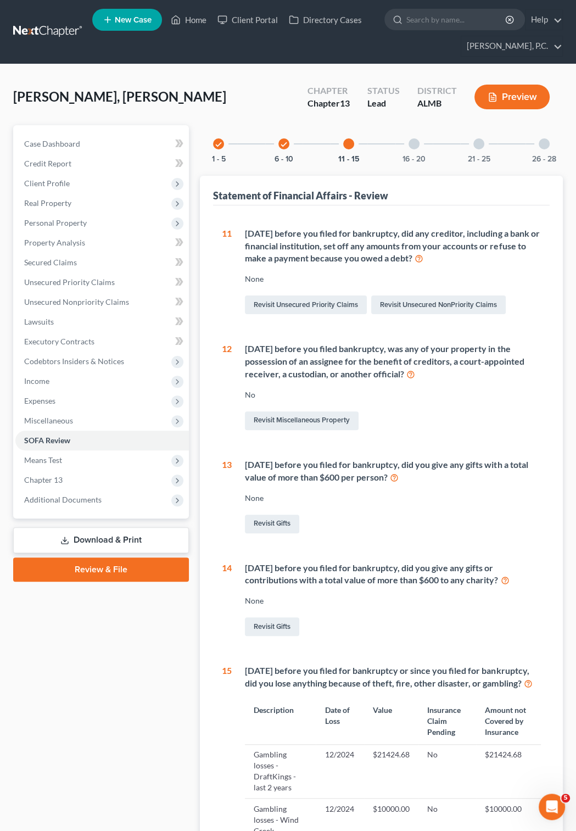
click at [286, 148] on icon "check" at bounding box center [284, 145] width 8 height 8
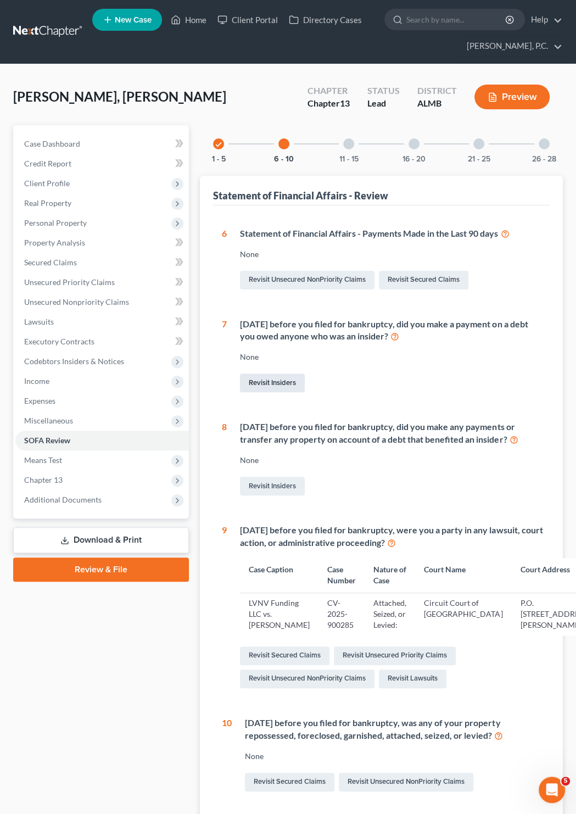
click at [271, 380] on link "Revisit Insiders" at bounding box center [272, 382] width 65 height 19
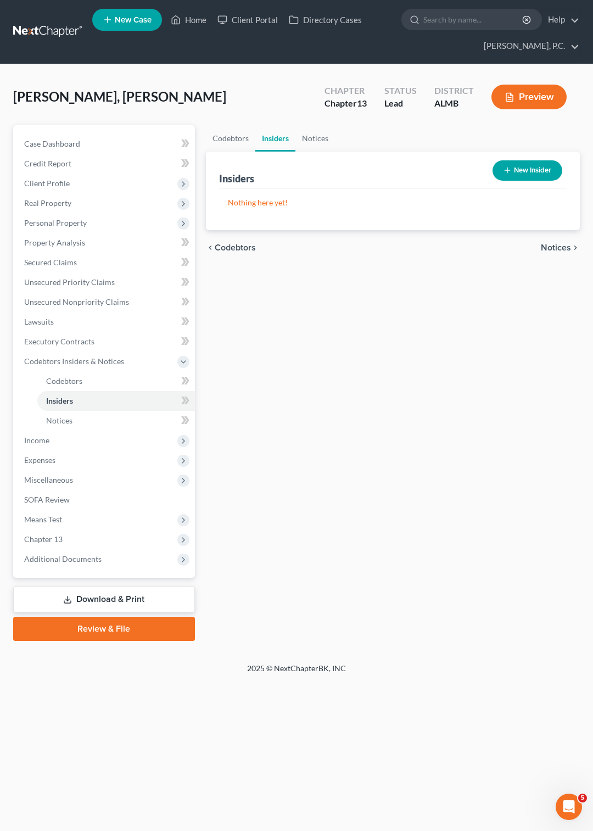
click at [521, 171] on button "New Insider" at bounding box center [527, 170] width 70 height 20
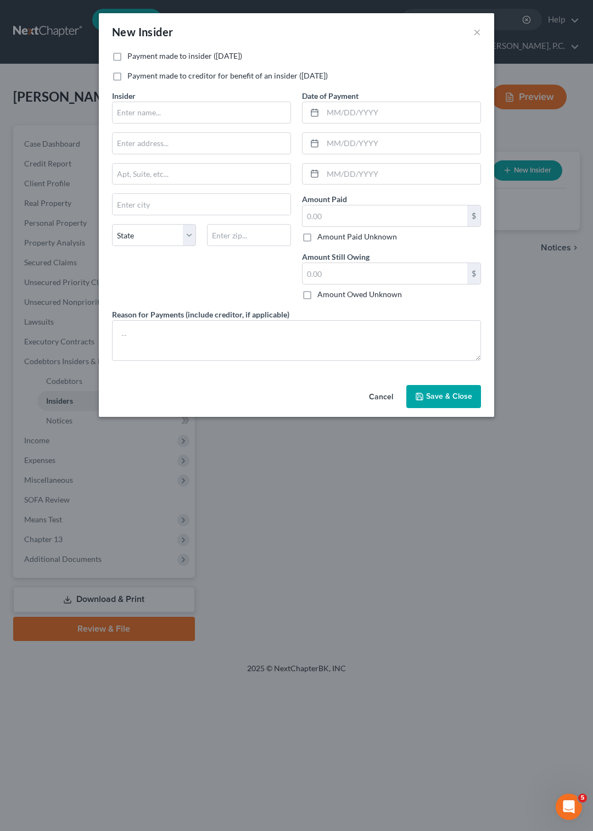
click at [383, 408] on button "Cancel" at bounding box center [381, 397] width 42 height 22
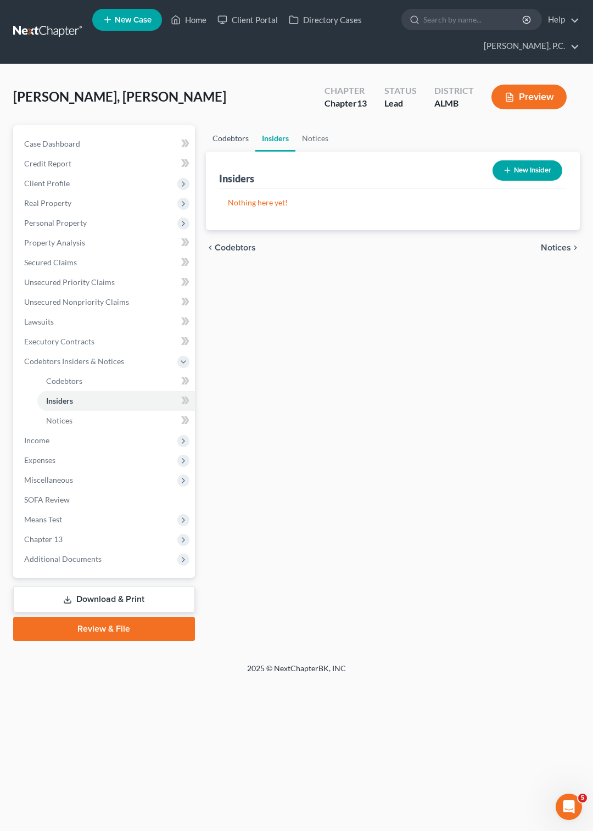
click at [235, 132] on link "Codebtors" at bounding box center [230, 138] width 49 height 26
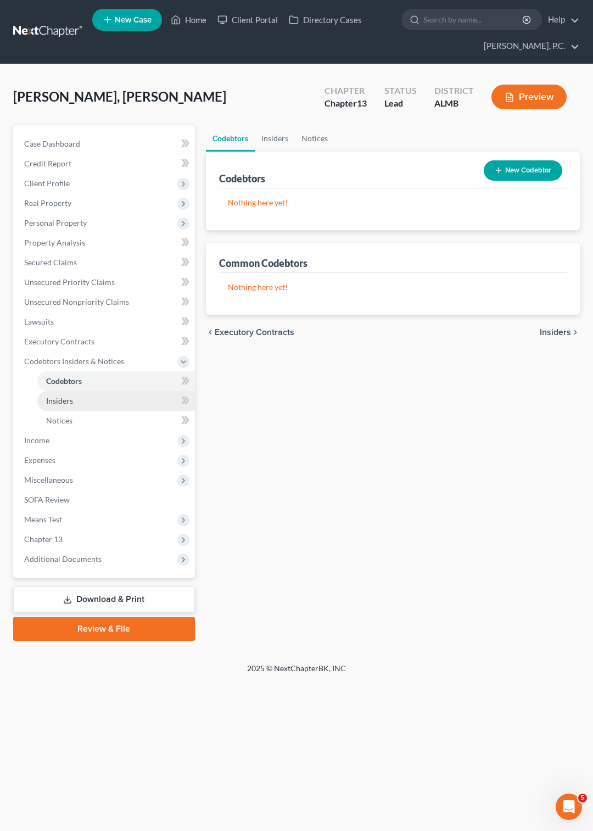
click at [66, 396] on span "Insiders" at bounding box center [59, 400] width 27 height 9
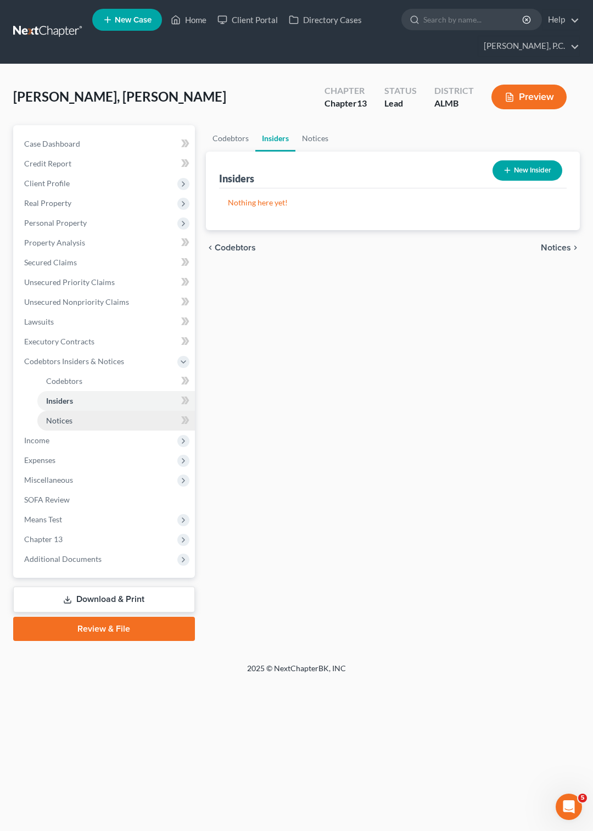
click at [63, 421] on span "Notices" at bounding box center [59, 420] width 26 height 9
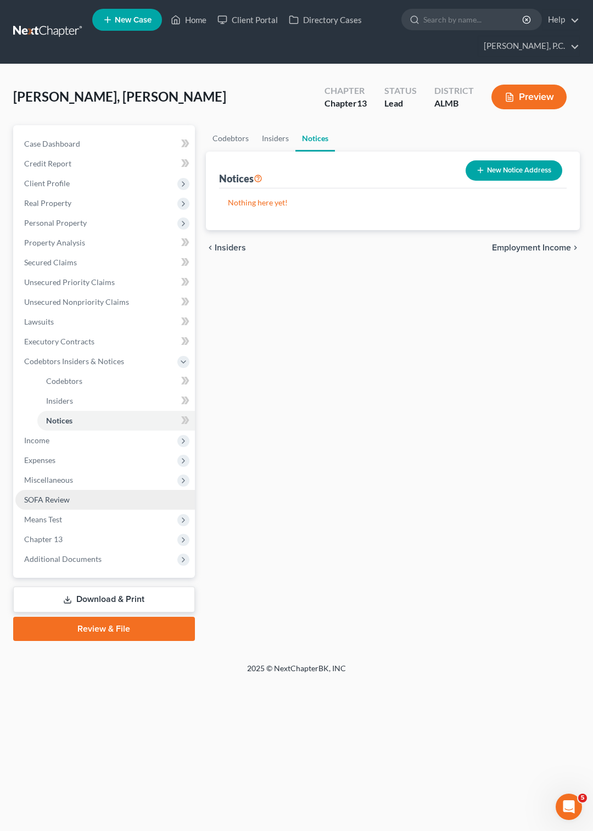
click at [57, 501] on span "SOFA Review" at bounding box center [47, 499] width 46 height 9
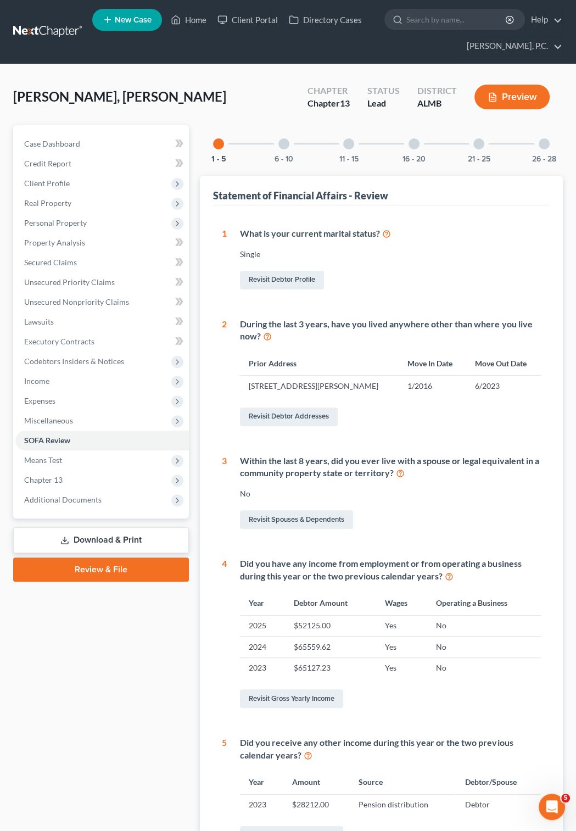
click at [284, 143] on div at bounding box center [283, 143] width 11 height 11
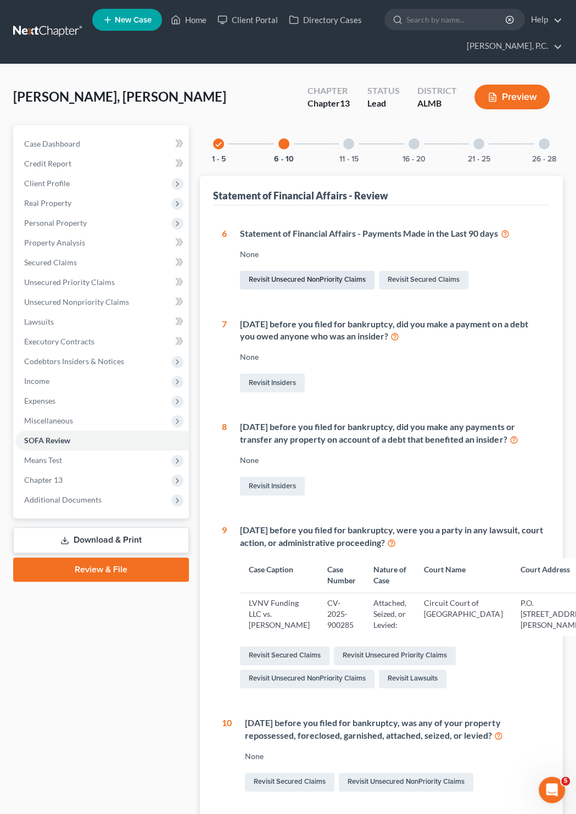
click at [285, 278] on link "Revisit Unsecured NonPriority Claims" at bounding box center [307, 280] width 134 height 19
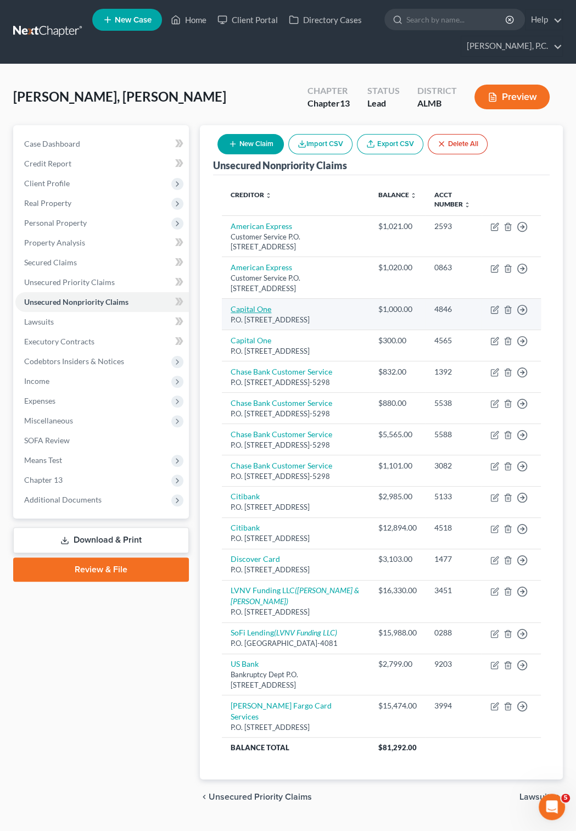
click at [262, 312] on link "Capital One" at bounding box center [251, 308] width 41 height 9
select select "46"
select select "2"
select select "0"
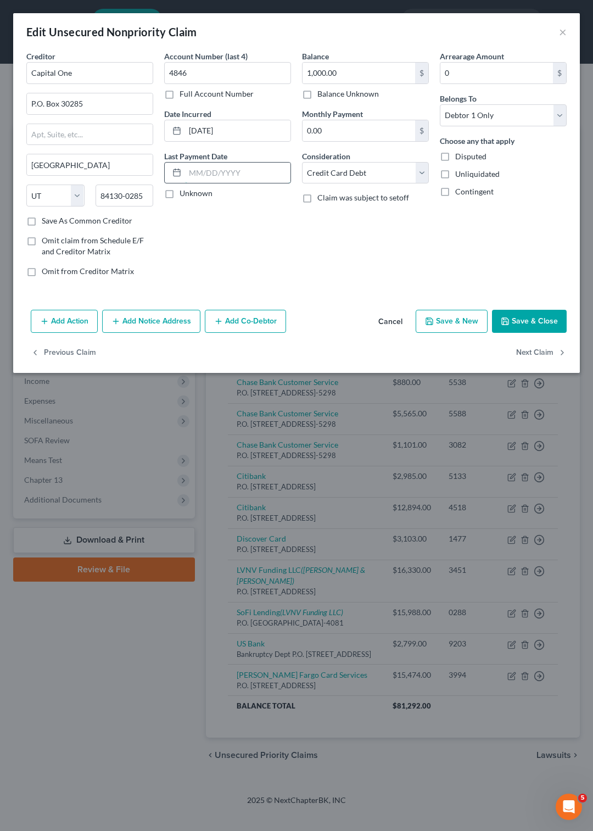
click at [231, 175] on input "text" at bounding box center [237, 172] width 105 height 21
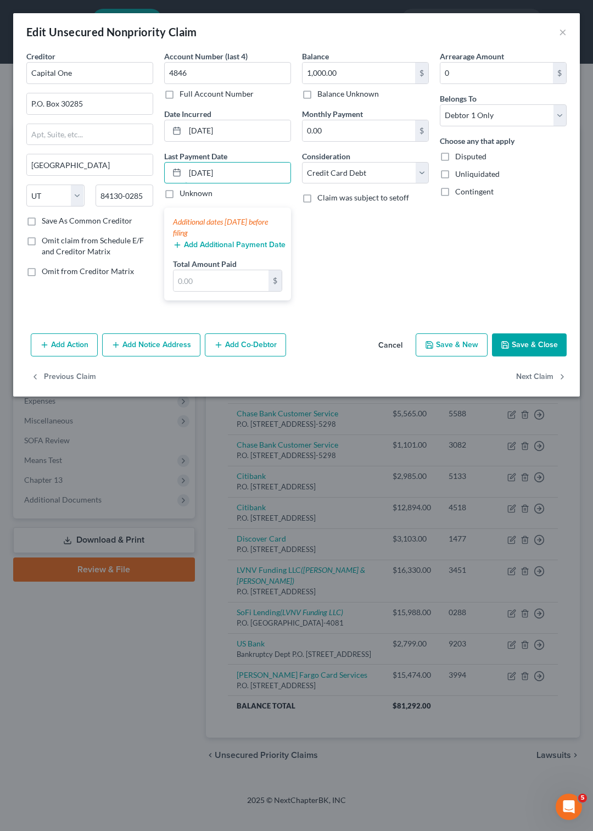
type input "[DATE]"
click at [209, 274] on input "text" at bounding box center [220, 280] width 95 height 21
type input "1,024.98"
click at [531, 341] on button "Save & Close" at bounding box center [529, 344] width 75 height 23
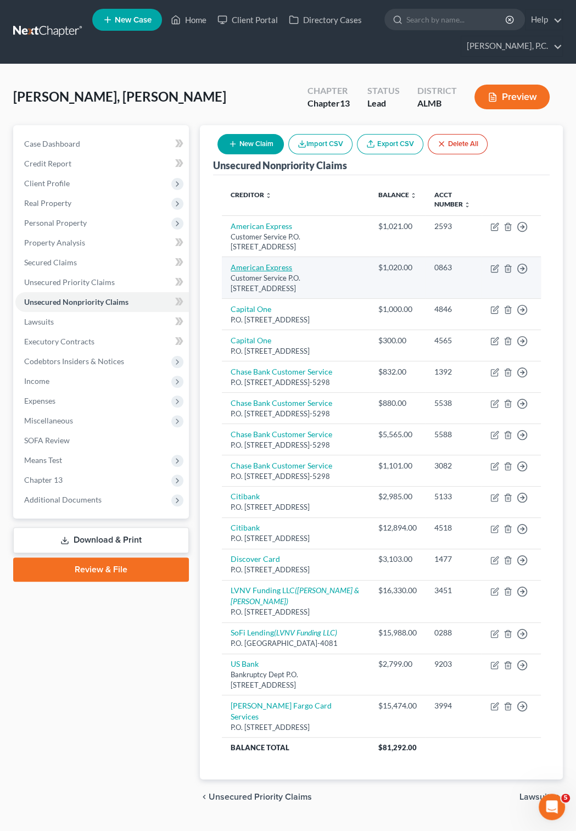
click at [251, 266] on link "American Express" at bounding box center [261, 266] width 61 height 9
select select "45"
select select "2"
select select "0"
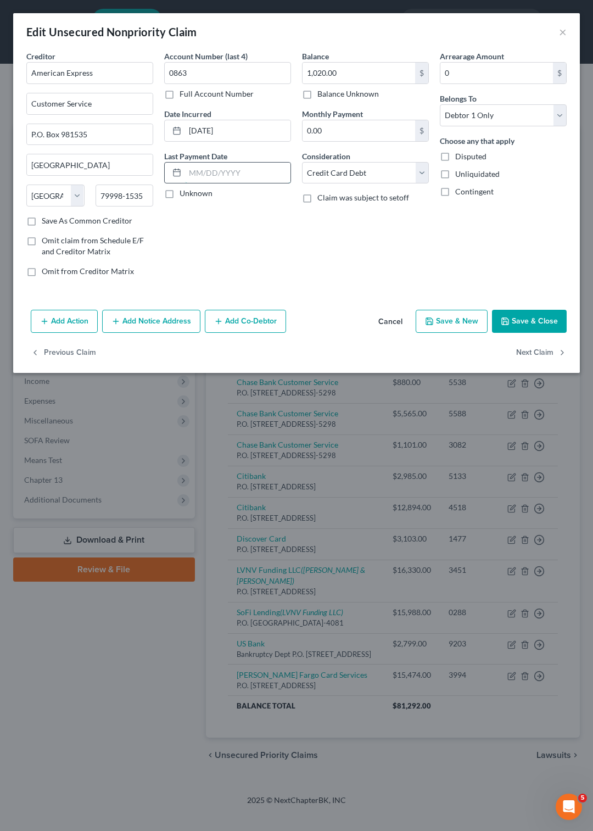
click at [197, 174] on input "text" at bounding box center [237, 172] width 105 height 21
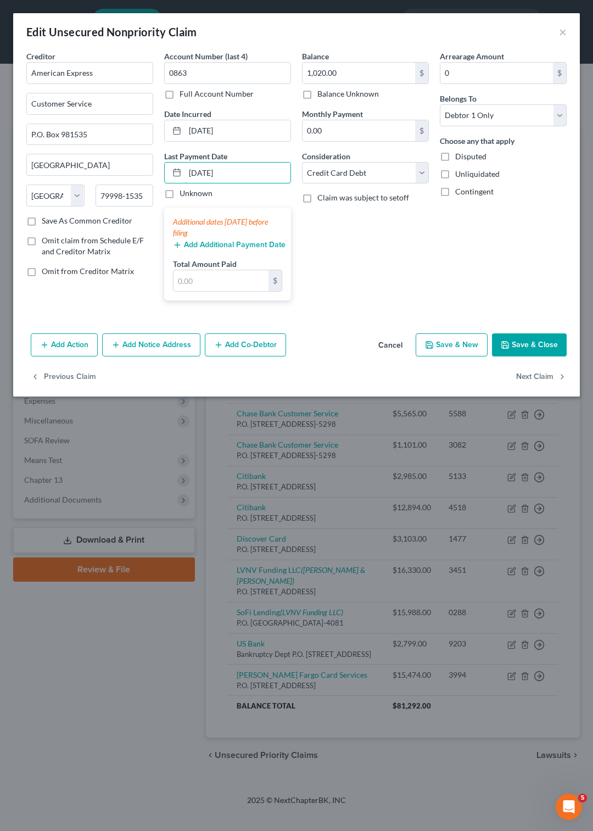
type input "[DATE]"
click at [243, 277] on input "text" at bounding box center [220, 280] width 95 height 21
type input "1,020.78"
click at [520, 339] on button "Save & Close" at bounding box center [529, 344] width 75 height 23
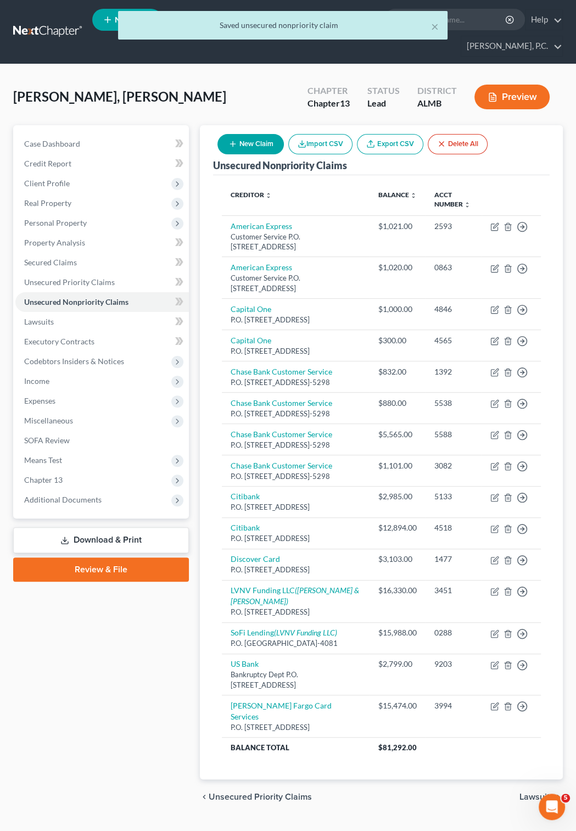
click at [103, 543] on link "Download & Print" at bounding box center [101, 540] width 176 height 26
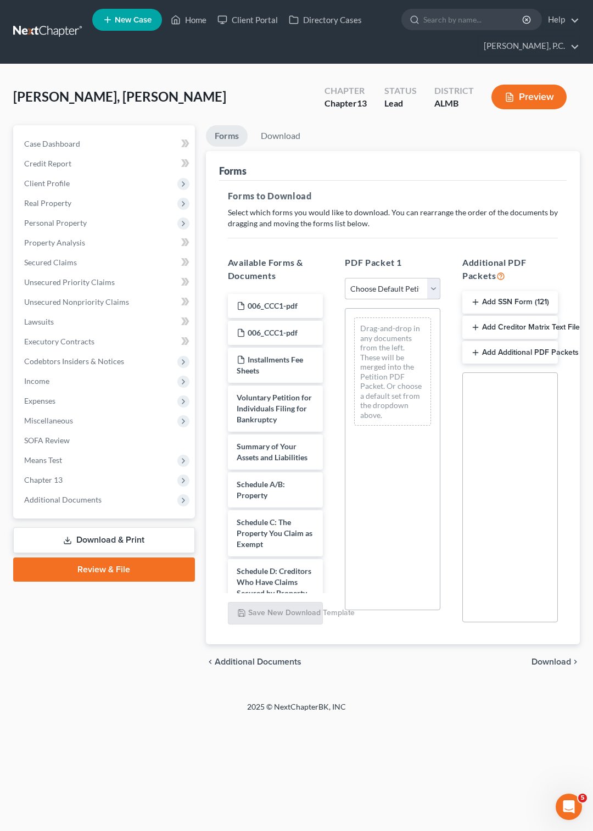
click at [345, 278] on select "Choose Default Petition PDF Packet Complete Bankruptcy Petition (all forms and …" at bounding box center [393, 289] width 96 height 22
select select "0"
click option "Complete Bankruptcy Petition (all forms and schedules)" at bounding box center [0, 0] width 0 height 0
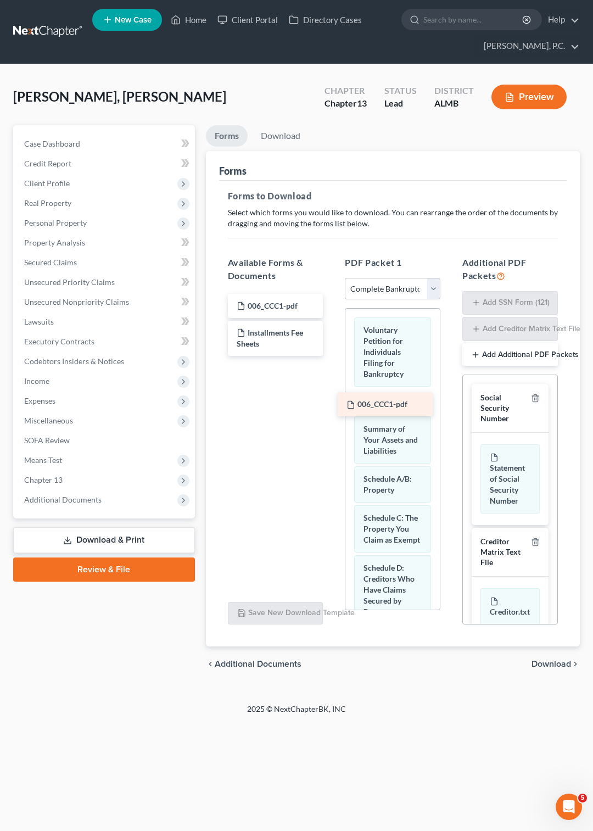
drag, startPoint x: 290, startPoint y: 329, endPoint x: 400, endPoint y: 401, distance: 131.3
click at [332, 356] on div "006_CCC1-pdf 006_CCC1-pdf 006_CCC1-pdf Installments Fee Sheets" at bounding box center [275, 325] width 113 height 62
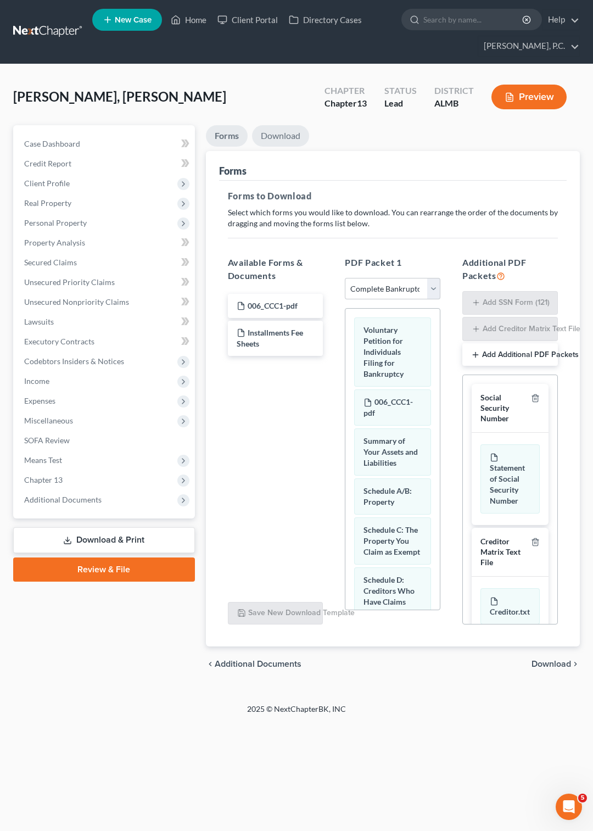
click at [283, 137] on link "Download" at bounding box center [280, 135] width 57 height 21
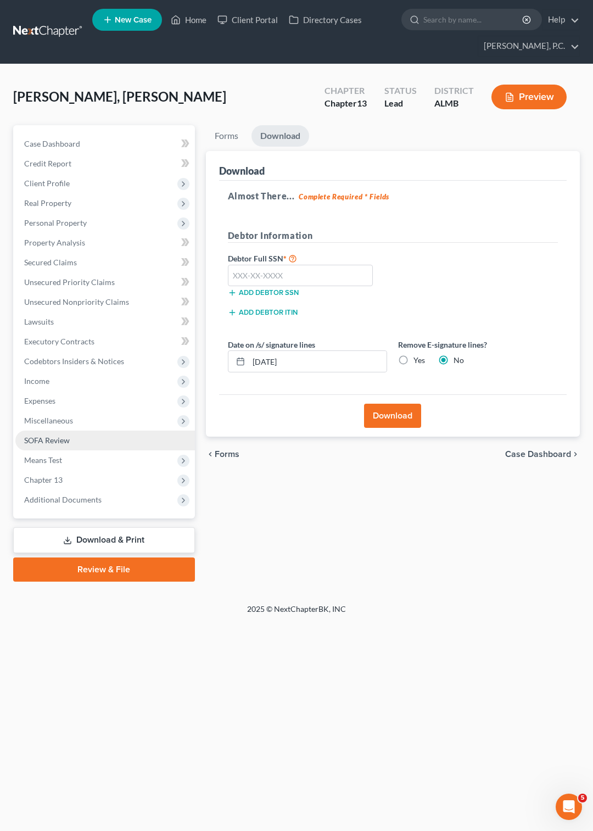
click at [55, 436] on span "SOFA Review" at bounding box center [47, 439] width 46 height 9
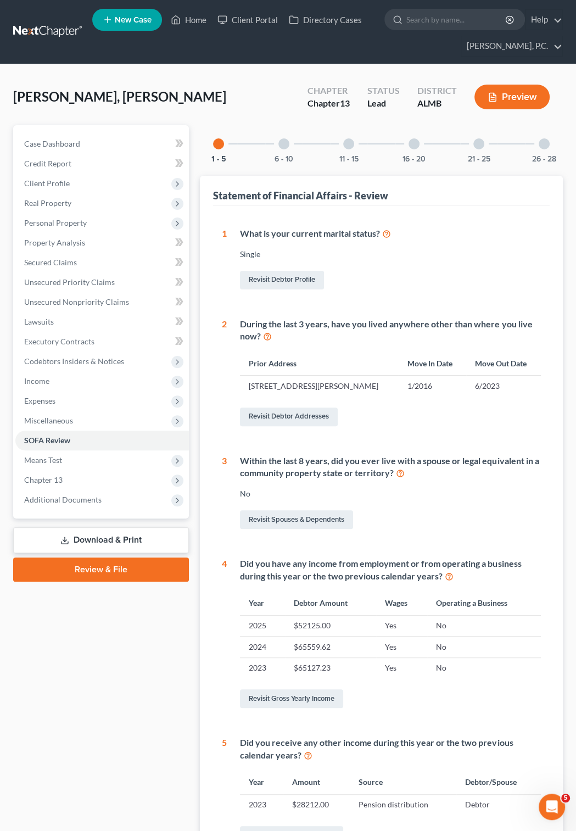
click at [345, 142] on div at bounding box center [348, 143] width 11 height 11
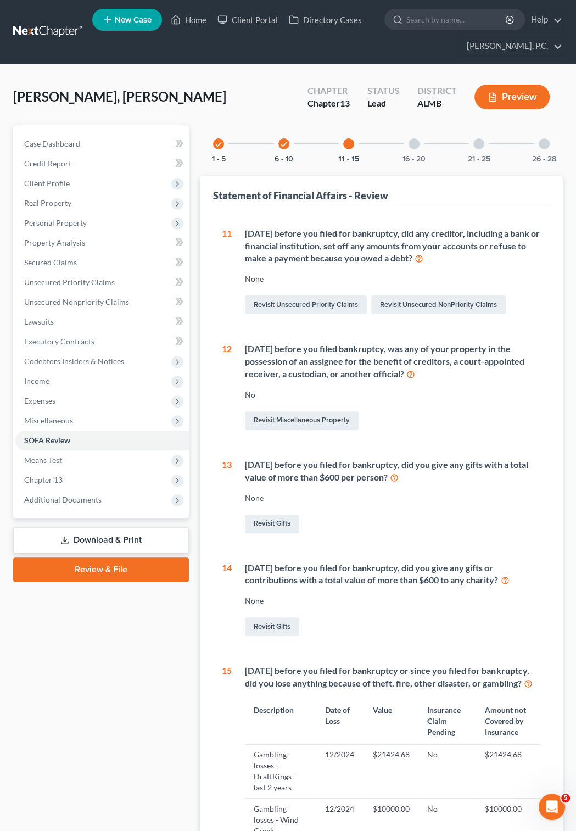
click at [414, 142] on div at bounding box center [413, 143] width 11 height 11
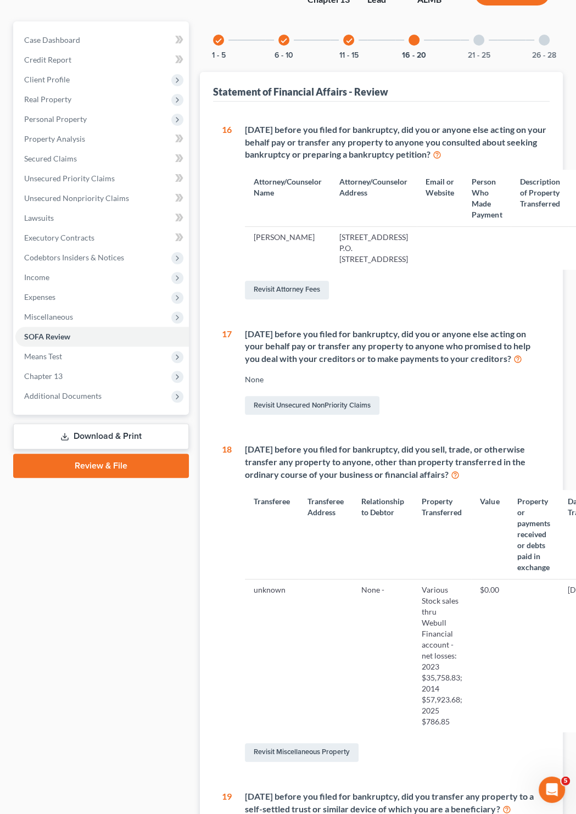
scroll to position [59, 0]
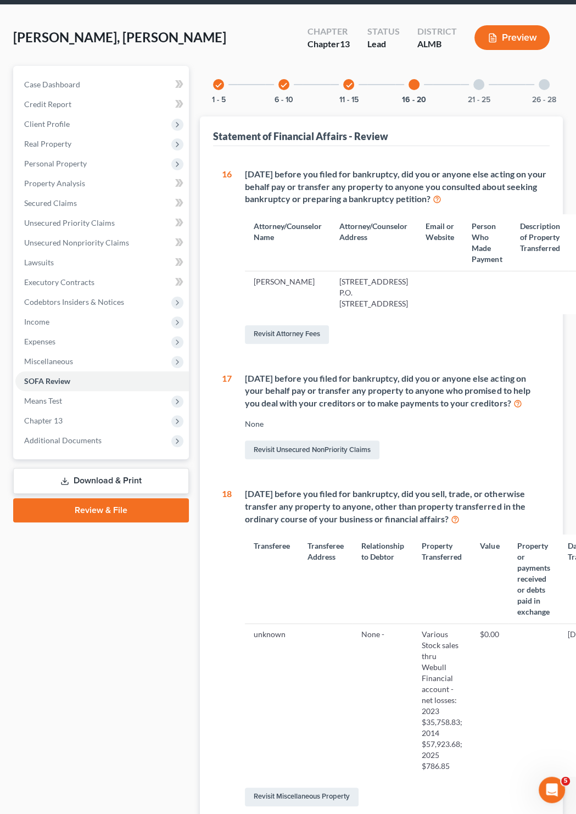
click at [415, 81] on div at bounding box center [413, 84] width 11 height 11
click at [413, 80] on div at bounding box center [413, 84] width 11 height 11
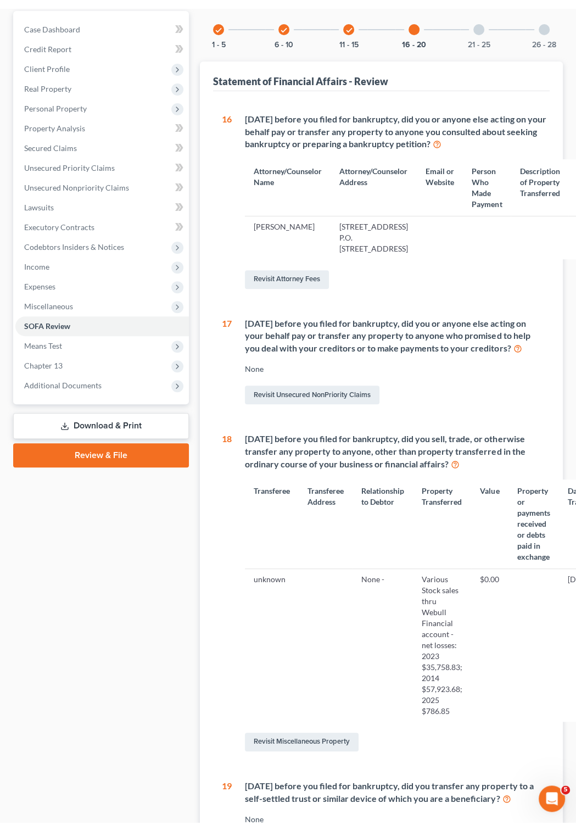
scroll to position [0, 0]
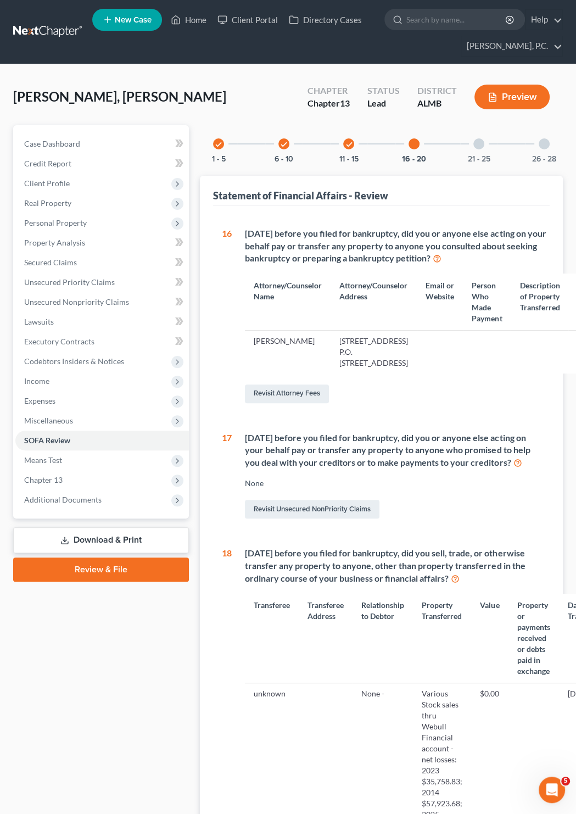
click at [478, 146] on div at bounding box center [478, 143] width 11 height 11
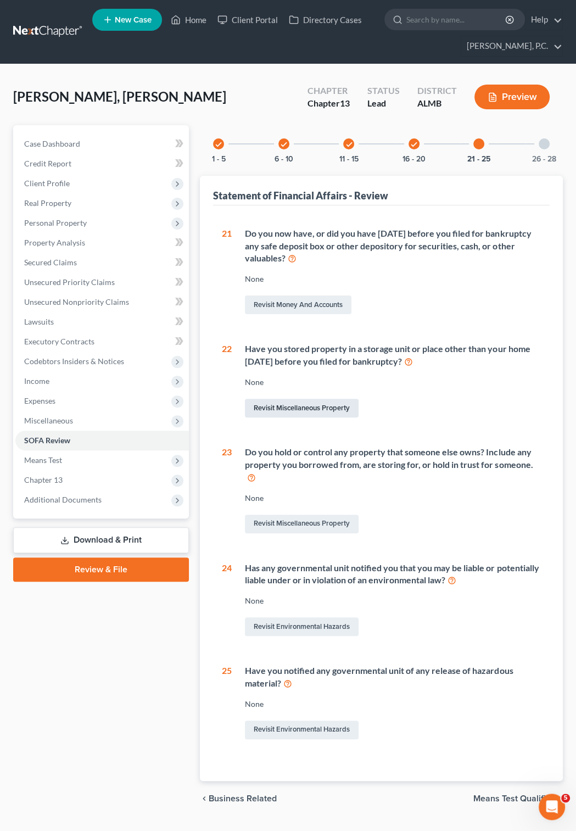
click at [303, 403] on link "Revisit Miscellaneous Property" at bounding box center [302, 408] width 114 height 19
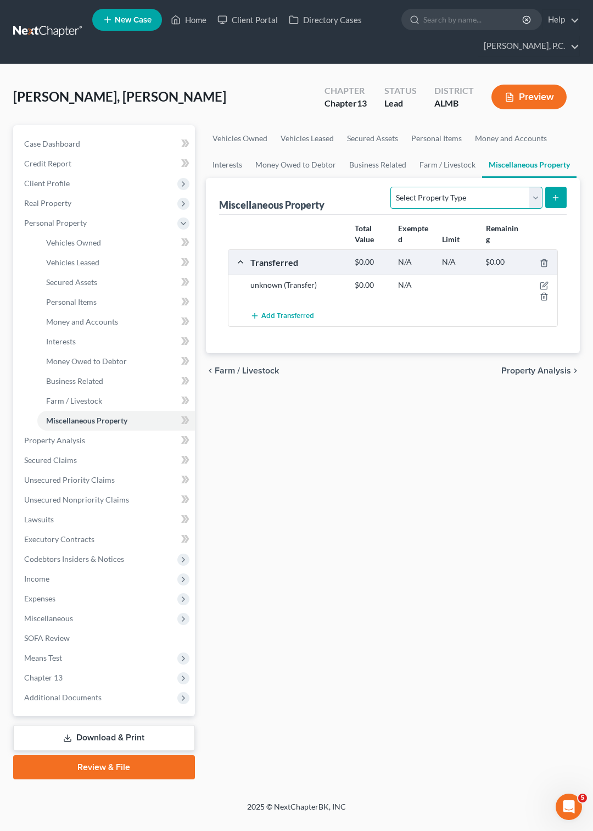
click at [390, 187] on select "Select Property Type Assigned for Creditor Benefit [DATE] Holding for Another N…" at bounding box center [466, 198] width 152 height 22
select select "stored_within_1_year"
click option "Stored [DATE]" at bounding box center [0, 0] width 0 height 0
click at [553, 200] on icon "submit" at bounding box center [555, 197] width 9 height 9
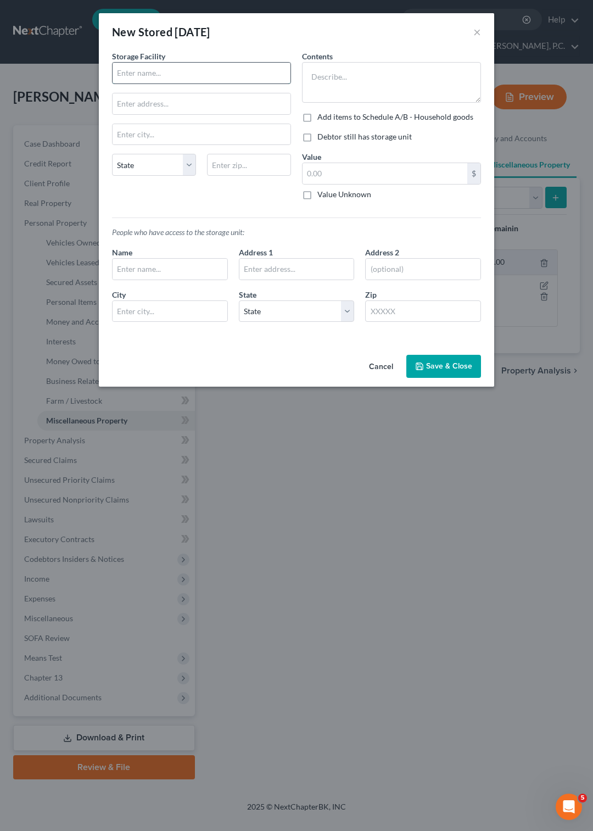
click at [183, 67] on input "text" at bounding box center [202, 73] width 178 height 21
type input "iStorage"
type input "[STREET_ADDRESS][PERSON_NAME]"
type input "Montgomkery"
select select "0"
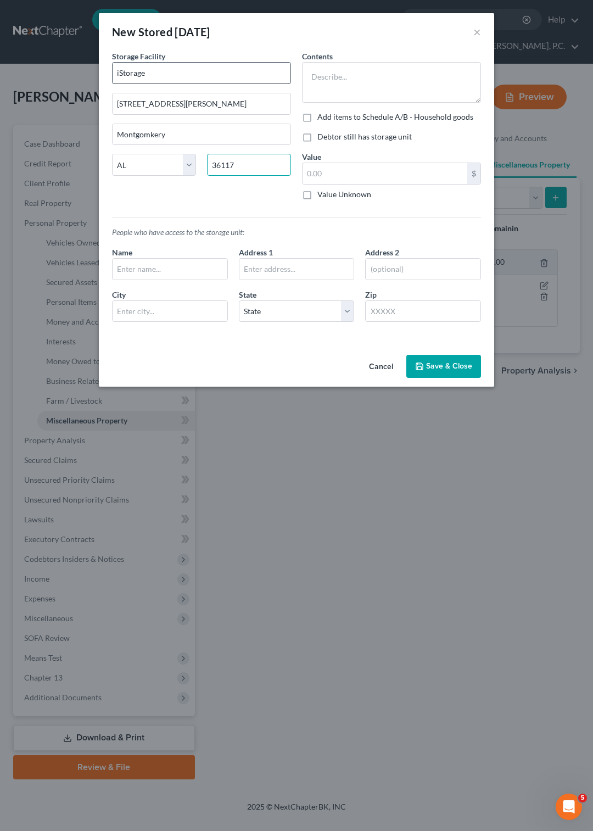
type input "36117"
type input "[PERSON_NAME]"
type textarea "household furniture"
click at [338, 184] on input "text" at bounding box center [384, 173] width 165 height 21
click at [317, 142] on label "Debtor still has storage unit" at bounding box center [364, 136] width 94 height 11
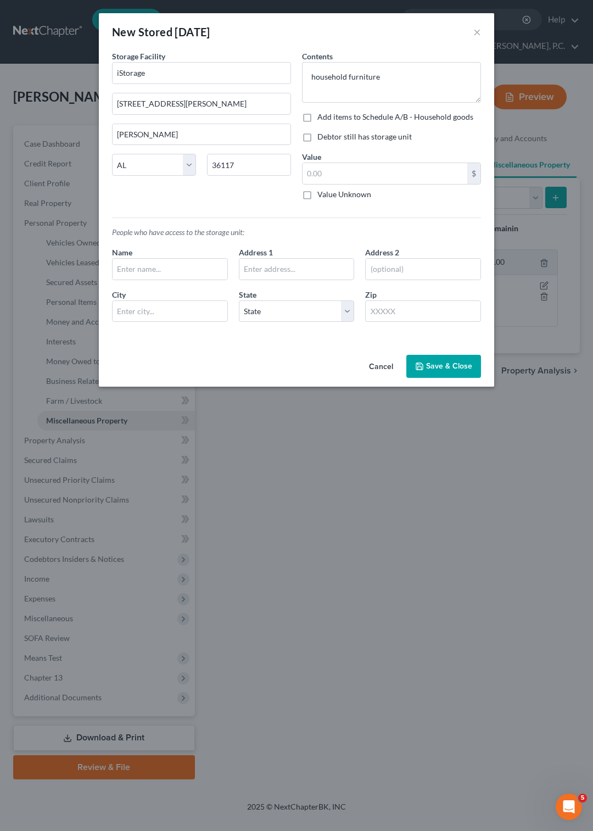
click at [322, 138] on input "Debtor still has storage unit" at bounding box center [325, 134] width 7 height 7
checkbox input "true"
click at [314, 184] on input "text" at bounding box center [384, 173] width 165 height 21
type input "2,000"
click at [427, 378] on button "Save & Close" at bounding box center [443, 366] width 75 height 23
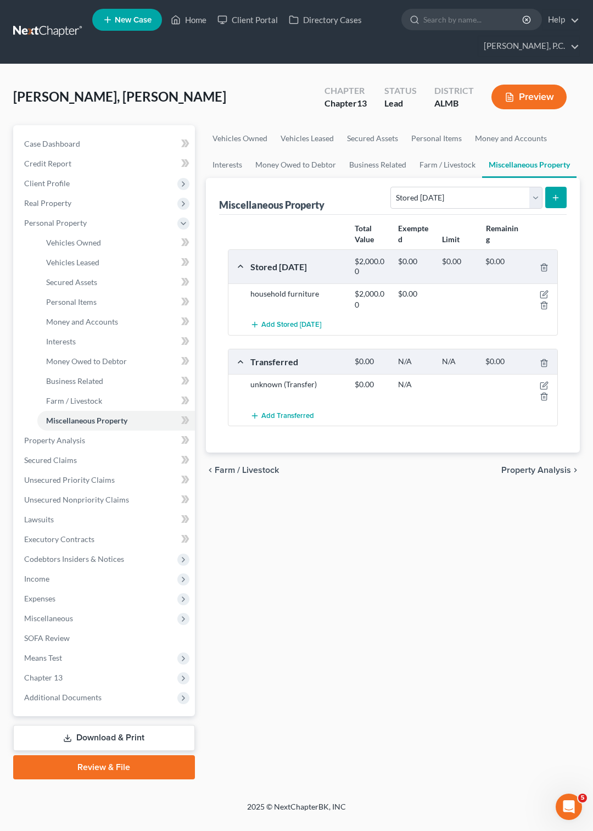
click at [106, 736] on link "Download & Print" at bounding box center [104, 738] width 182 height 26
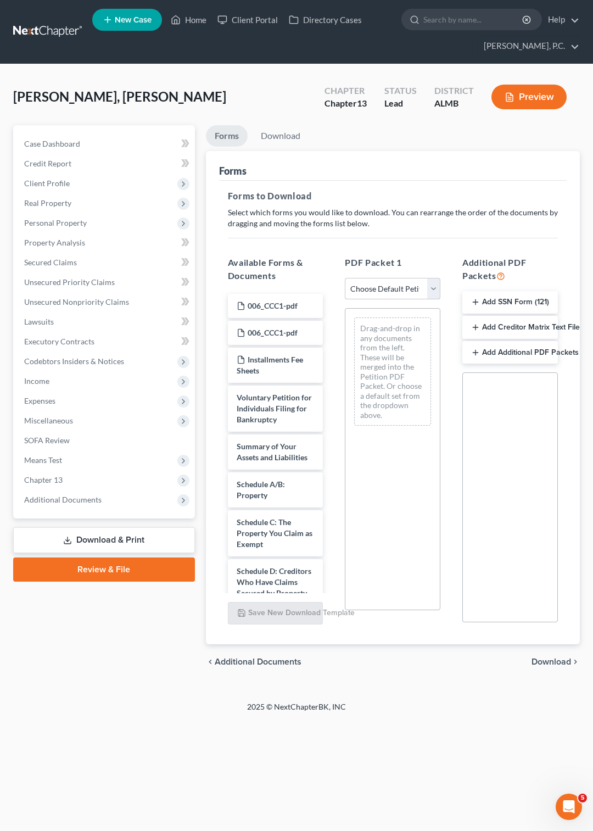
click at [345, 278] on select "Choose Default Petition PDF Packet Complete Bankruptcy Petition (all forms and …" at bounding box center [393, 289] width 96 height 22
select select "0"
click option "Complete Bankruptcy Petition (all forms and schedules)" at bounding box center [0, 0] width 0 height 0
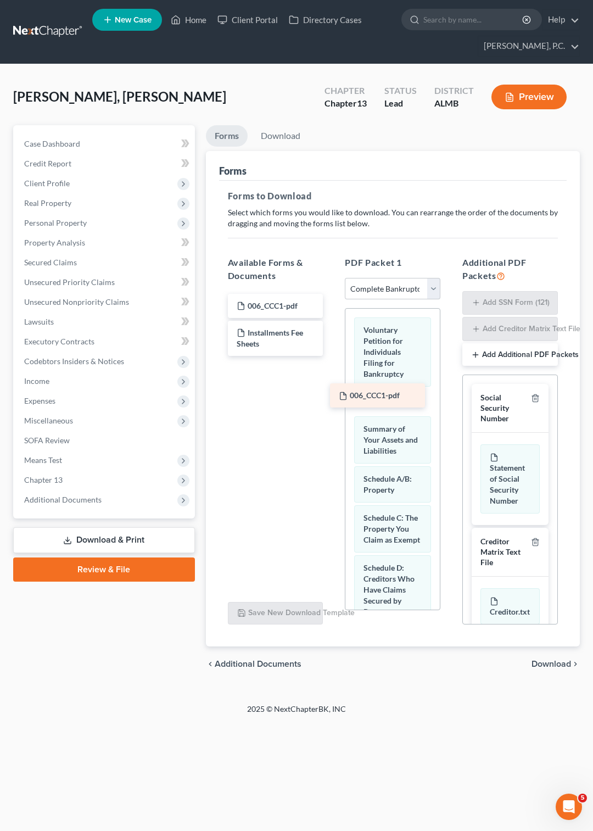
drag, startPoint x: 302, startPoint y: 332, endPoint x: 404, endPoint y: 395, distance: 120.0
click at [332, 356] on div "006_CCC1-pdf 006_CCC1-pdf 006_CCC1-pdf Installments Fee Sheets" at bounding box center [275, 325] width 113 height 62
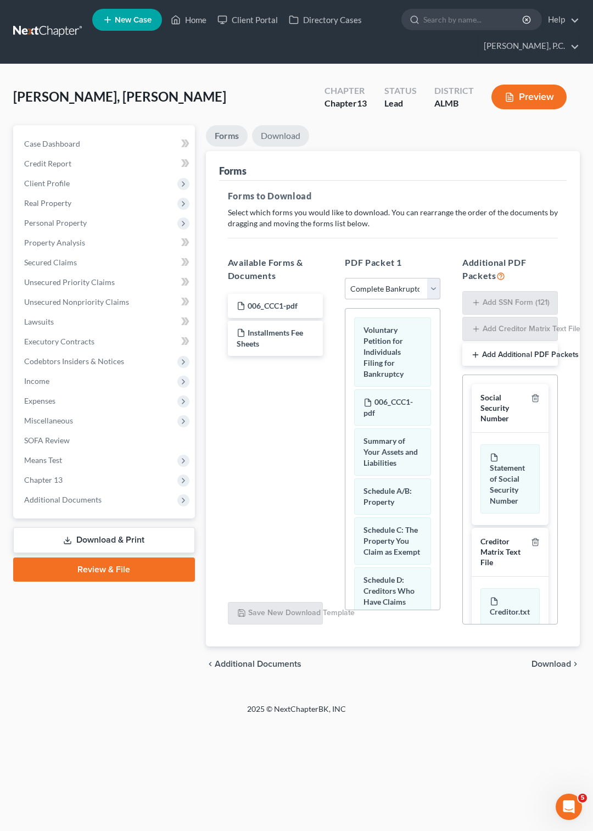
click at [276, 131] on link "Download" at bounding box center [280, 135] width 57 height 21
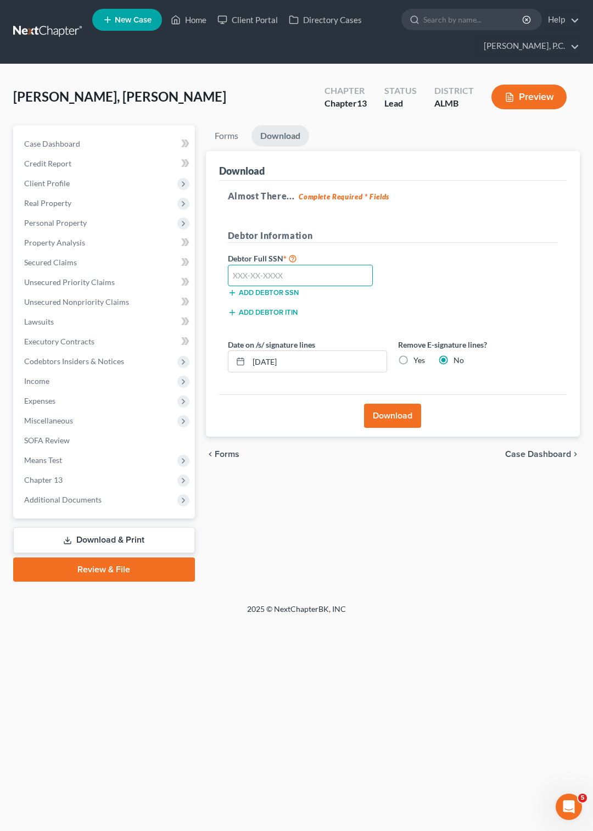
click at [253, 269] on input "text" at bounding box center [300, 276] width 145 height 22
type input "420-31-5677"
click at [391, 411] on button "Download" at bounding box center [392, 415] width 57 height 24
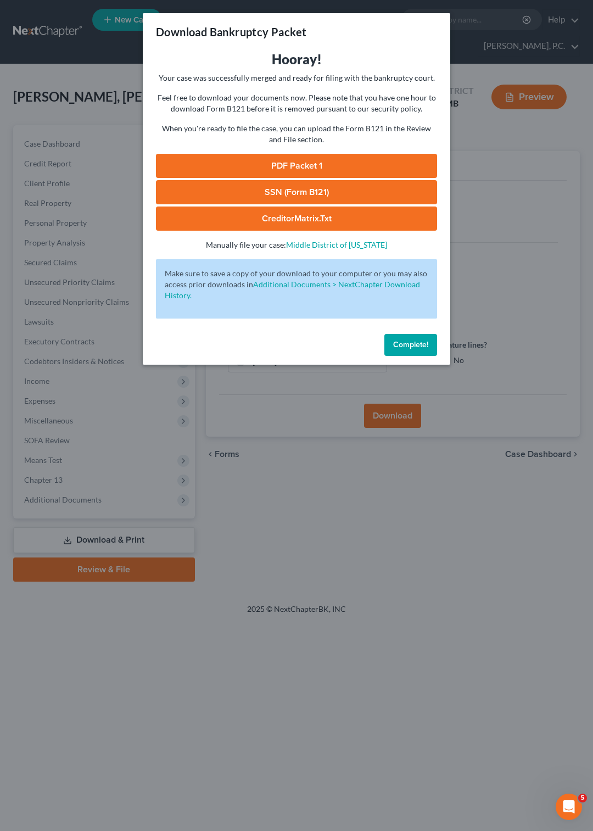
click at [325, 162] on link "PDF Packet 1" at bounding box center [296, 166] width 281 height 24
click at [251, 188] on link "SSN (Form B121)" at bounding box center [296, 192] width 281 height 24
click at [406, 339] on button "Complete!" at bounding box center [410, 345] width 53 height 22
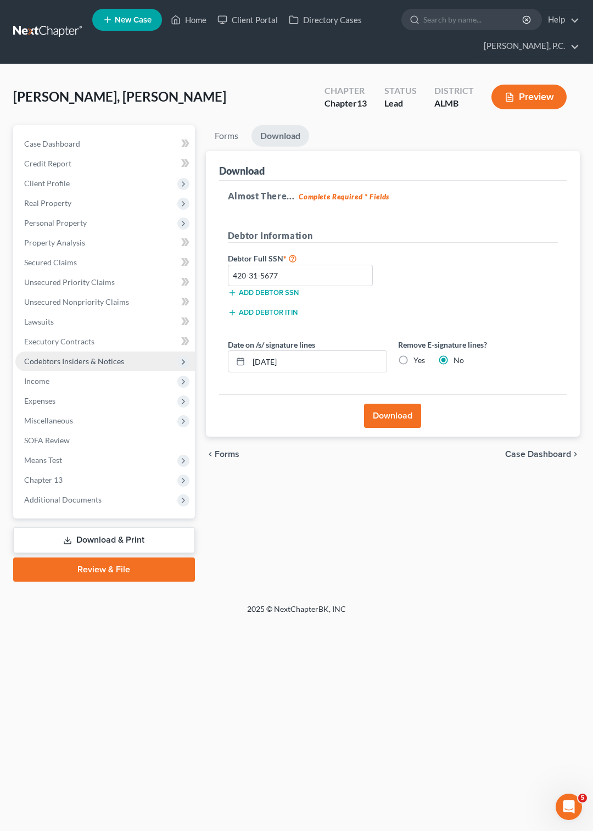
click at [94, 357] on span "Codebtors Insiders & Notices" at bounding box center [74, 360] width 100 height 9
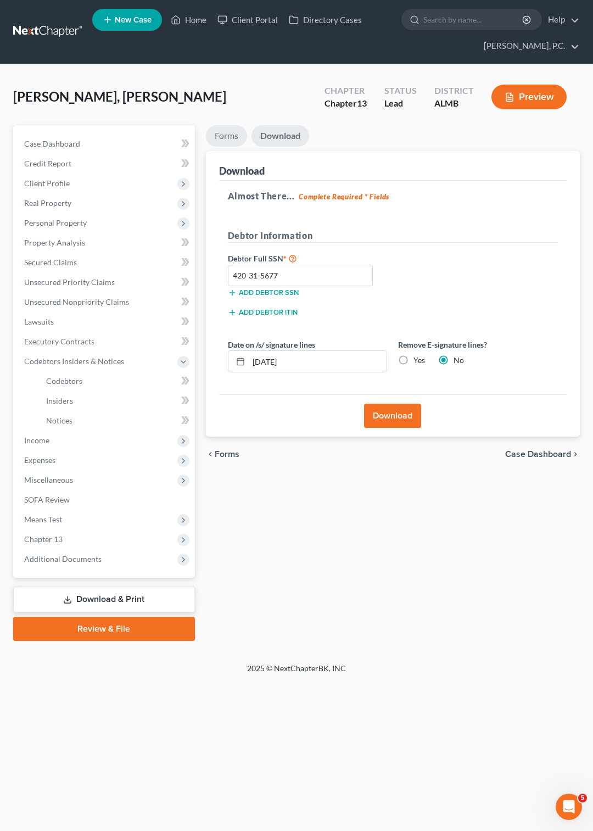
click at [224, 139] on link "Forms" at bounding box center [226, 135] width 41 height 21
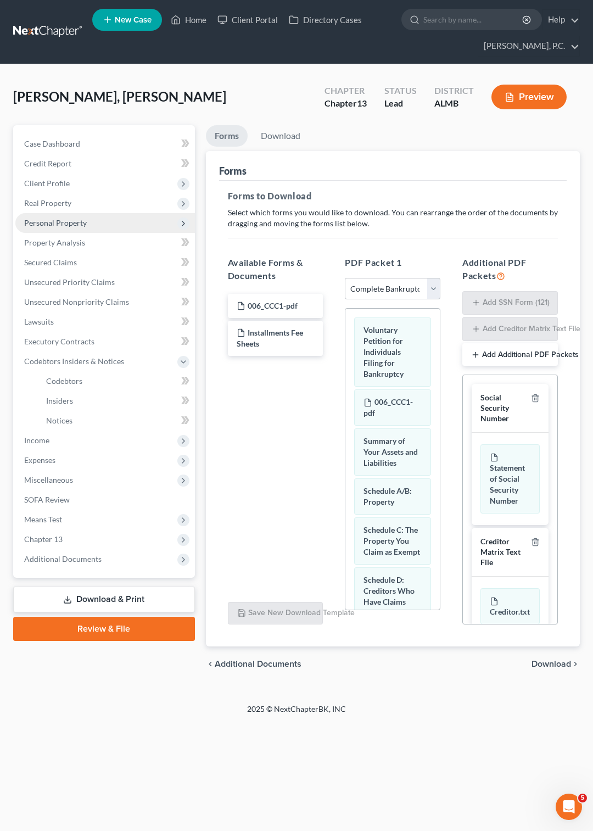
click at [80, 216] on span "Personal Property" at bounding box center [105, 223] width 180 height 20
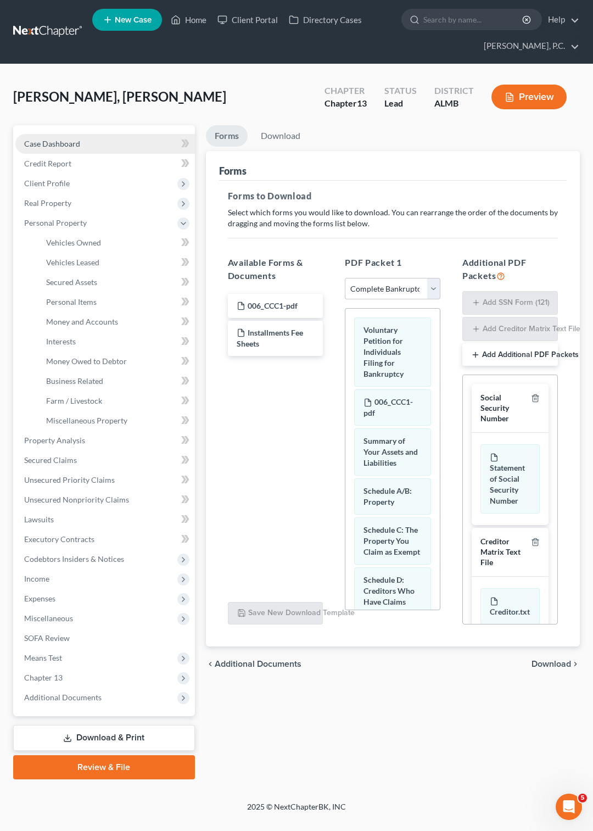
click at [55, 144] on span "Case Dashboard" at bounding box center [52, 143] width 56 height 9
select select "6"
